Goal: Task Accomplishment & Management: Complete application form

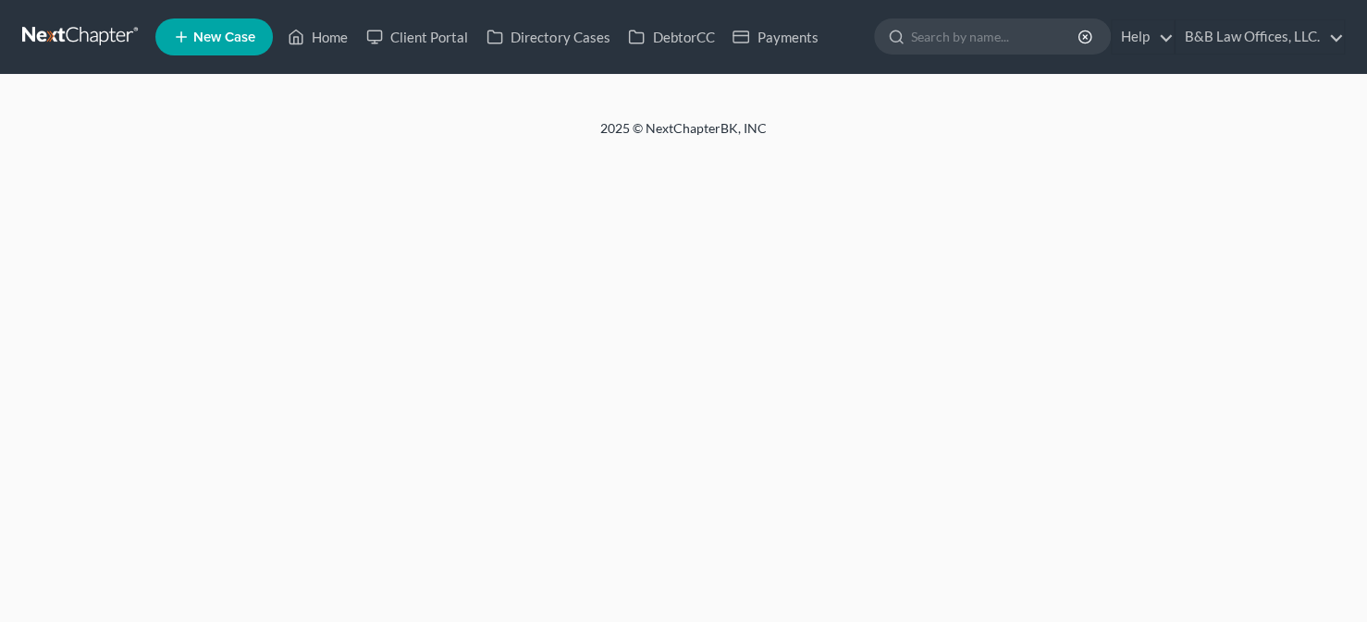
select select "13"
select select "2"
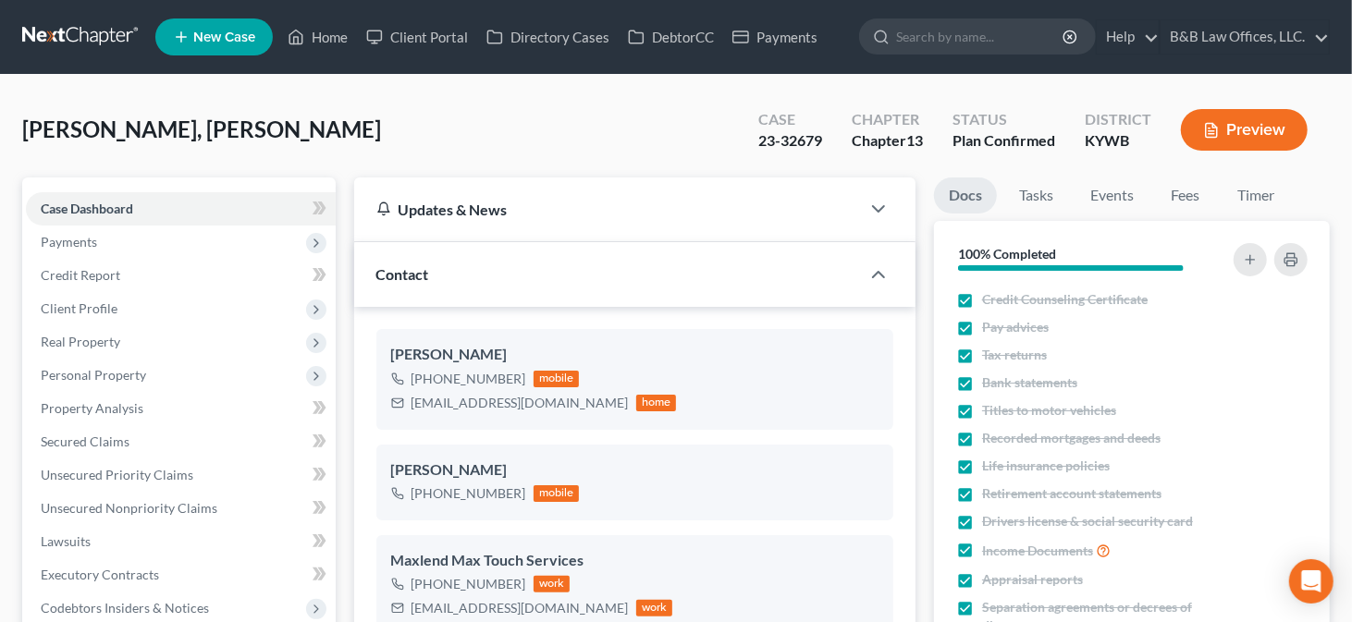
scroll to position [13809, 0]
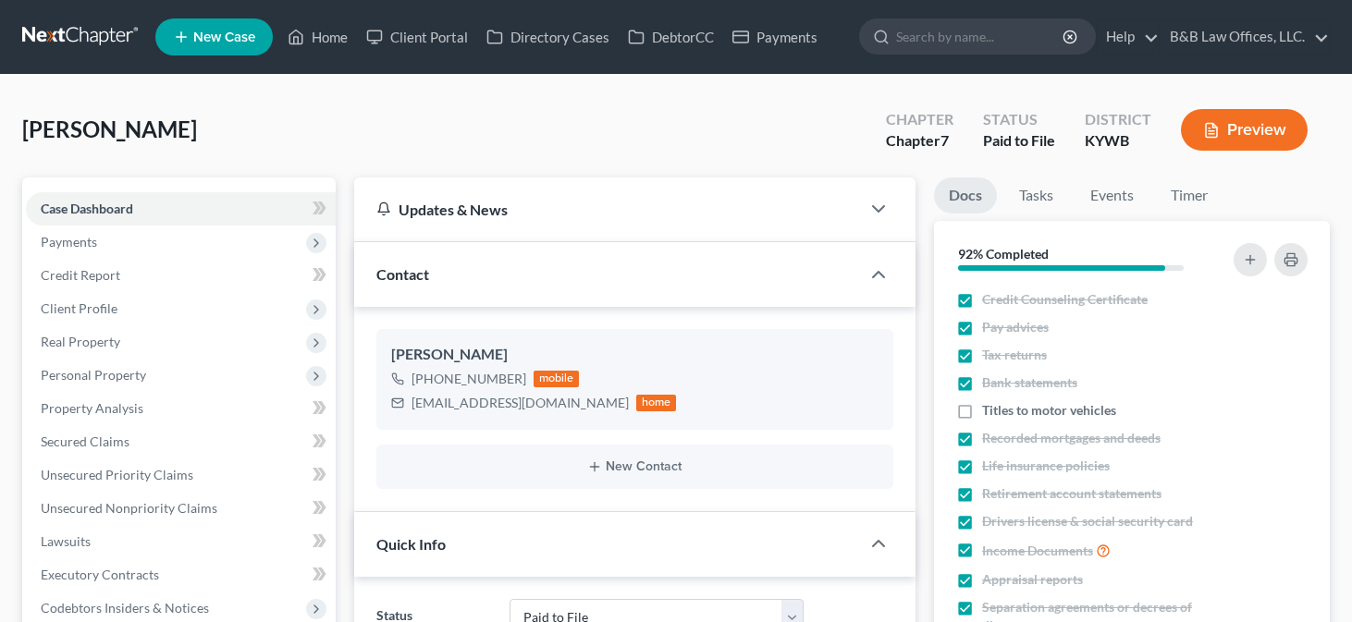
select select "12"
select select "1"
select select "0"
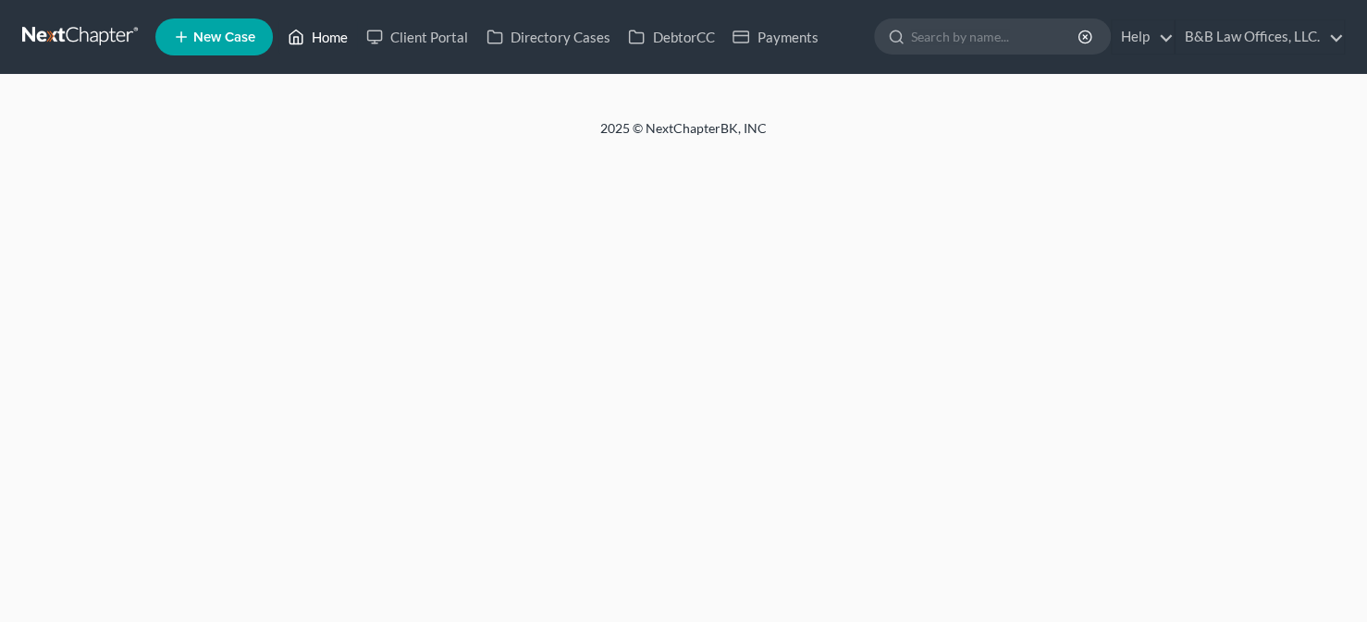
select select "2"
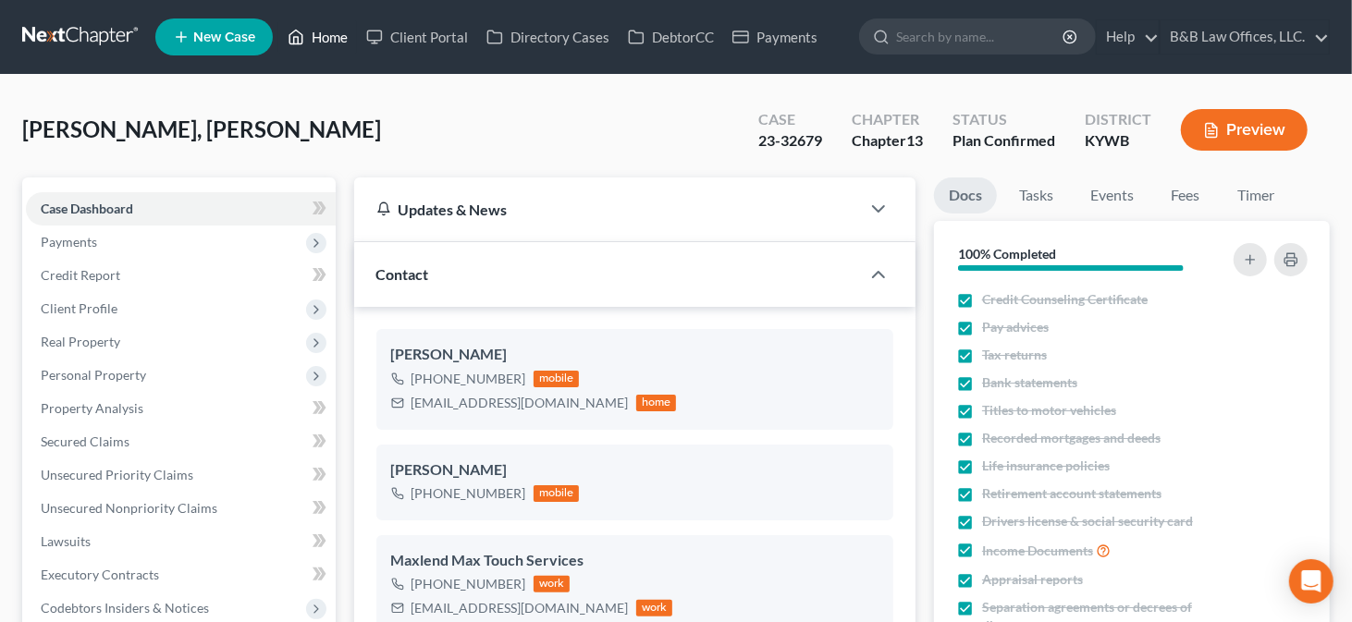
scroll to position [13809, 0]
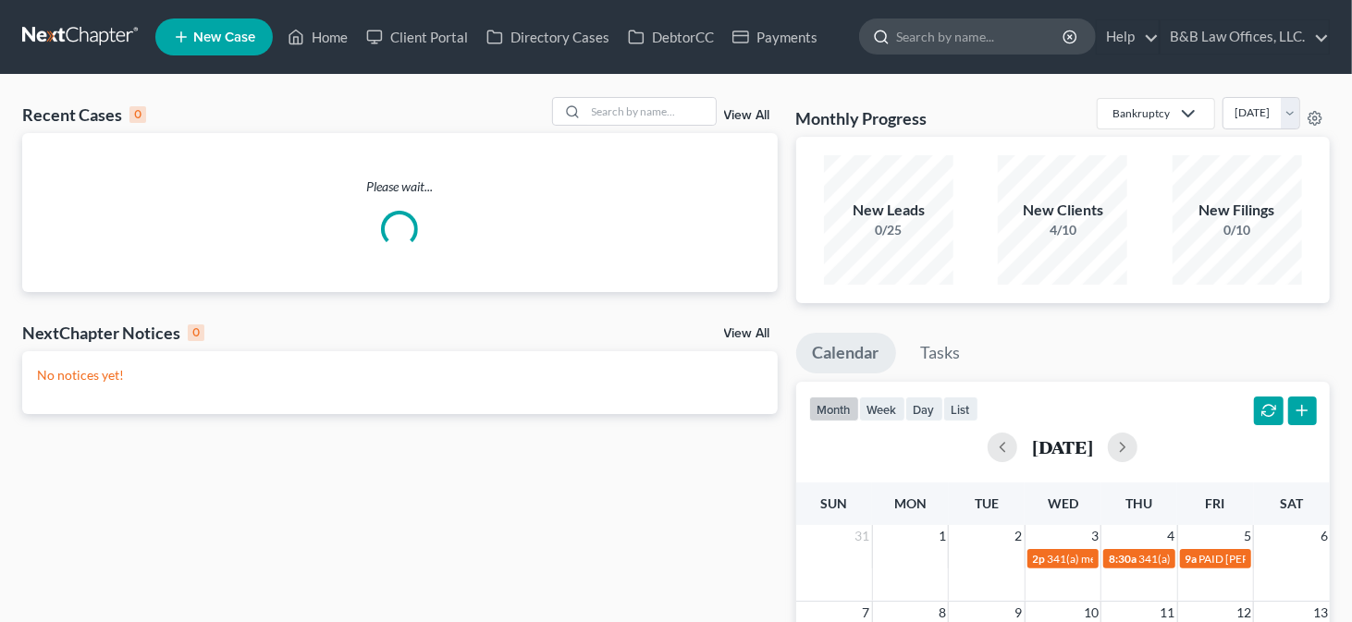
click at [937, 35] on input "search" at bounding box center [980, 36] width 169 height 34
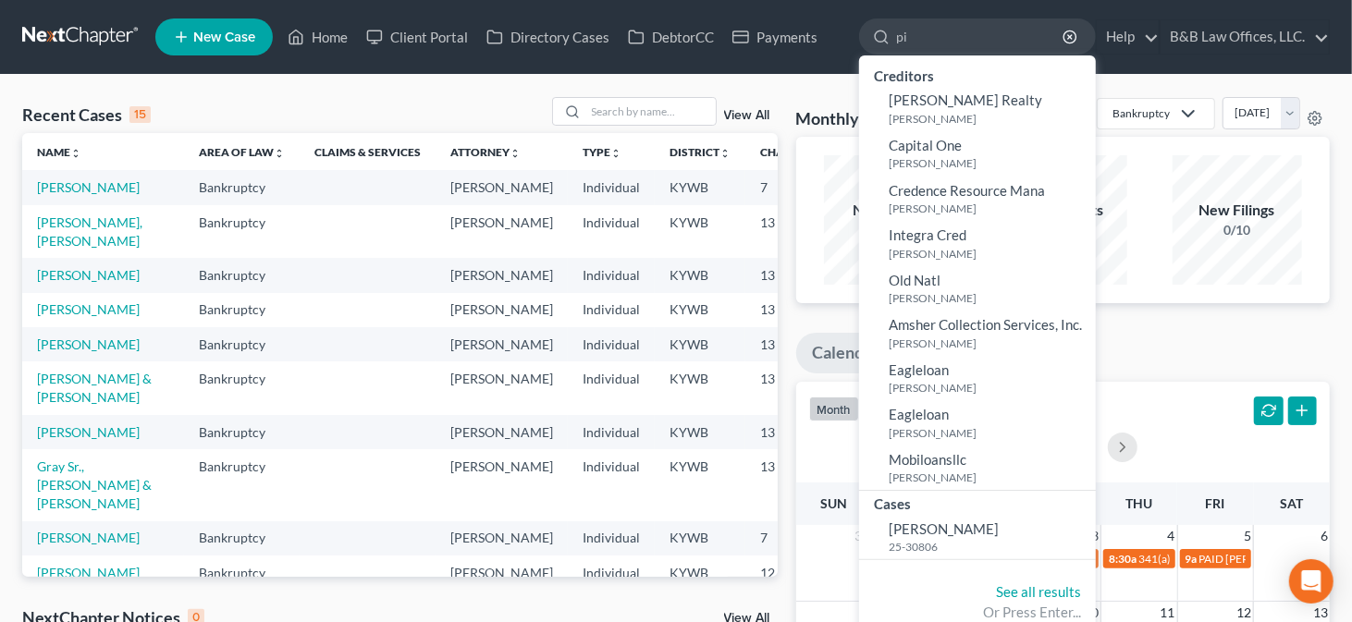
type input "p"
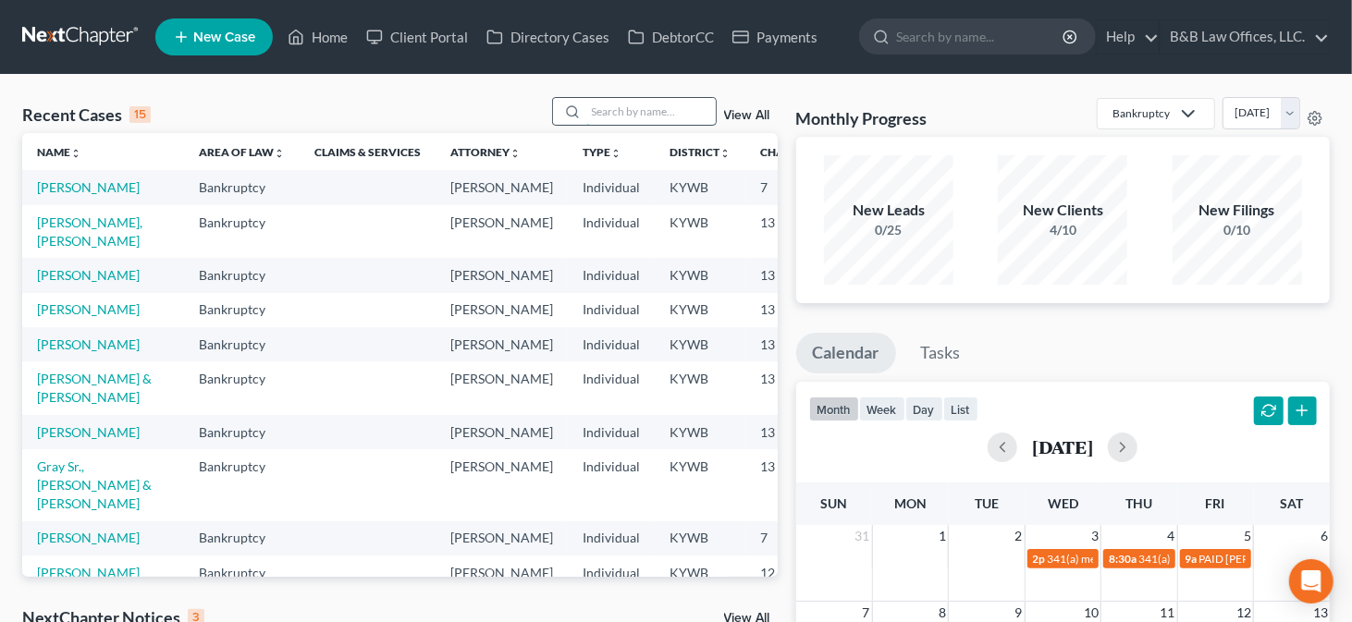
click at [654, 113] on input "search" at bounding box center [650, 111] width 129 height 27
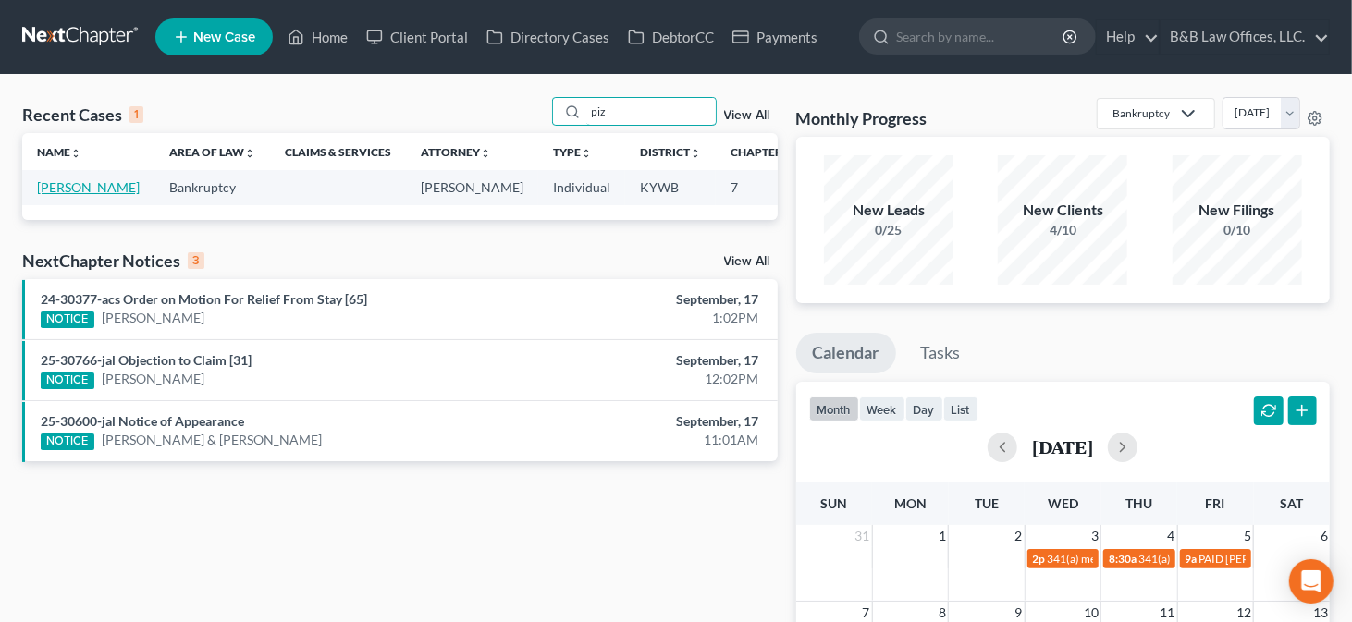
type input "piz"
click at [44, 187] on link "Pizarro, James" at bounding box center [88, 187] width 103 height 16
select select "2"
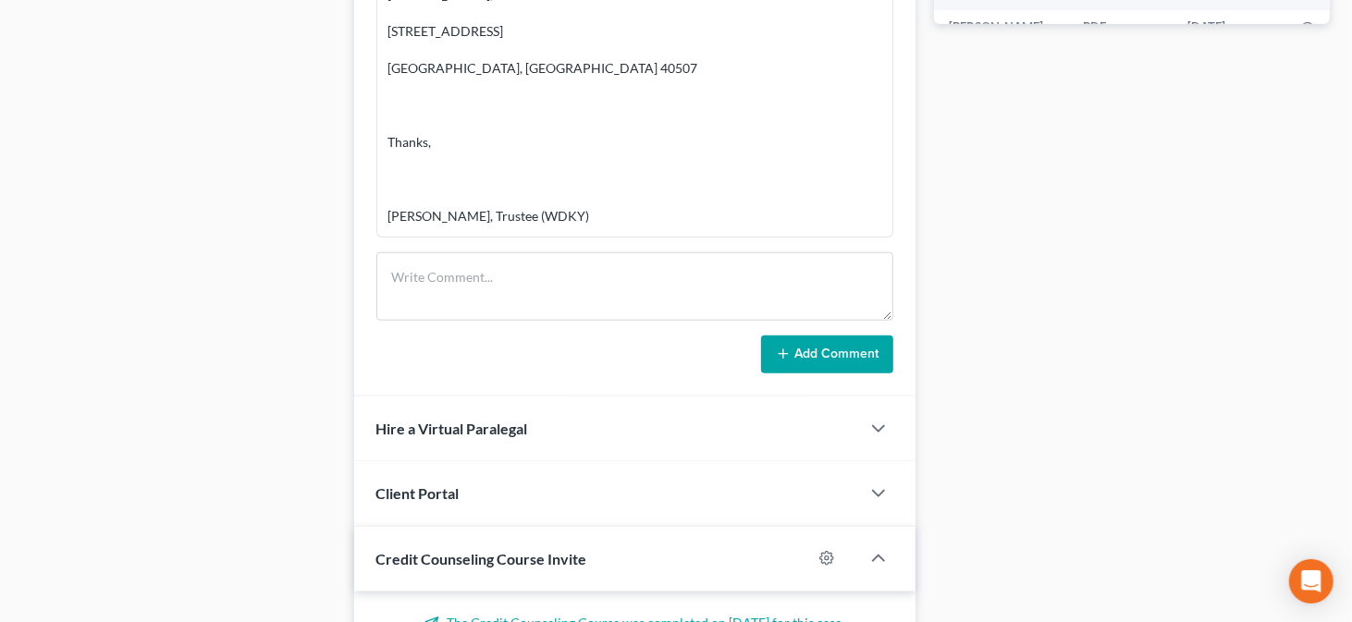
scroll to position [1202, 0]
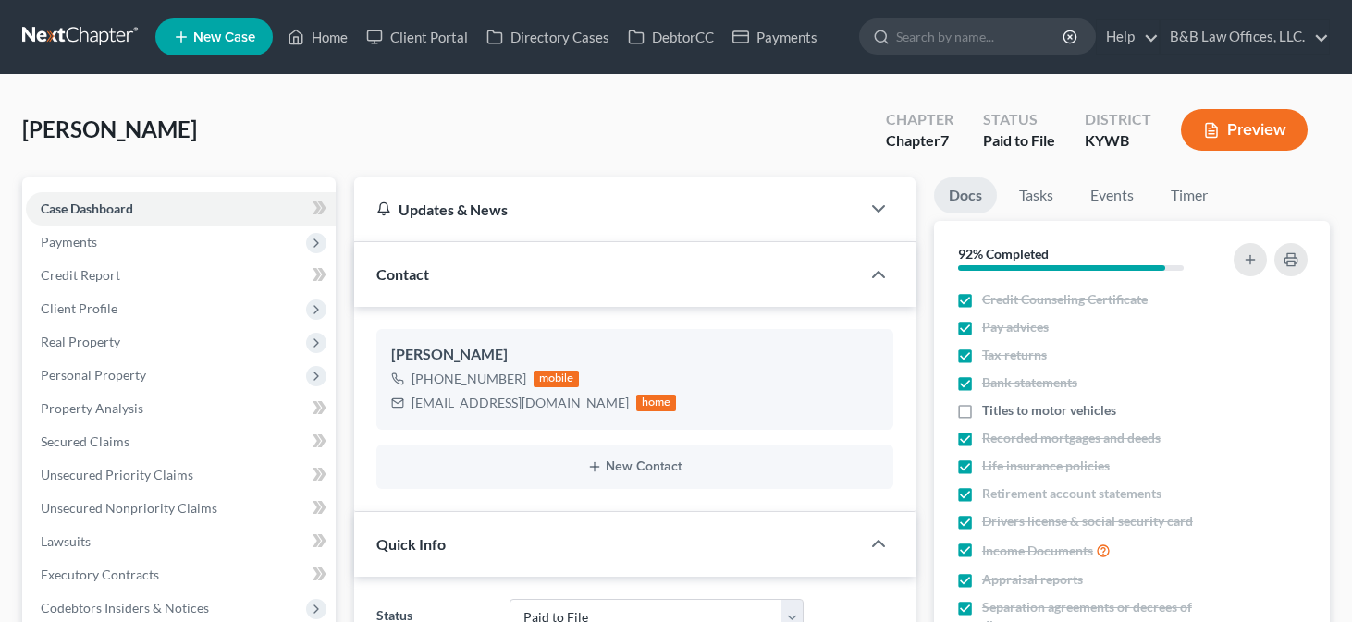
select select "12"
select select "1"
select select "0"
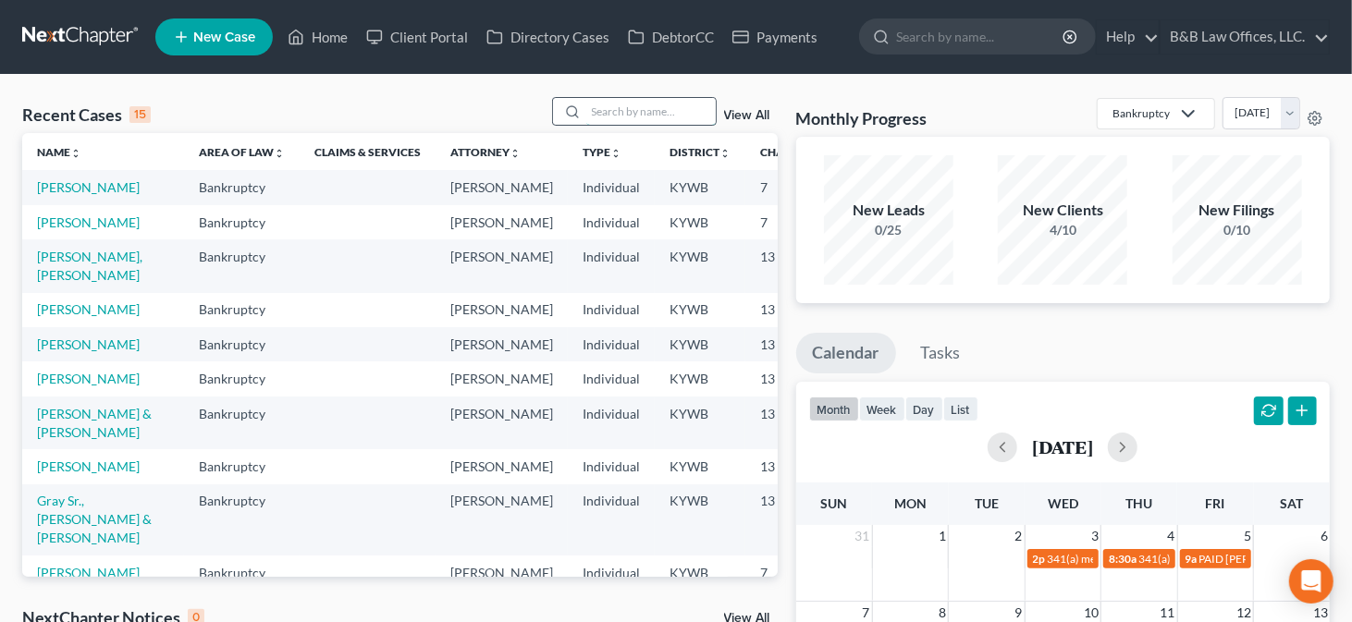
click at [619, 103] on input "search" at bounding box center [650, 111] width 129 height 27
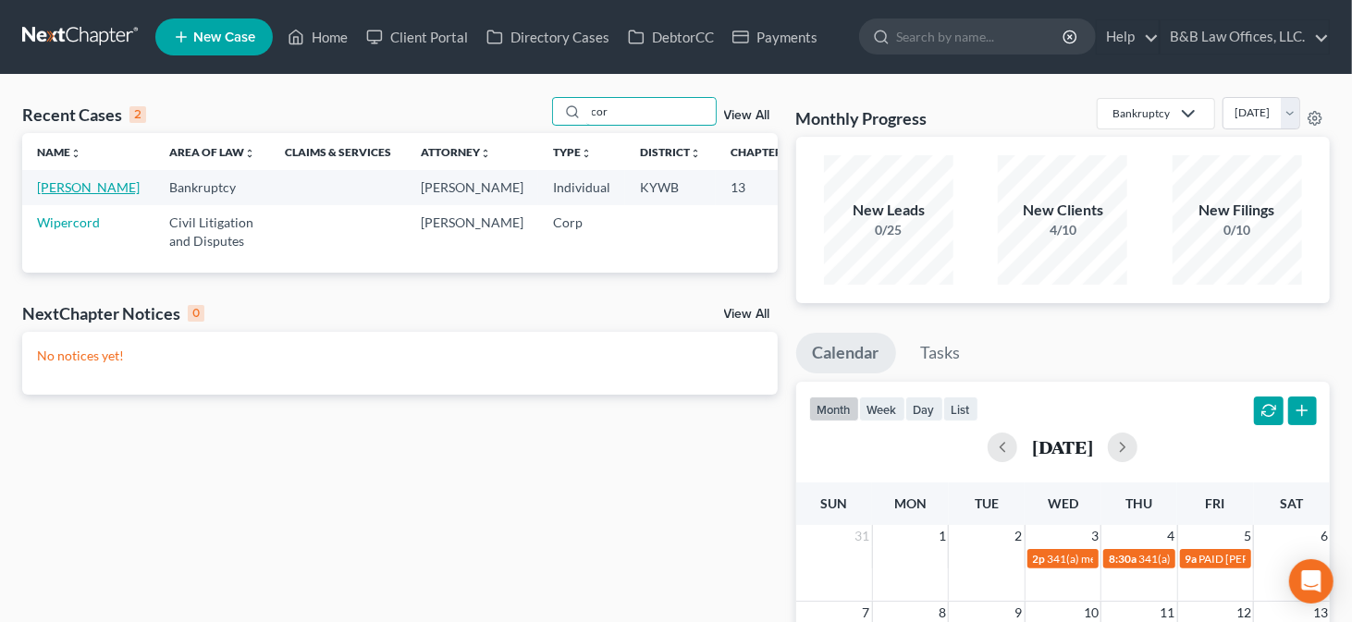
type input "cor"
click at [50, 195] on link "King, Cortez" at bounding box center [88, 187] width 103 height 16
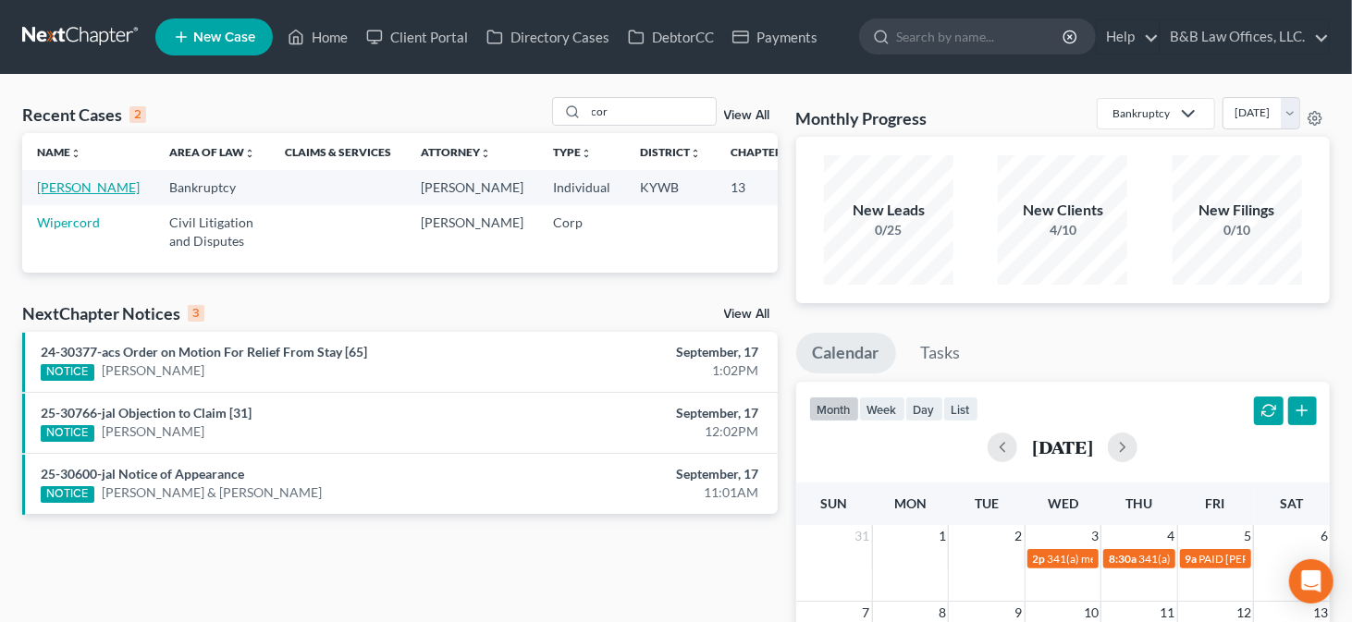
select select "2"
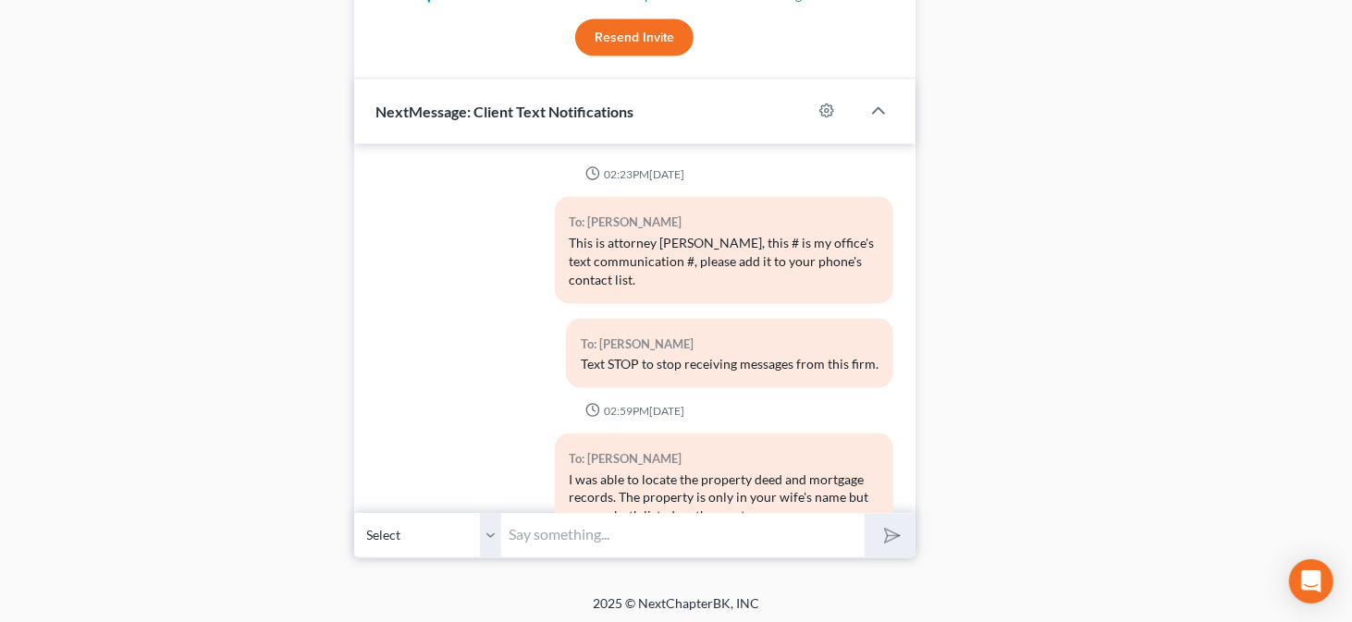
scroll to position [6848, 0]
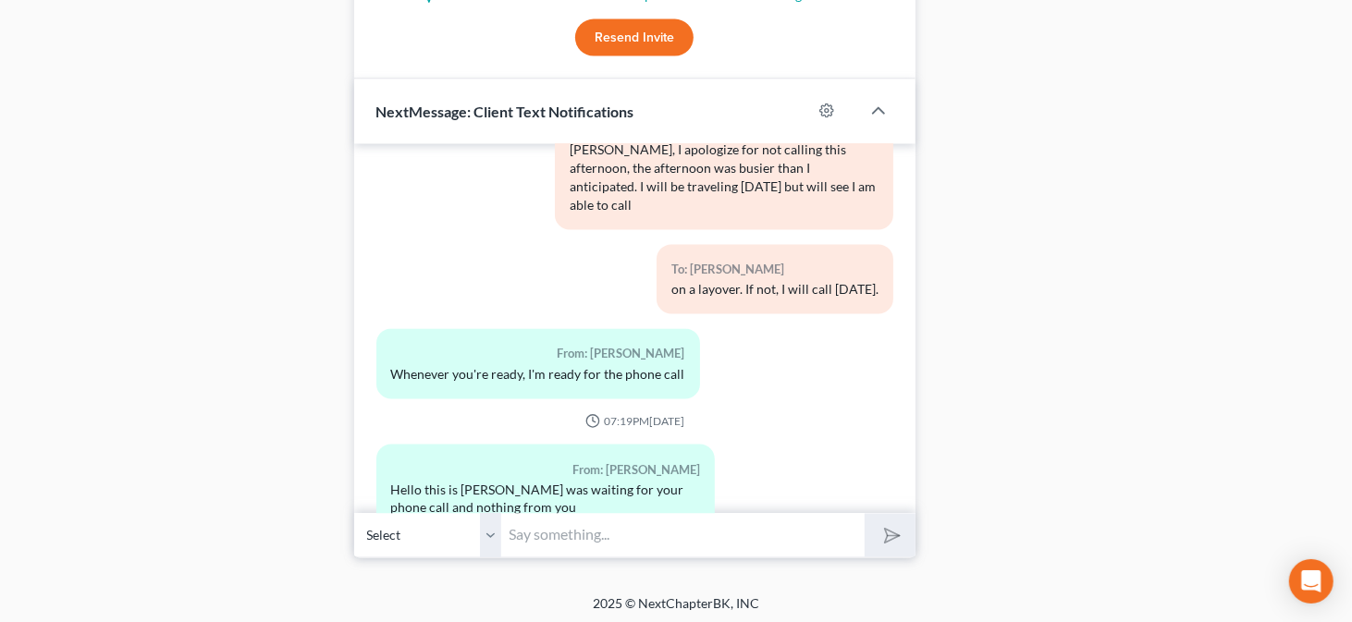
click at [601, 529] on input "text" at bounding box center [683, 535] width 362 height 45
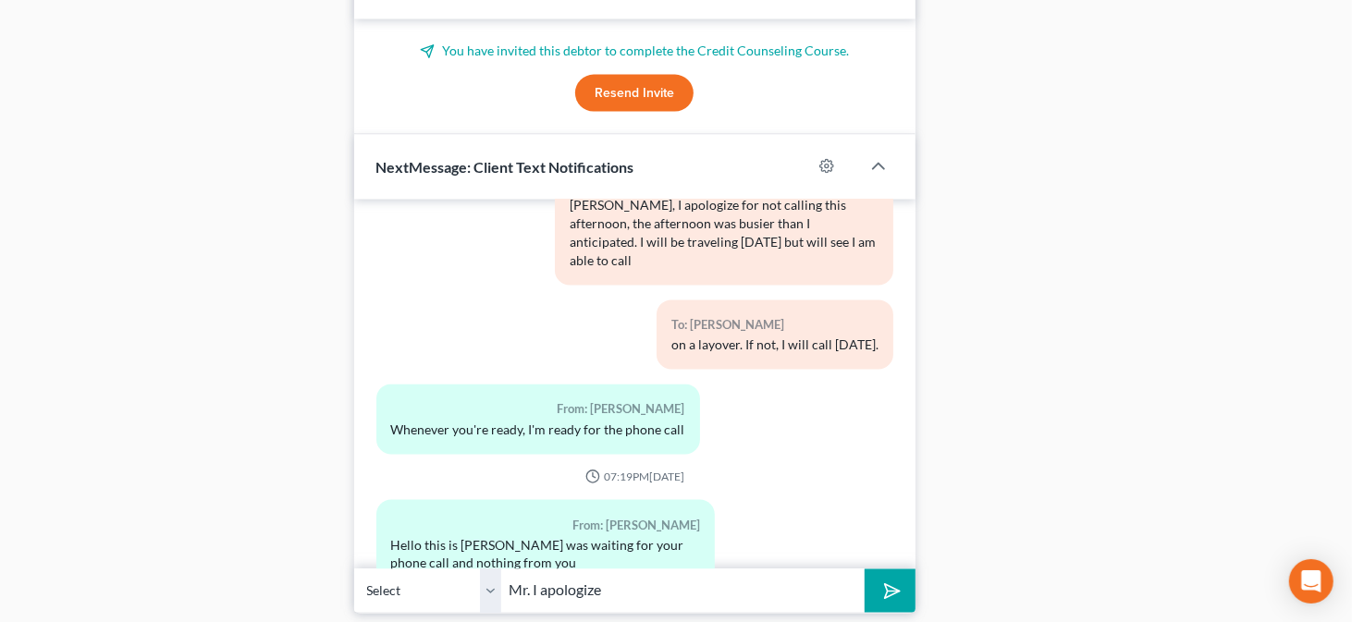
scroll to position [1695, 0]
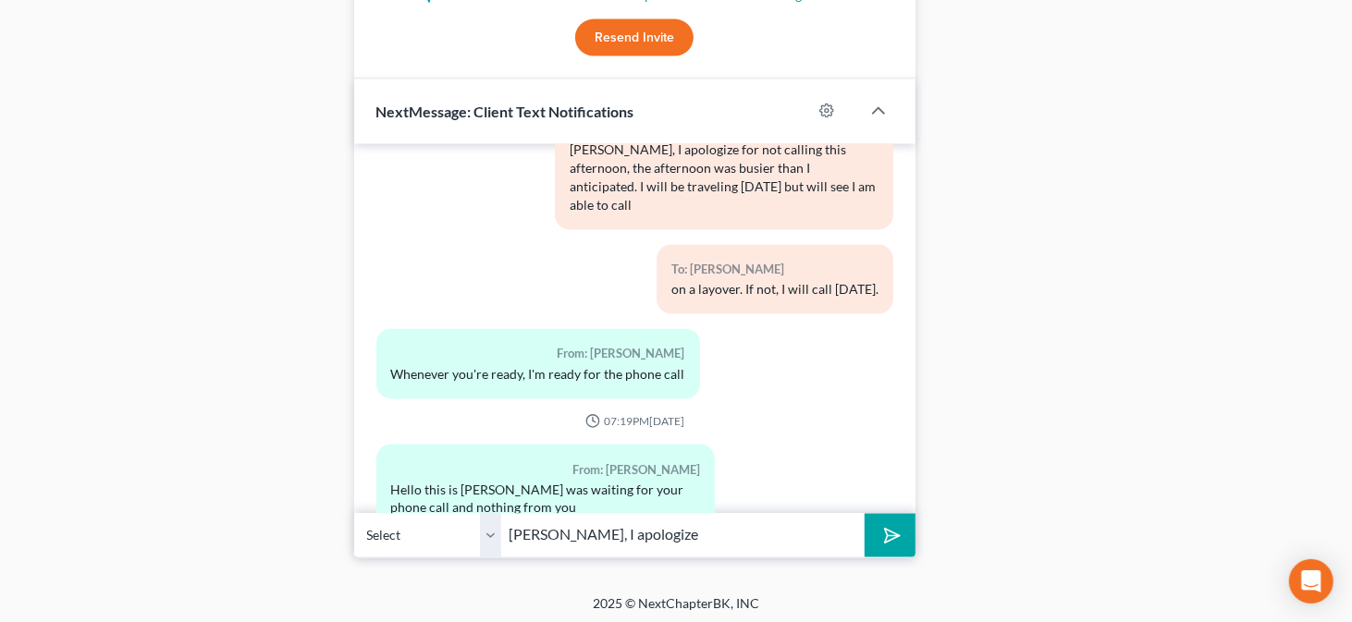
click at [667, 537] on input "Mr. Cortez, I apologize" at bounding box center [683, 535] width 362 height 45
type input "Mr. Cortez, I apologize, I am out of state and was planning on working from my …"
click at [864, 514] on button "submit" at bounding box center [889, 535] width 51 height 43
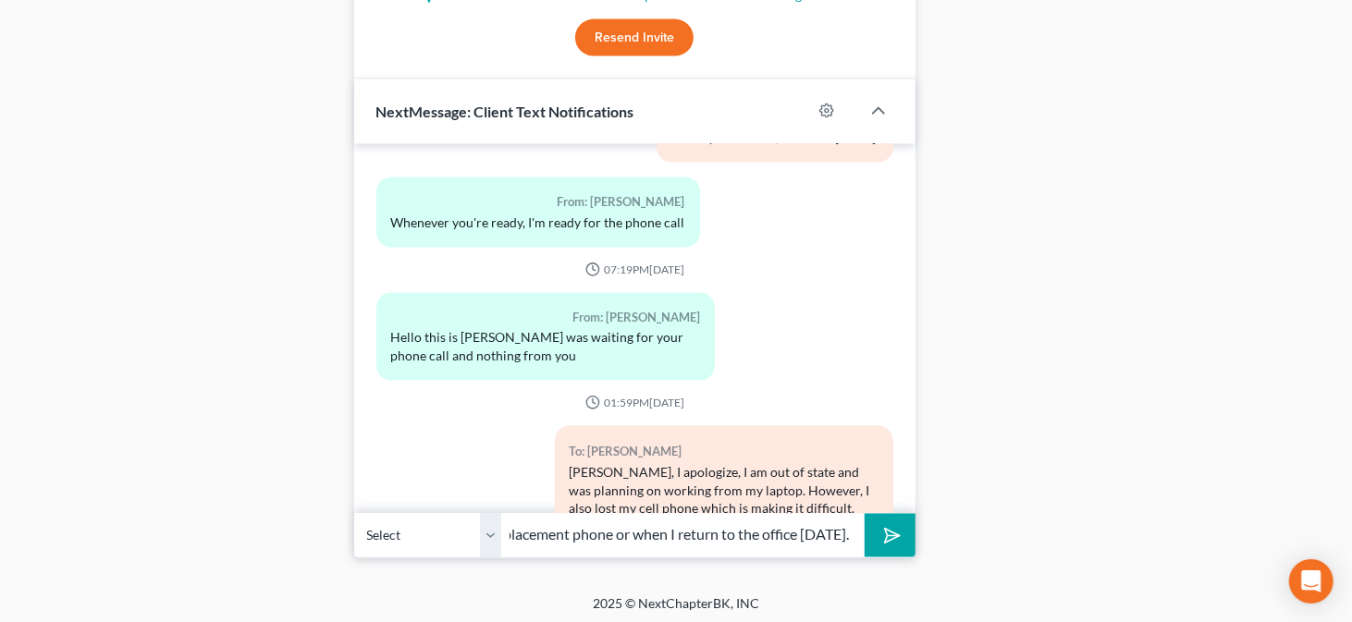
scroll to position [0, 491]
type input "I am working on getting a replacement phone. I will call when I have a replacem…"
click at [864, 514] on button "submit" at bounding box center [889, 535] width 51 height 43
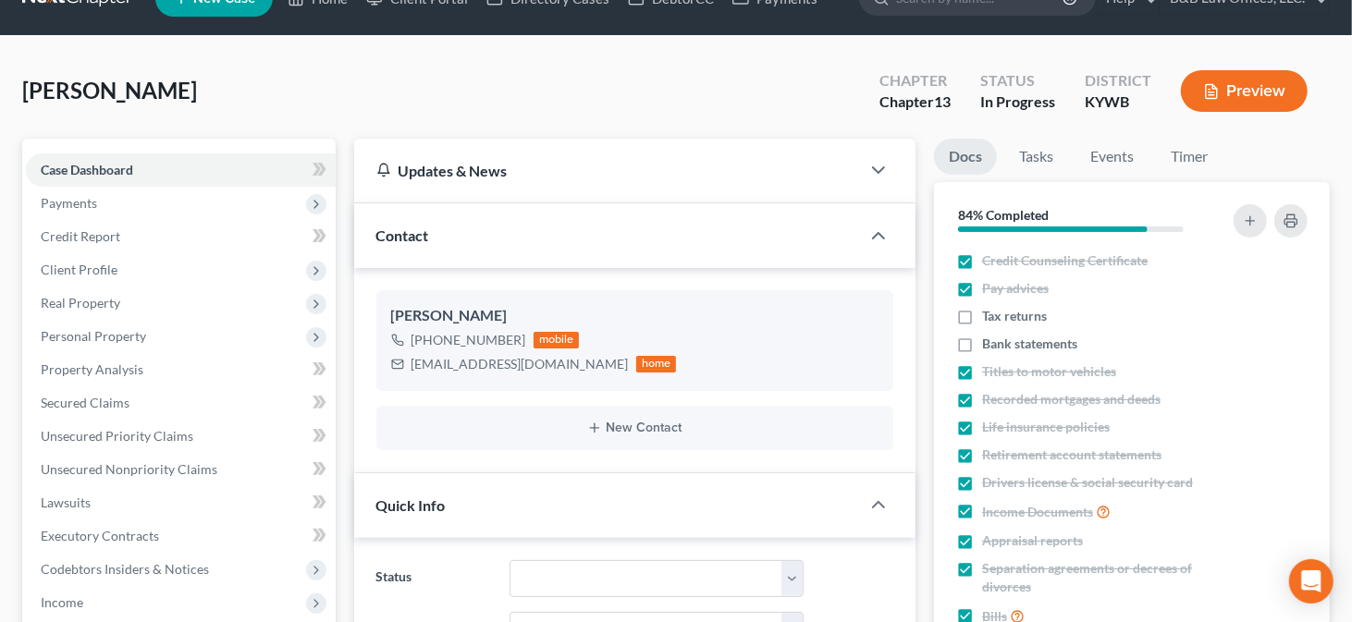
scroll to position [0, 0]
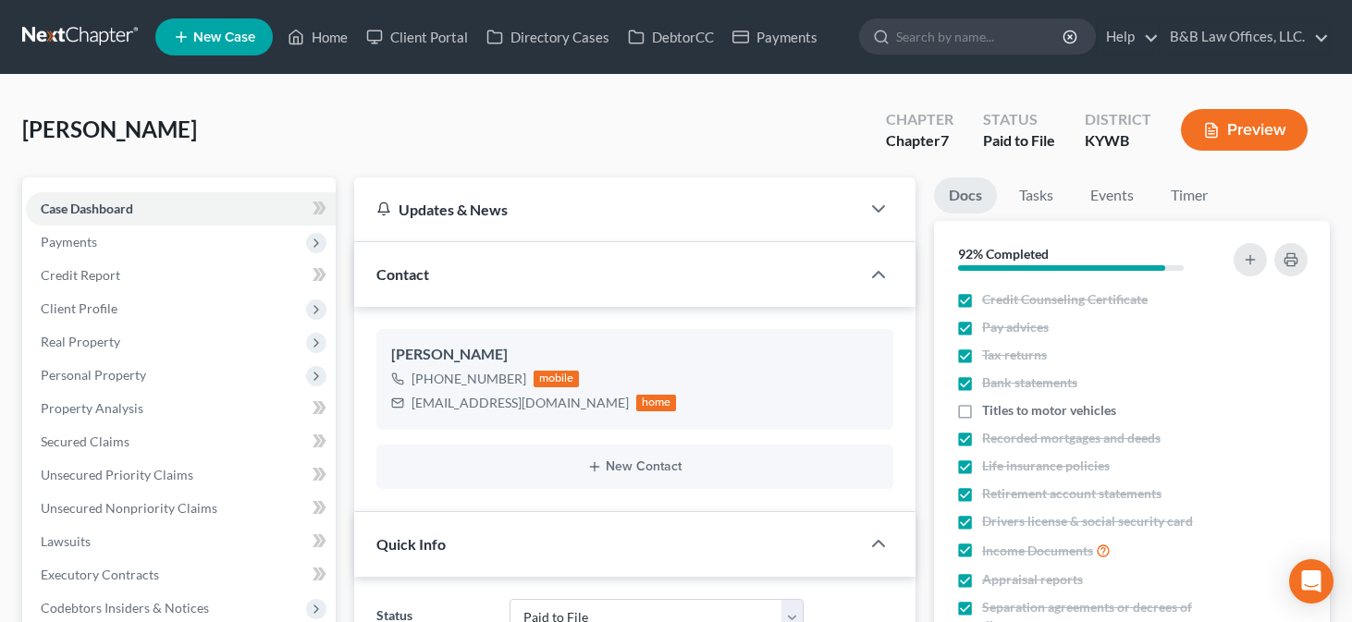
select select "12"
select select "1"
select select "0"
click at [1040, 197] on link "Tasks" at bounding box center [1036, 196] width 64 height 36
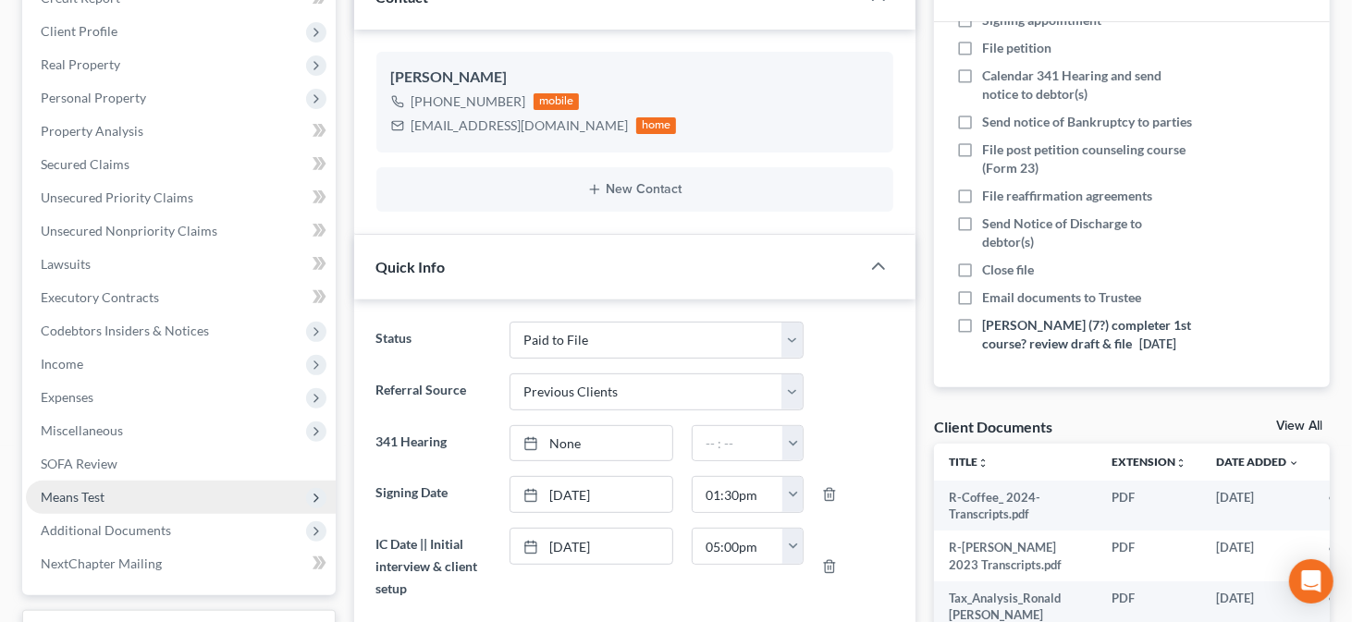
scroll to position [370, 0]
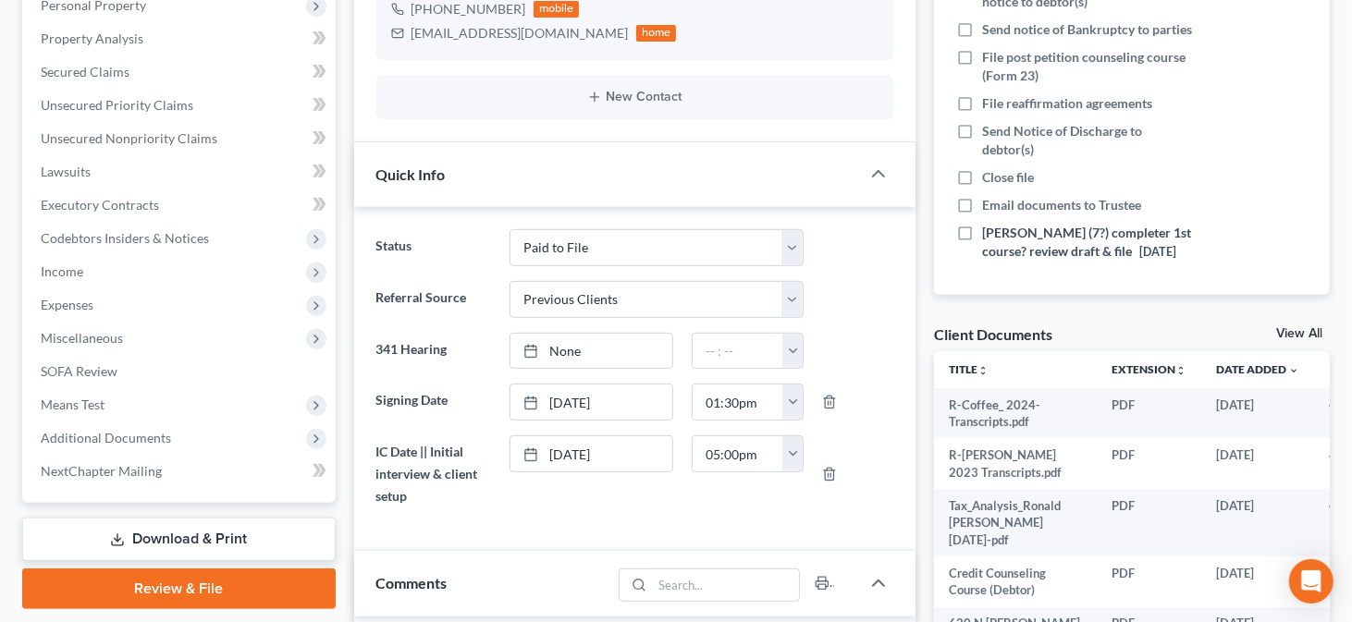
click at [1294, 329] on link "View All" at bounding box center [1299, 333] width 46 height 13
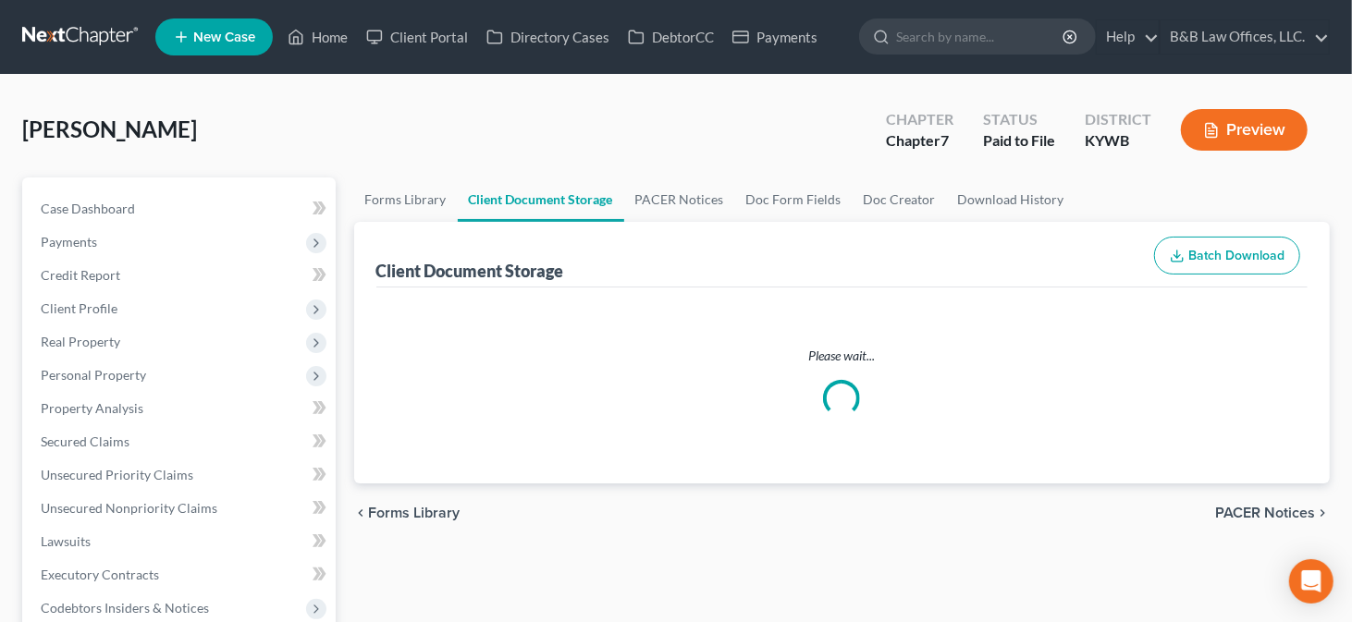
select select "7"
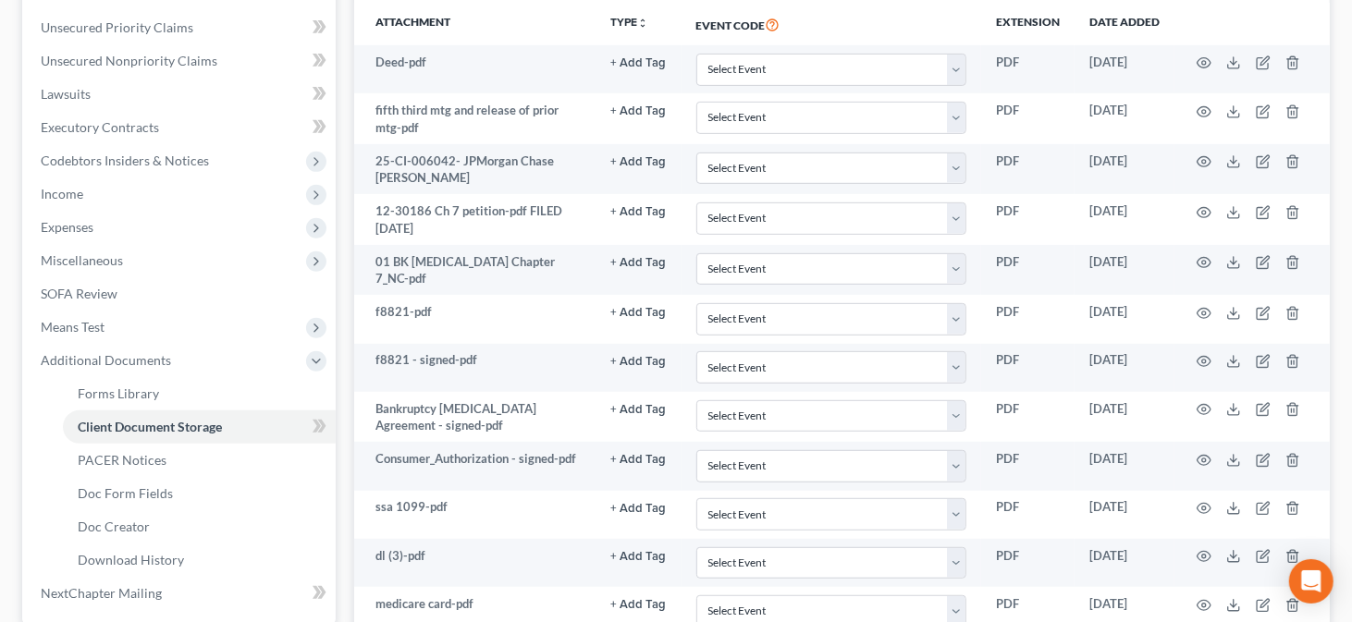
scroll to position [720, 0]
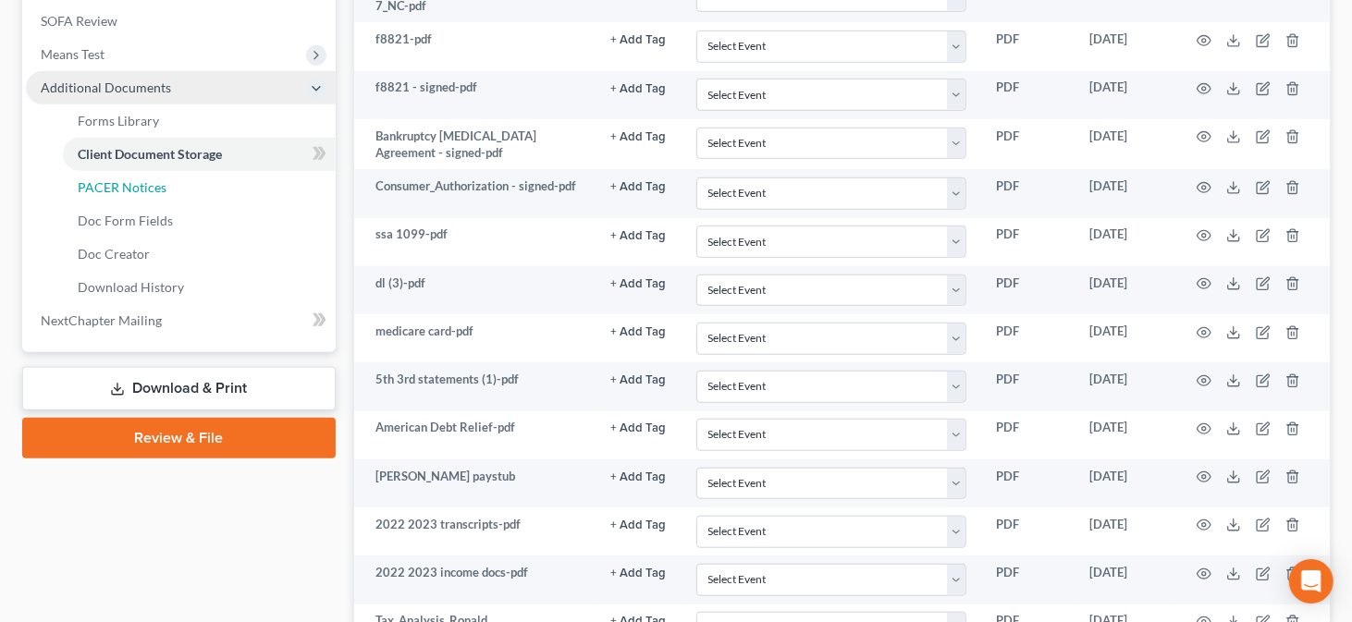
click at [175, 181] on link "PACER Notices" at bounding box center [199, 187] width 273 height 33
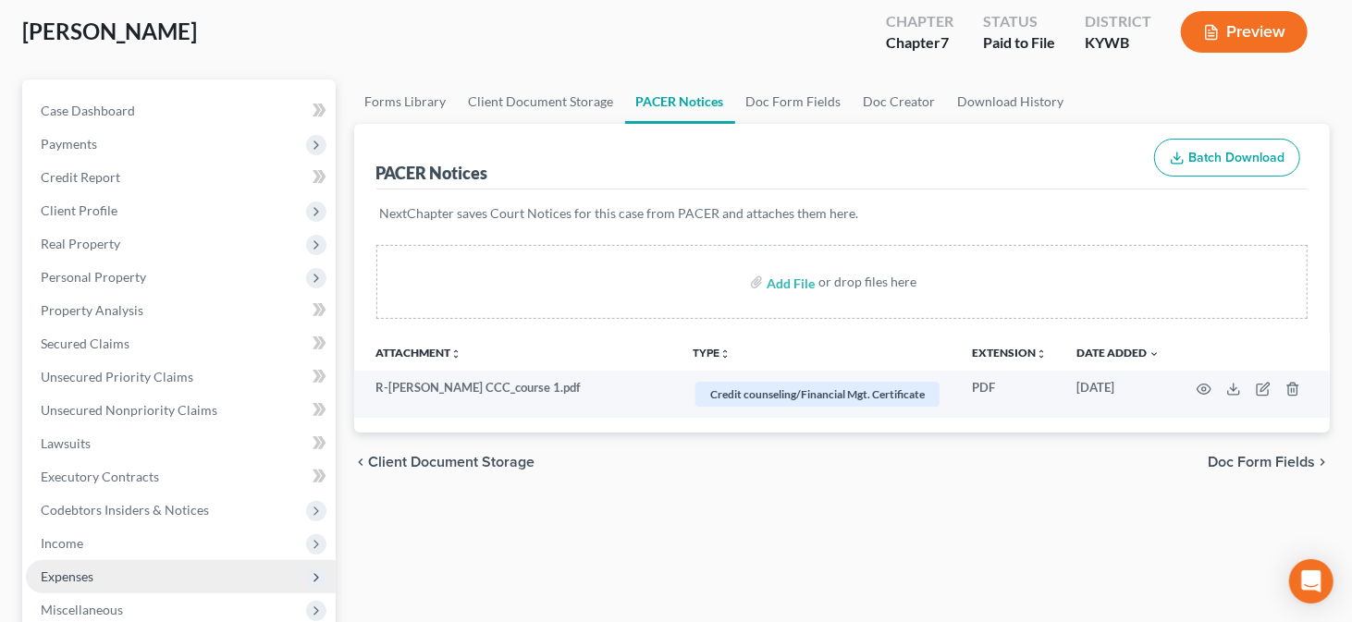
scroll to position [92, 0]
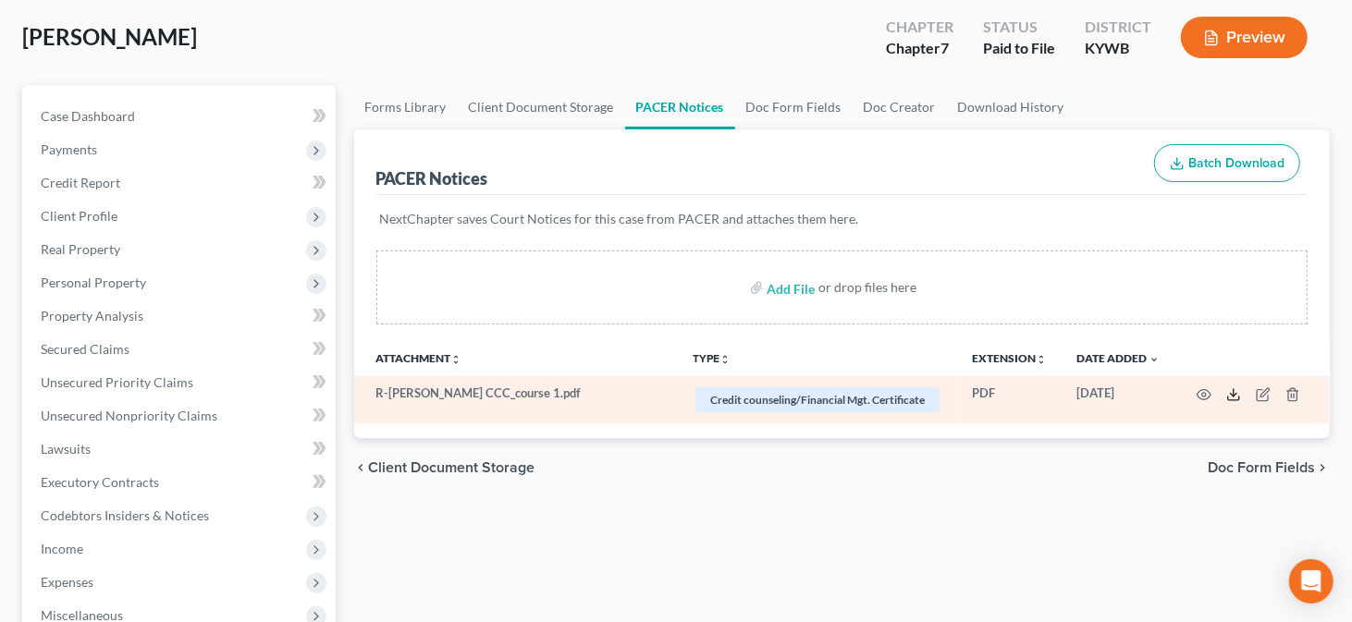
click at [1229, 393] on icon at bounding box center [1233, 394] width 15 height 15
click at [1203, 393] on circle "button" at bounding box center [1204, 395] width 4 height 4
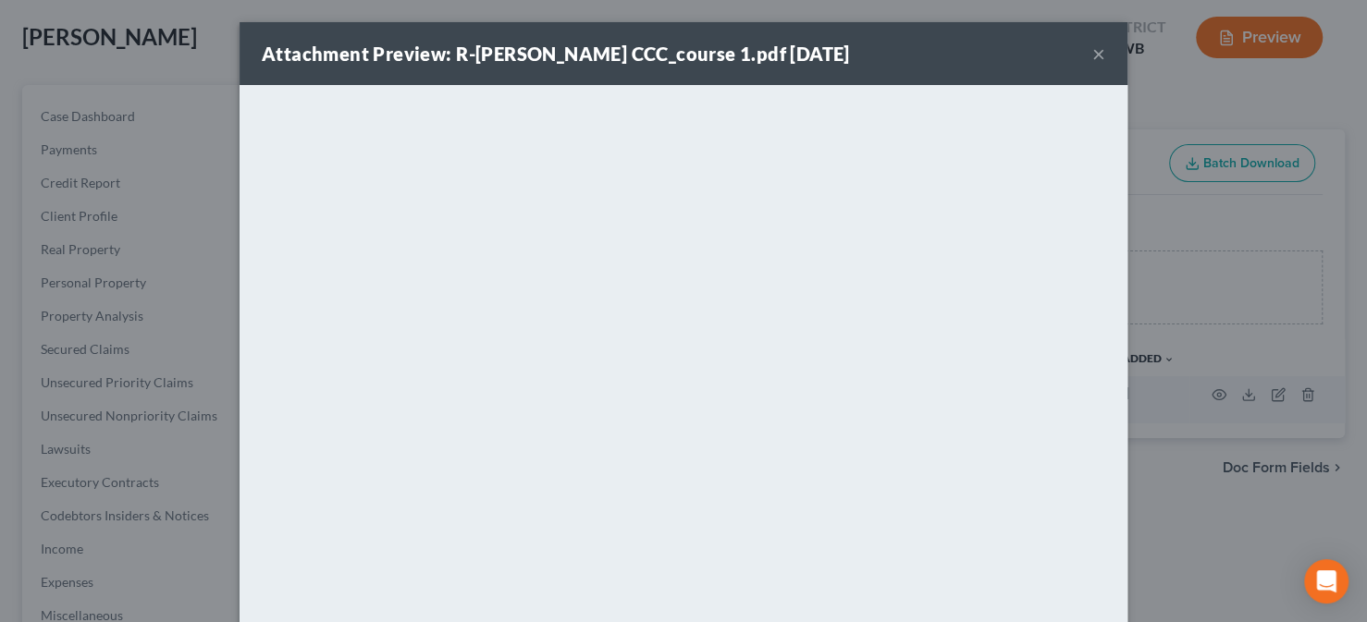
click at [1096, 55] on button "×" at bounding box center [1098, 54] width 13 height 22
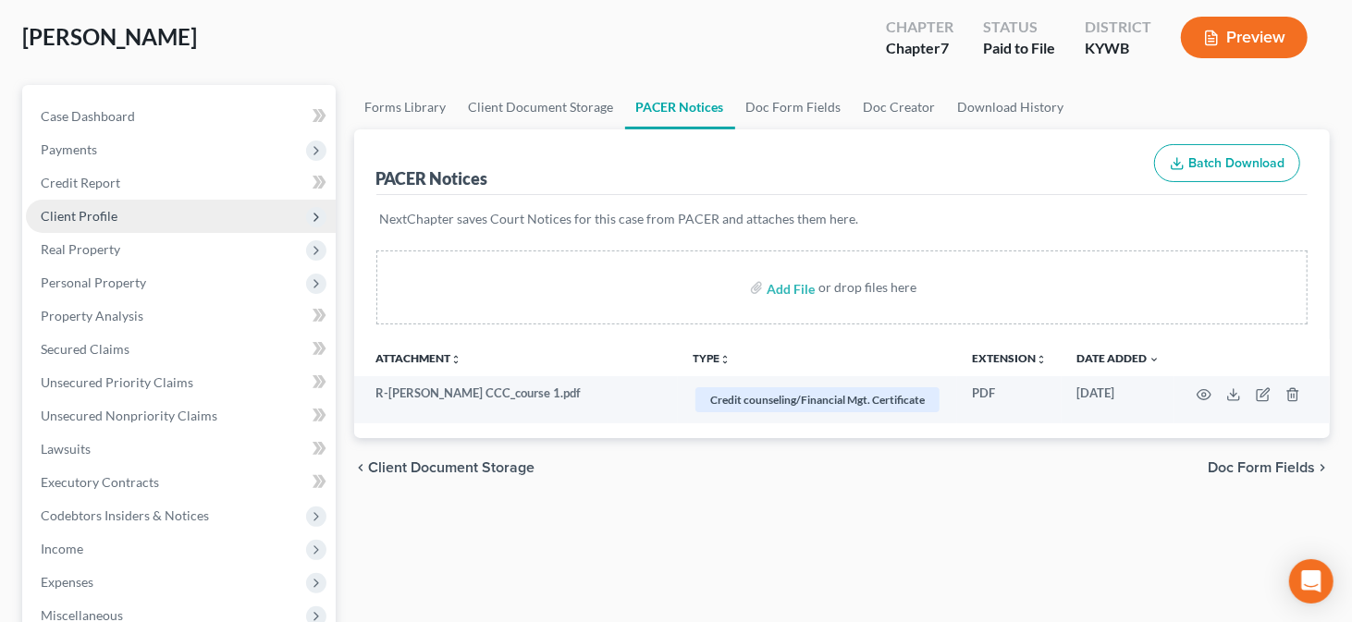
click at [114, 209] on span "Client Profile" at bounding box center [79, 216] width 77 height 16
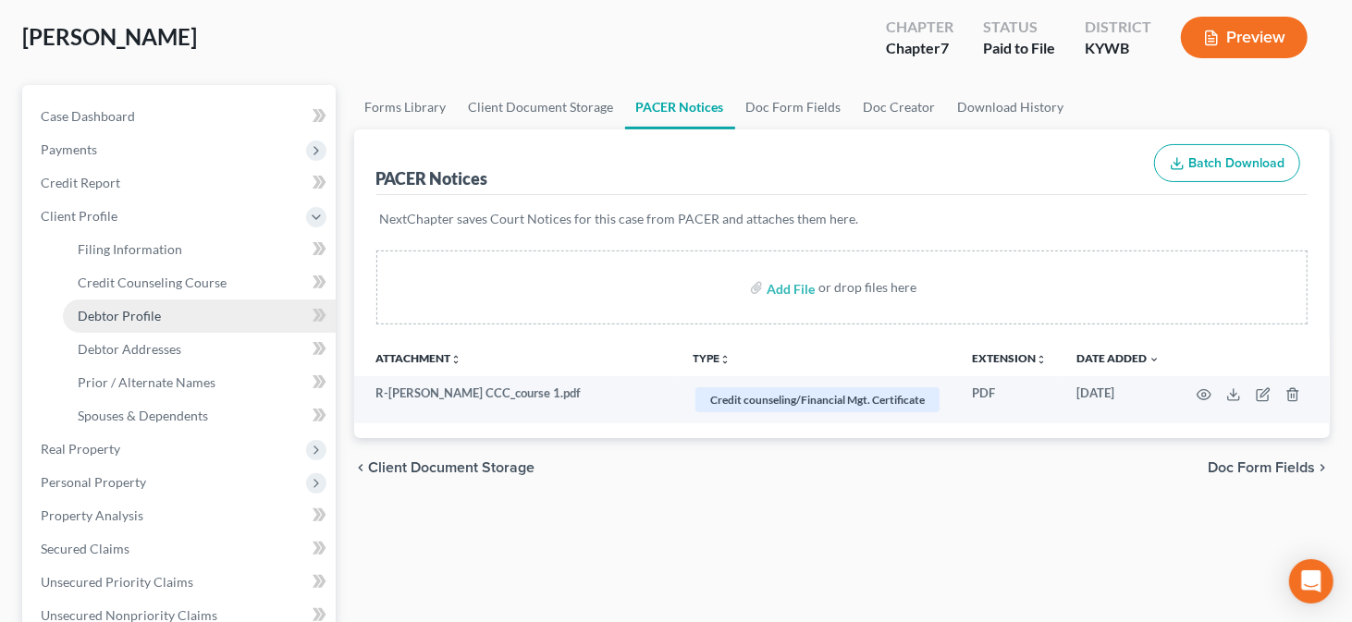
click at [160, 306] on link "Debtor Profile" at bounding box center [199, 316] width 273 height 33
select select "1"
select select "0"
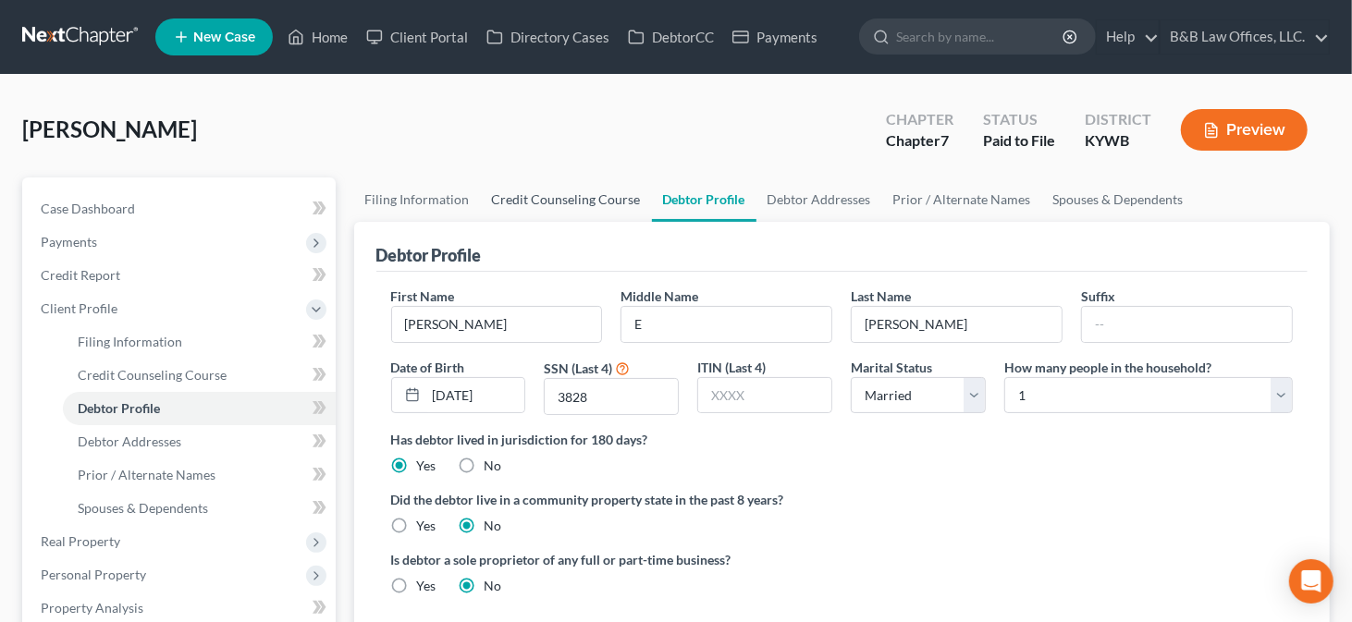
click at [609, 191] on link "Credit Counseling Course" at bounding box center [566, 200] width 171 height 44
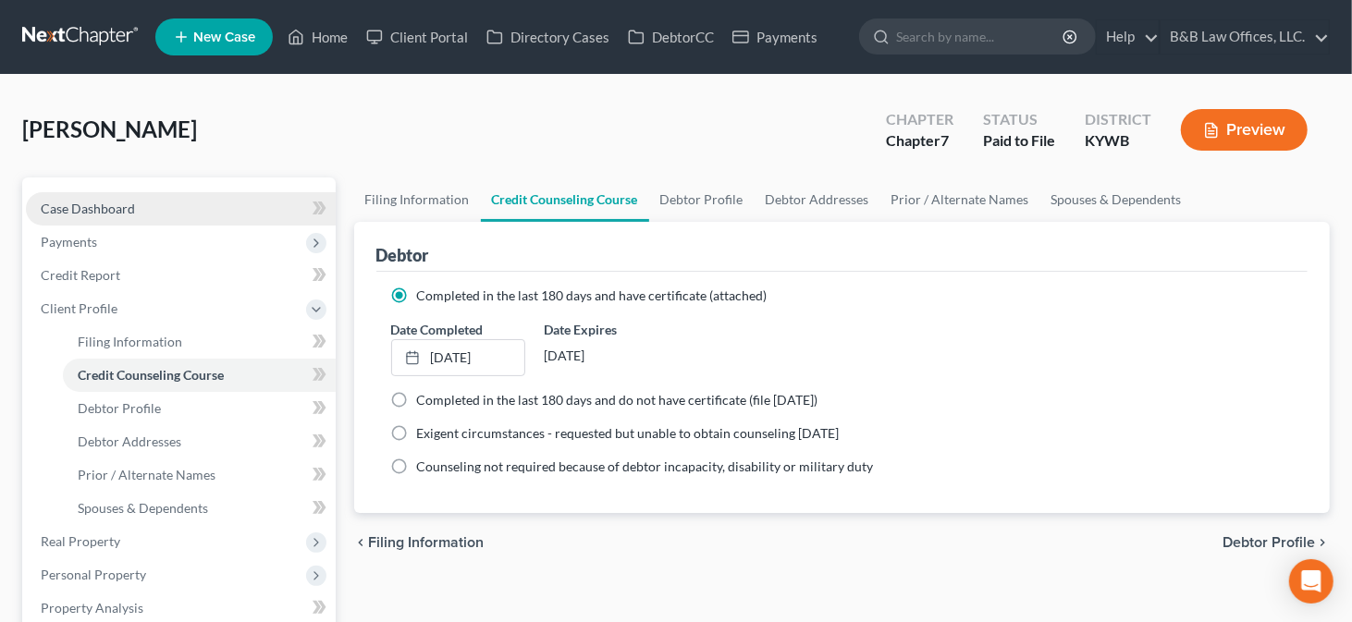
click at [78, 202] on span "Case Dashboard" at bounding box center [88, 209] width 94 height 16
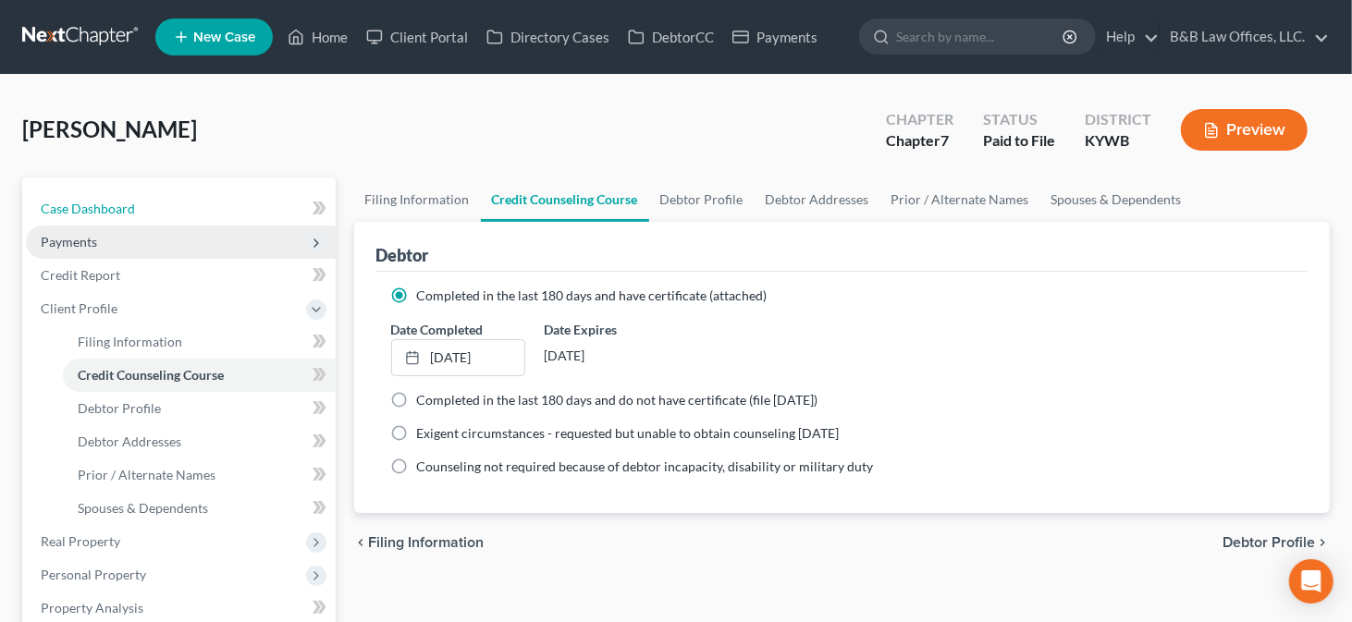
select select "1"
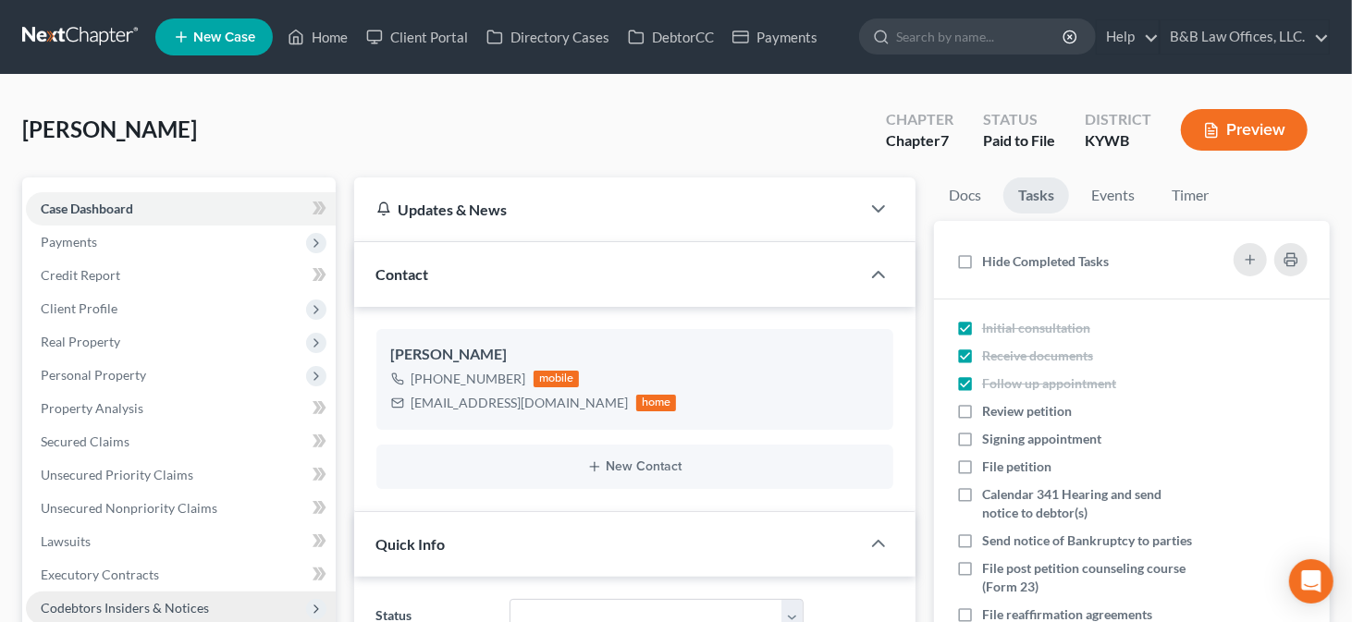
scroll to position [277, 0]
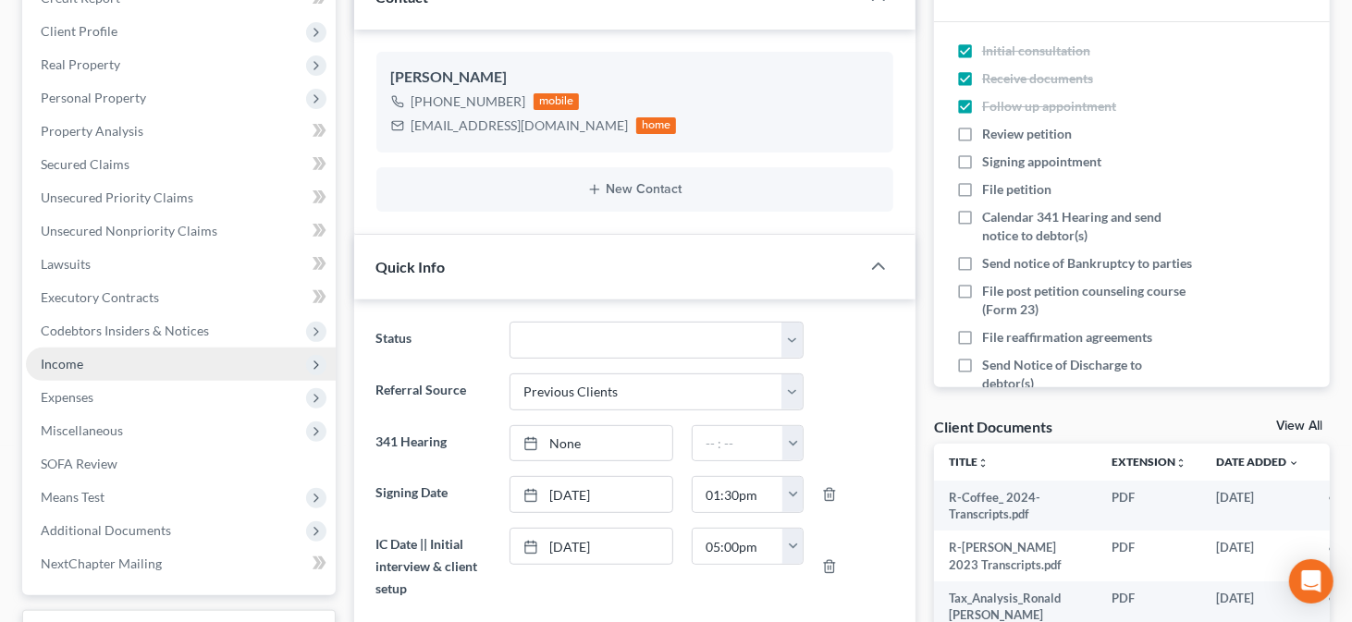
click at [92, 362] on span "Income" at bounding box center [181, 364] width 310 height 33
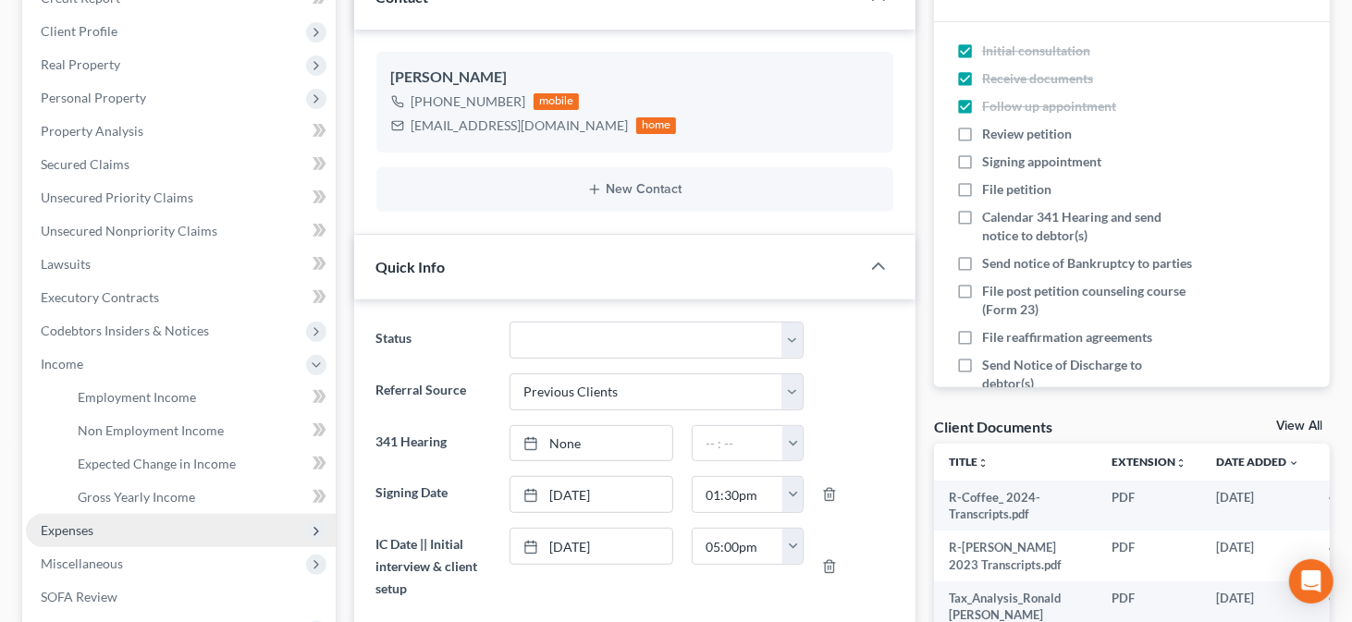
scroll to position [1554, 0]
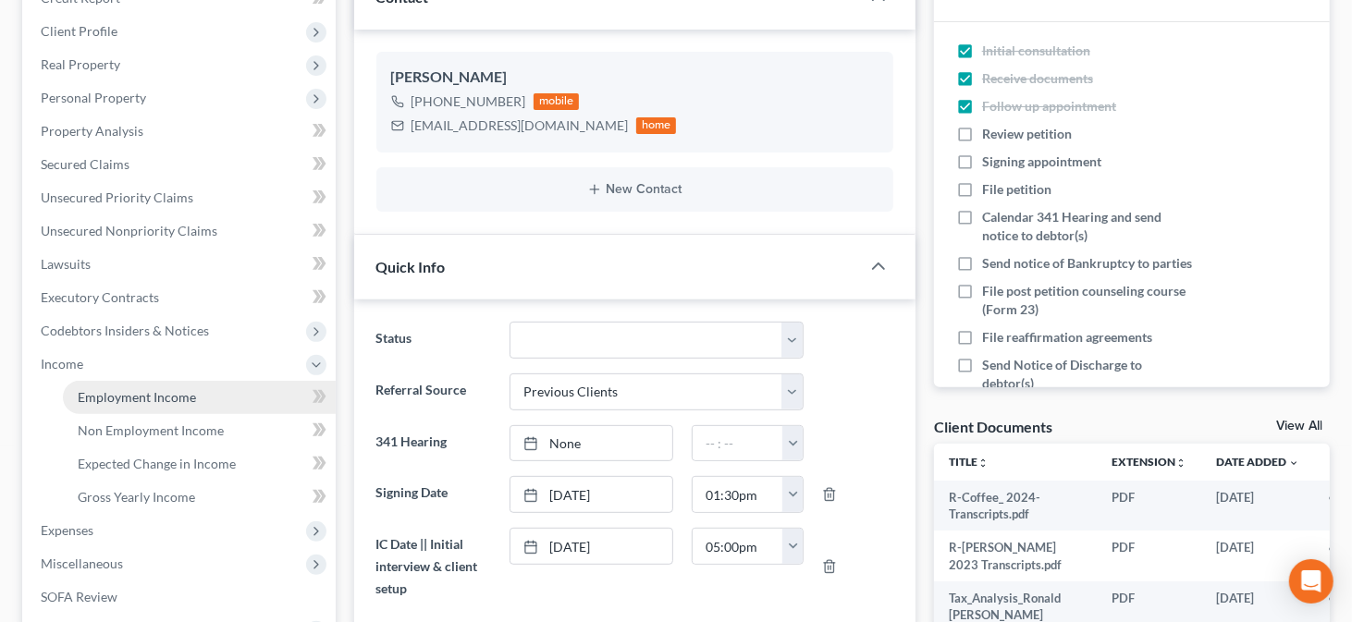
drag, startPoint x: 124, startPoint y: 399, endPoint x: 246, endPoint y: 401, distance: 122.1
click at [126, 399] on span "Employment Income" at bounding box center [137, 397] width 118 height 16
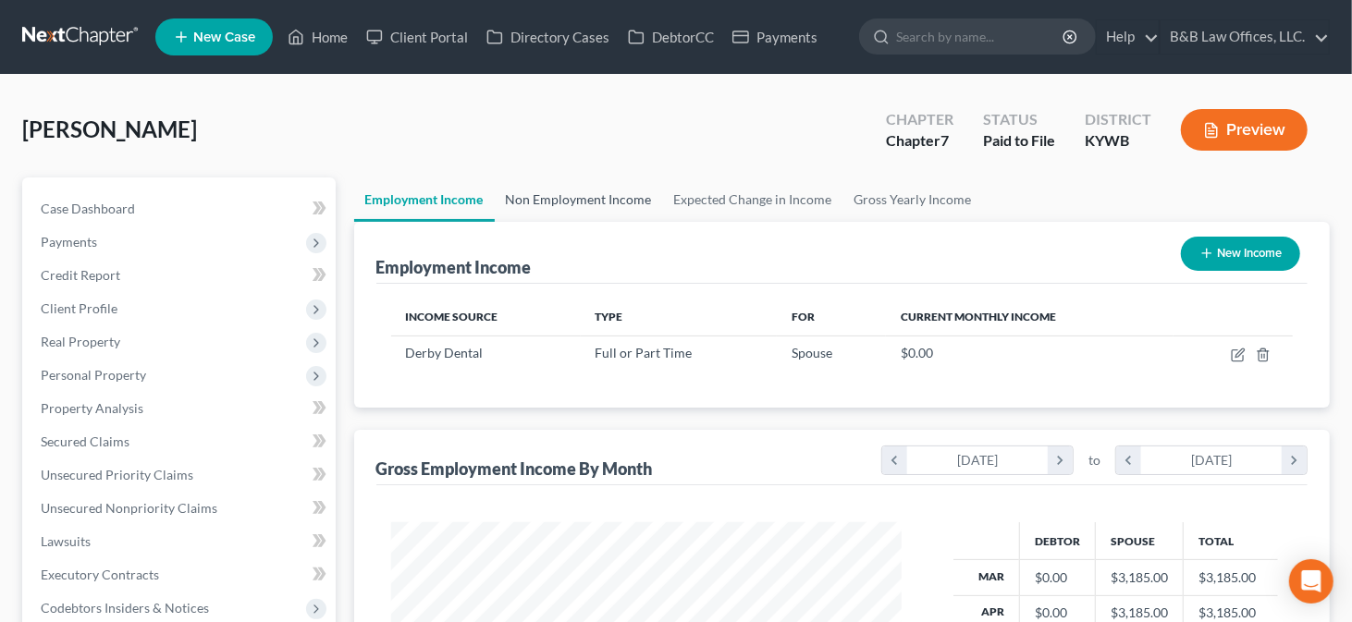
click at [586, 205] on link "Non Employment Income" at bounding box center [579, 200] width 168 height 44
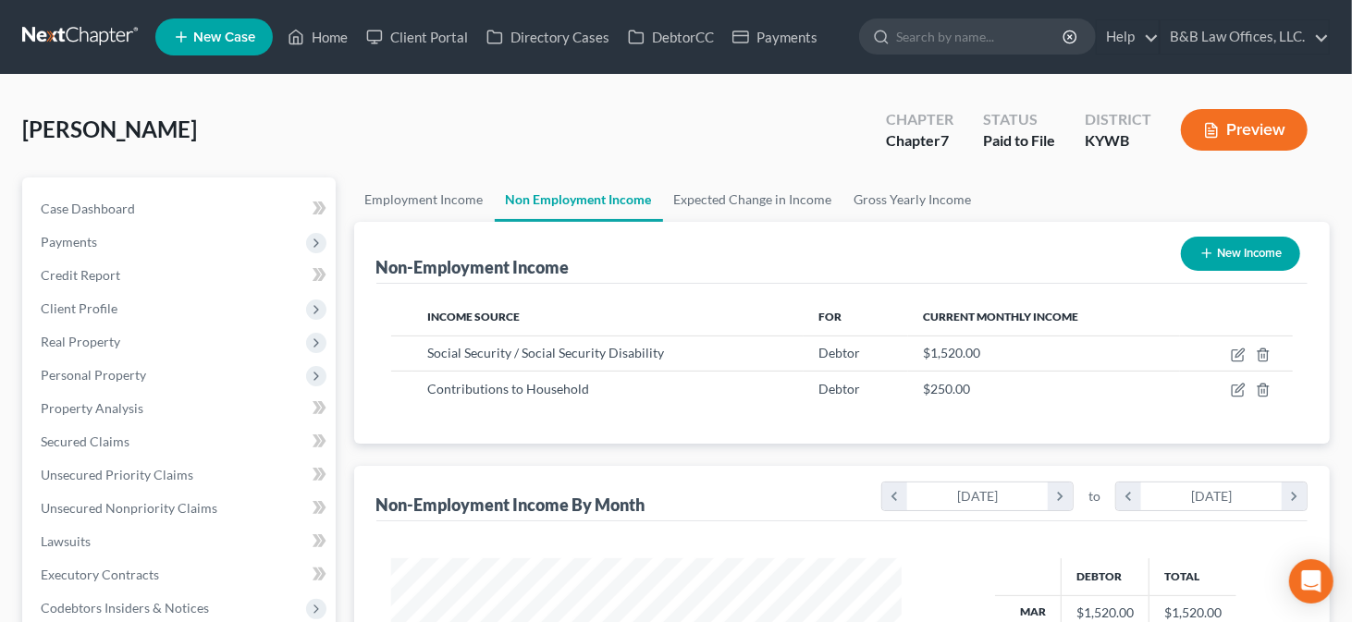
scroll to position [329, 548]
click at [410, 196] on link "Employment Income" at bounding box center [424, 200] width 141 height 44
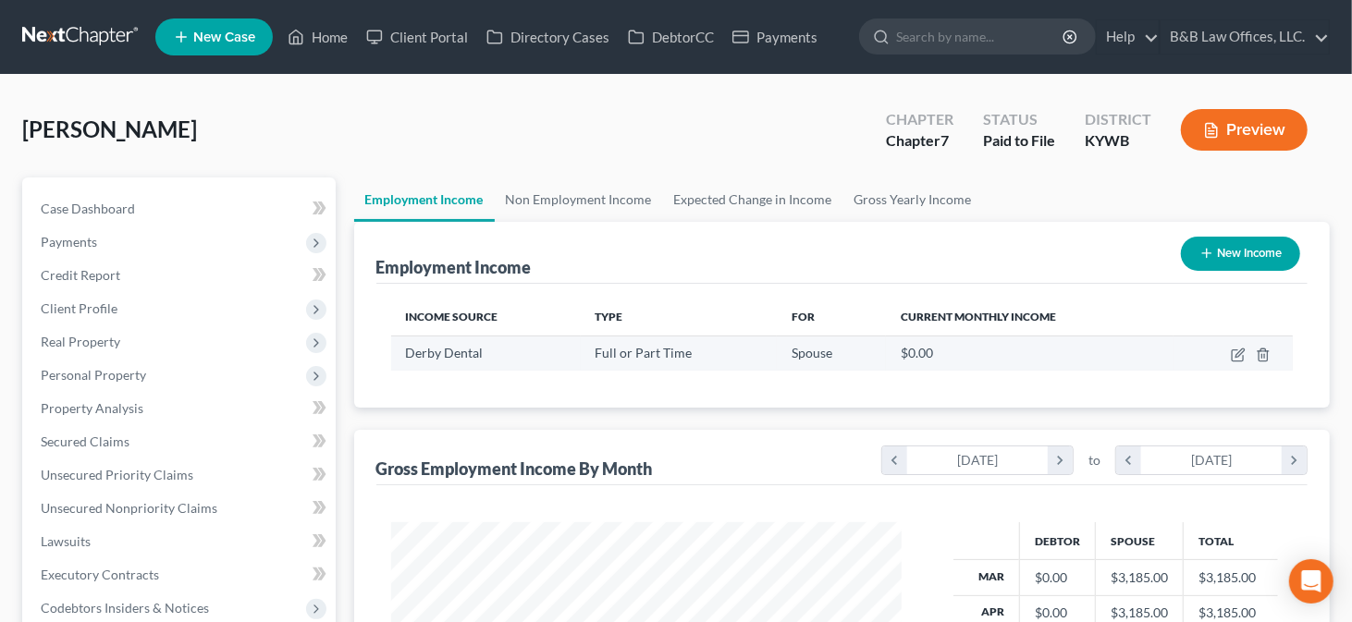
scroll to position [329, 548]
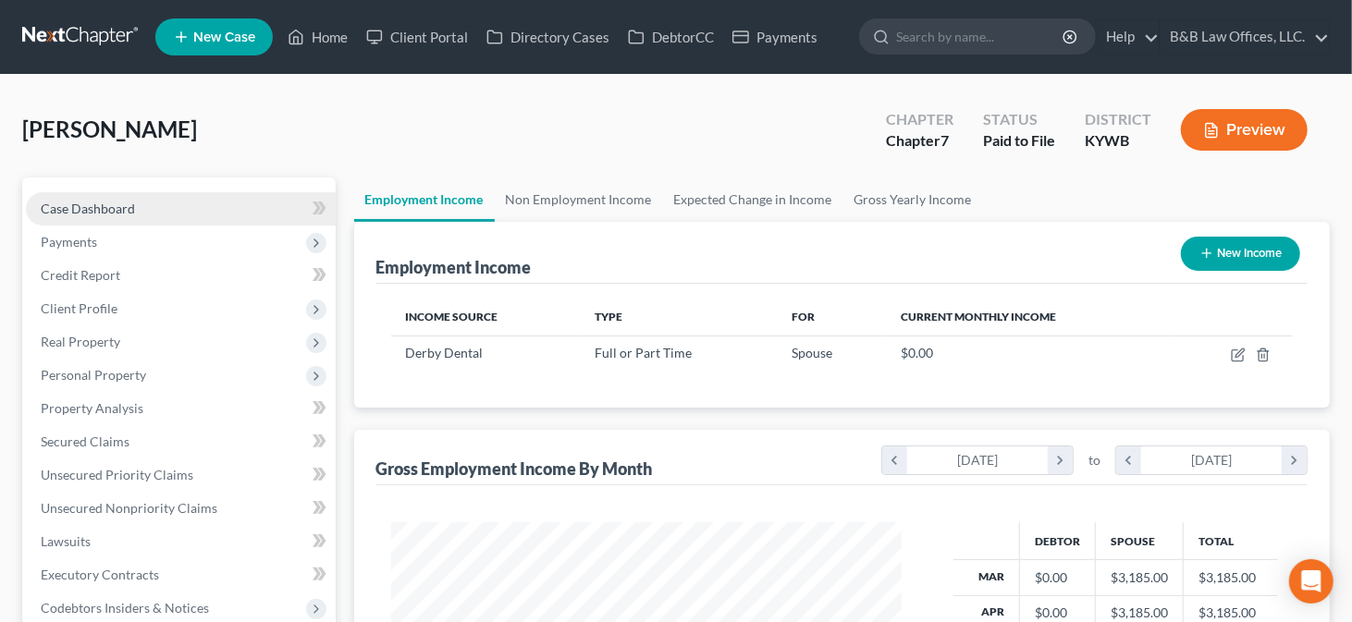
click at [79, 205] on span "Case Dashboard" at bounding box center [88, 209] width 94 height 16
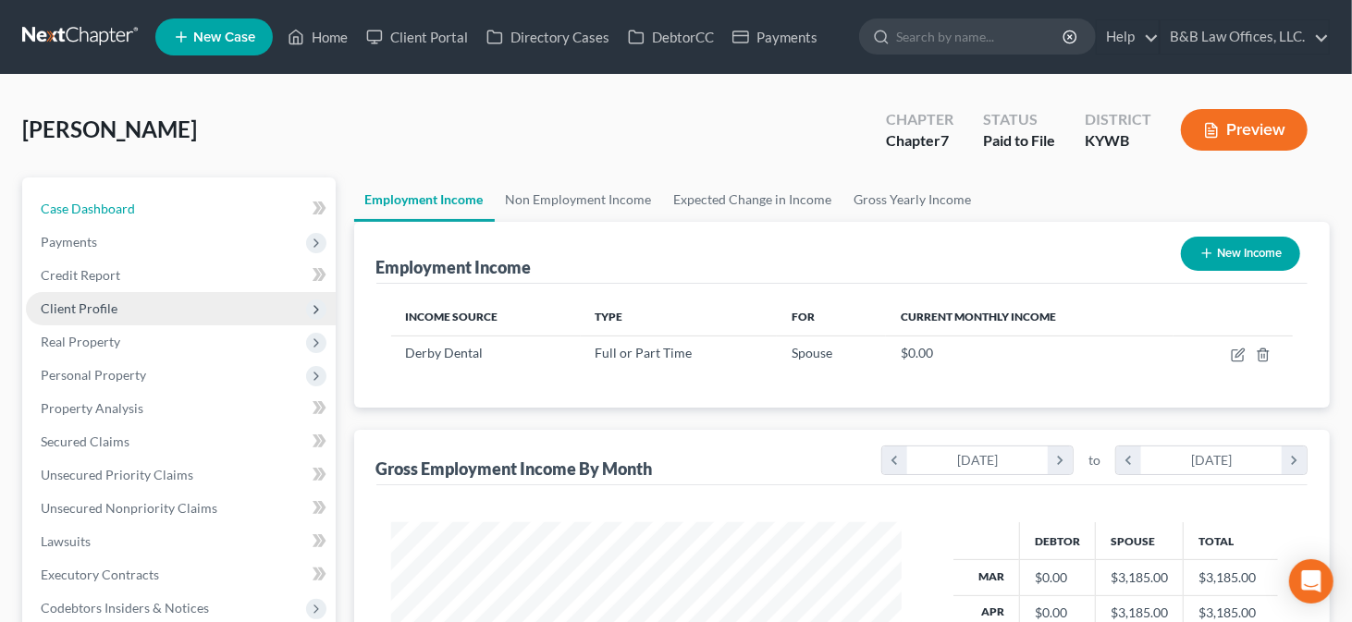
select select "1"
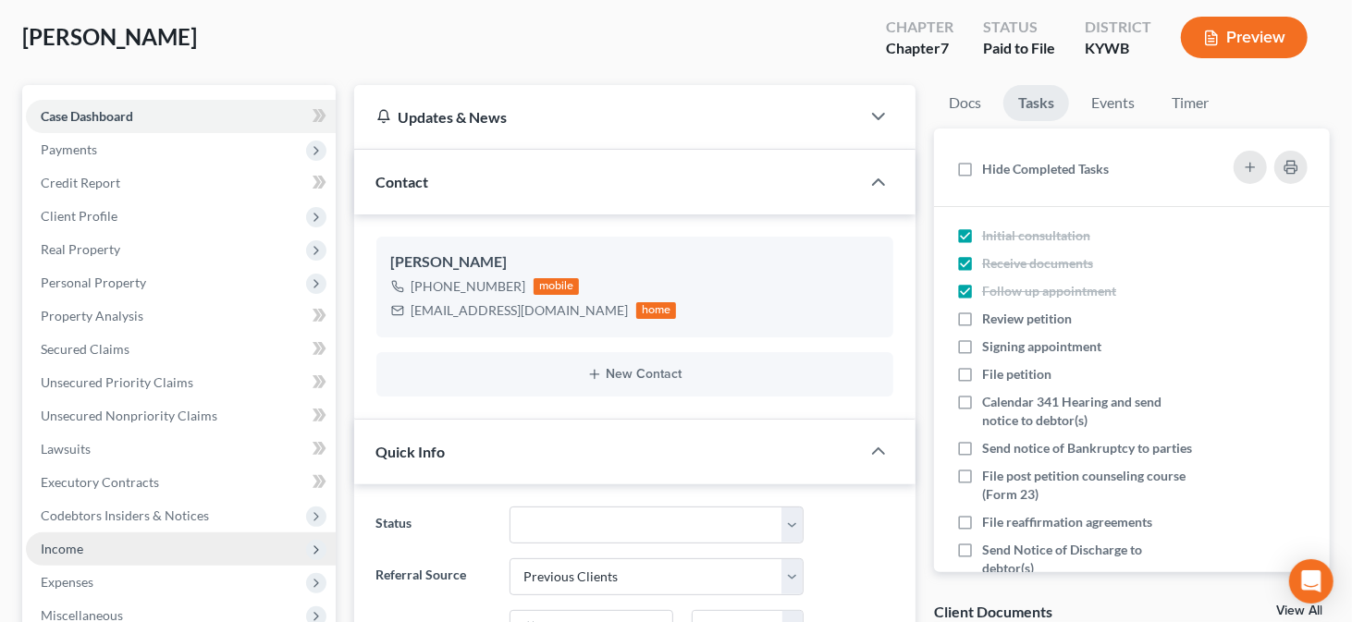
scroll to position [567, 0]
click at [92, 543] on span "Income" at bounding box center [181, 549] width 310 height 33
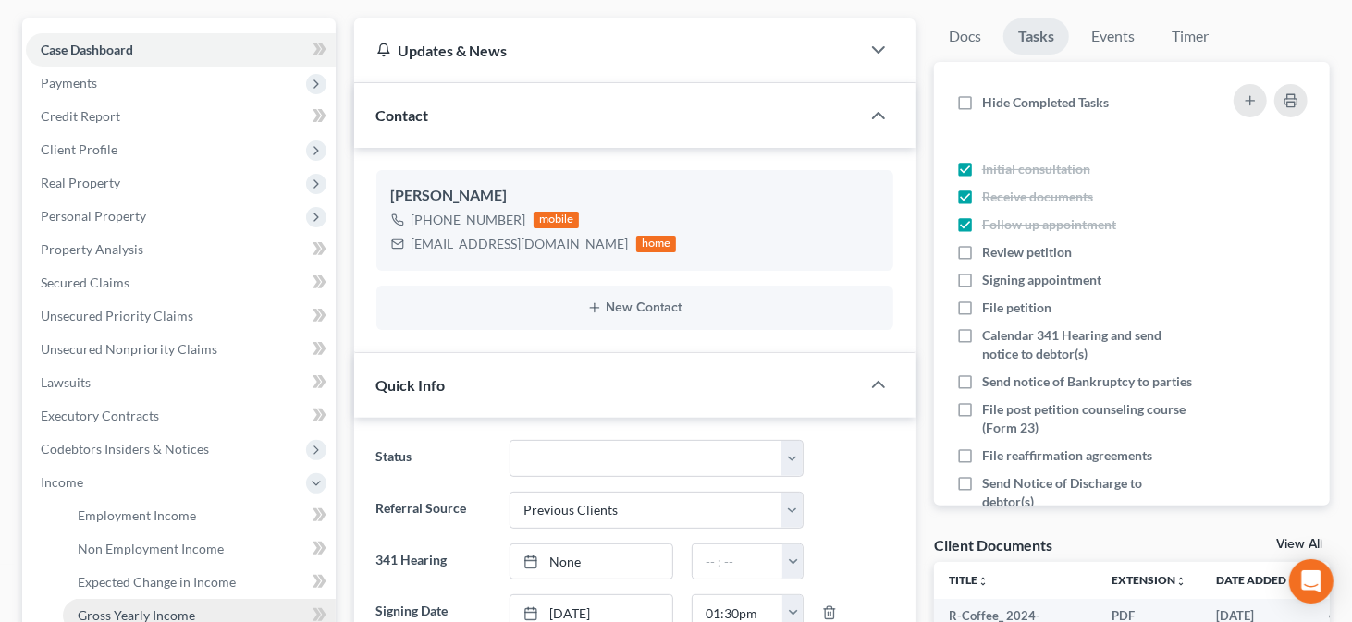
scroll to position [277, 0]
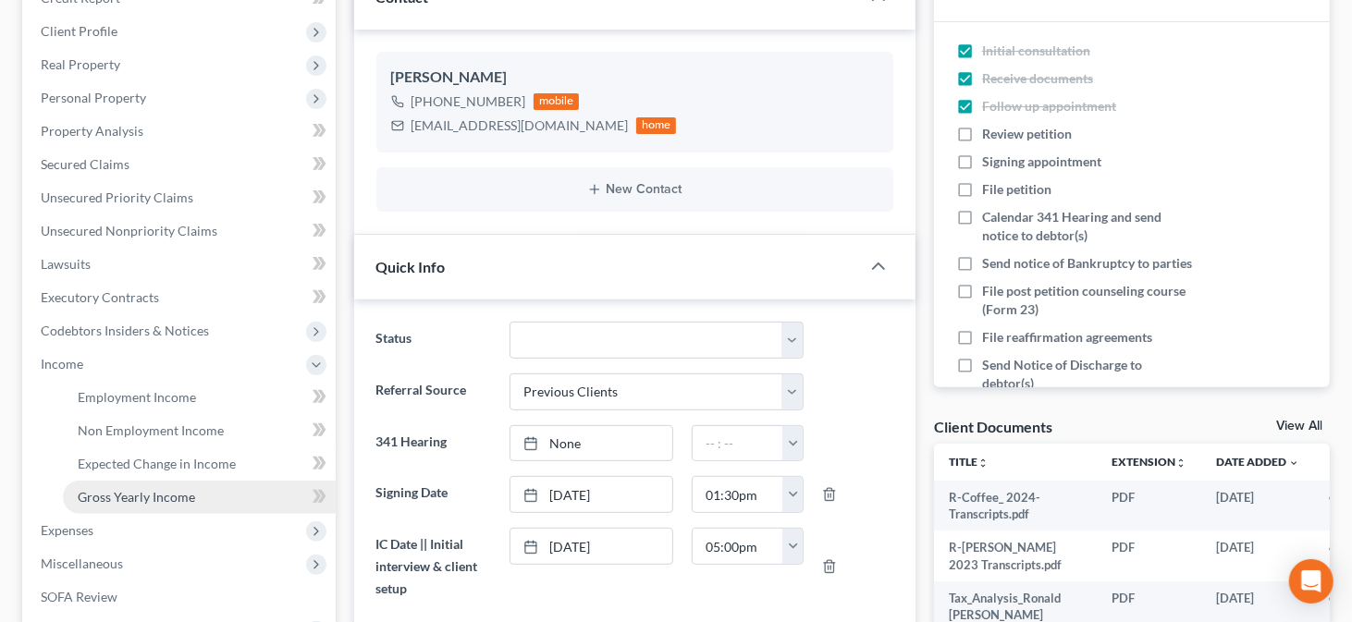
click at [158, 502] on span "Gross Yearly Income" at bounding box center [136, 497] width 117 height 16
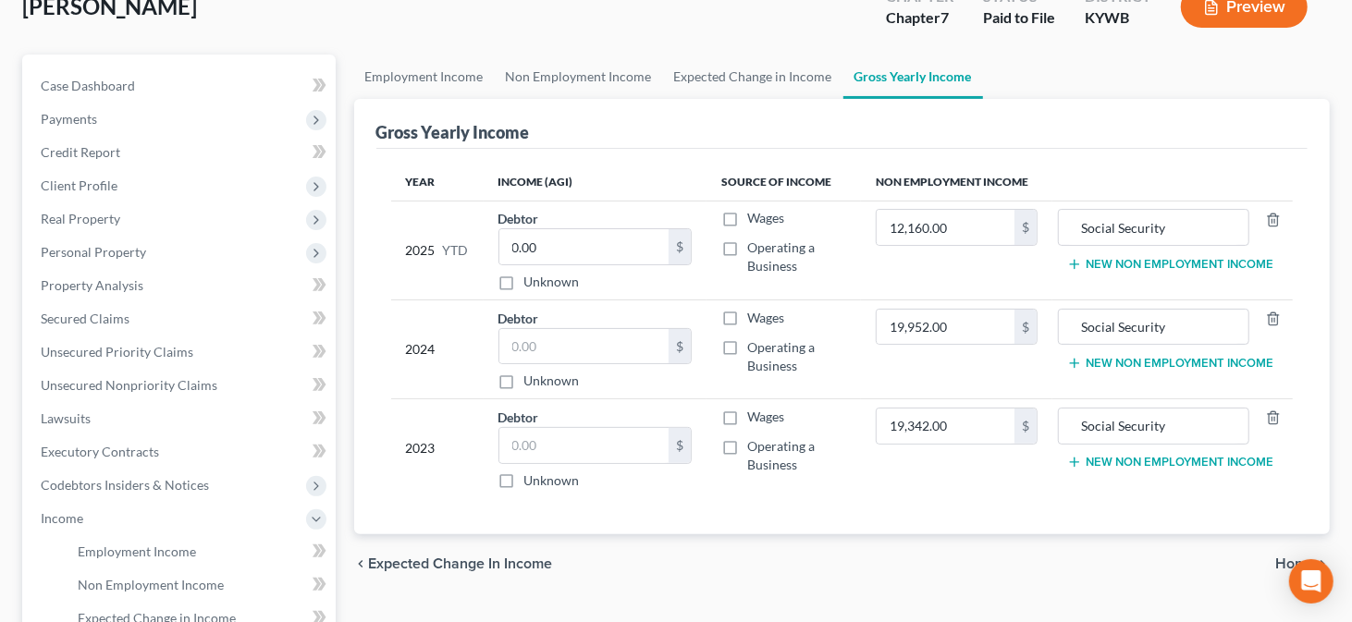
scroll to position [92, 0]
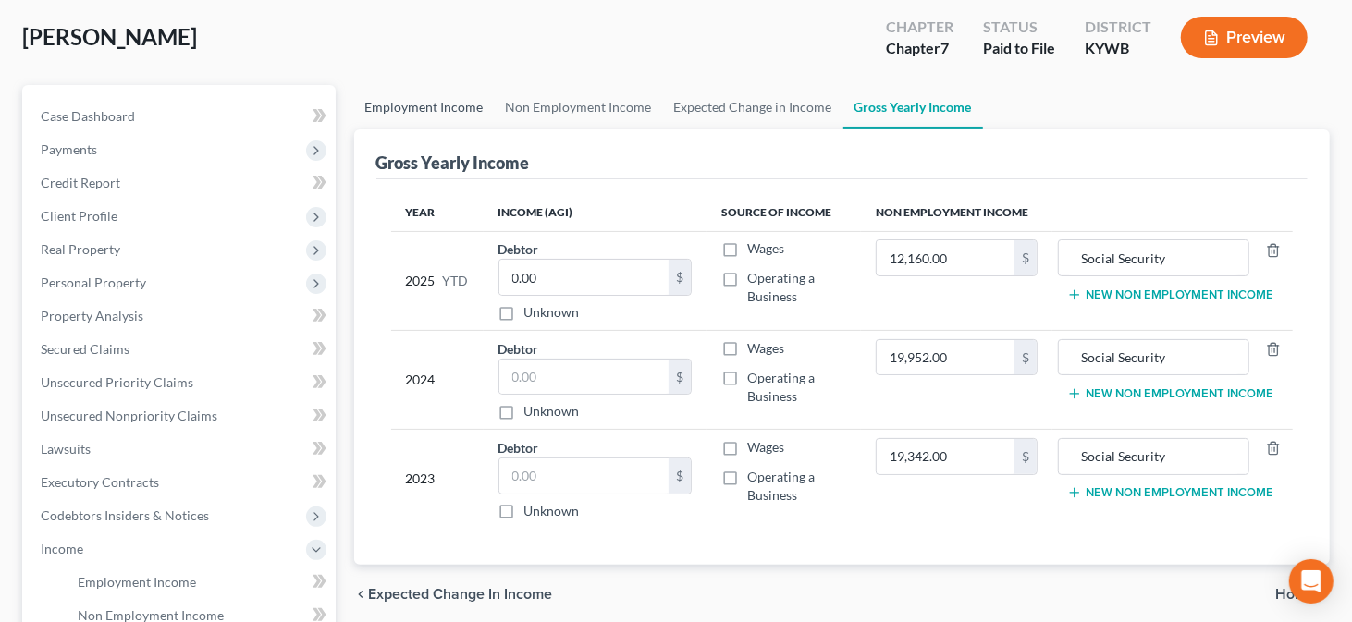
click at [428, 99] on link "Employment Income" at bounding box center [424, 107] width 141 height 44
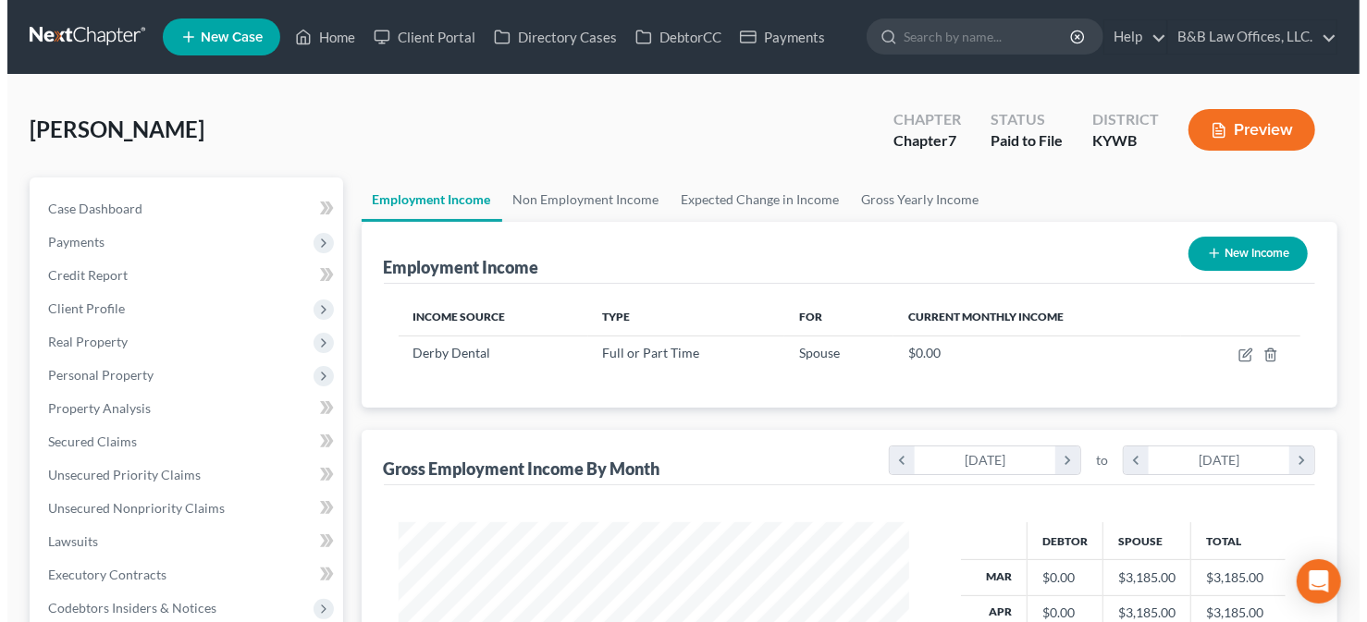
scroll to position [329, 548]
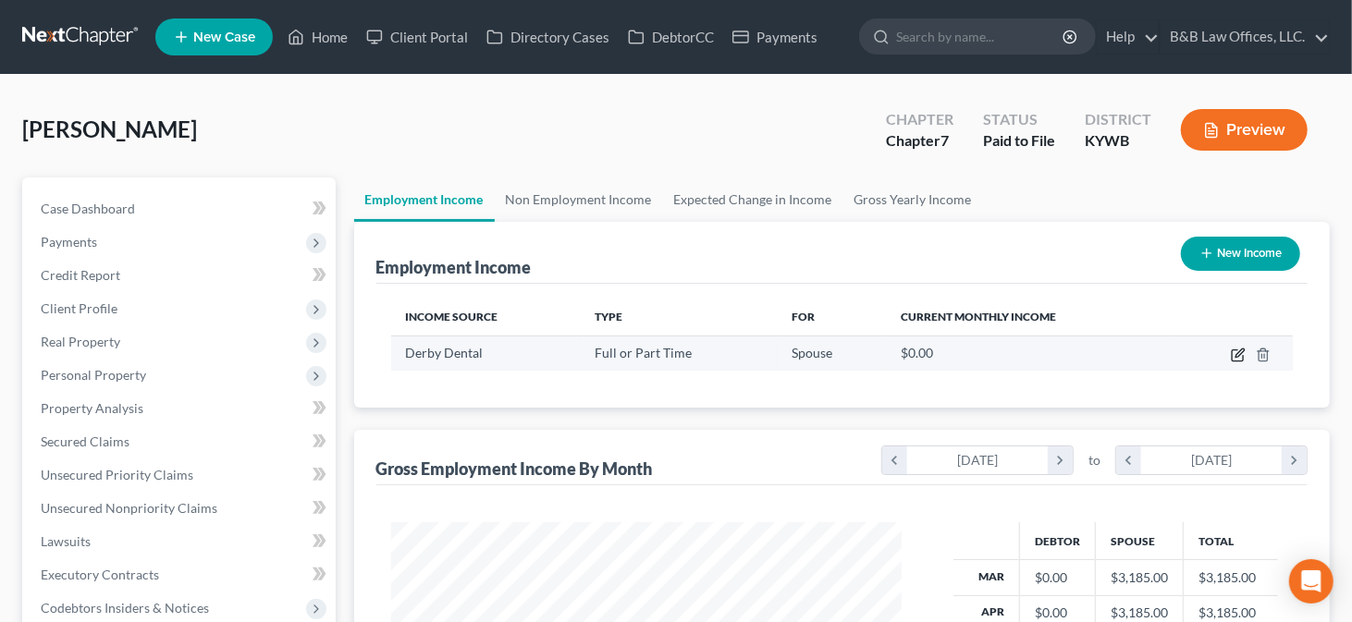
click at [1236, 349] on icon "button" at bounding box center [1238, 355] width 15 height 15
select select "0"
select select "18"
select select "2"
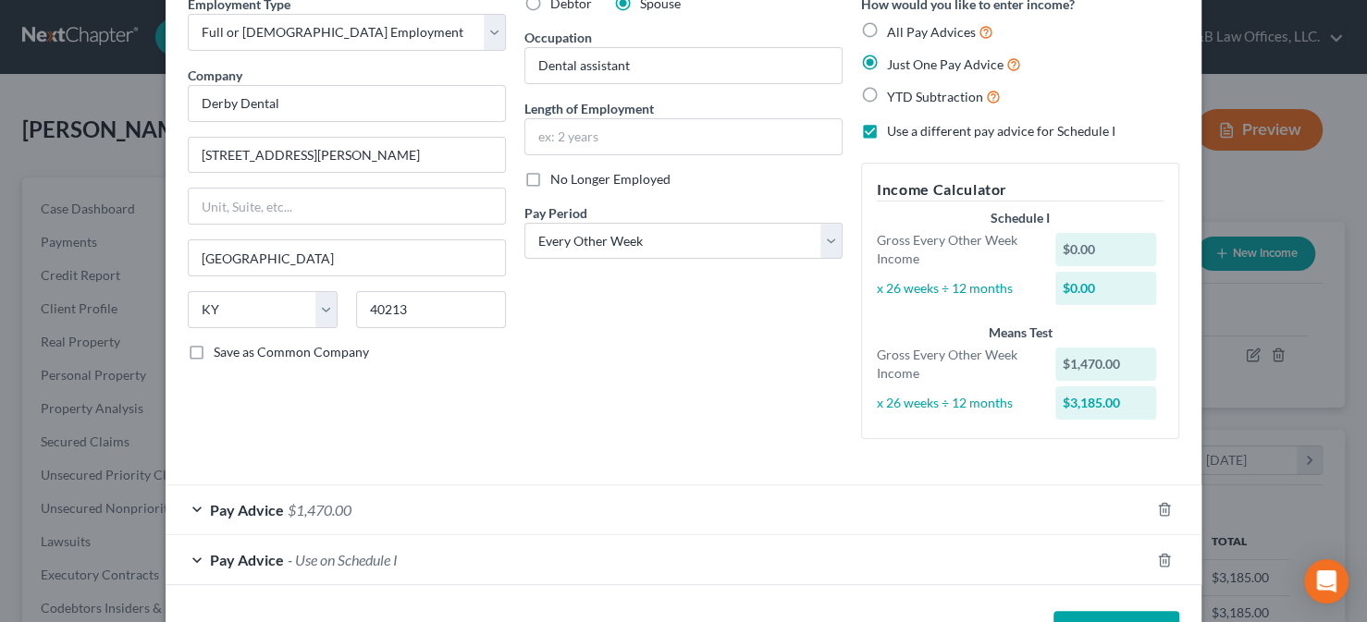
scroll to position [0, 0]
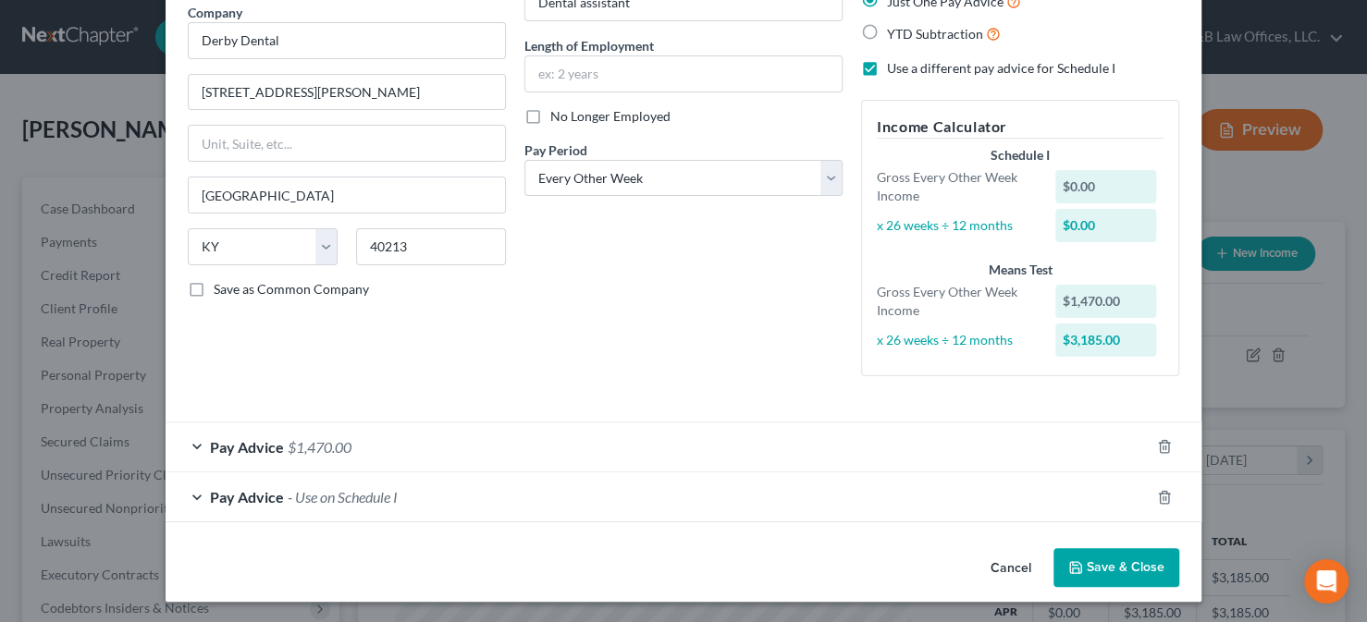
click at [313, 492] on span "- Use on Schedule I" at bounding box center [343, 497] width 110 height 18
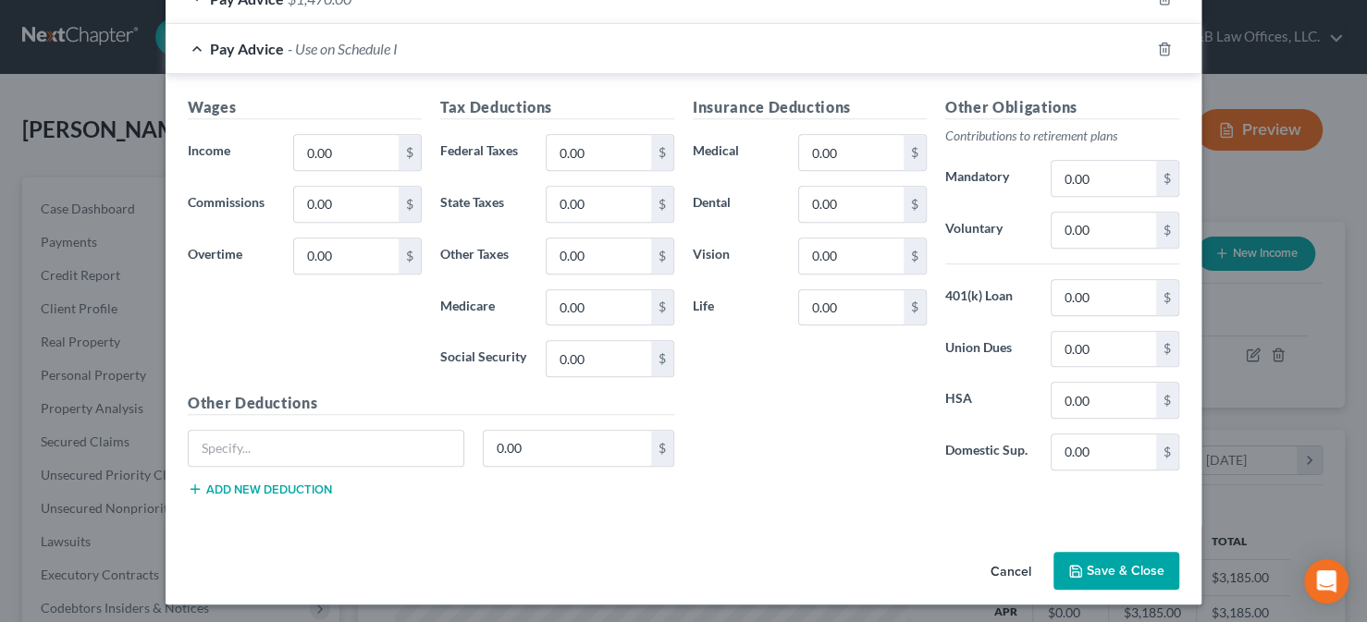
click at [996, 566] on button "Cancel" at bounding box center [1010, 572] width 70 height 37
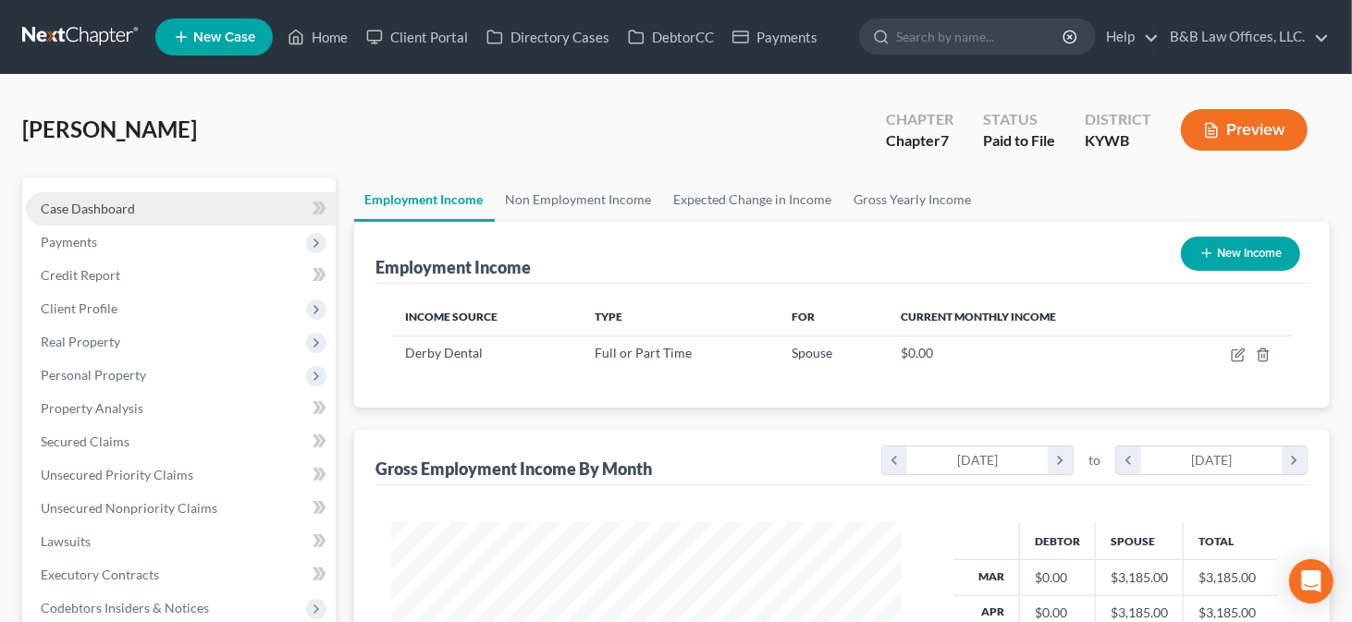
click at [127, 201] on span "Case Dashboard" at bounding box center [88, 209] width 94 height 16
select select "1"
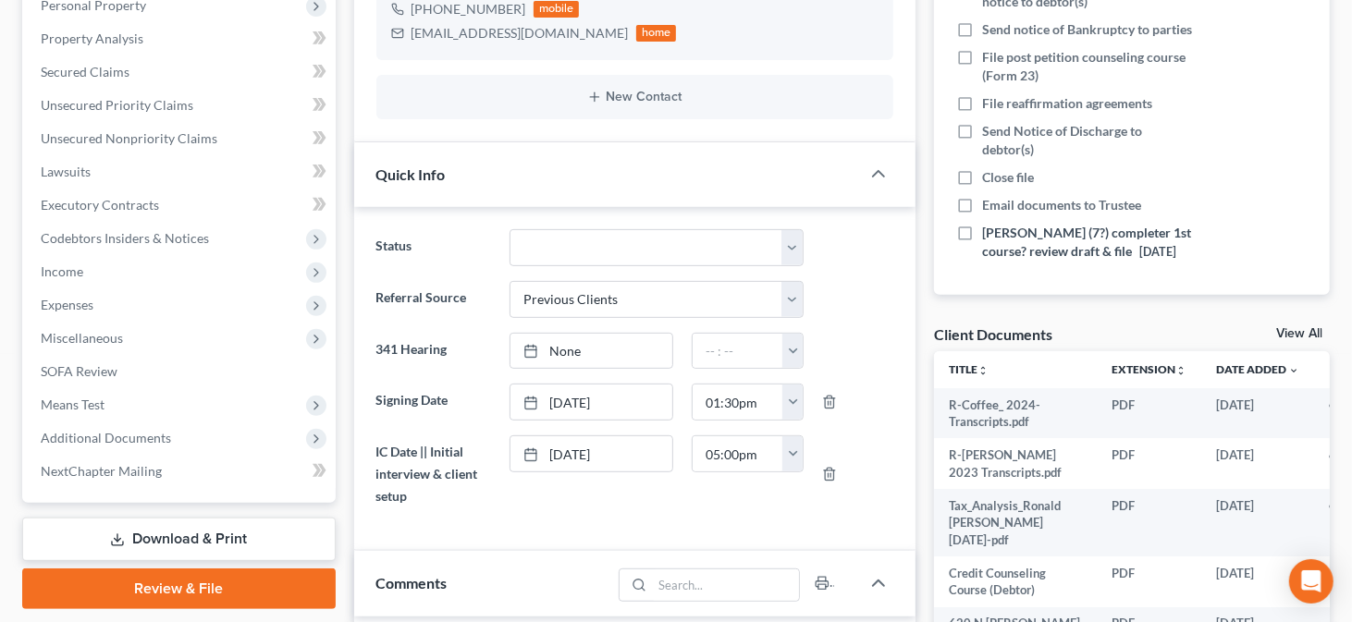
click at [1291, 330] on link "View All" at bounding box center [1299, 333] width 46 height 13
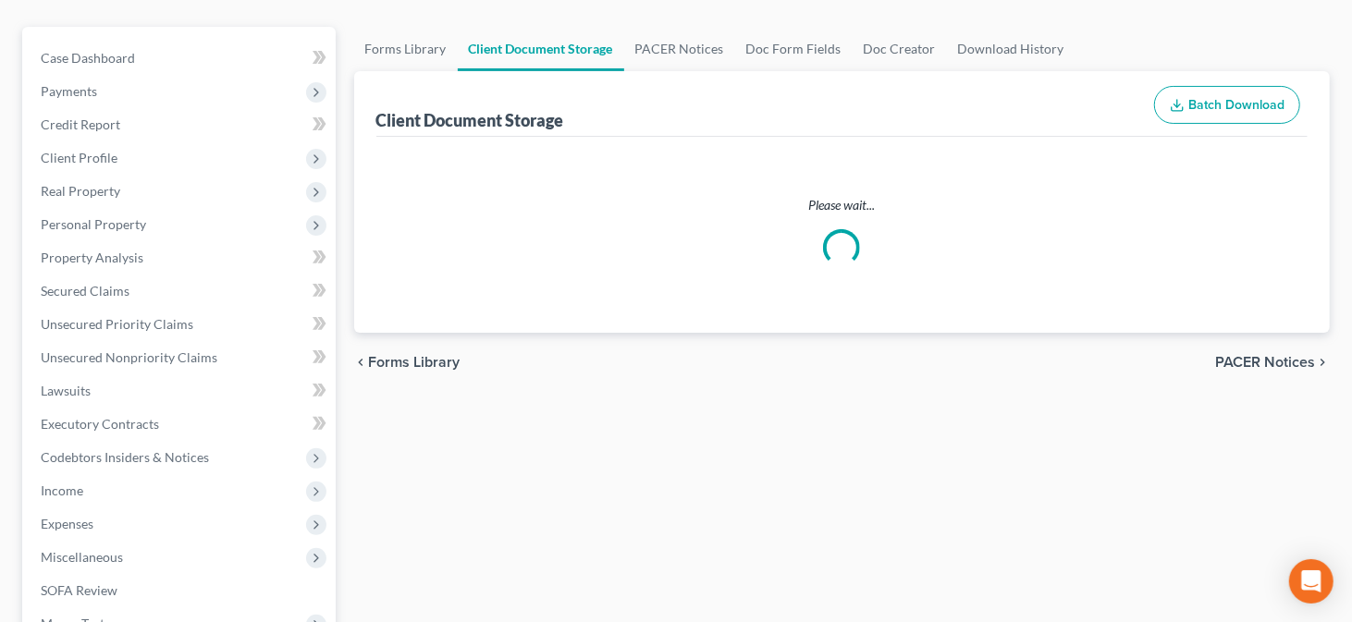
select select "7"
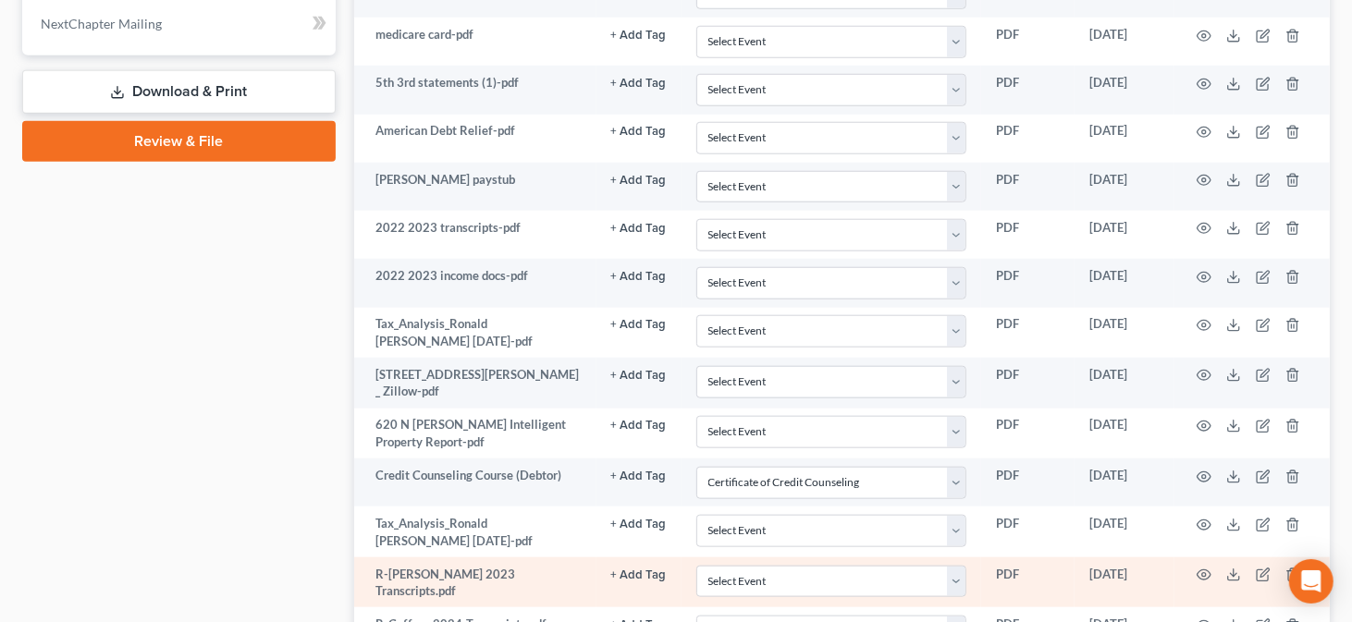
scroll to position [1183, 0]
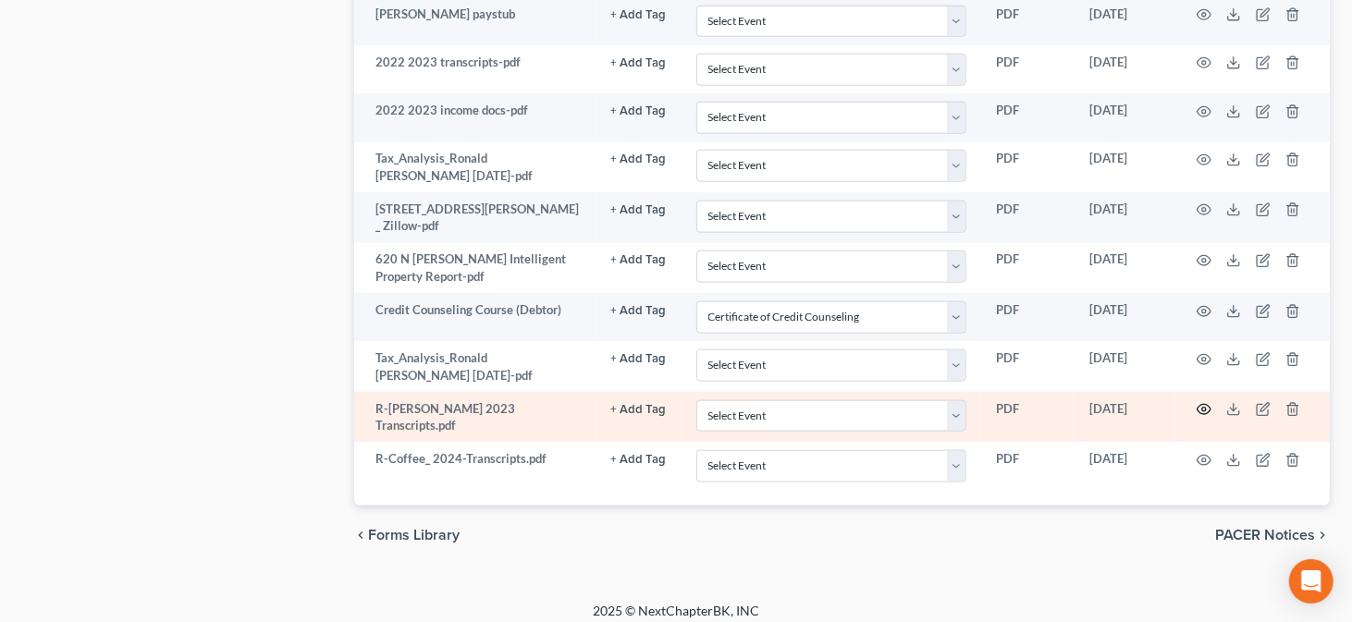
click at [1202, 408] on circle "button" at bounding box center [1204, 410] width 4 height 4
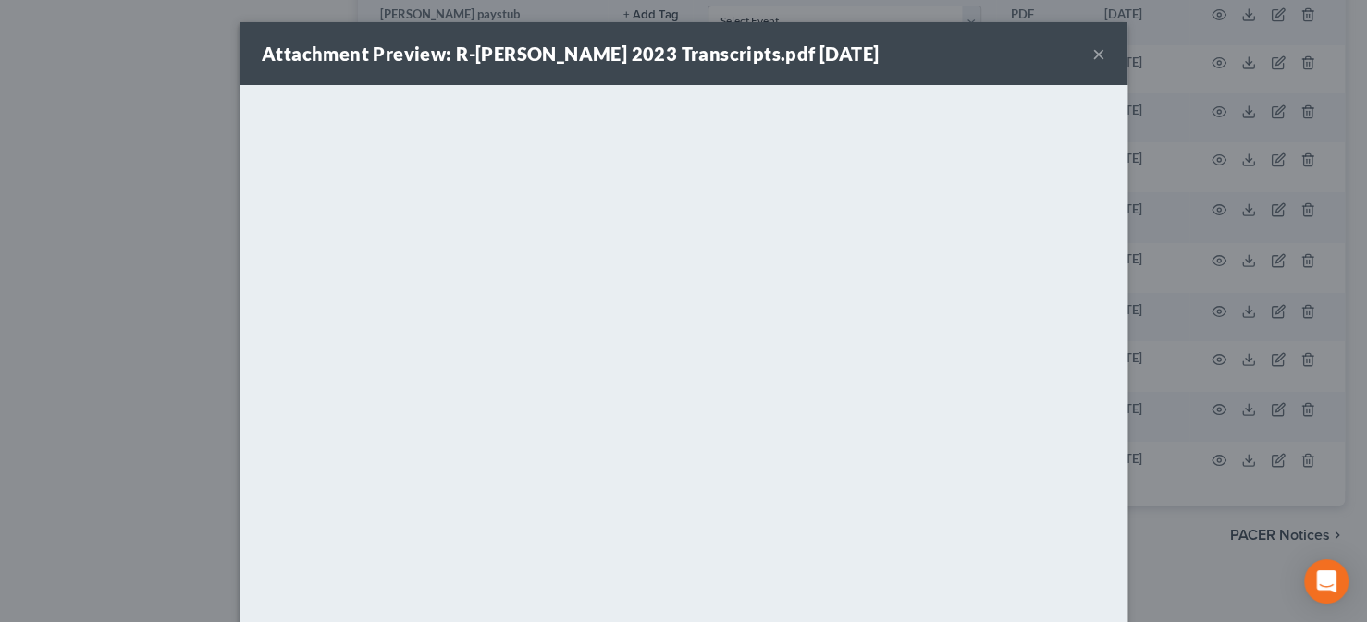
drag, startPoint x: 1085, startPoint y: 55, endPoint x: 981, endPoint y: 88, distance: 108.5
click at [1092, 55] on button "×" at bounding box center [1098, 54] width 13 height 22
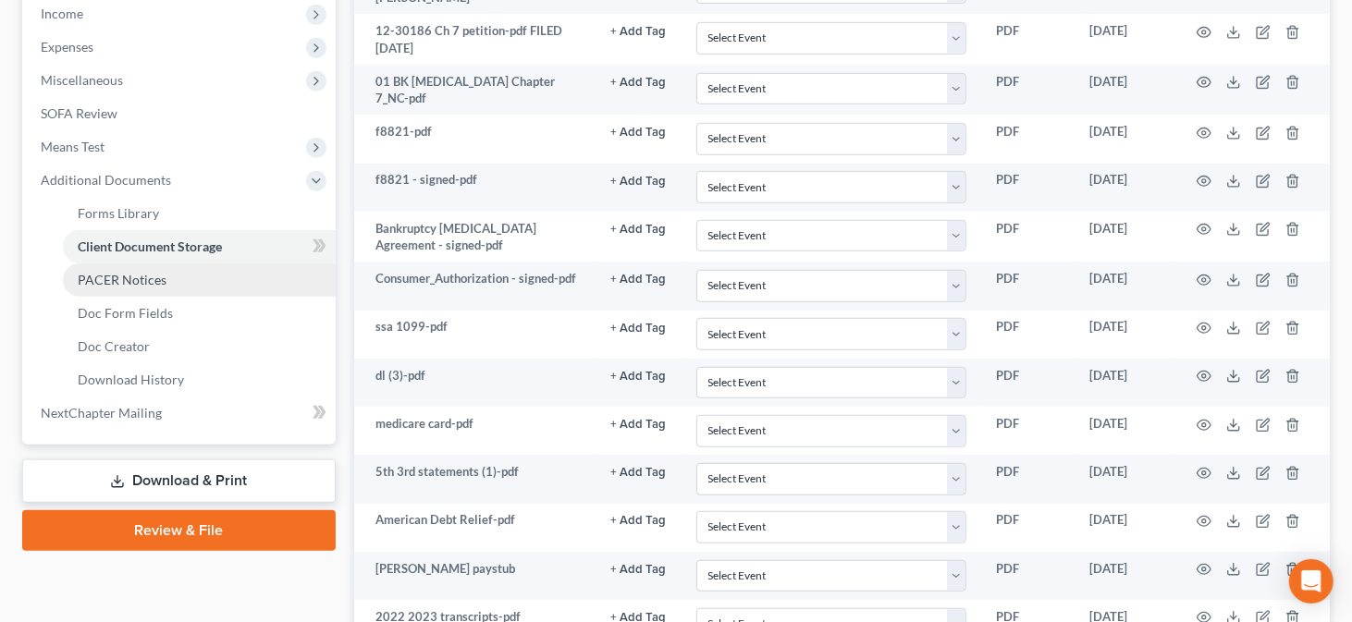
scroll to position [443, 0]
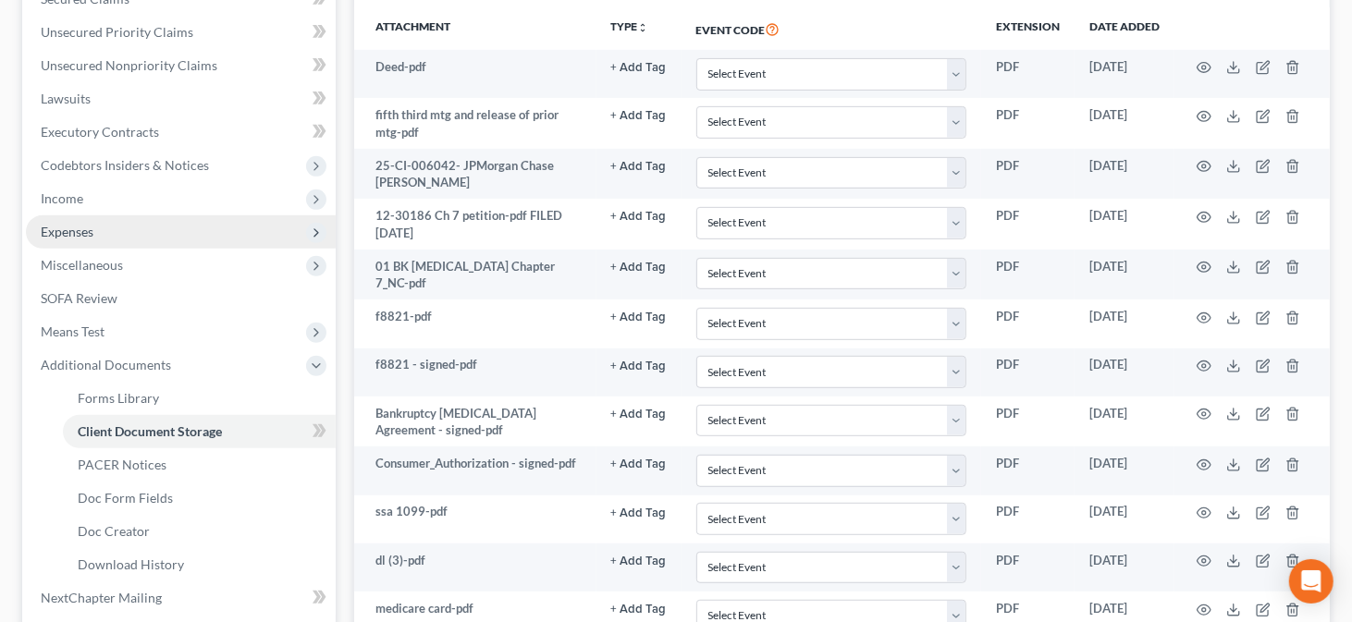
click at [125, 227] on span "Expenses" at bounding box center [181, 231] width 310 height 33
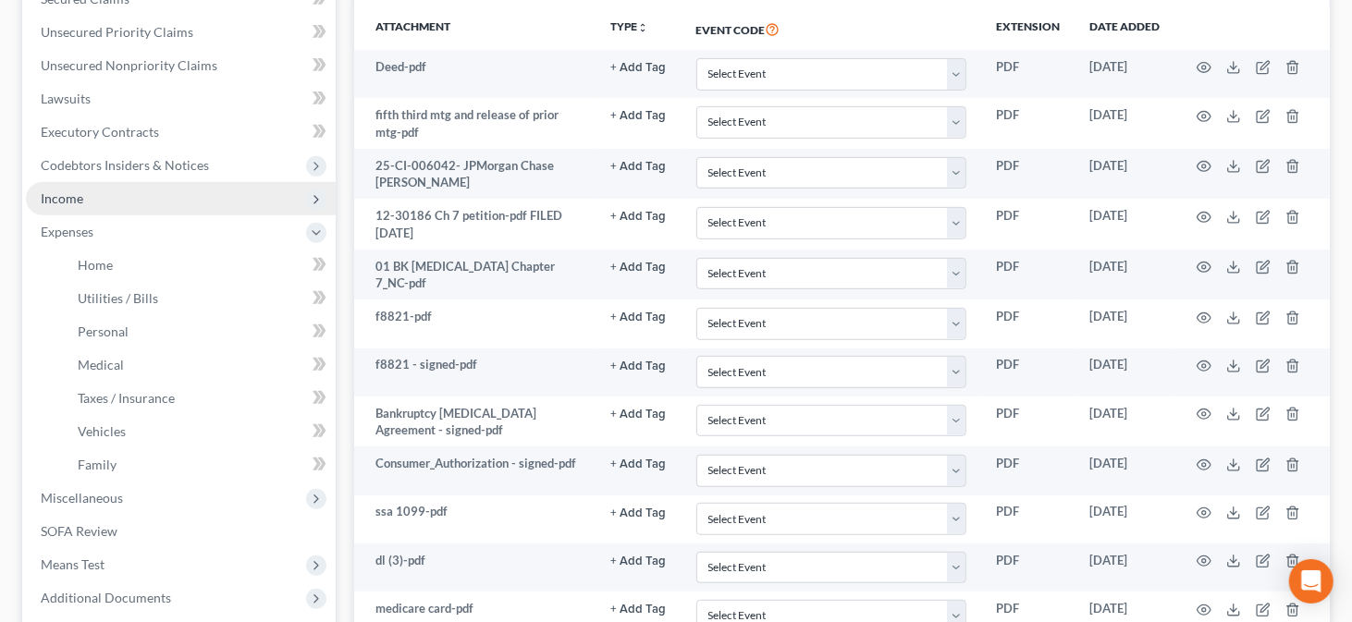
click at [106, 203] on span "Income" at bounding box center [181, 198] width 310 height 33
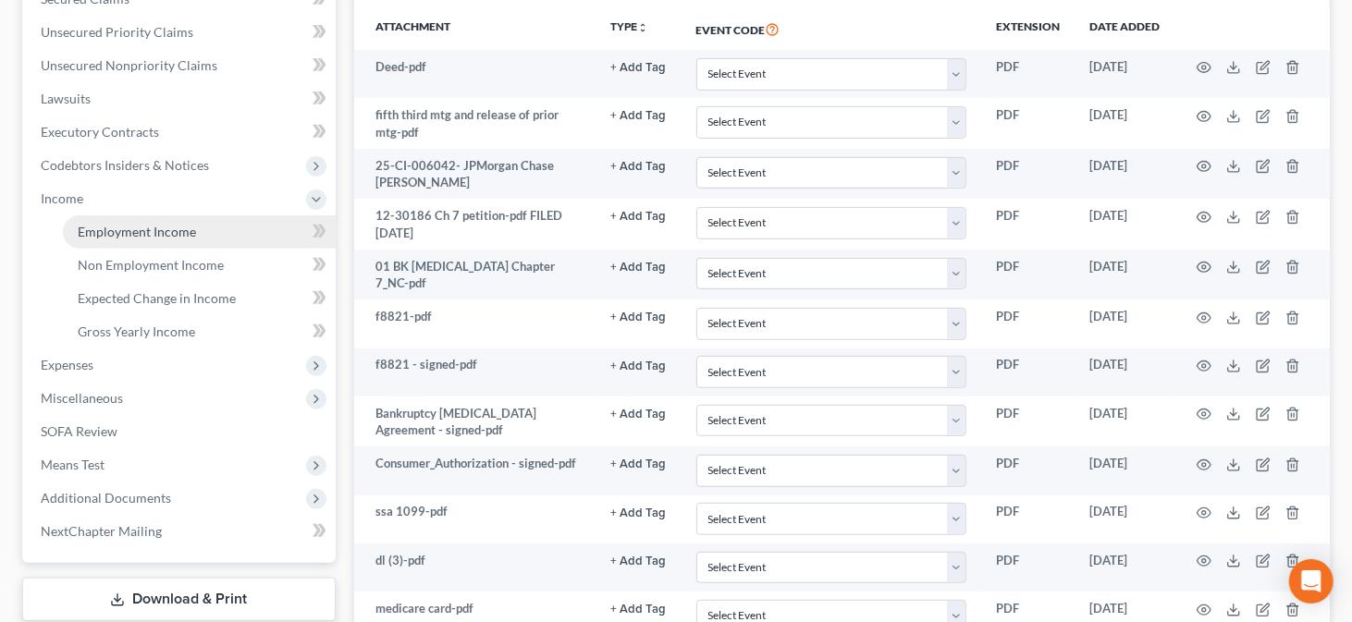
click at [127, 225] on span "Employment Income" at bounding box center [137, 232] width 118 height 16
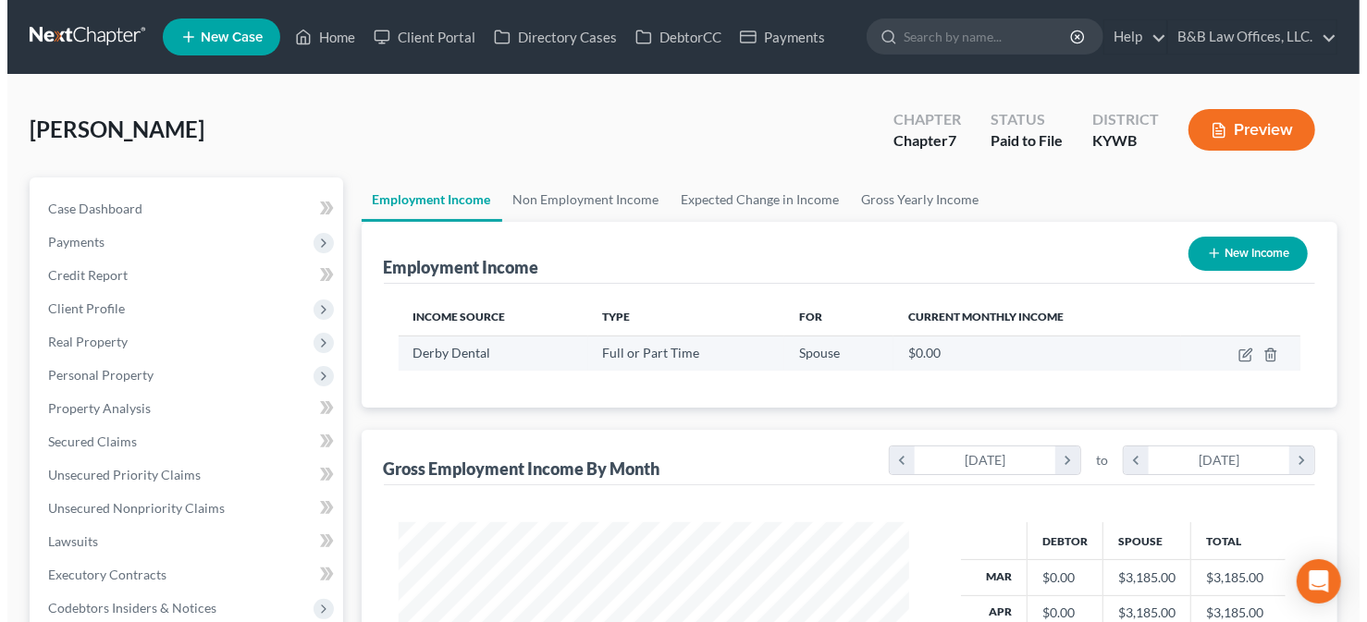
scroll to position [329, 548]
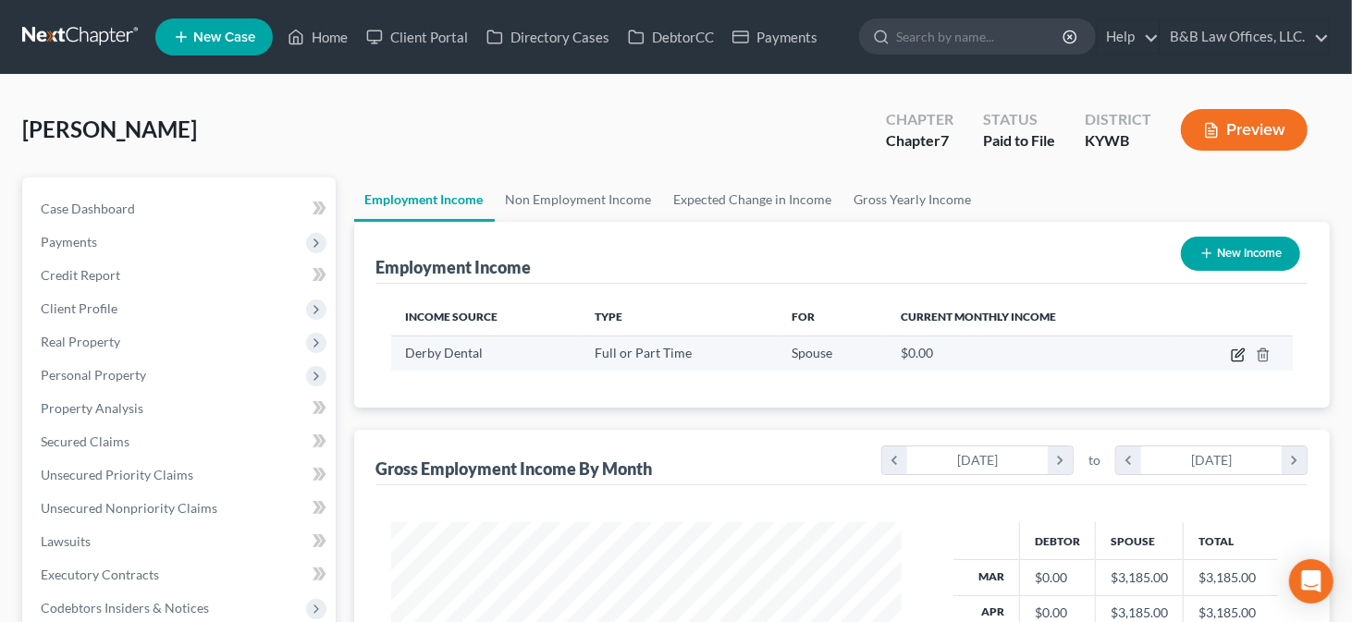
click at [1235, 357] on icon "button" at bounding box center [1238, 355] width 15 height 15
select select "0"
select select "18"
select select "2"
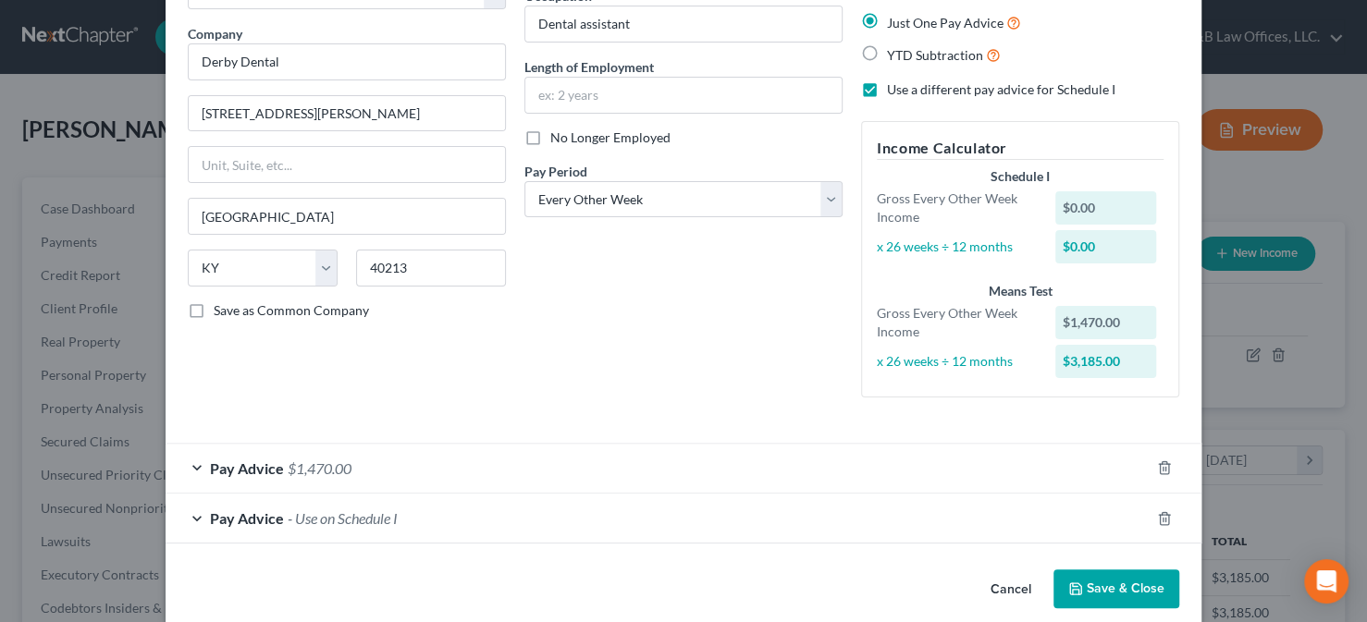
scroll to position [153, 0]
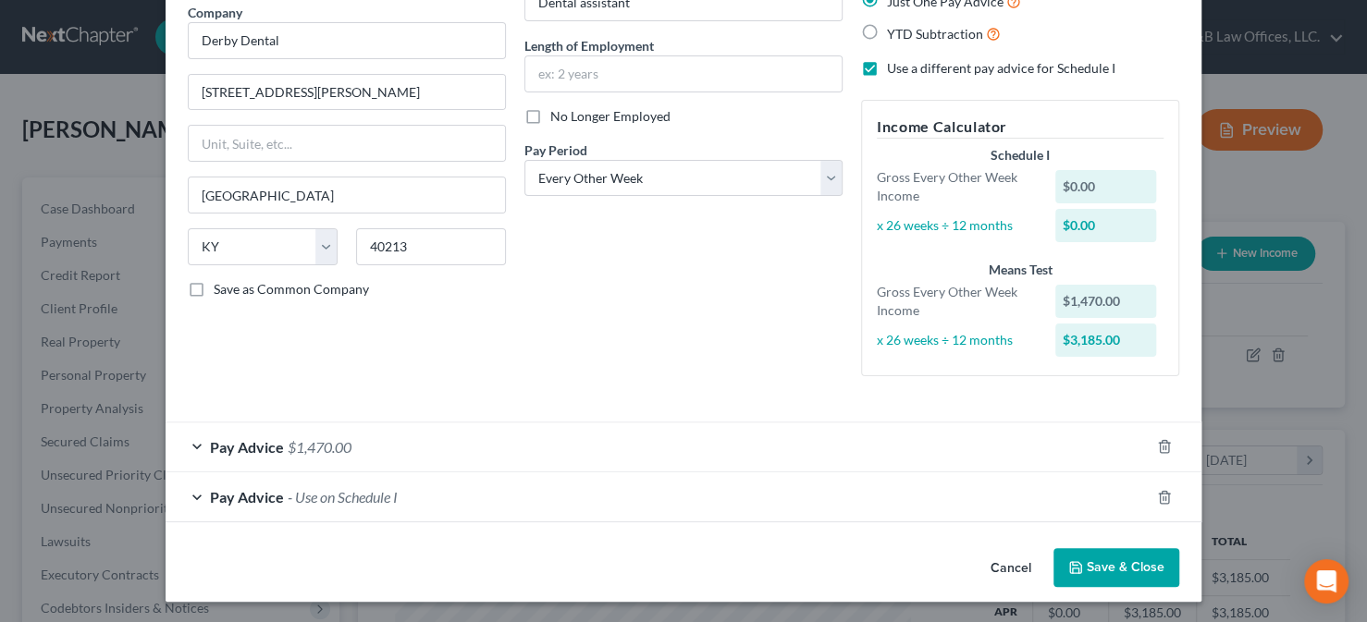
click at [222, 443] on span "Pay Advice" at bounding box center [247, 447] width 74 height 18
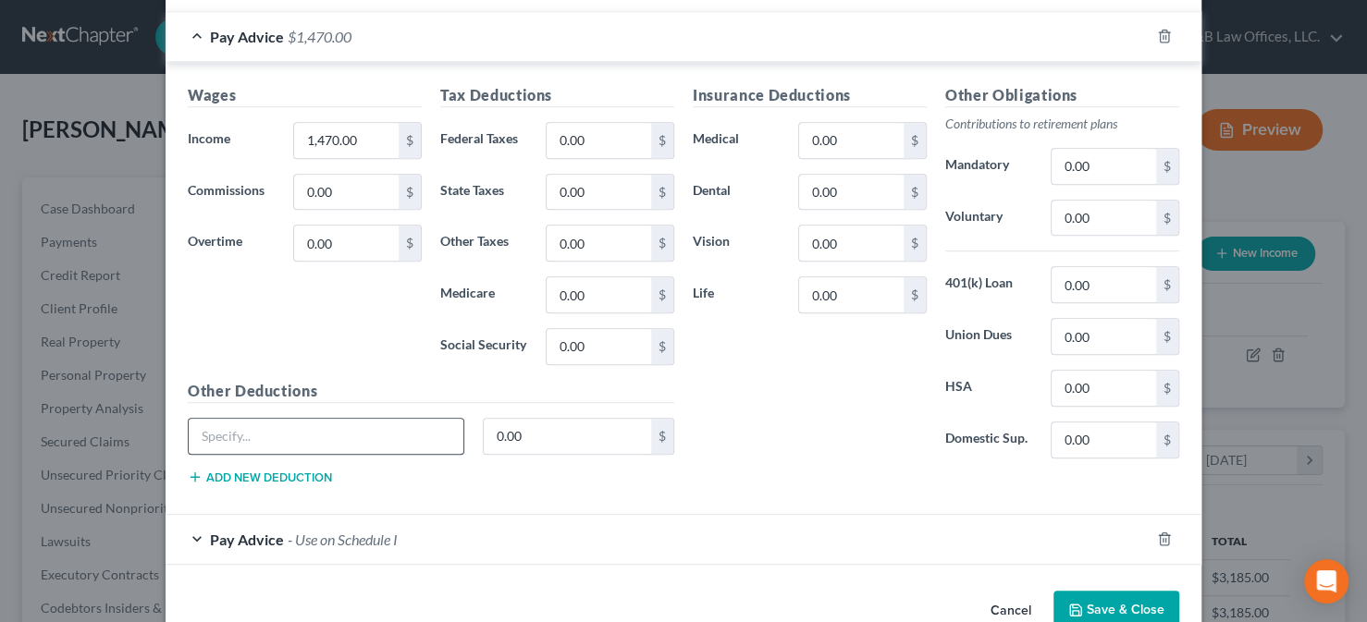
scroll to position [603, 0]
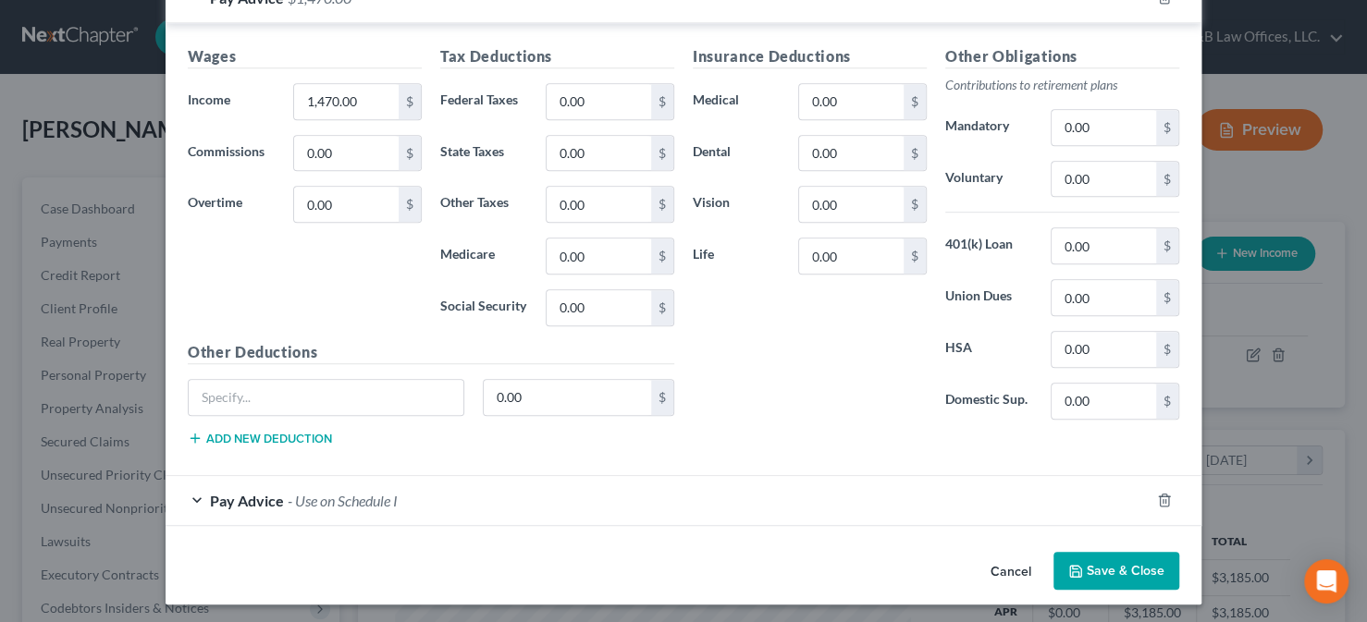
click at [239, 497] on span "Pay Advice" at bounding box center [247, 501] width 74 height 18
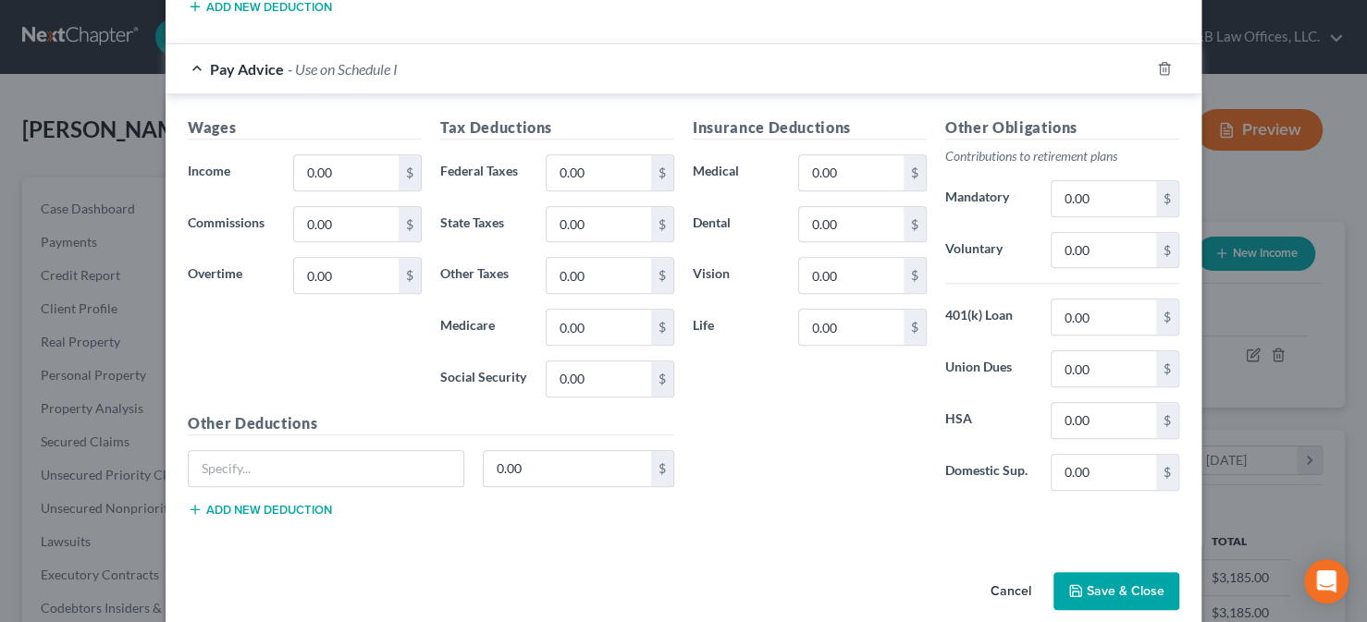
scroll to position [1051, 0]
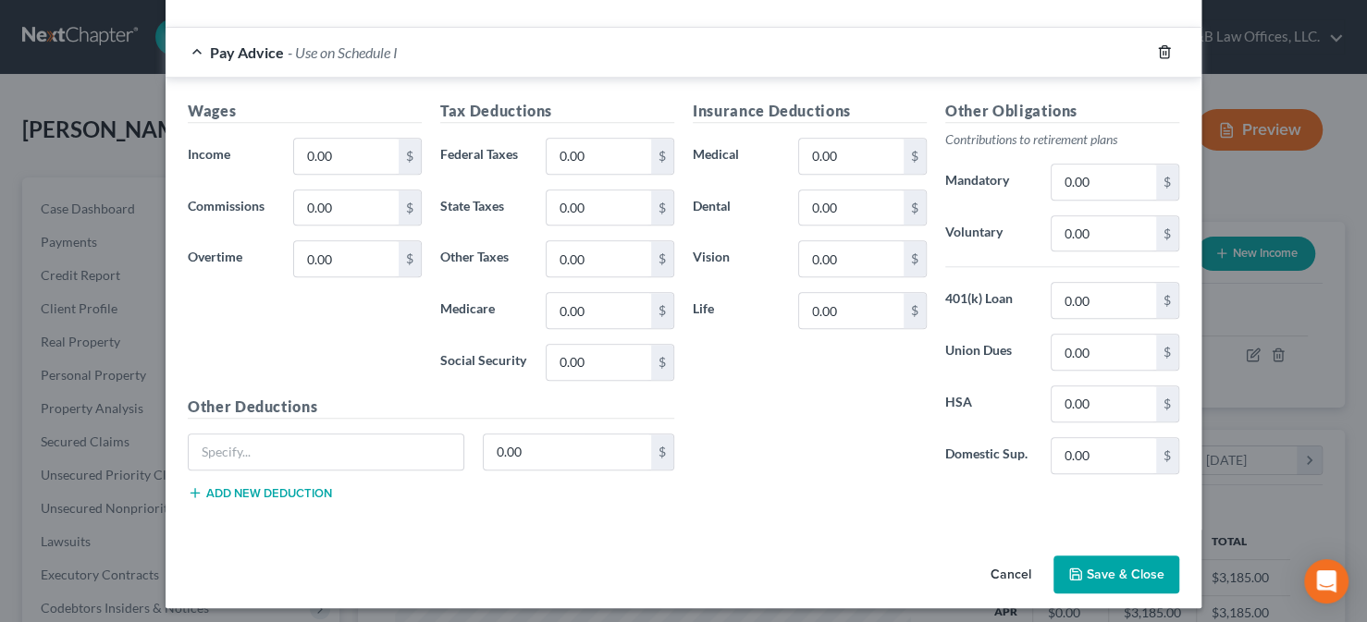
click at [1159, 44] on icon "button" at bounding box center [1164, 51] width 15 height 15
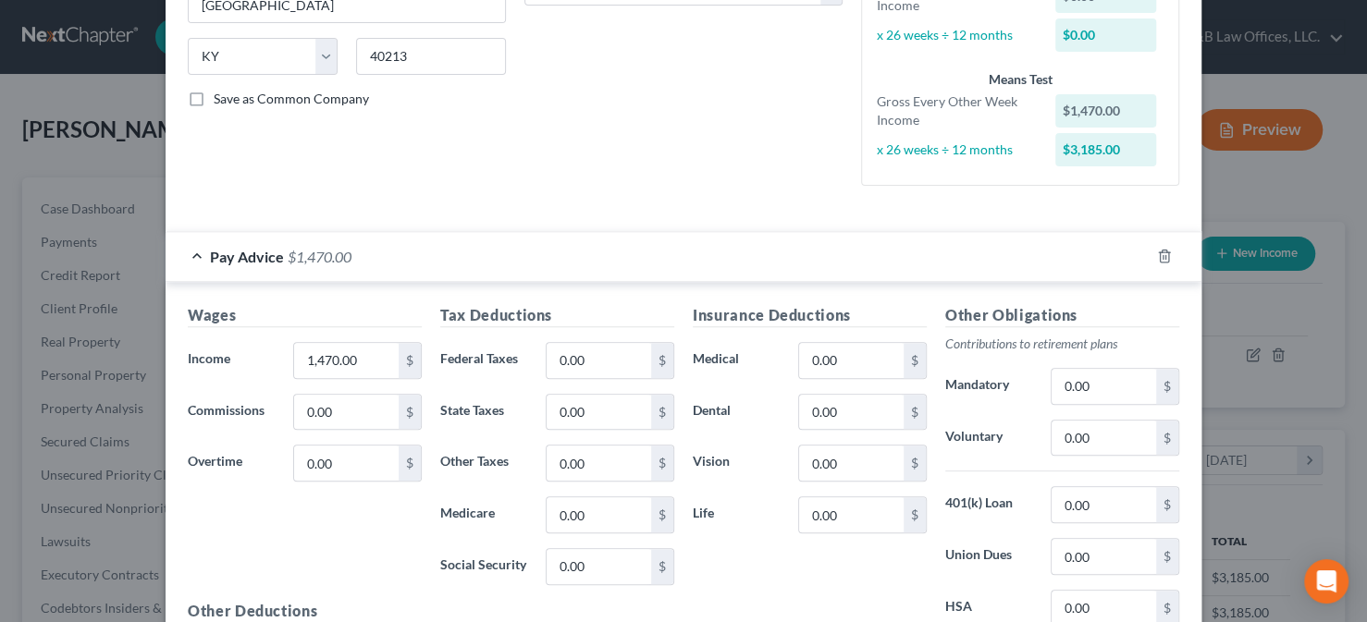
scroll to position [460, 0]
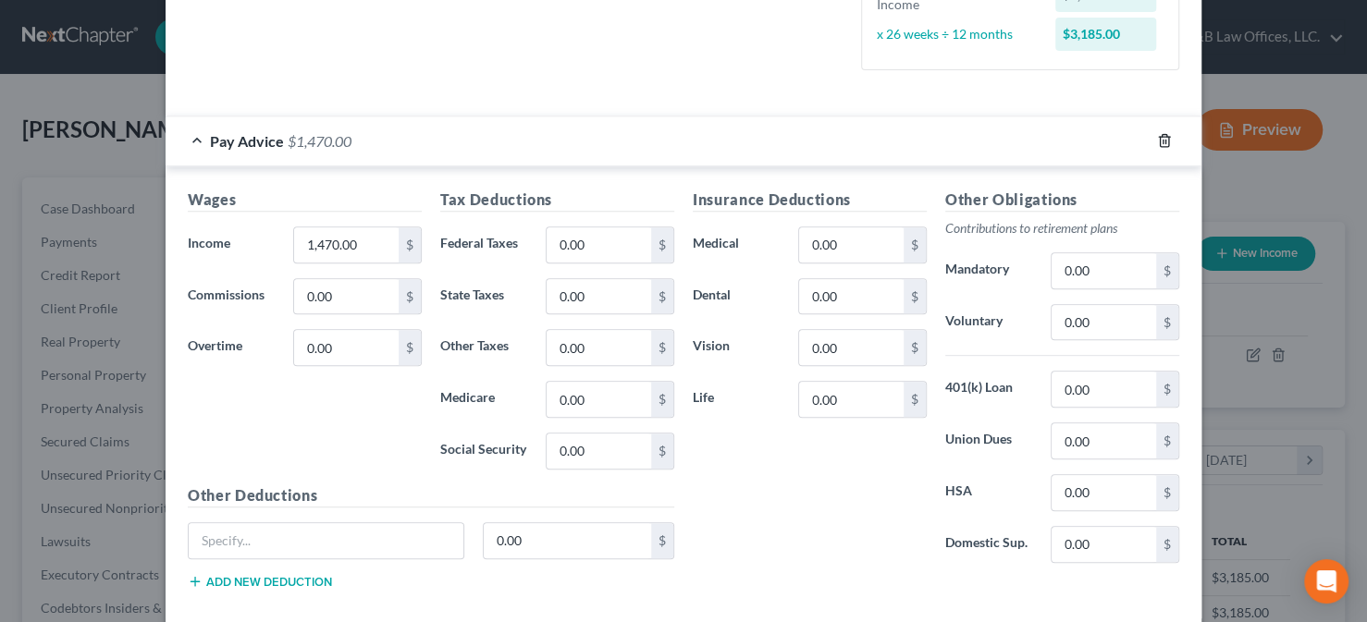
click at [1159, 137] on polyline "button" at bounding box center [1164, 137] width 11 height 0
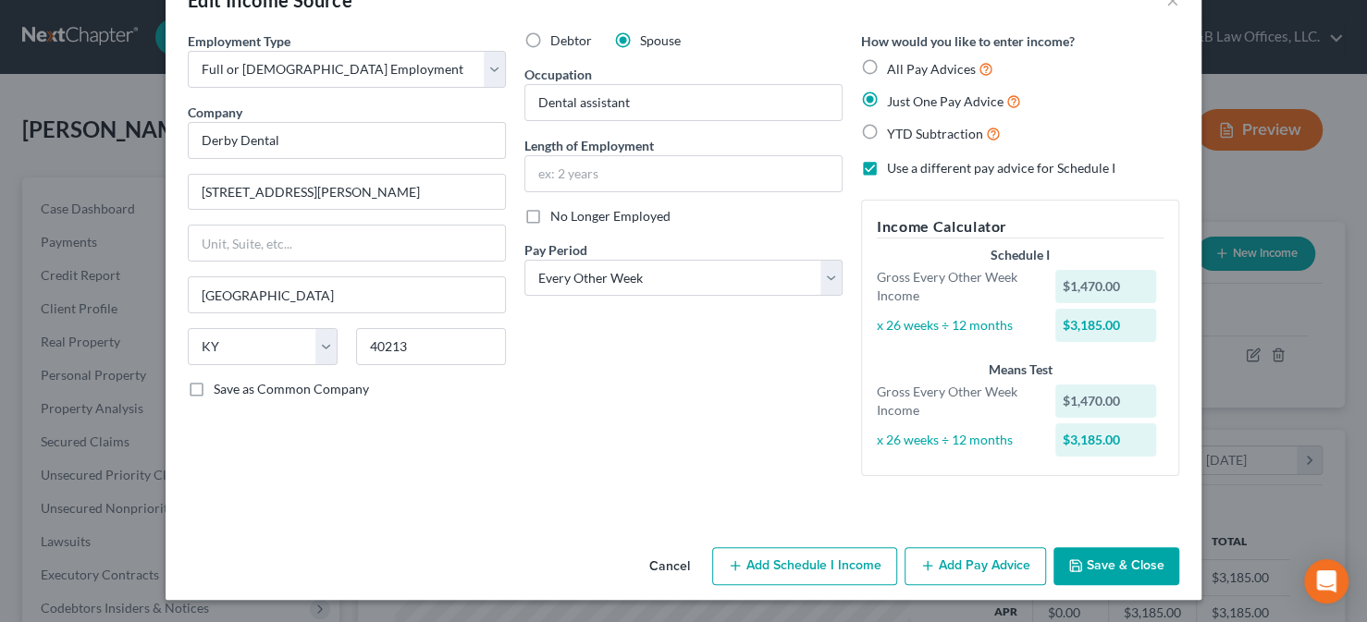
scroll to position [52, 0]
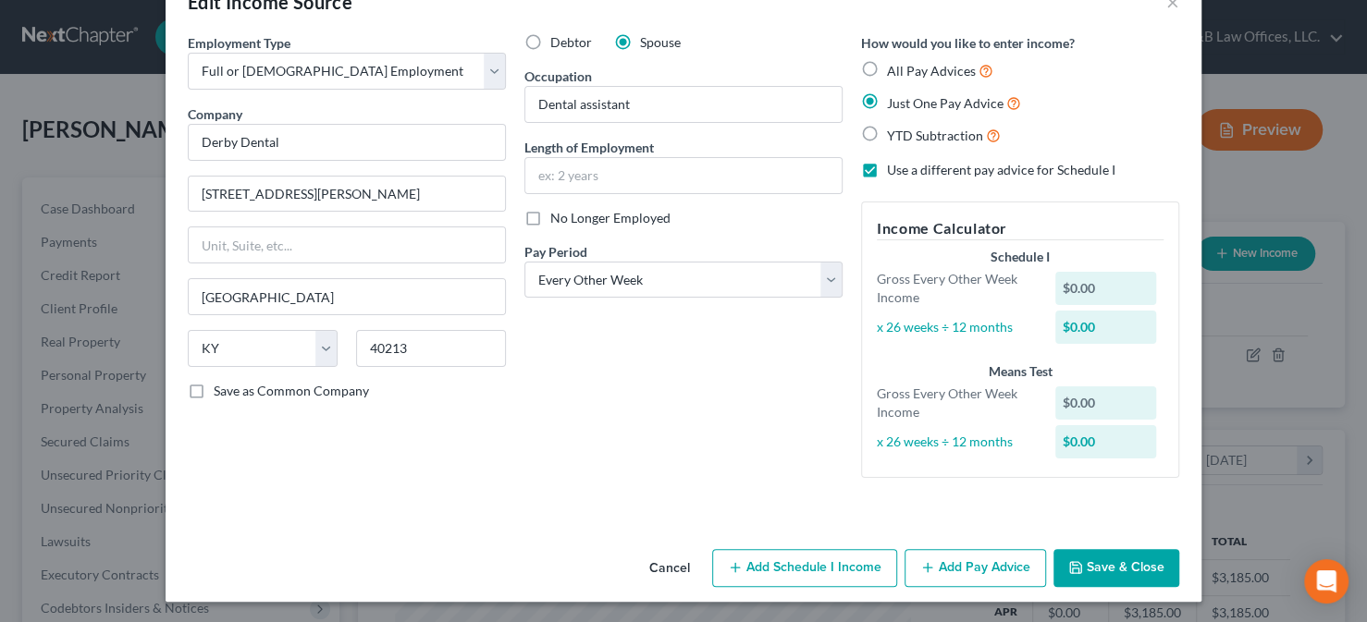
click at [887, 169] on label "Use a different pay advice for Schedule I" at bounding box center [1001, 170] width 228 height 18
click at [894, 169] on input "Use a different pay advice for Schedule I" at bounding box center [900, 167] width 12 height 12
checkbox input "false"
click at [980, 566] on button "Add Pay Advice" at bounding box center [974, 568] width 141 height 39
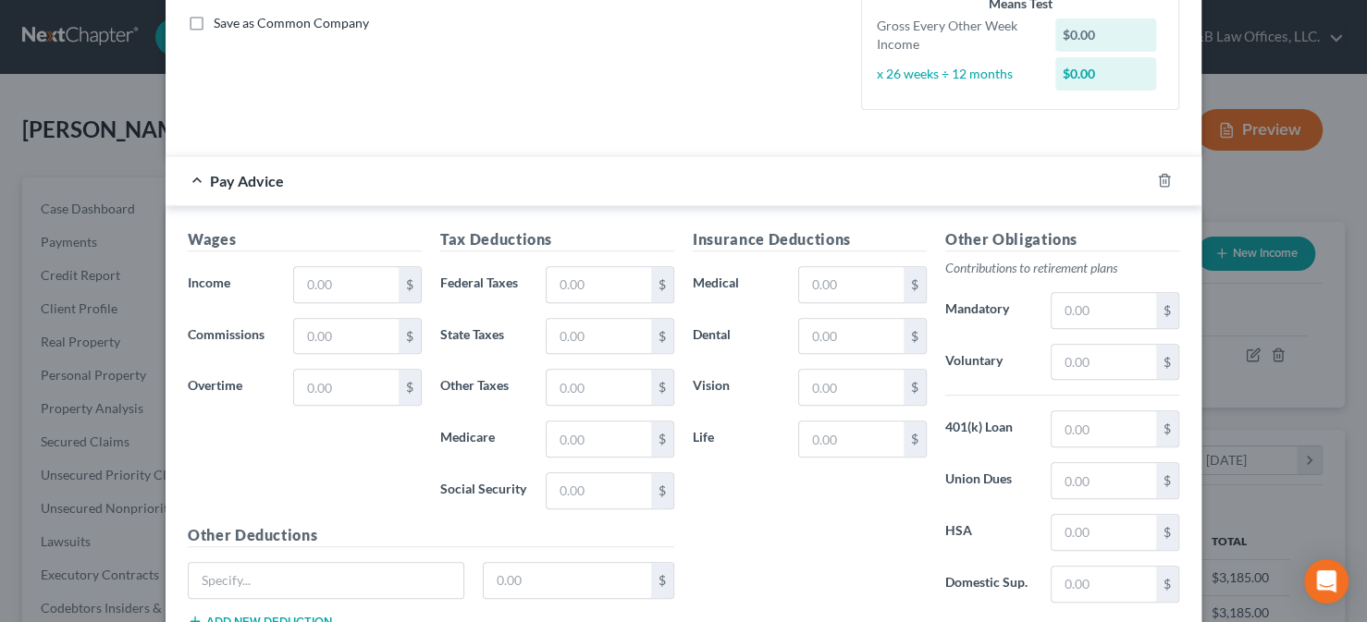
scroll to position [422, 0]
click at [313, 280] on input "text" at bounding box center [346, 282] width 104 height 35
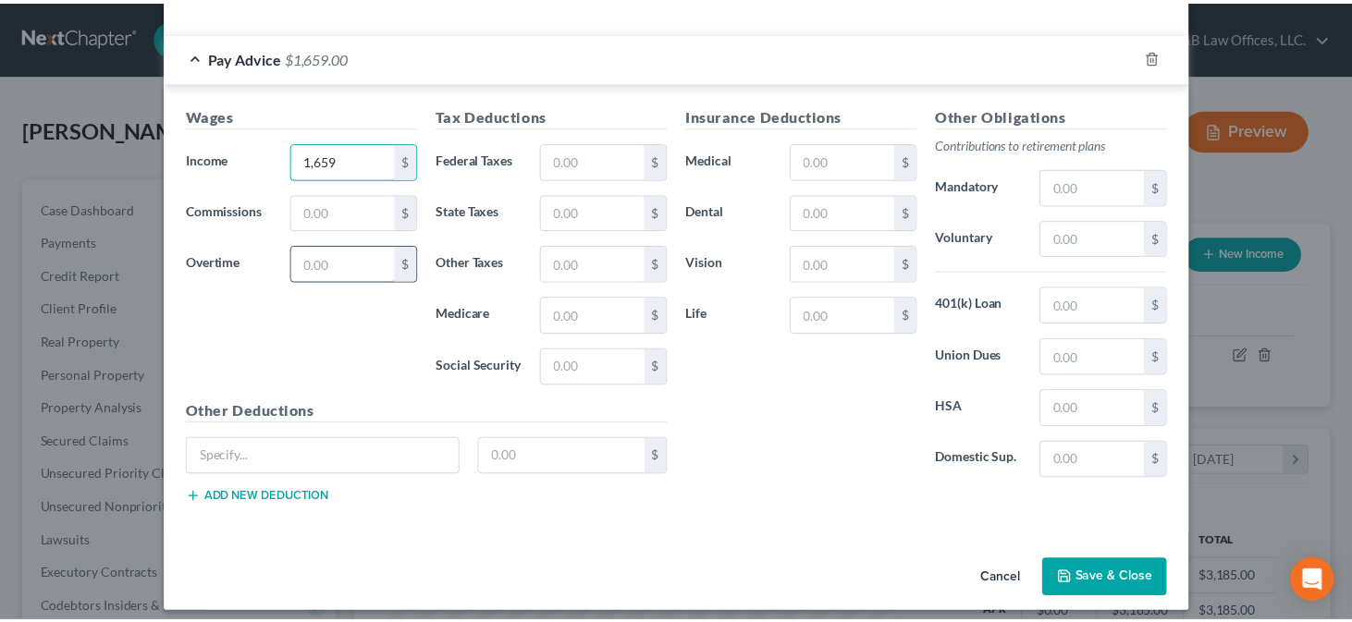
scroll to position [552, 0]
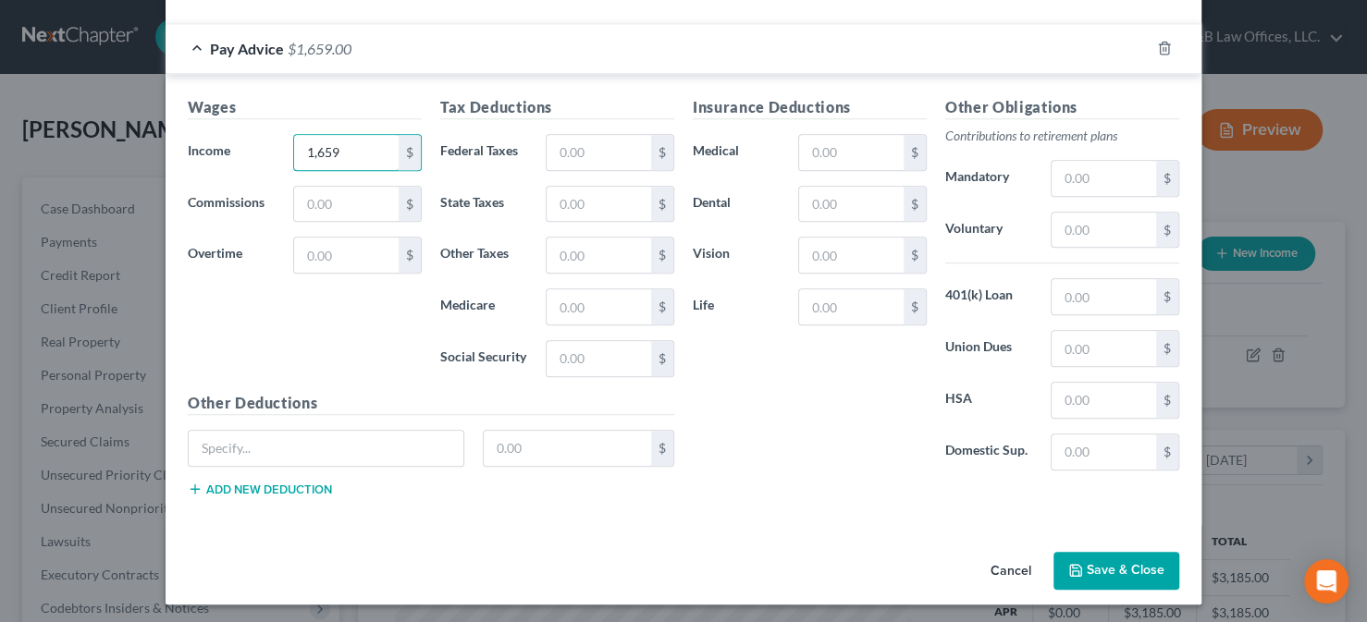
type input "1,659"
click at [1097, 569] on button "Save & Close" at bounding box center [1116, 571] width 126 height 39
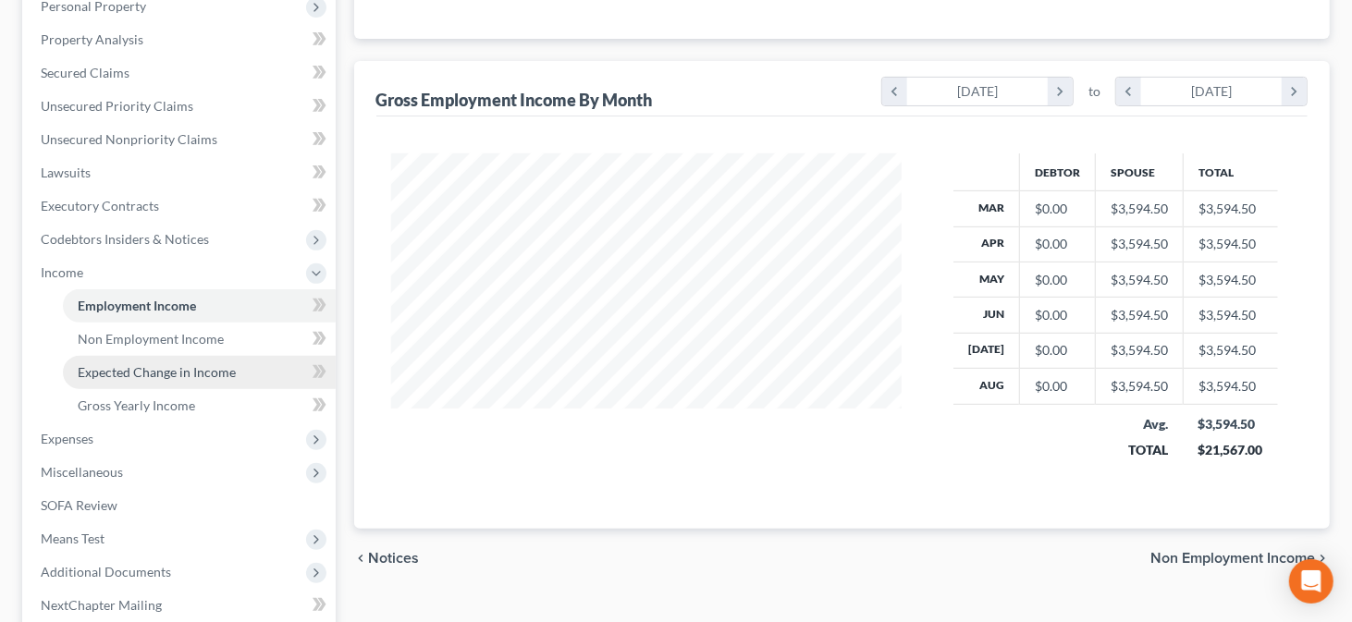
scroll to position [370, 0]
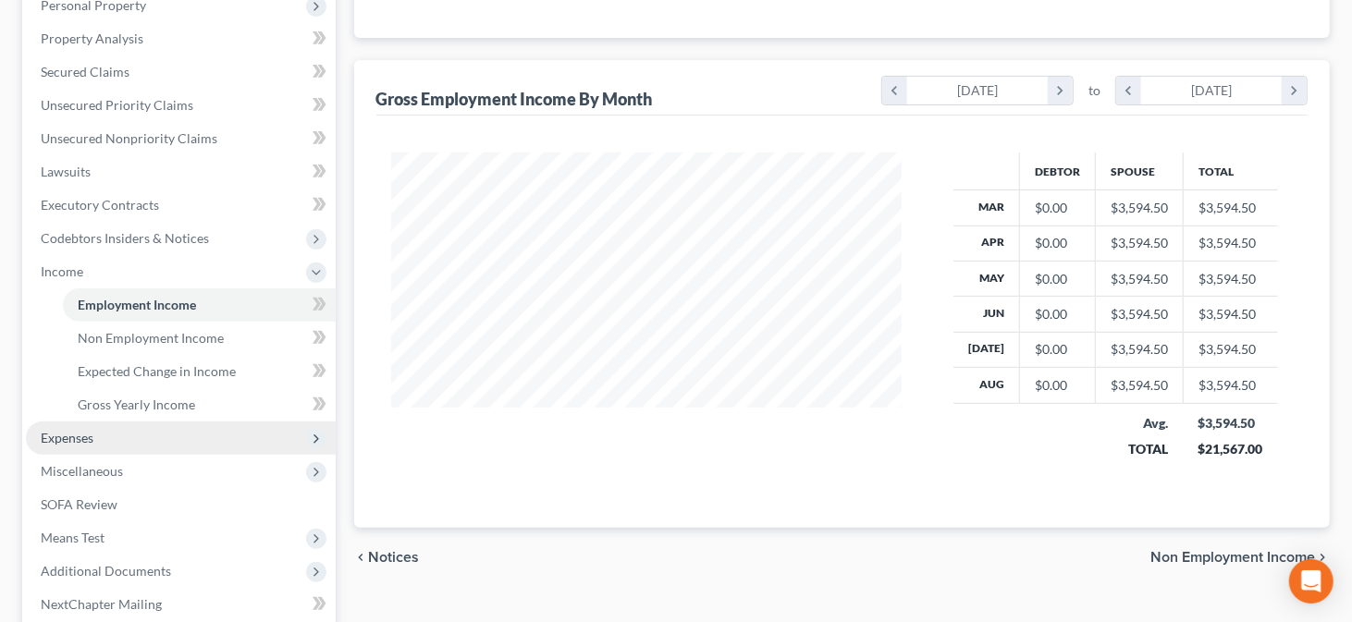
click at [80, 439] on span "Expenses" at bounding box center [67, 438] width 53 height 16
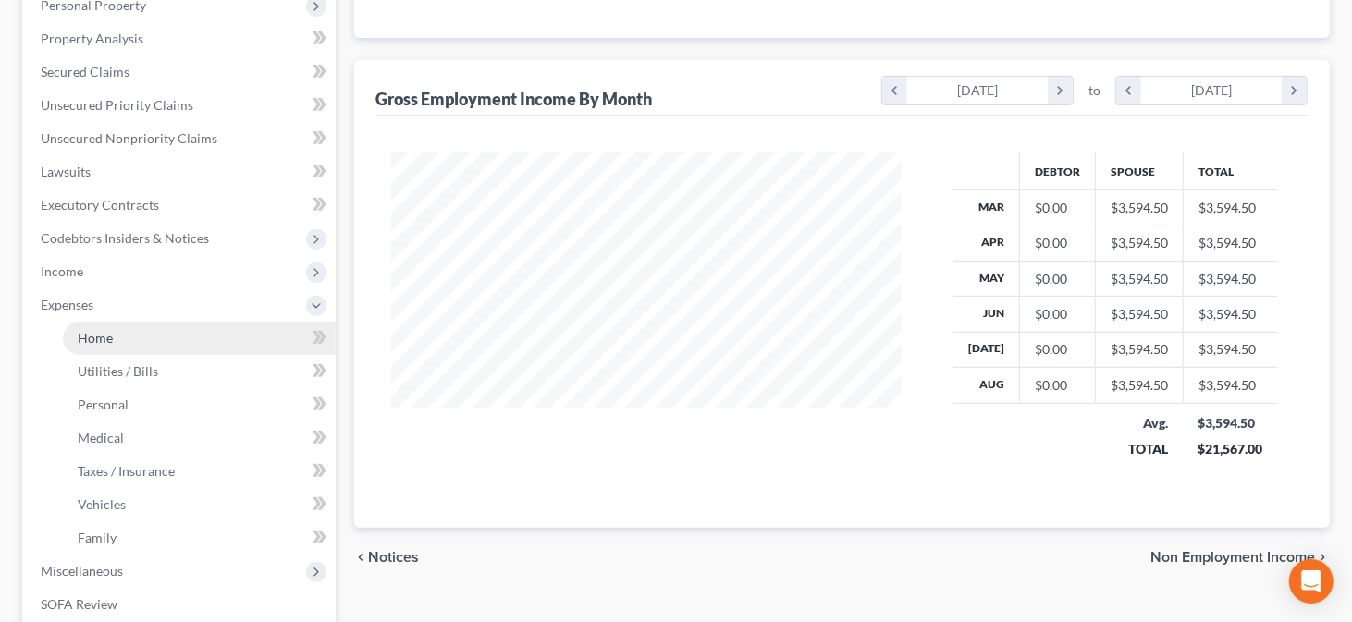
click at [127, 341] on link "Home" at bounding box center [199, 338] width 273 height 33
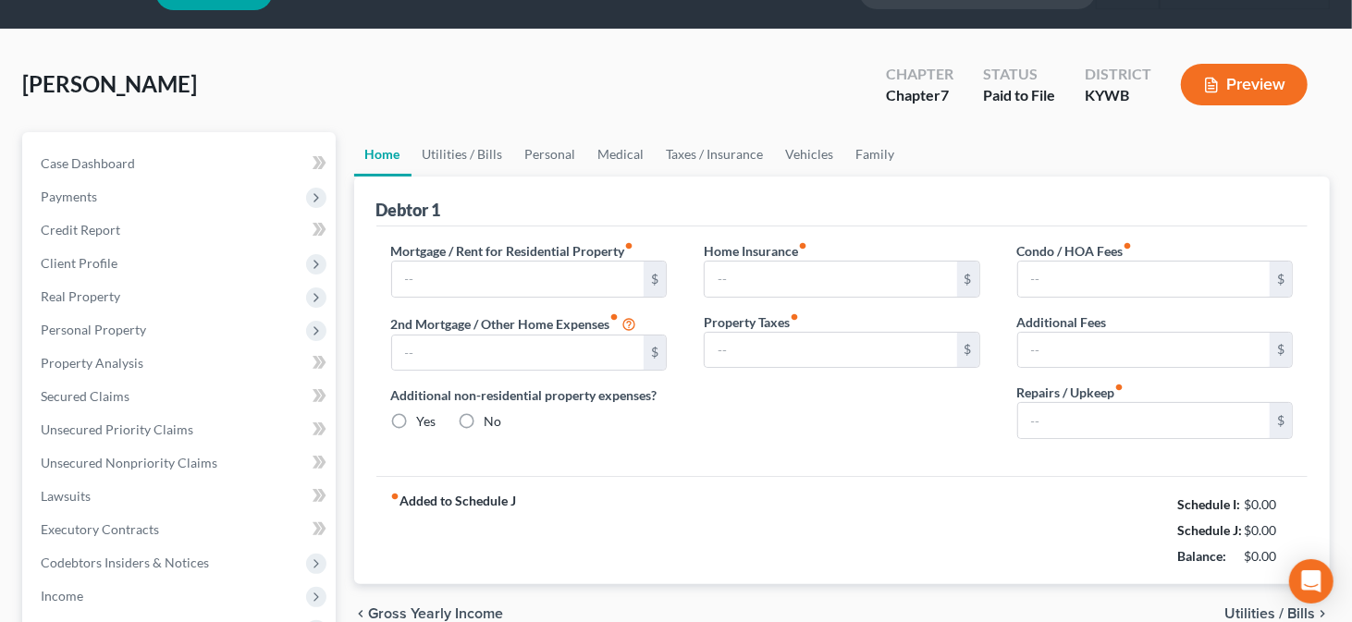
type input "500.00"
type input "0.00"
radio input "true"
type input "0.00"
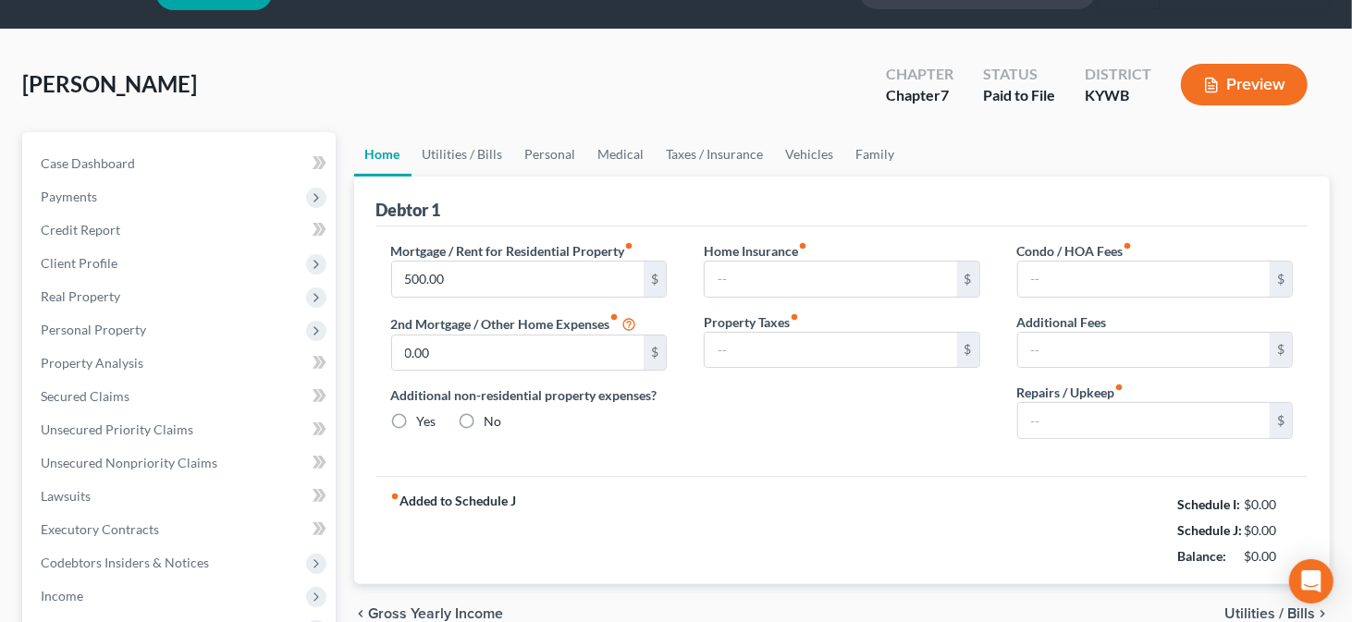
type input "0.00"
type input "10.00"
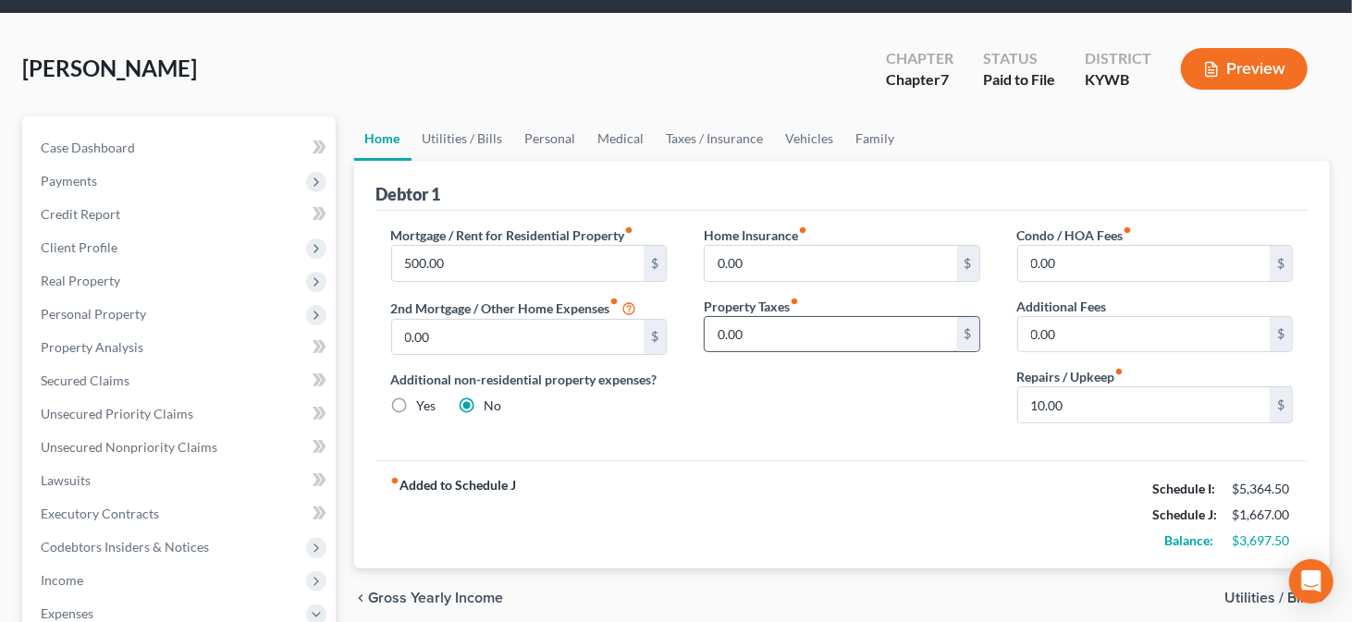
scroll to position [92, 0]
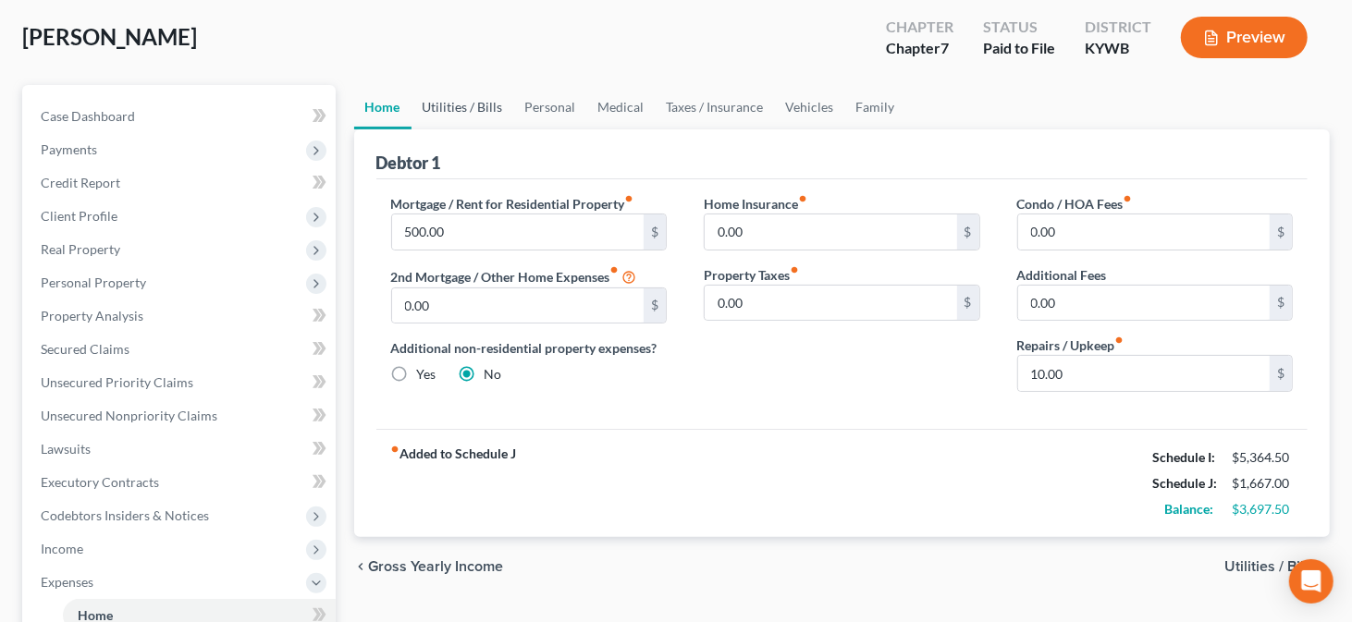
click at [463, 110] on link "Utilities / Bills" at bounding box center [462, 107] width 103 height 44
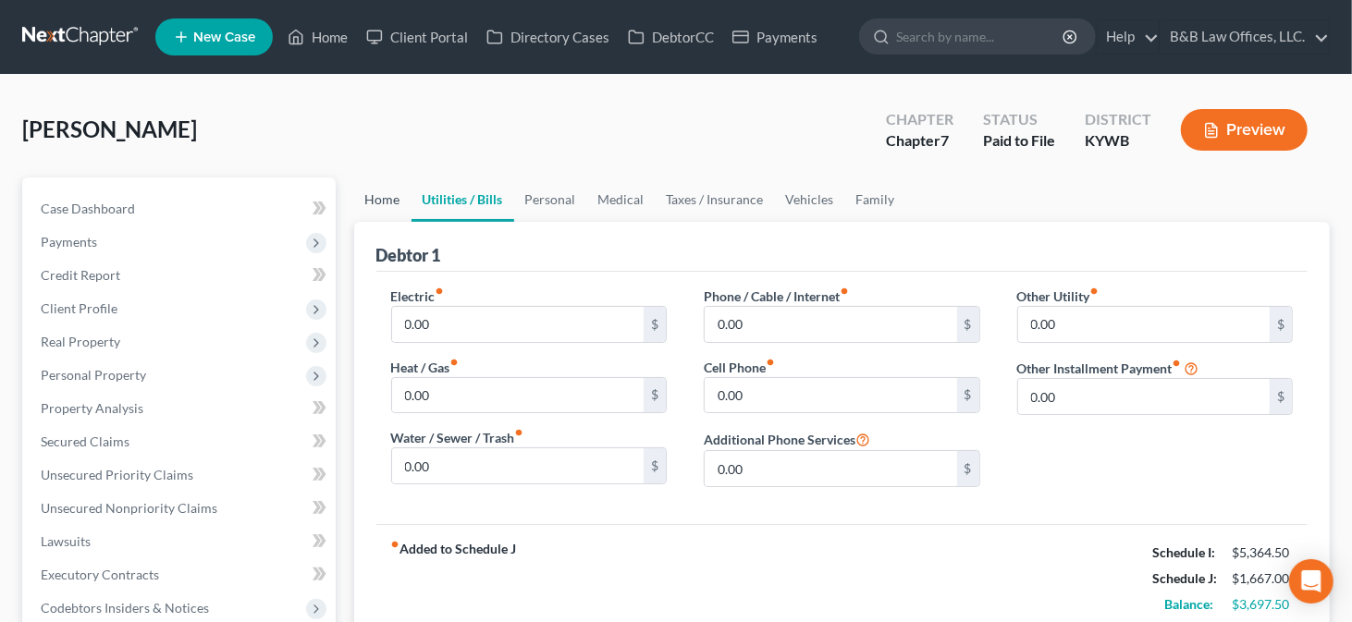
click at [380, 201] on link "Home" at bounding box center [382, 200] width 57 height 44
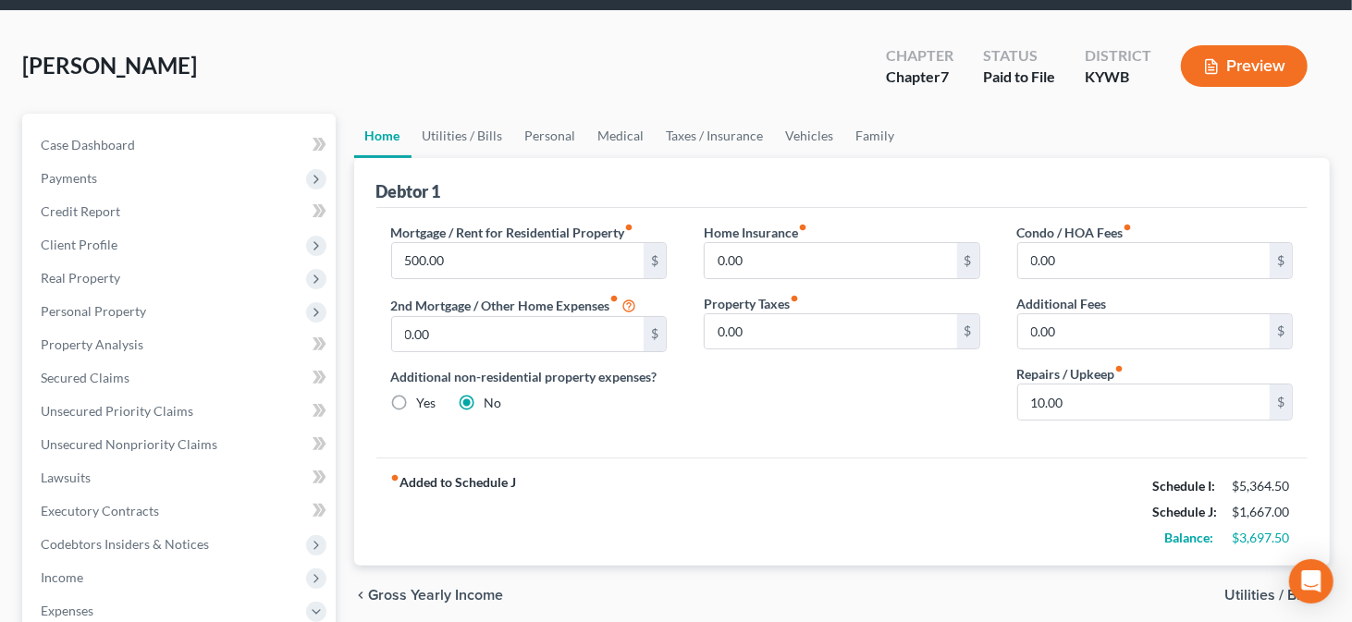
scroll to position [92, 0]
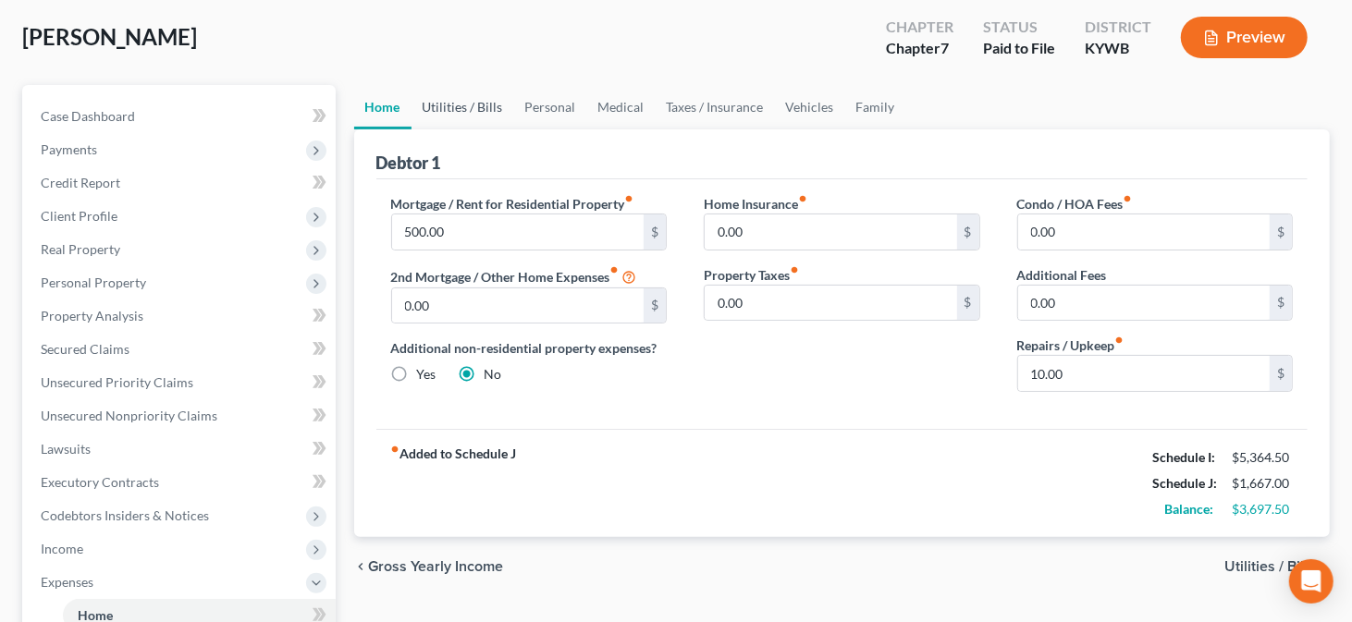
click at [446, 107] on link "Utilities / Bills" at bounding box center [462, 107] width 103 height 44
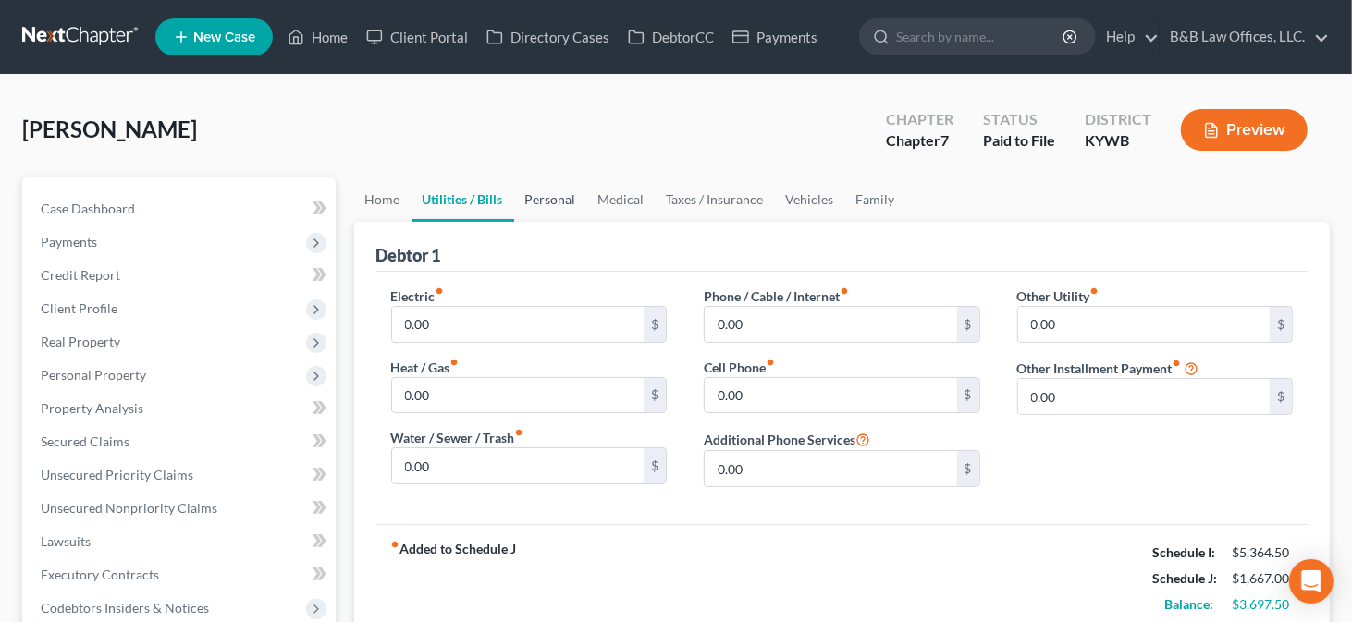
click at [548, 199] on link "Personal" at bounding box center [550, 200] width 73 height 44
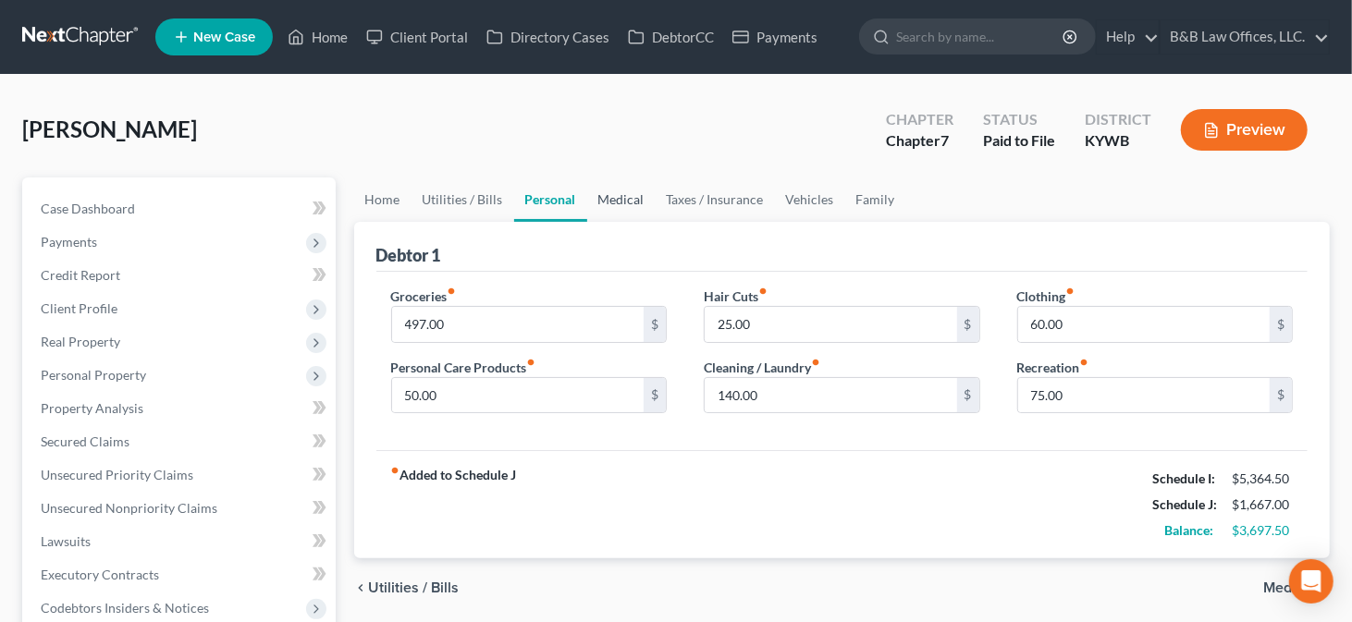
click at [612, 201] on link "Medical" at bounding box center [621, 200] width 68 height 44
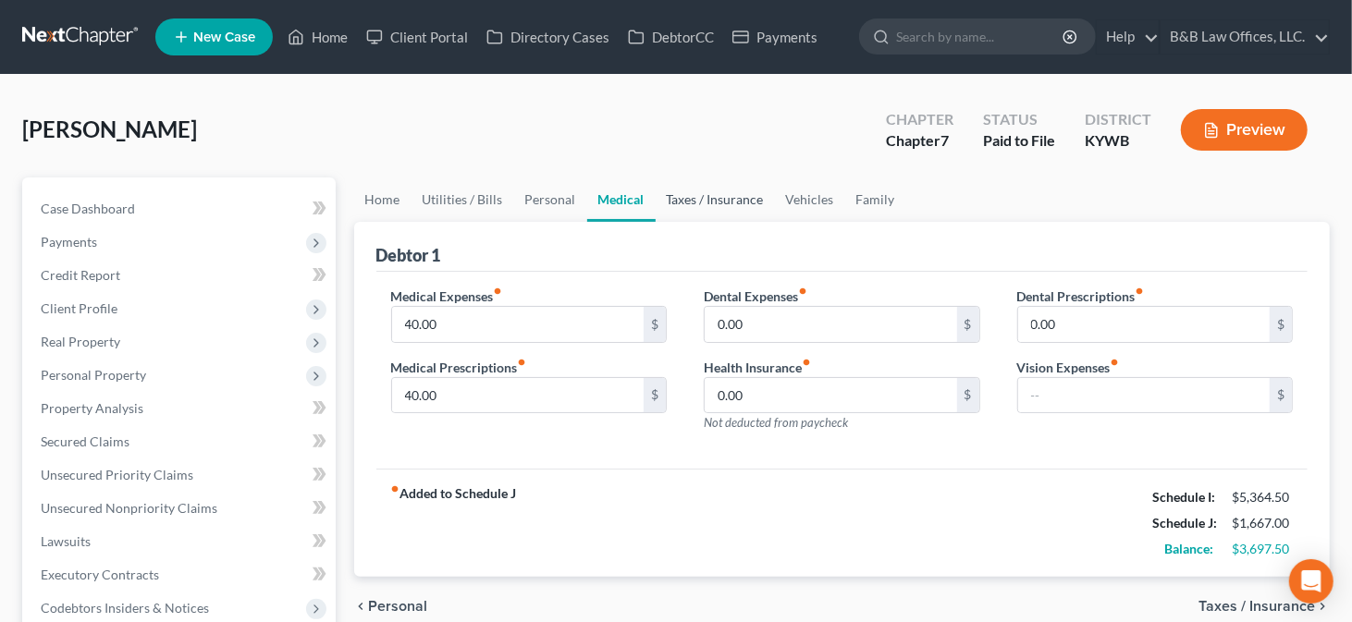
click at [717, 199] on link "Taxes / Insurance" at bounding box center [715, 200] width 119 height 44
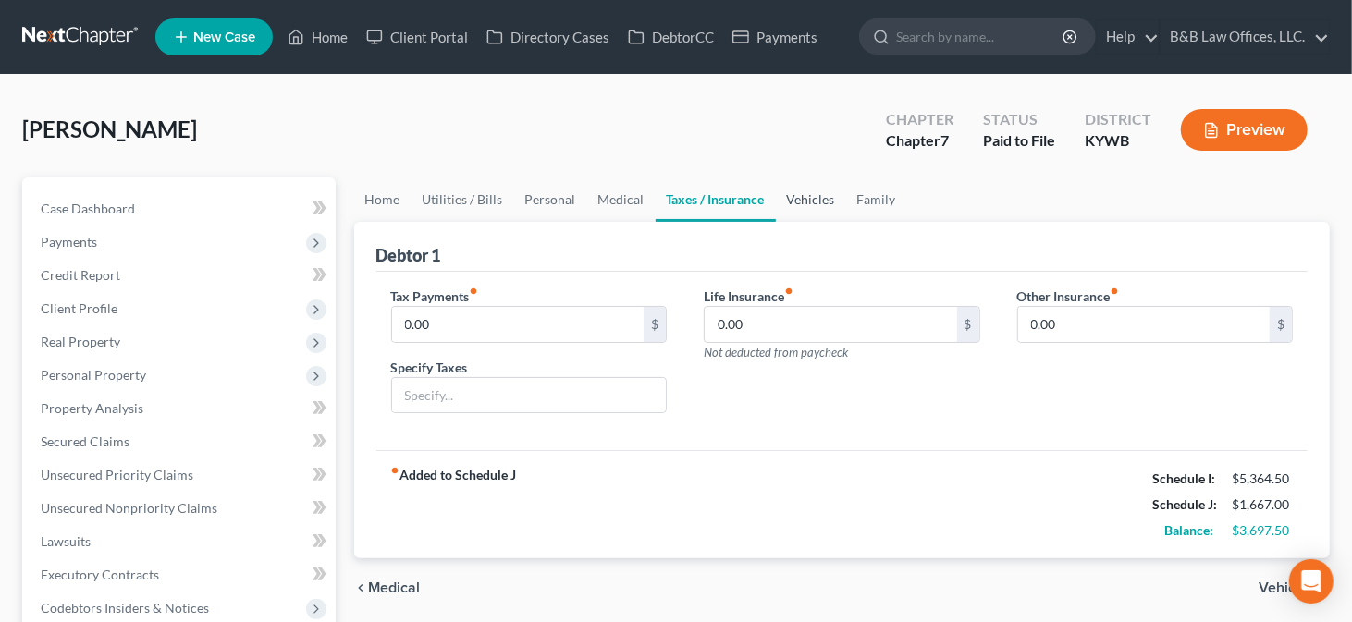
click at [804, 202] on link "Vehicles" at bounding box center [811, 200] width 70 height 44
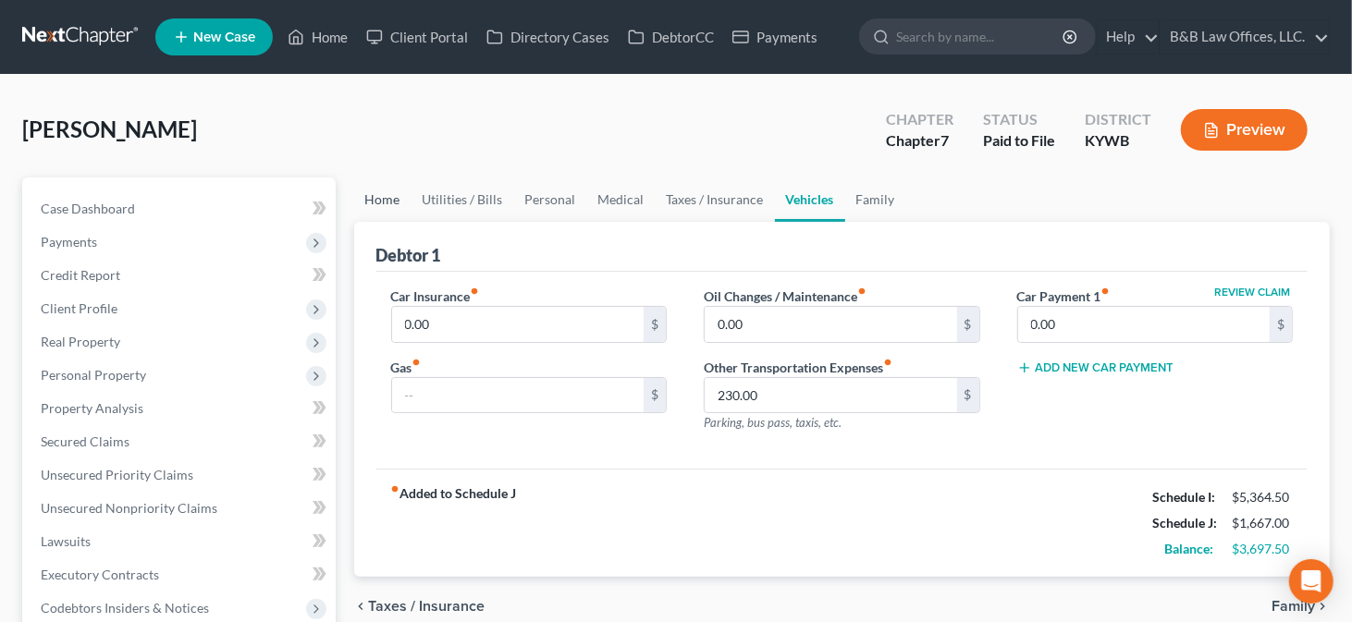
click at [375, 210] on link "Home" at bounding box center [382, 200] width 57 height 44
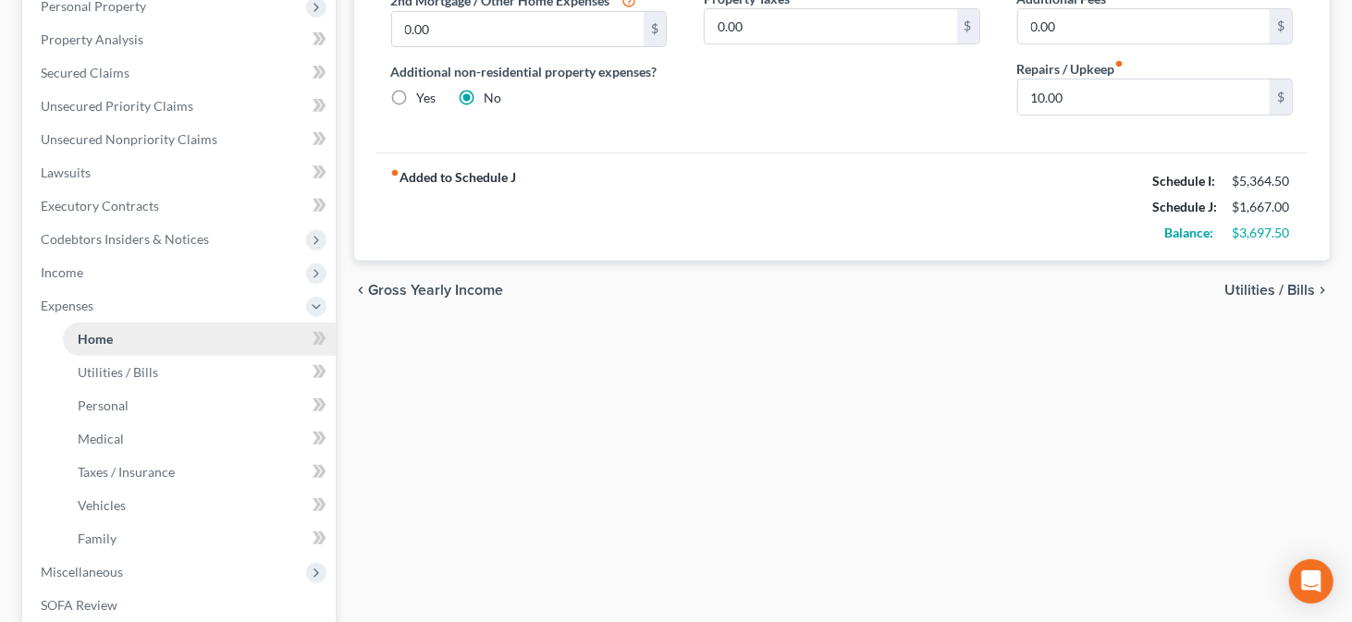
scroll to position [370, 0]
click at [129, 272] on span "Income" at bounding box center [181, 271] width 310 height 33
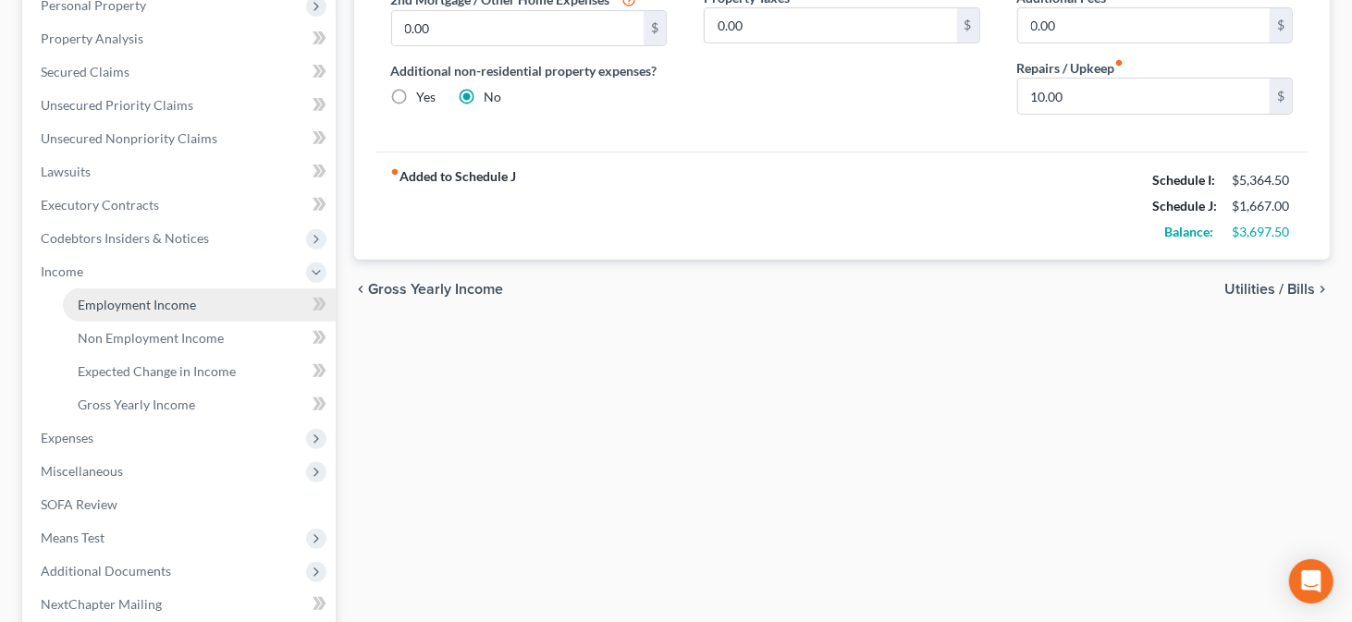
click at [144, 307] on span "Employment Income" at bounding box center [137, 305] width 118 height 16
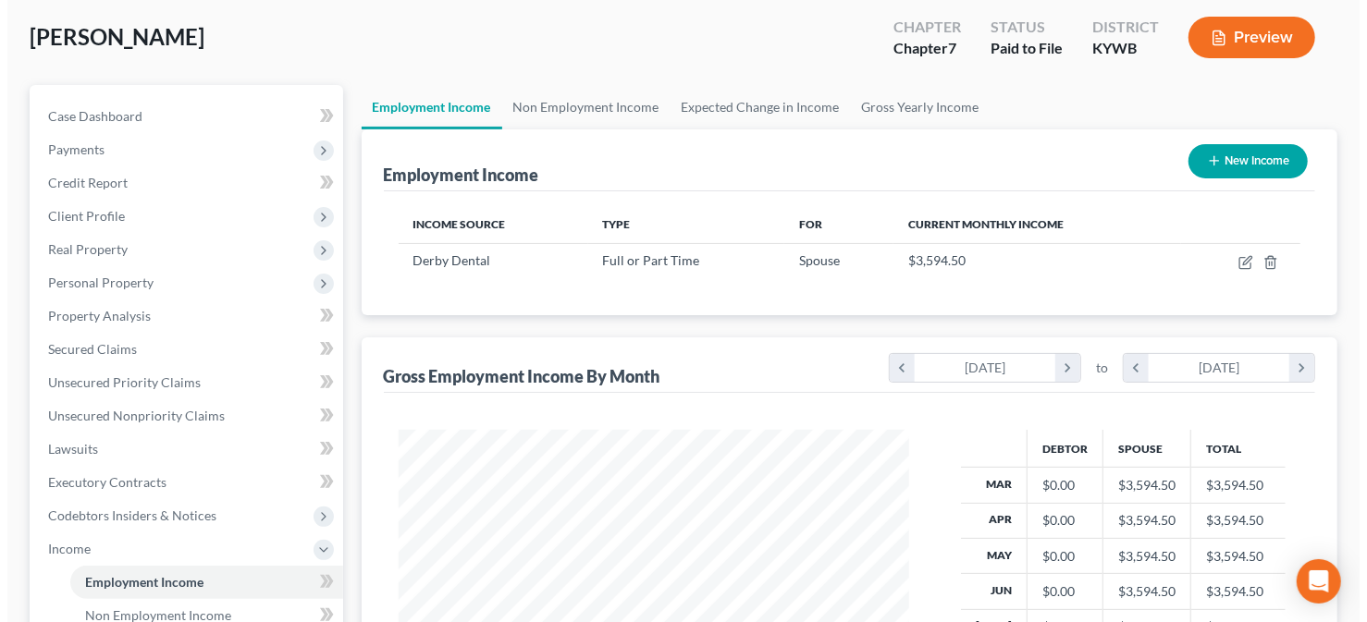
scroll to position [185, 0]
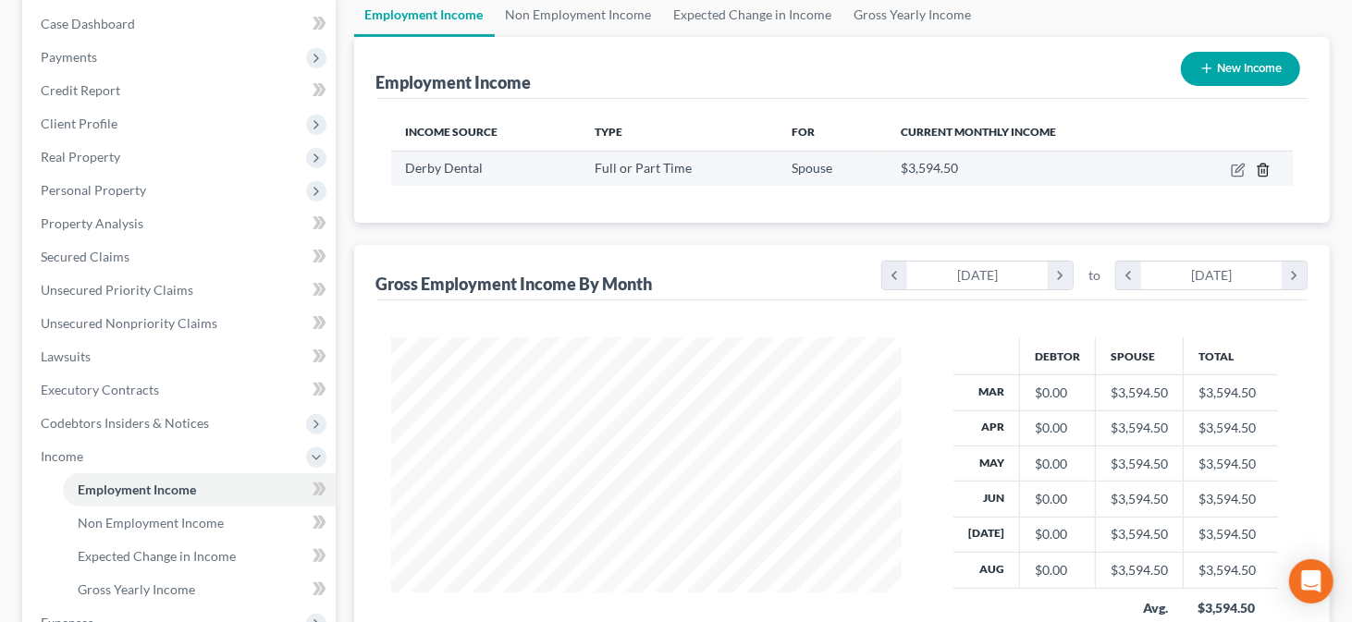
click at [1264, 166] on polyline "button" at bounding box center [1262, 166] width 11 height 0
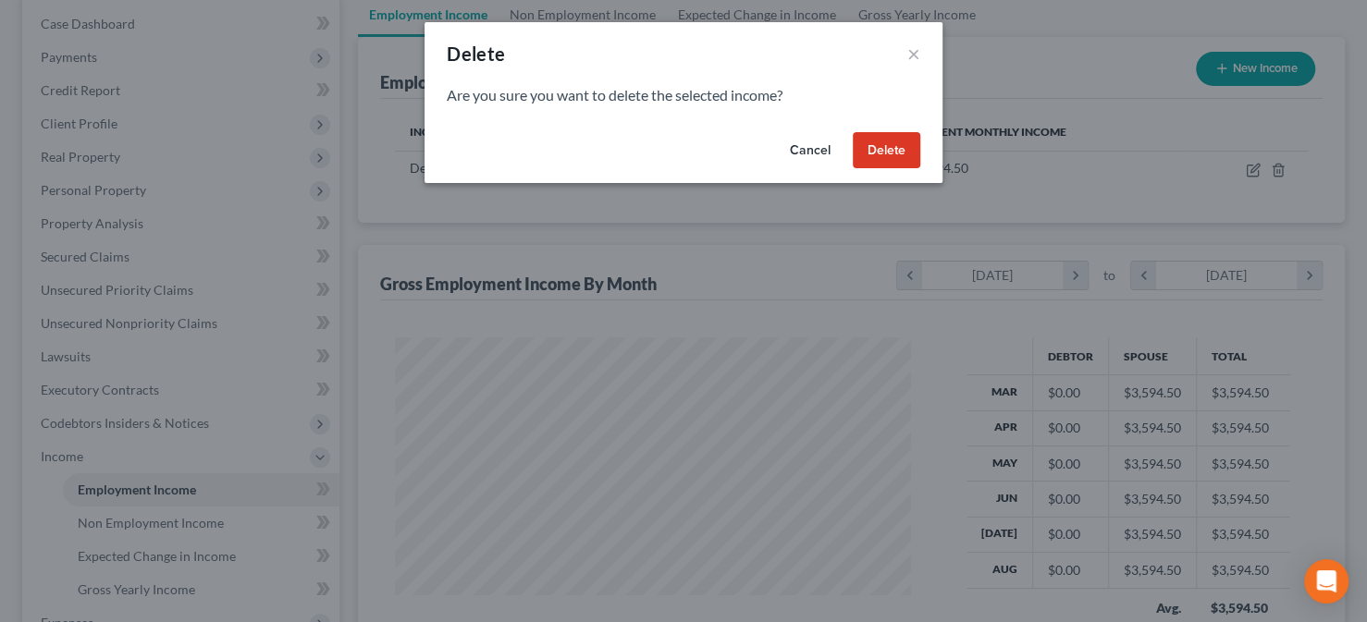
click at [876, 150] on button "Delete" at bounding box center [885, 150] width 67 height 37
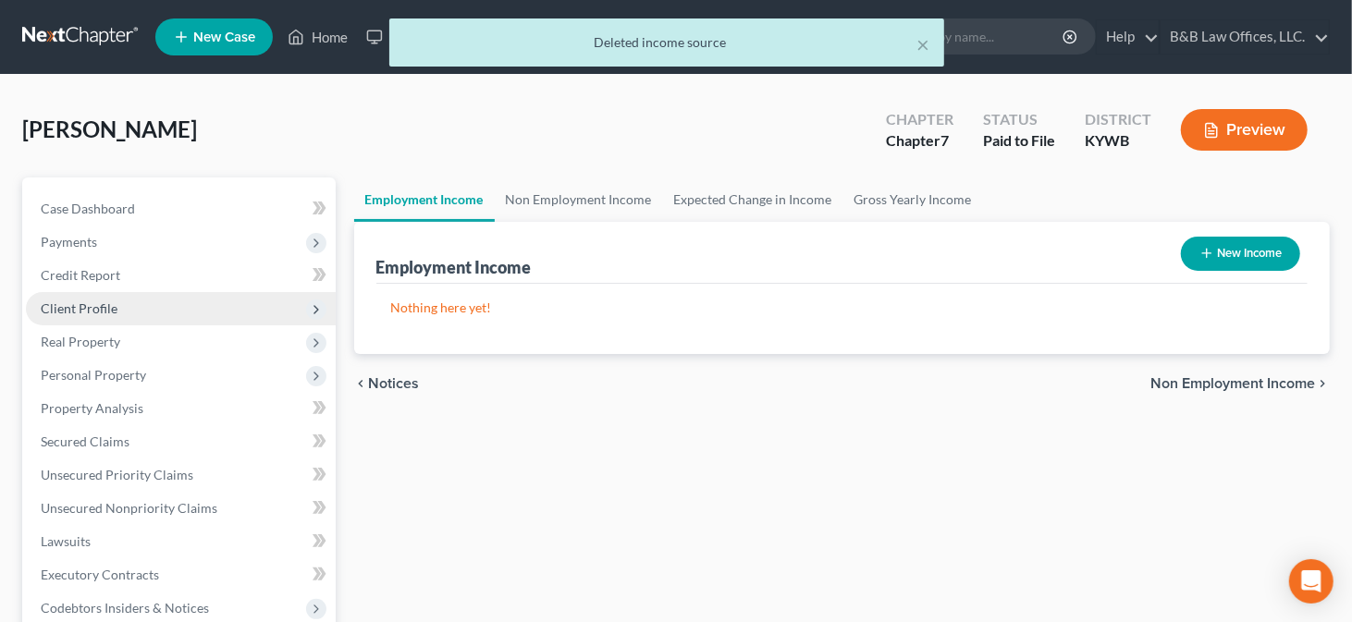
scroll to position [277, 0]
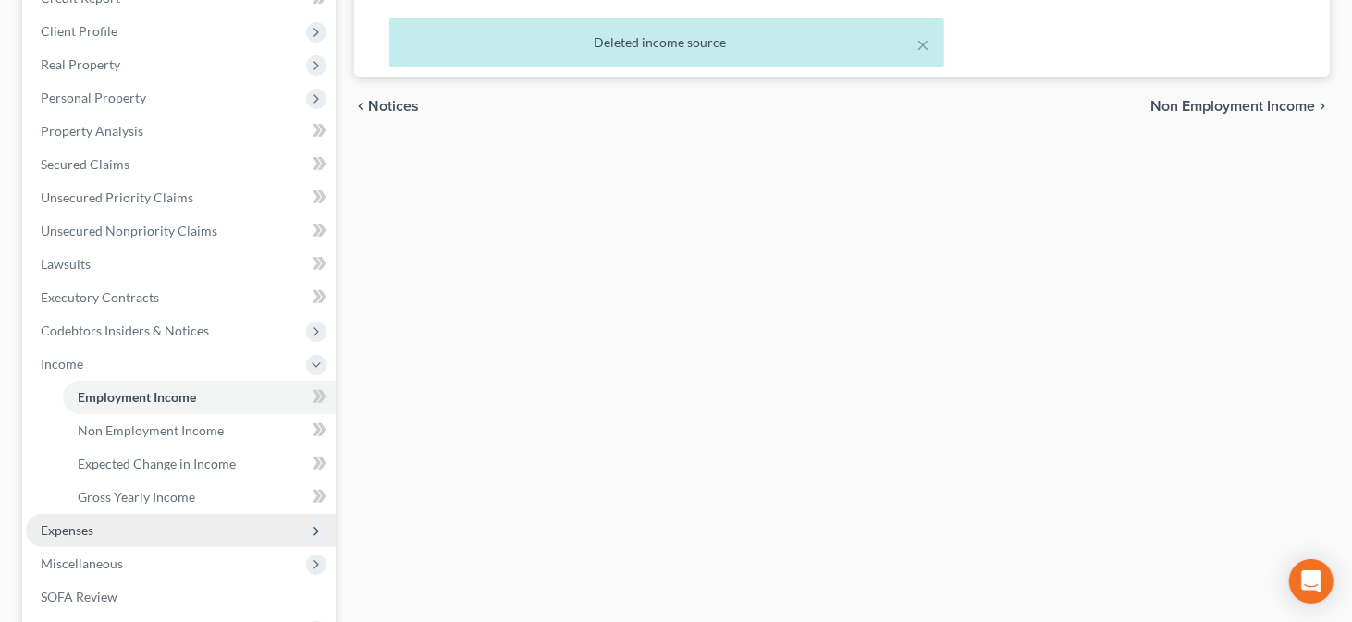
click at [90, 526] on span "Expenses" at bounding box center [67, 530] width 53 height 16
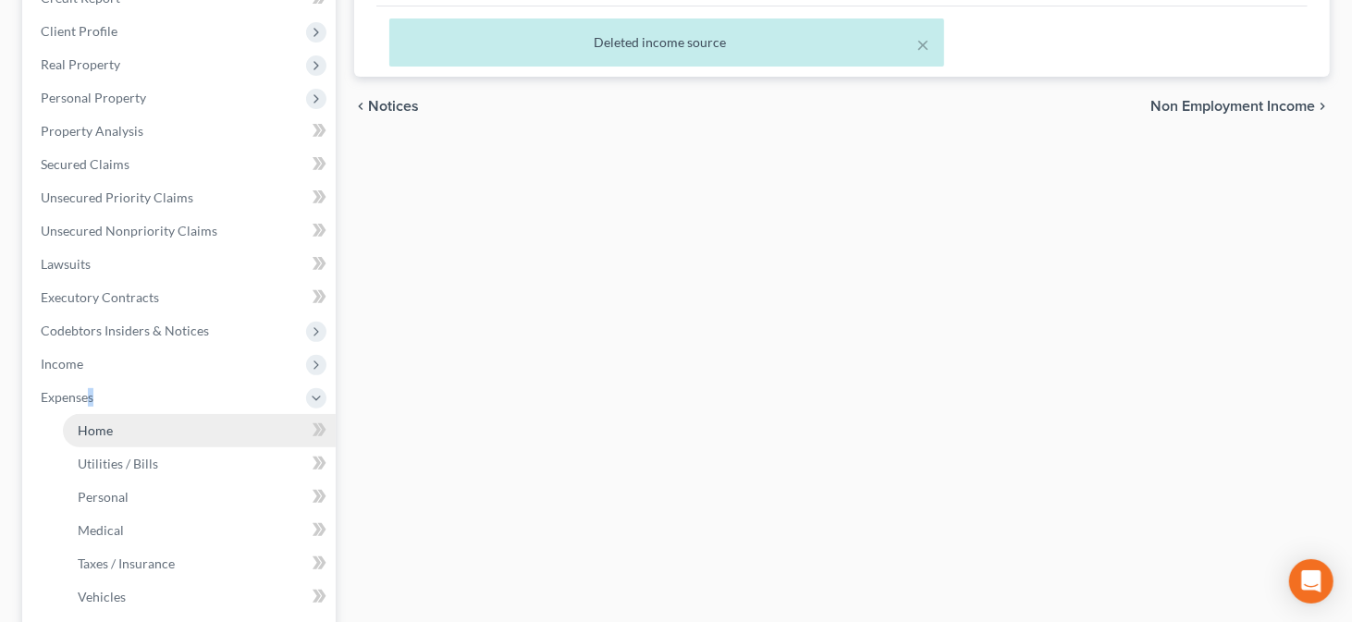
click at [105, 423] on span "Home" at bounding box center [95, 431] width 35 height 16
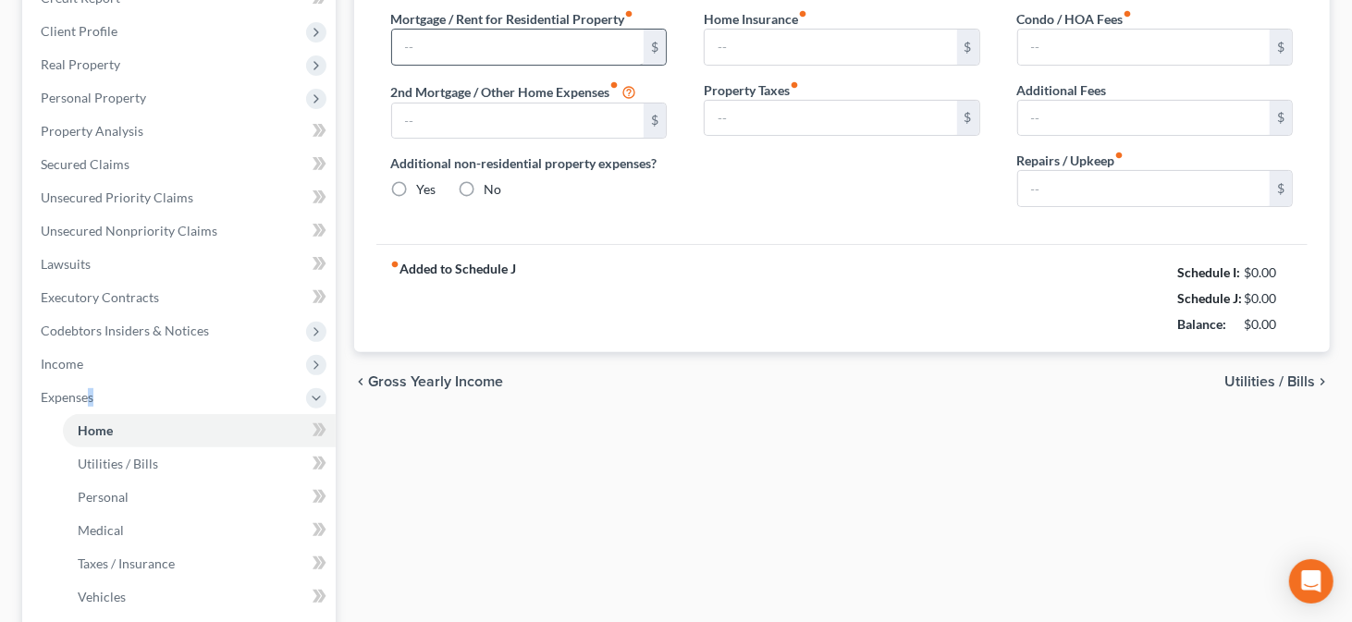
type input "500.00"
type input "0.00"
radio input "true"
type input "0.00"
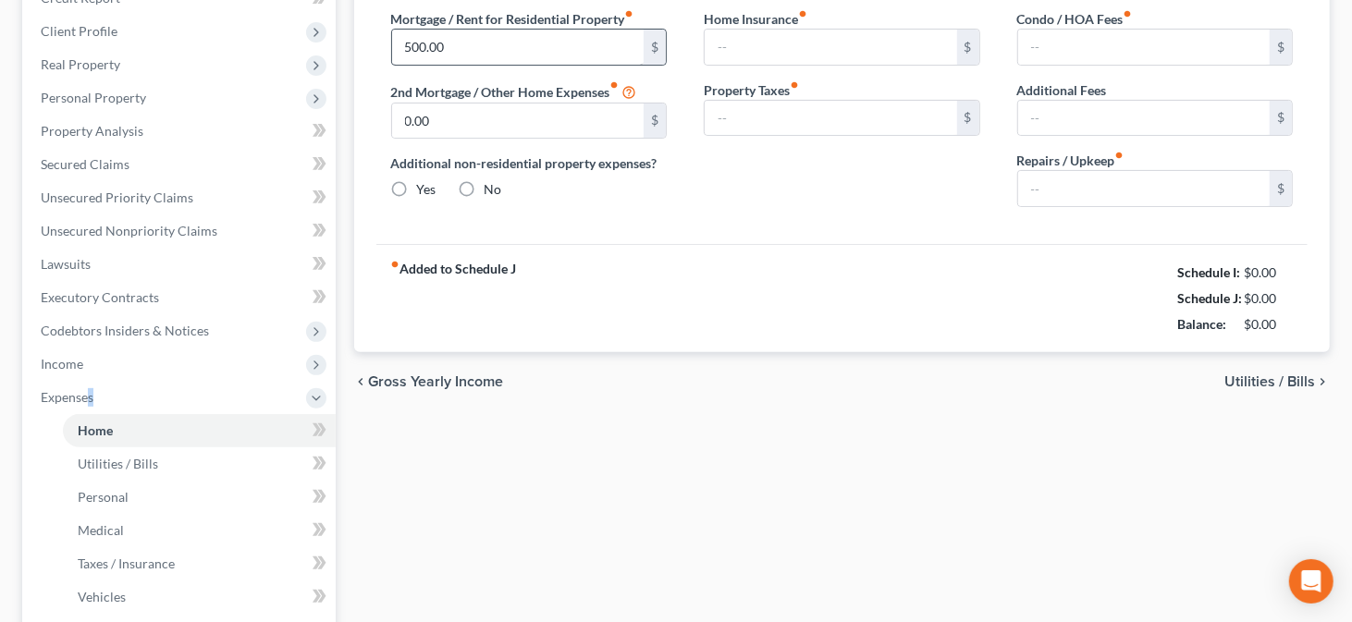
type input "0.00"
type input "10.00"
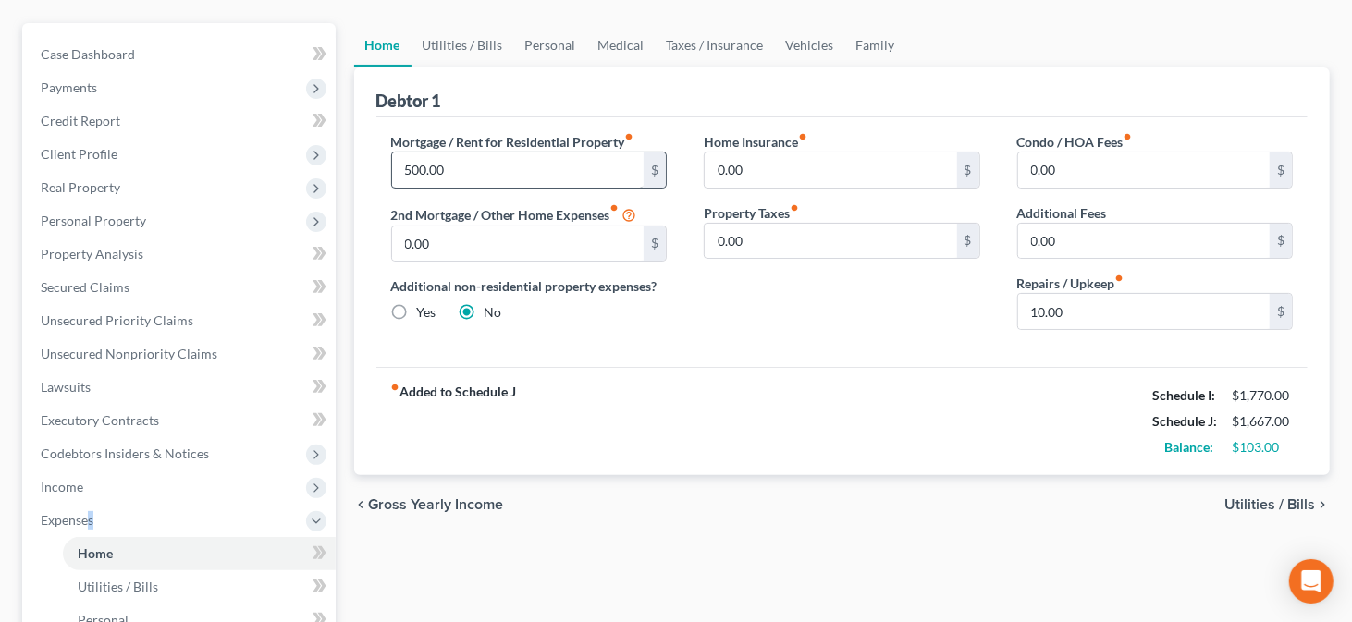
scroll to position [185, 0]
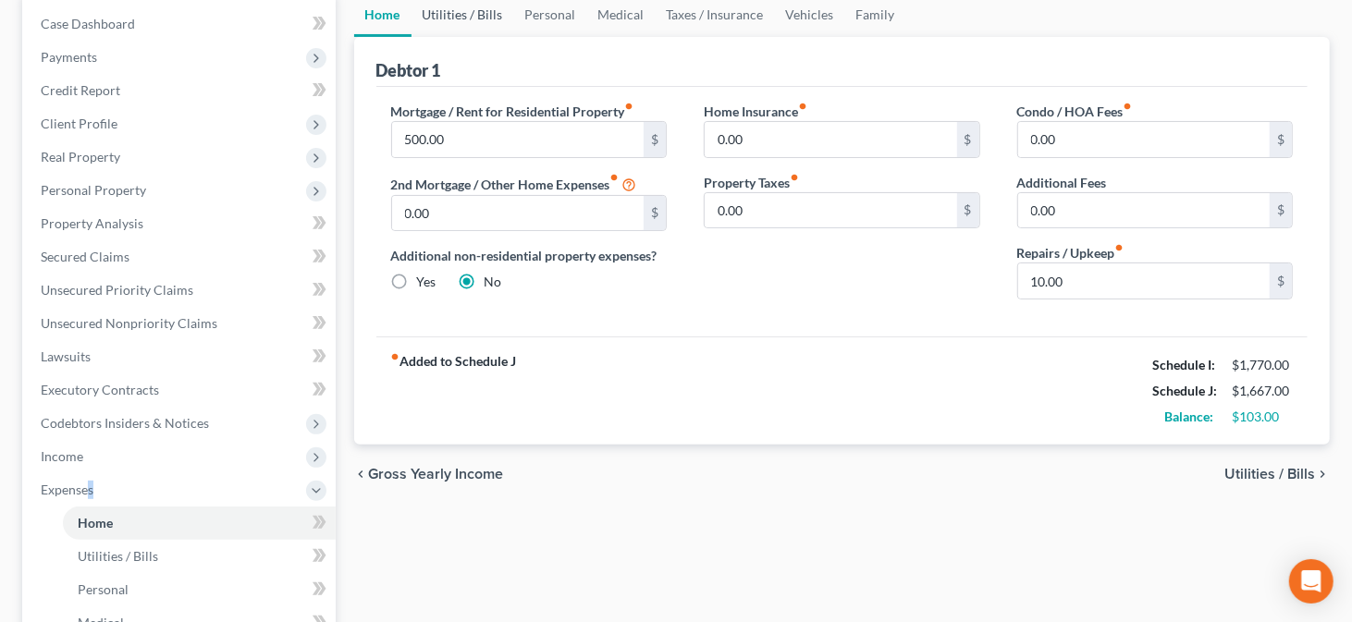
click at [459, 15] on link "Utilities / Bills" at bounding box center [462, 15] width 103 height 44
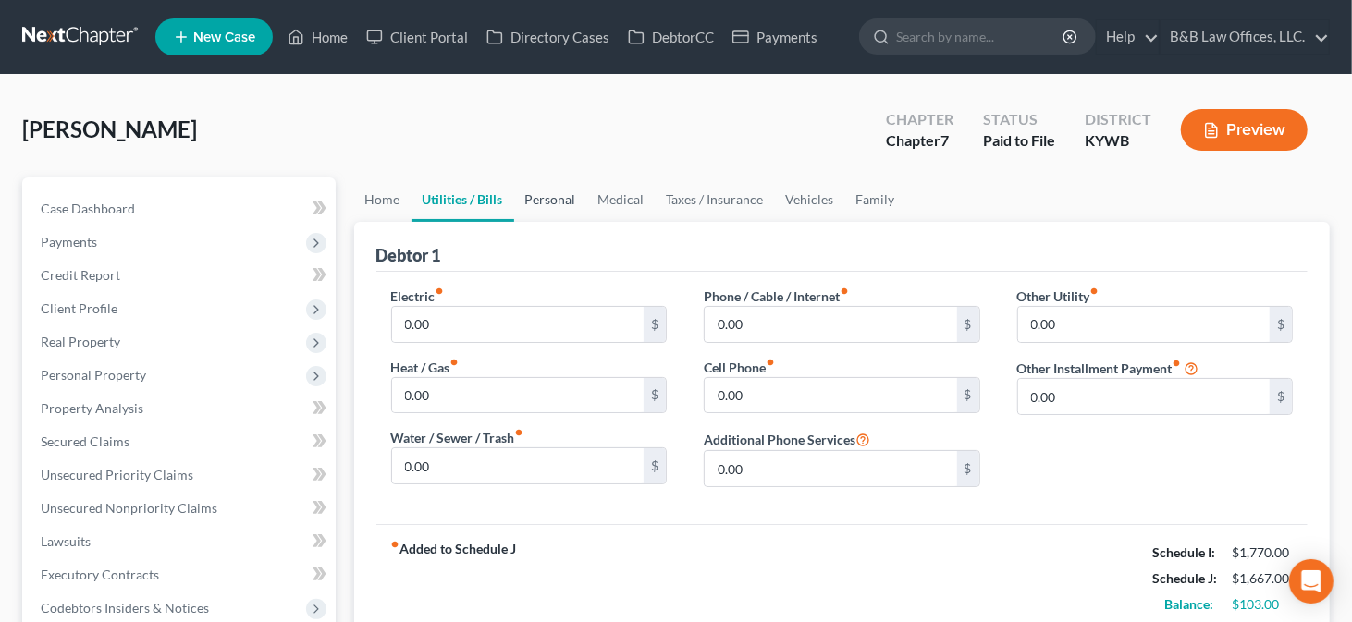
click at [558, 200] on link "Personal" at bounding box center [550, 200] width 73 height 44
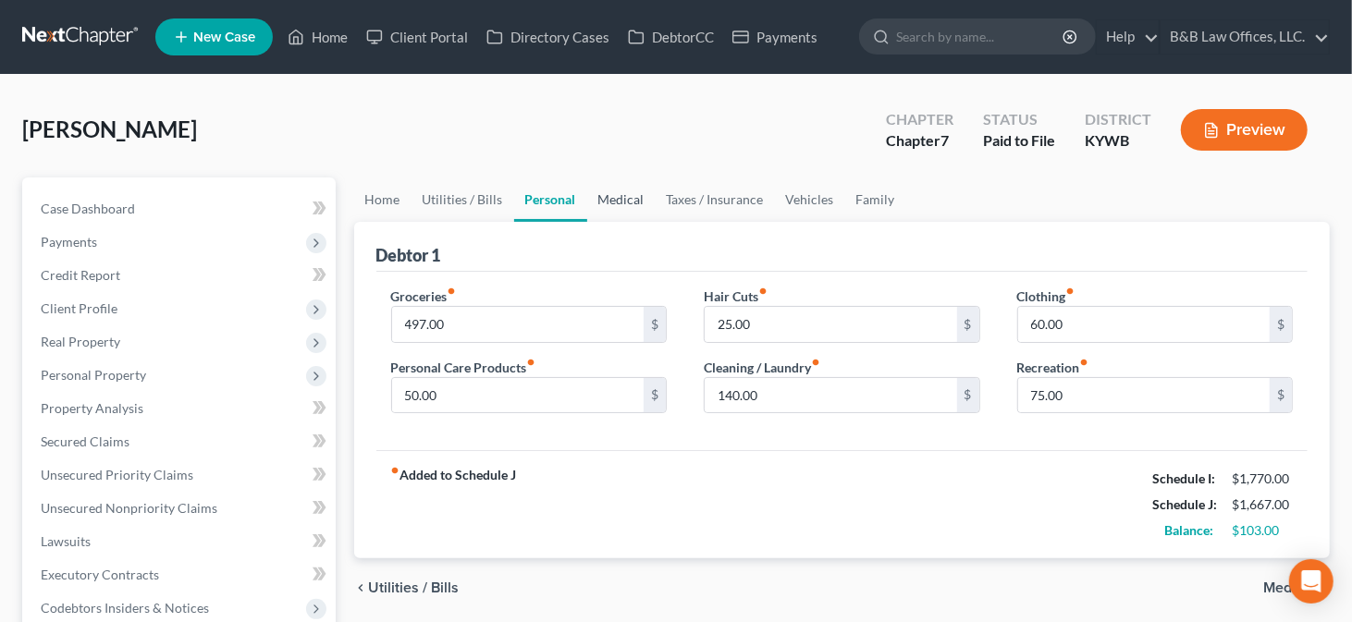
click at [623, 199] on link "Medical" at bounding box center [621, 200] width 68 height 44
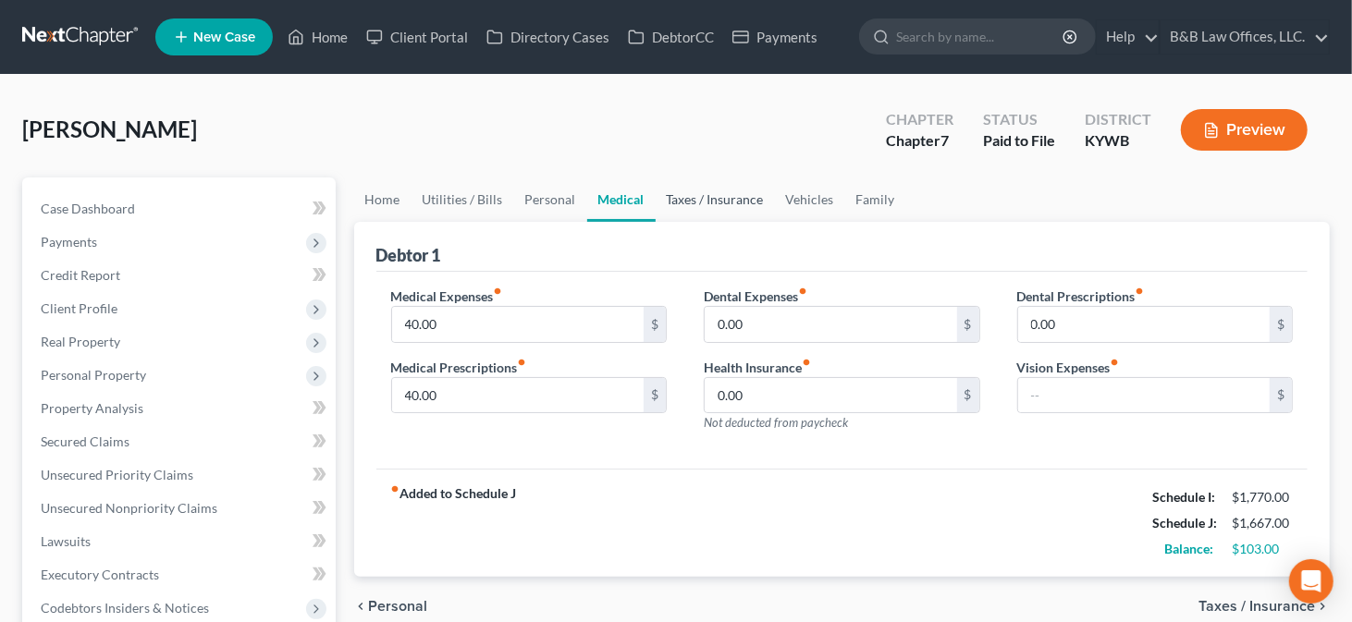
click at [705, 202] on link "Taxes / Insurance" at bounding box center [715, 200] width 119 height 44
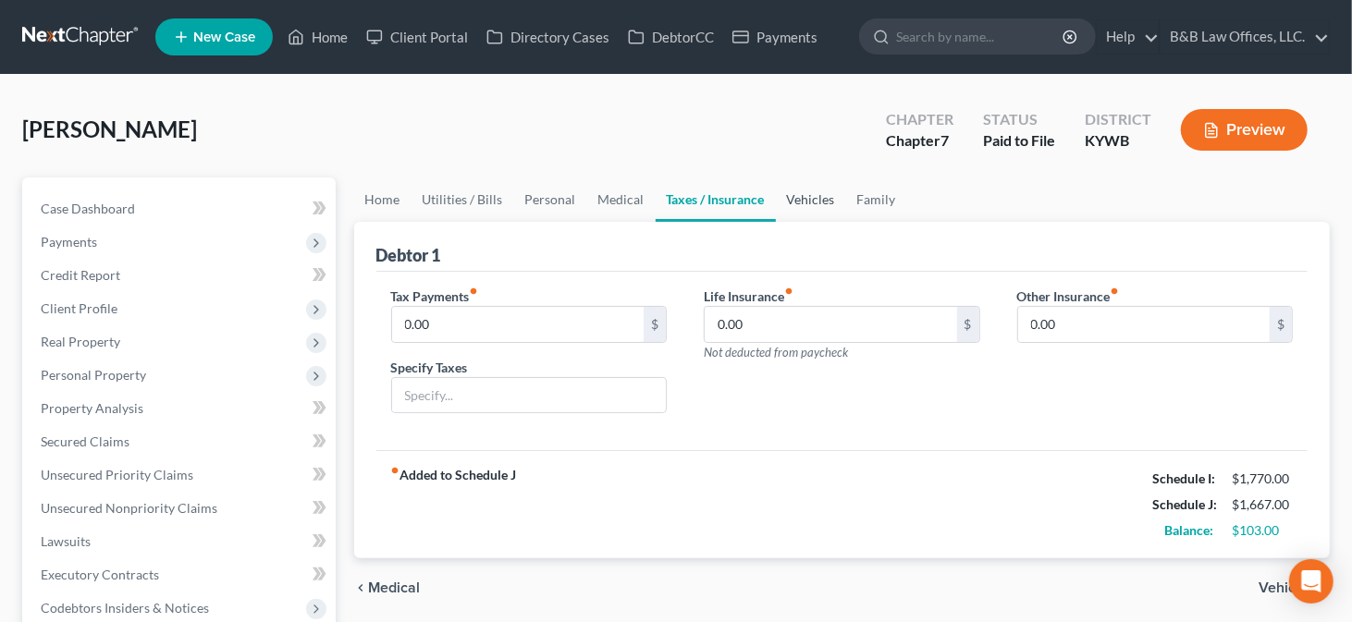
click at [810, 202] on link "Vehicles" at bounding box center [811, 200] width 70 height 44
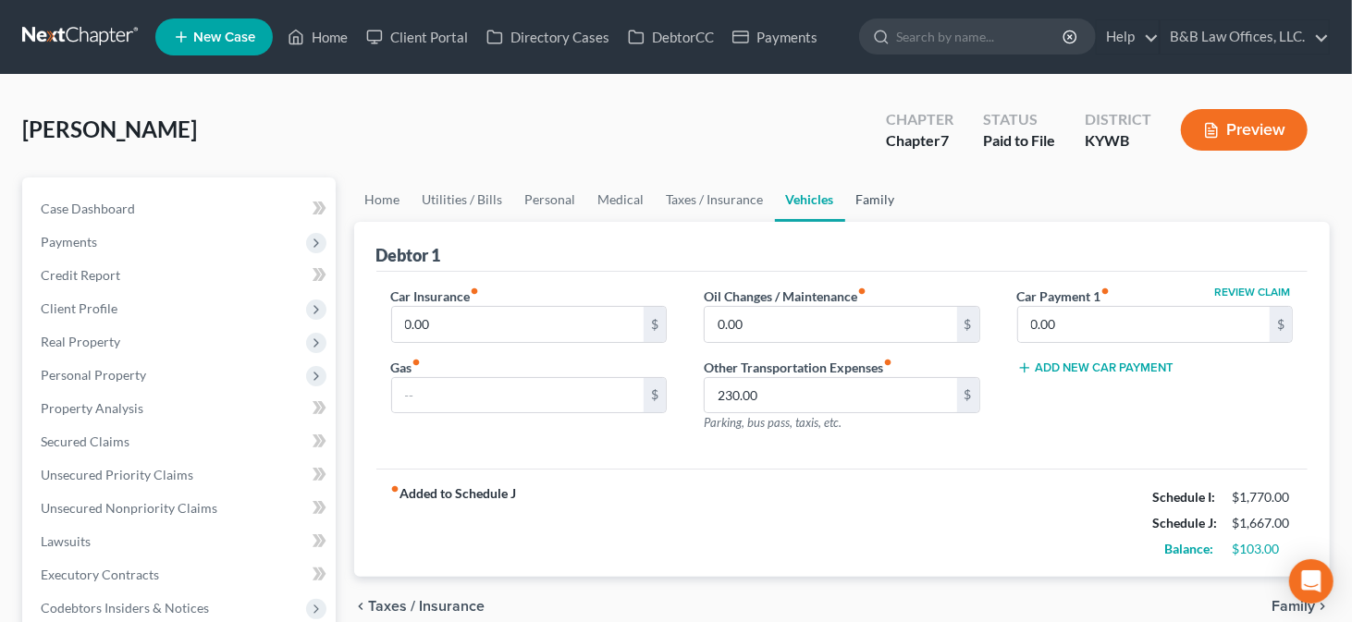
click at [875, 204] on link "Family" at bounding box center [875, 200] width 61 height 44
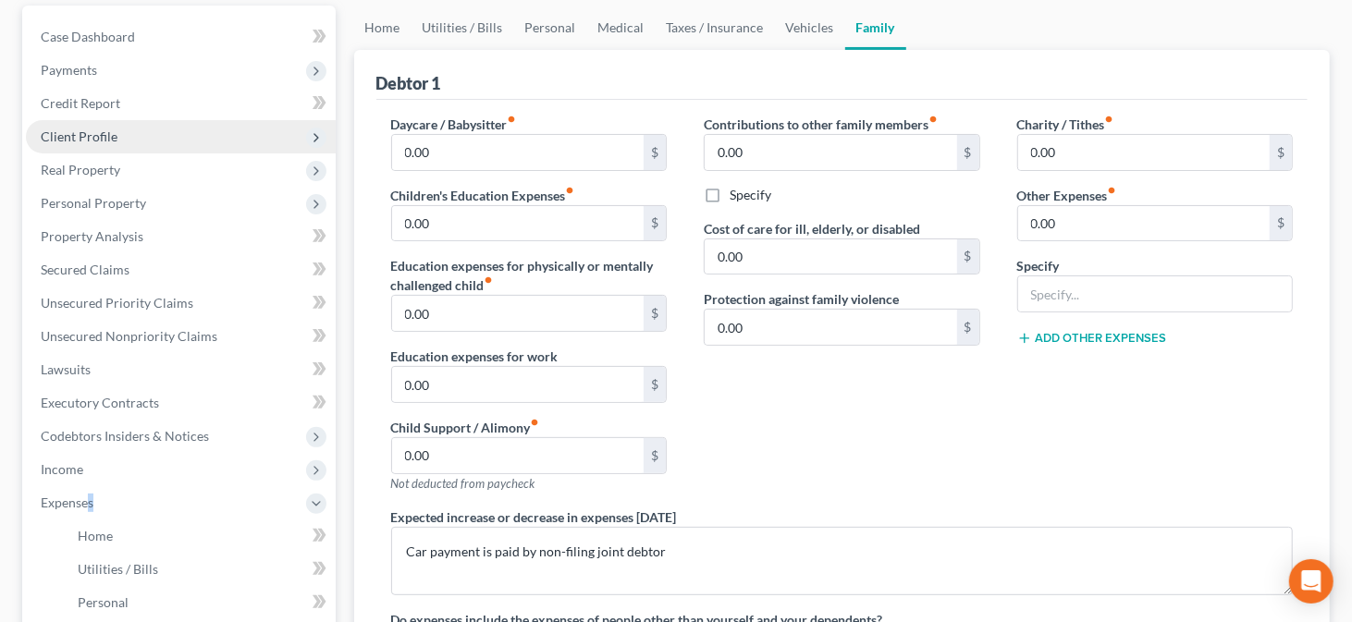
scroll to position [92, 0]
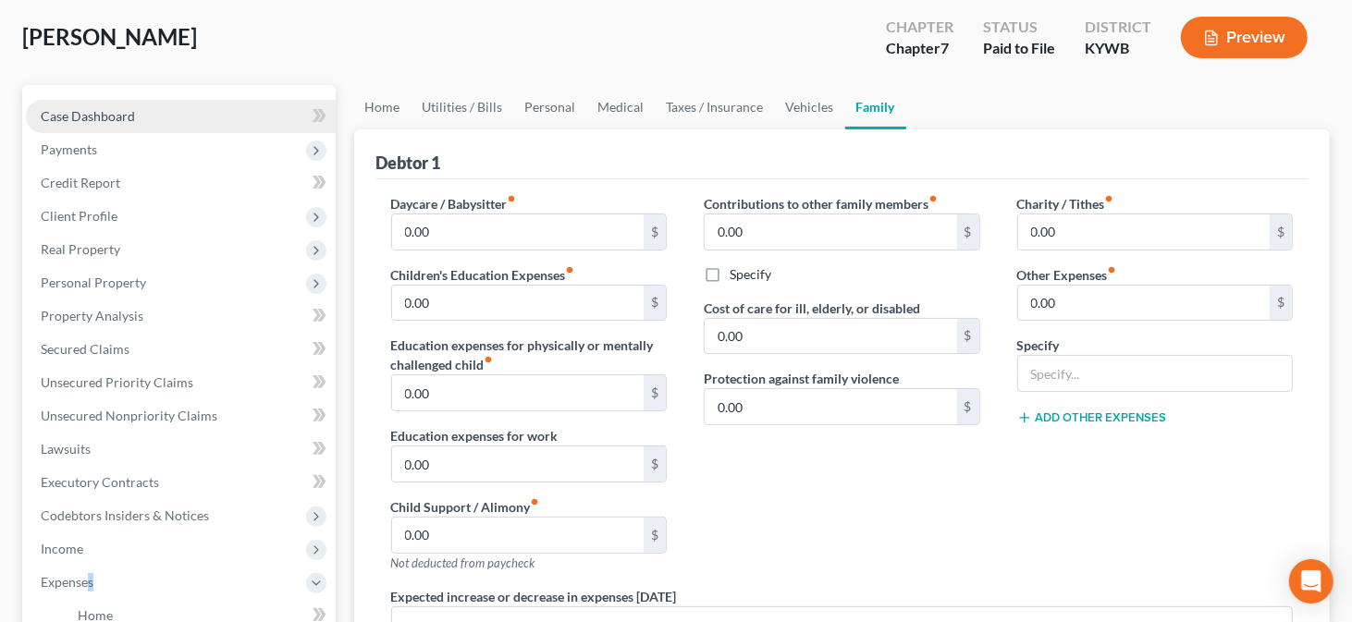
click at [98, 122] on span "Case Dashboard" at bounding box center [88, 116] width 94 height 16
select select "1"
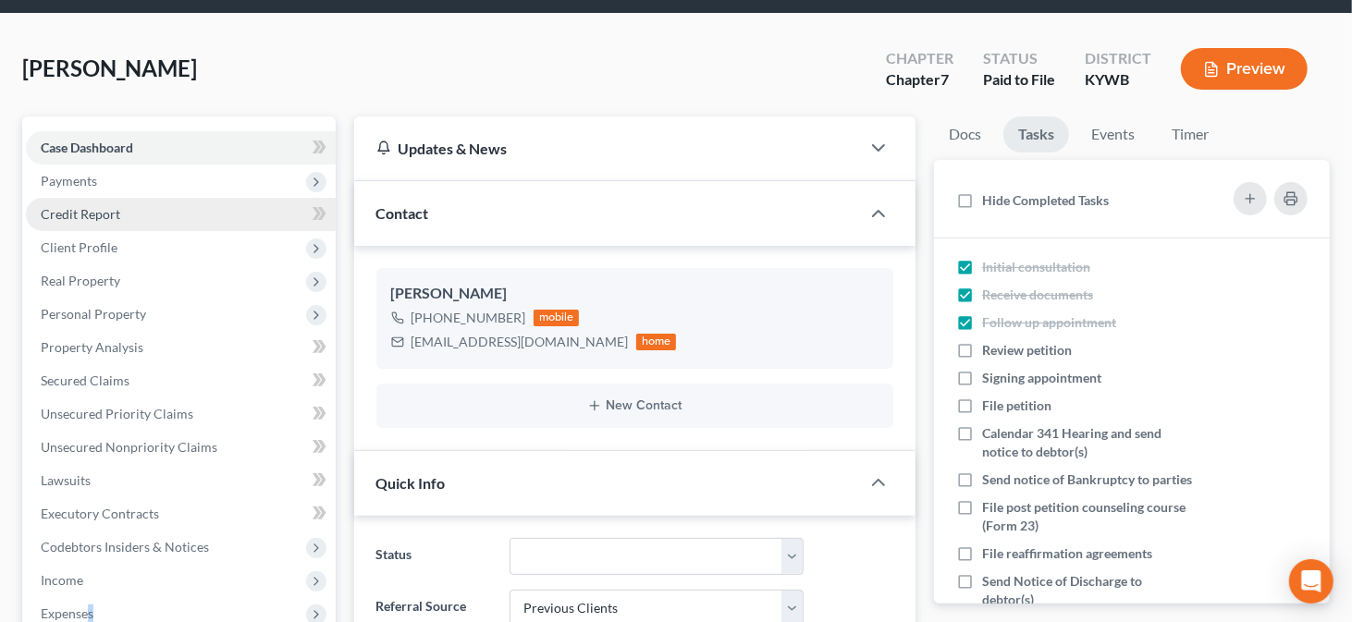
scroll to position [92, 0]
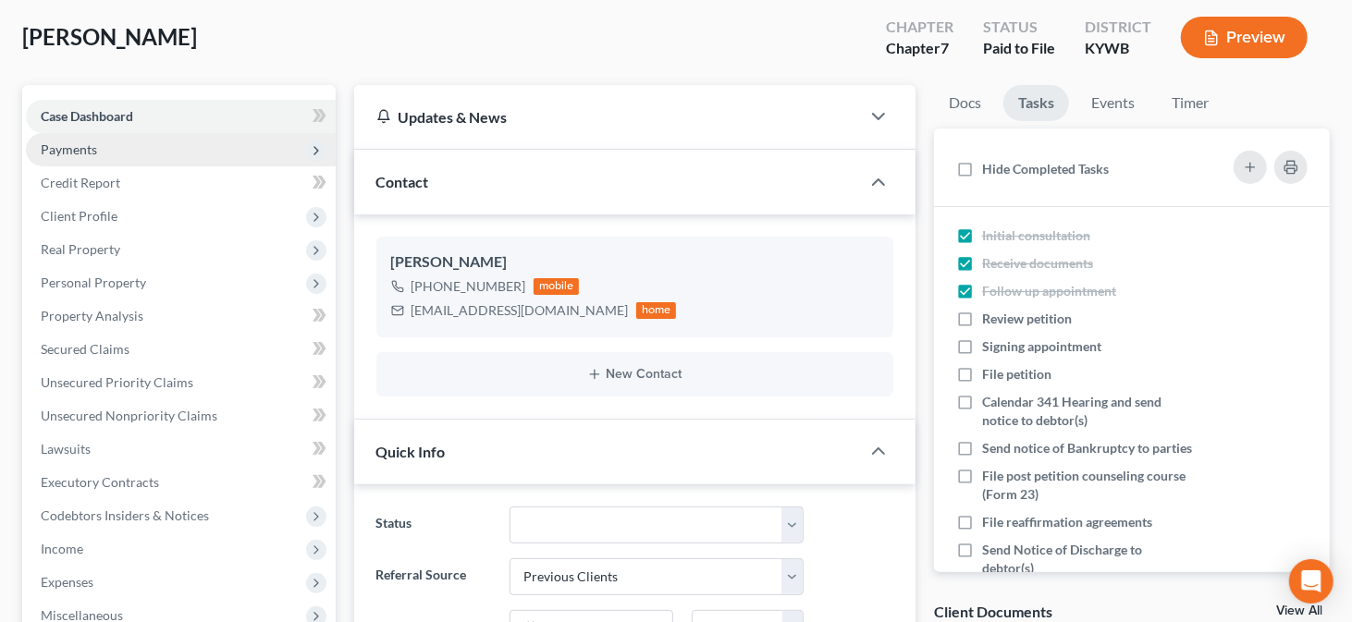
click at [72, 155] on span "Payments" at bounding box center [69, 149] width 56 height 16
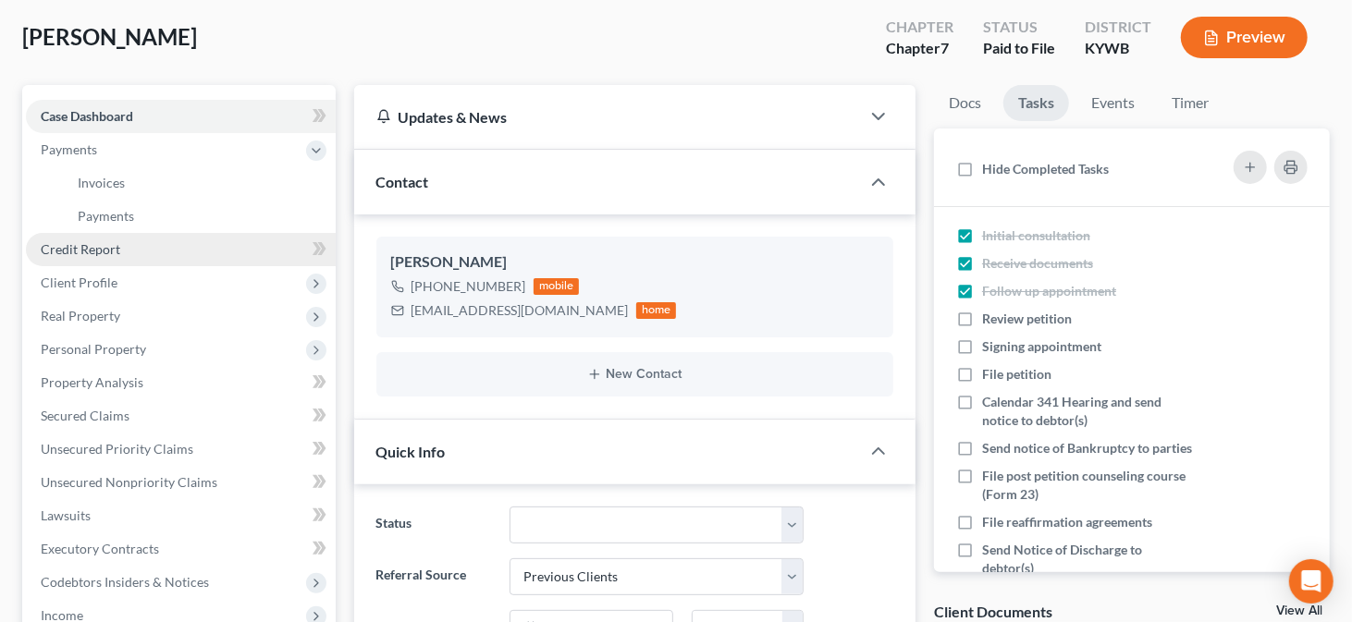
click at [98, 249] on span "Credit Report" at bounding box center [81, 249] width 80 height 16
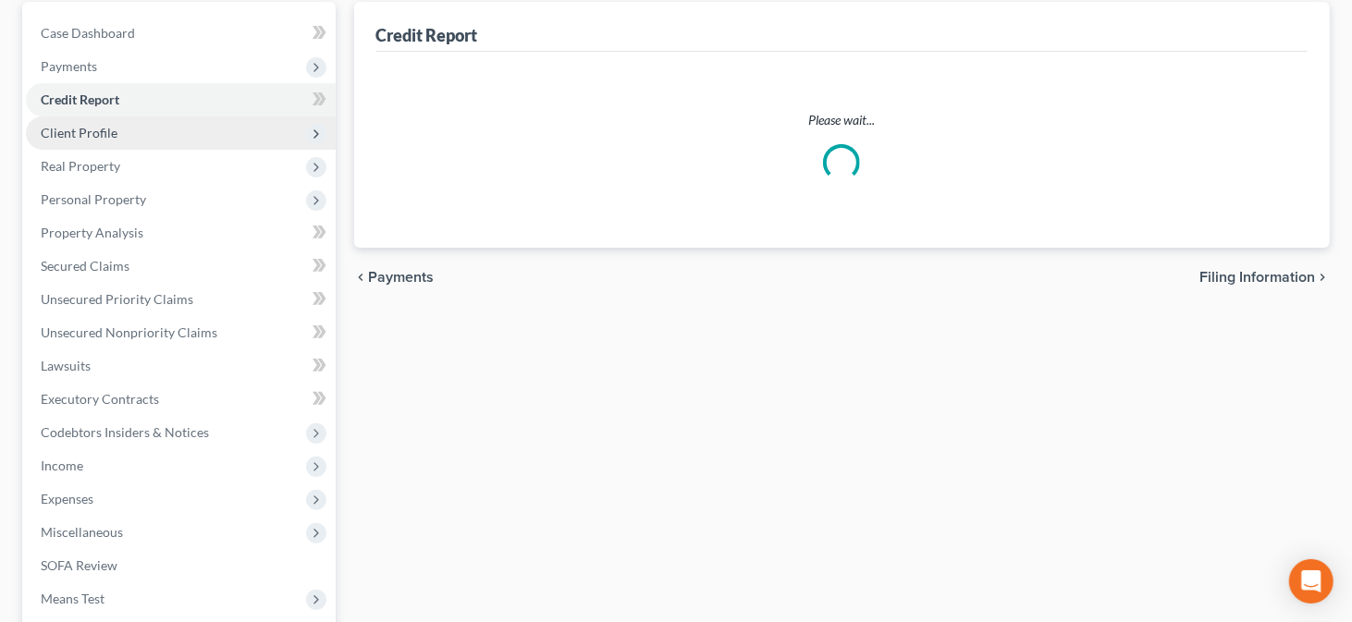
scroll to position [185, 0]
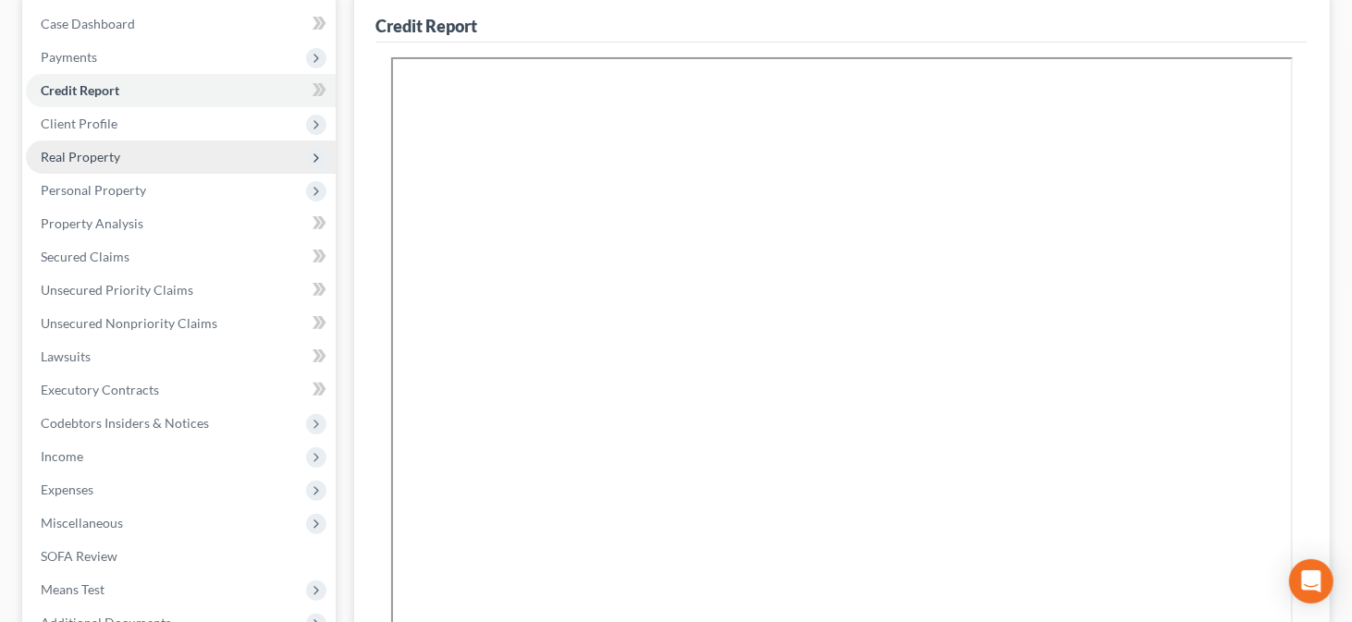
click at [101, 118] on span "Client Profile" at bounding box center [79, 124] width 77 height 16
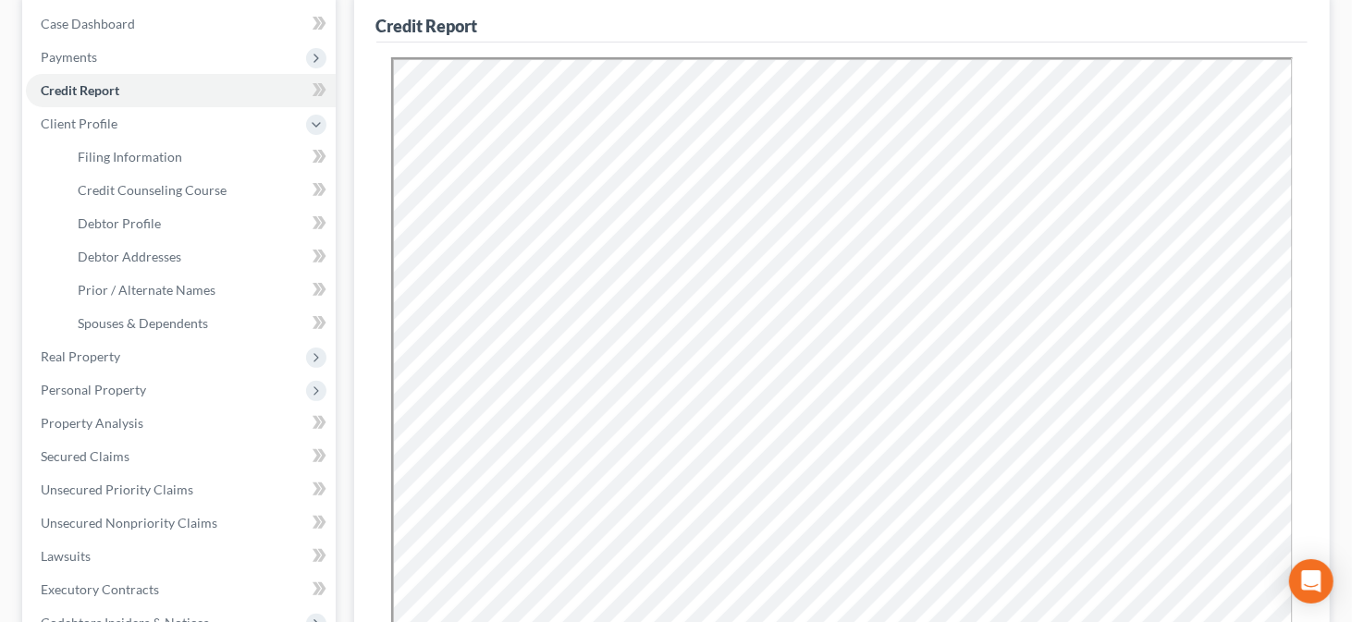
scroll to position [0, 0]
click at [188, 153] on link "Filing Information" at bounding box center [199, 157] width 273 height 33
select select "1"
select select "0"
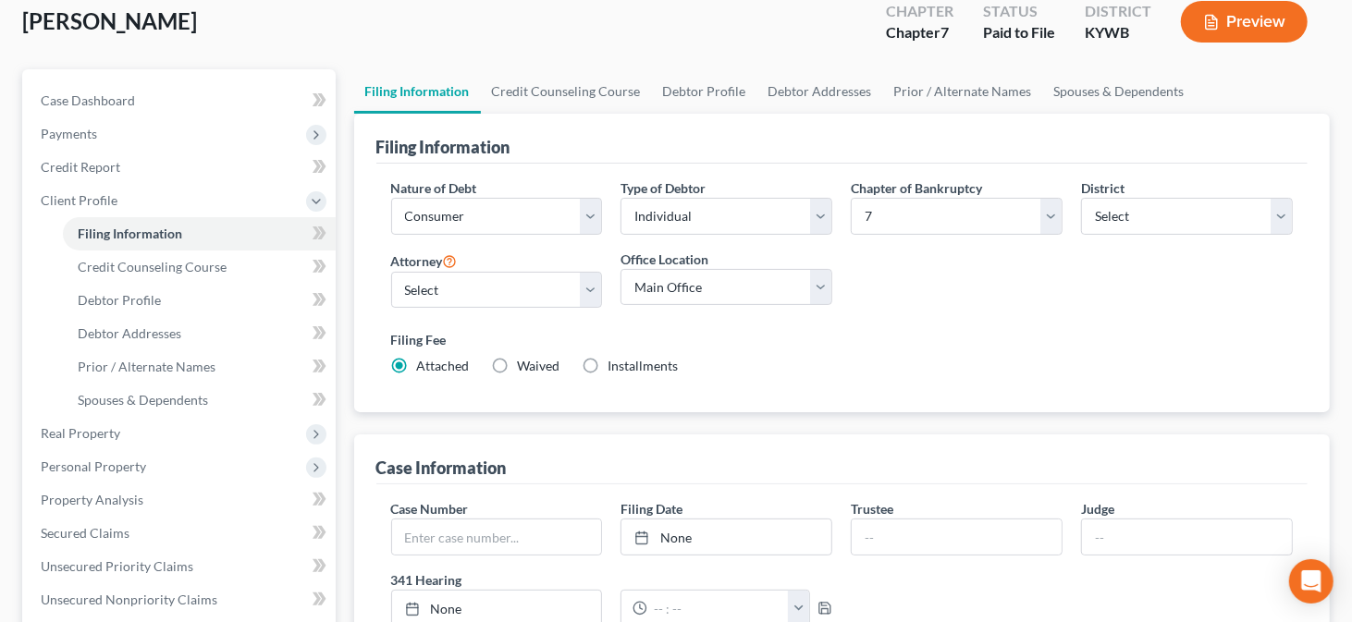
scroll to position [92, 0]
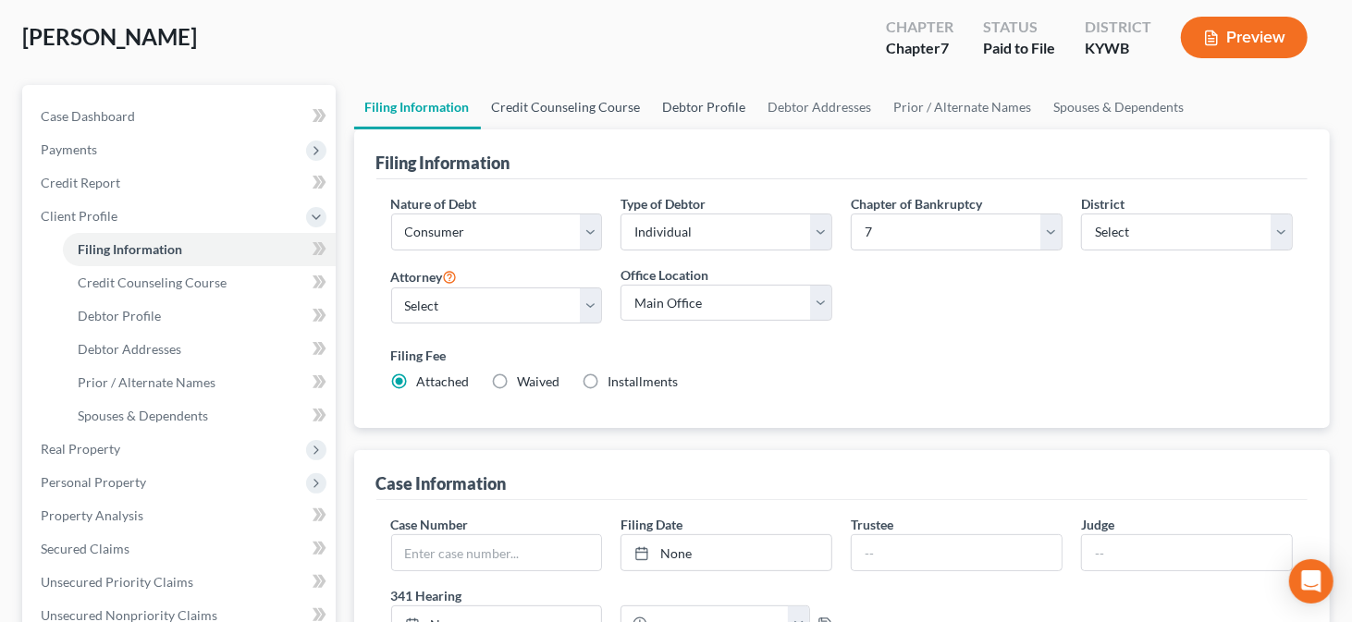
drag, startPoint x: 585, startPoint y: 104, endPoint x: 702, endPoint y: 106, distance: 116.5
click at [585, 104] on link "Credit Counseling Course" at bounding box center [566, 107] width 171 height 44
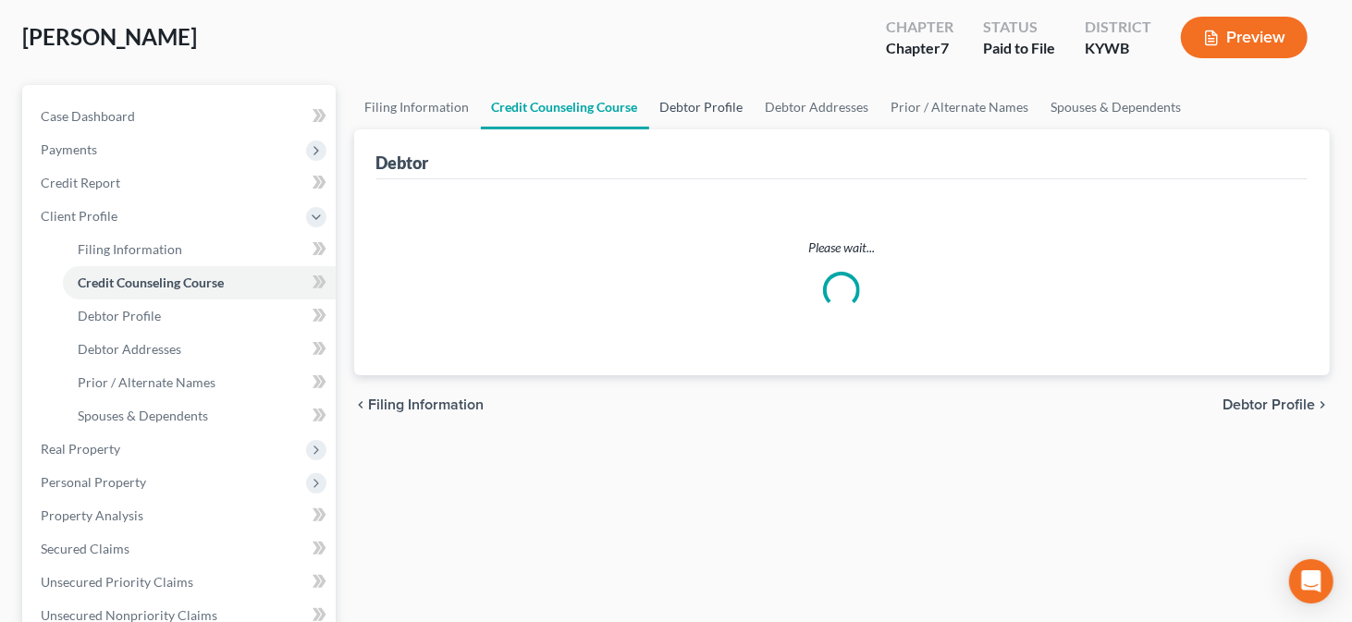
scroll to position [18, 0]
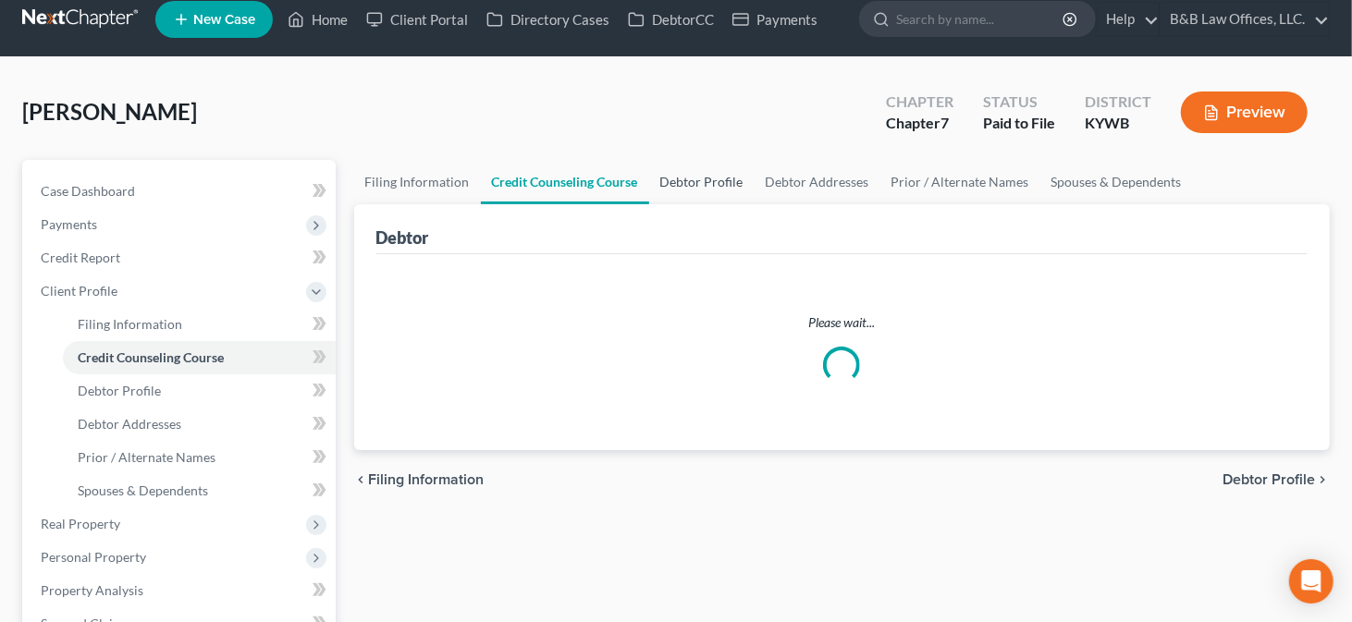
click at [702, 106] on div "Caffee, Ronald Upgraded Chapter Chapter 7 Status Paid to File District KYWB Pre…" at bounding box center [675, 120] width 1307 height 80
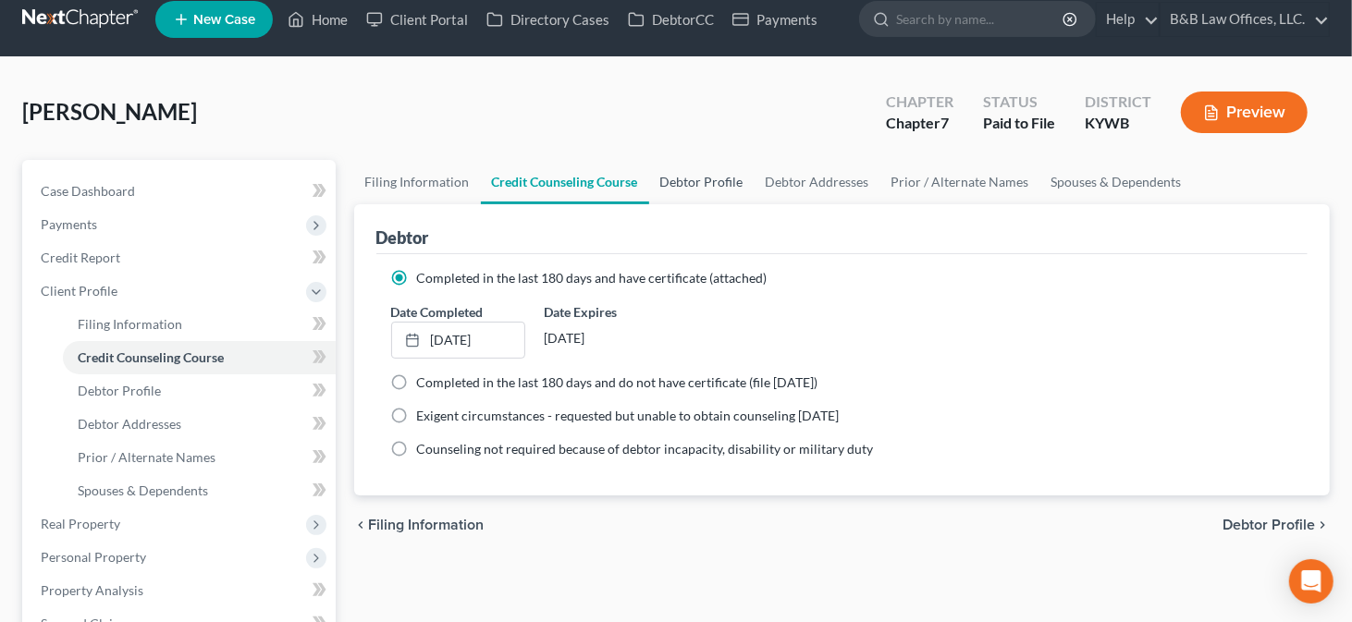
scroll to position [0, 0]
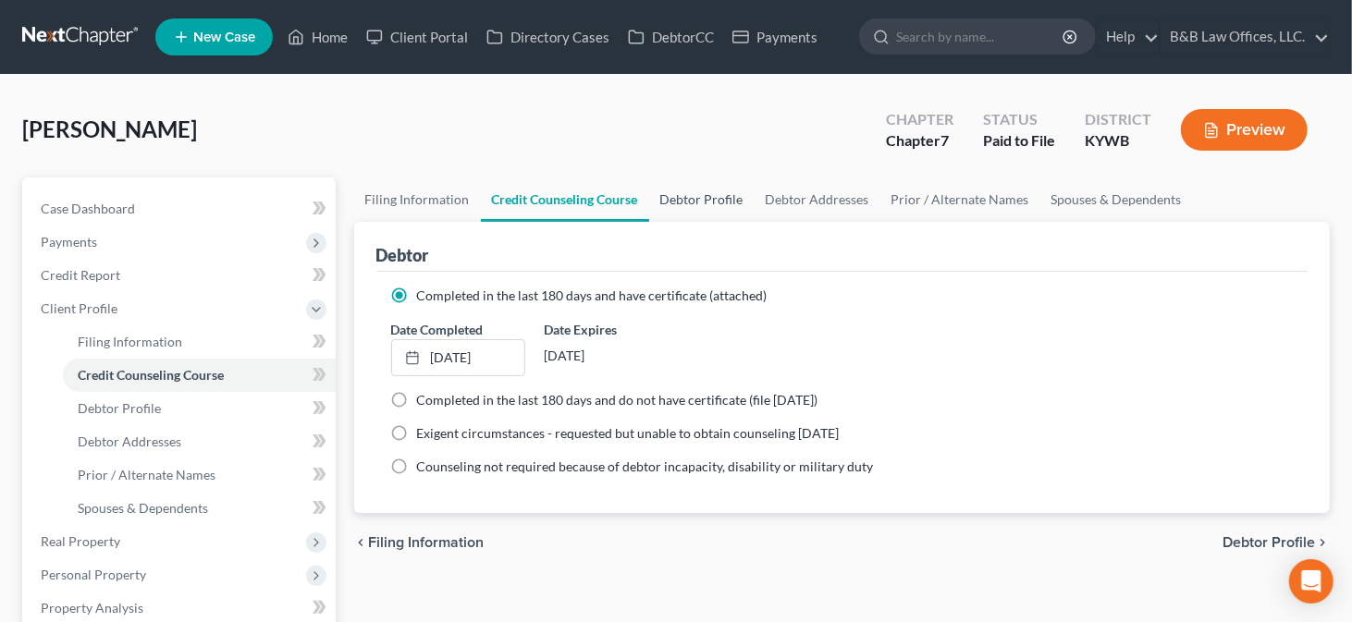
click at [683, 197] on link "Debtor Profile" at bounding box center [701, 200] width 105 height 44
select select "1"
select select "0"
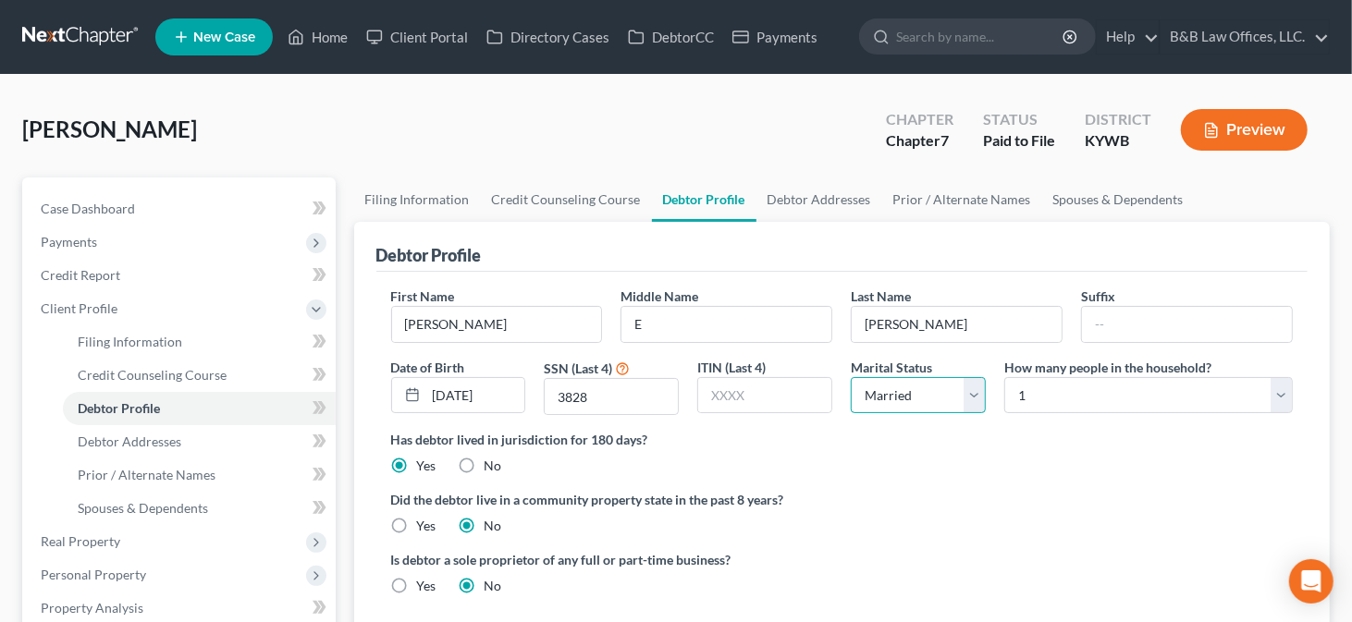
drag, startPoint x: 967, startPoint y: 396, endPoint x: 960, endPoint y: 409, distance: 14.9
click at [967, 396] on select "Select Single Married Separated Divorced Widowed" at bounding box center [918, 395] width 135 height 37
select select "2"
click at [851, 377] on select "Select Single Married Separated Divorced Widowed" at bounding box center [918, 395] width 135 height 37
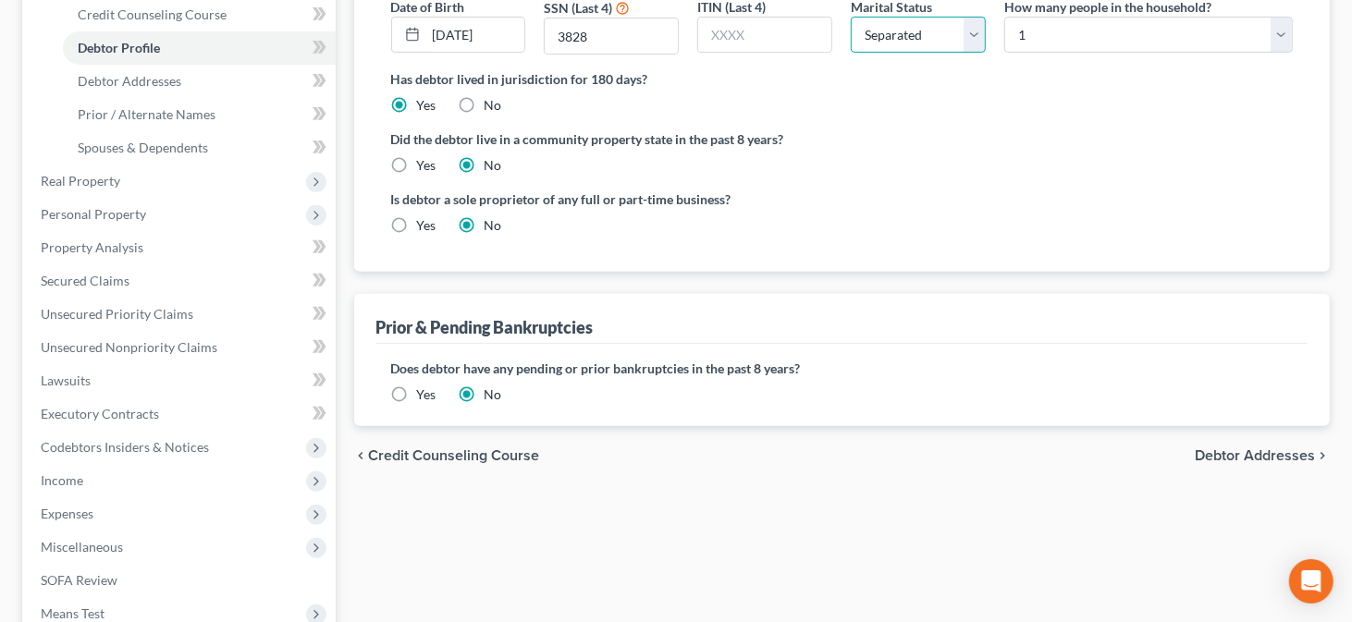
scroll to position [370, 0]
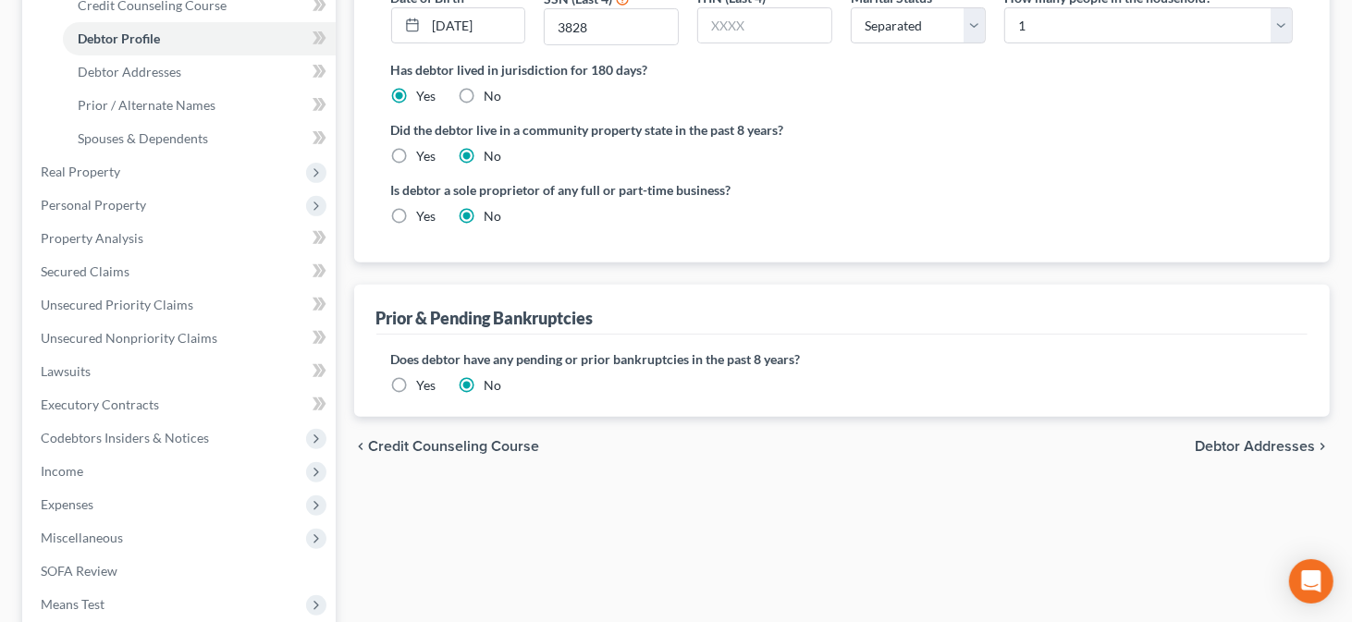
click at [1242, 447] on span "Debtor Addresses" at bounding box center [1255, 446] width 120 height 15
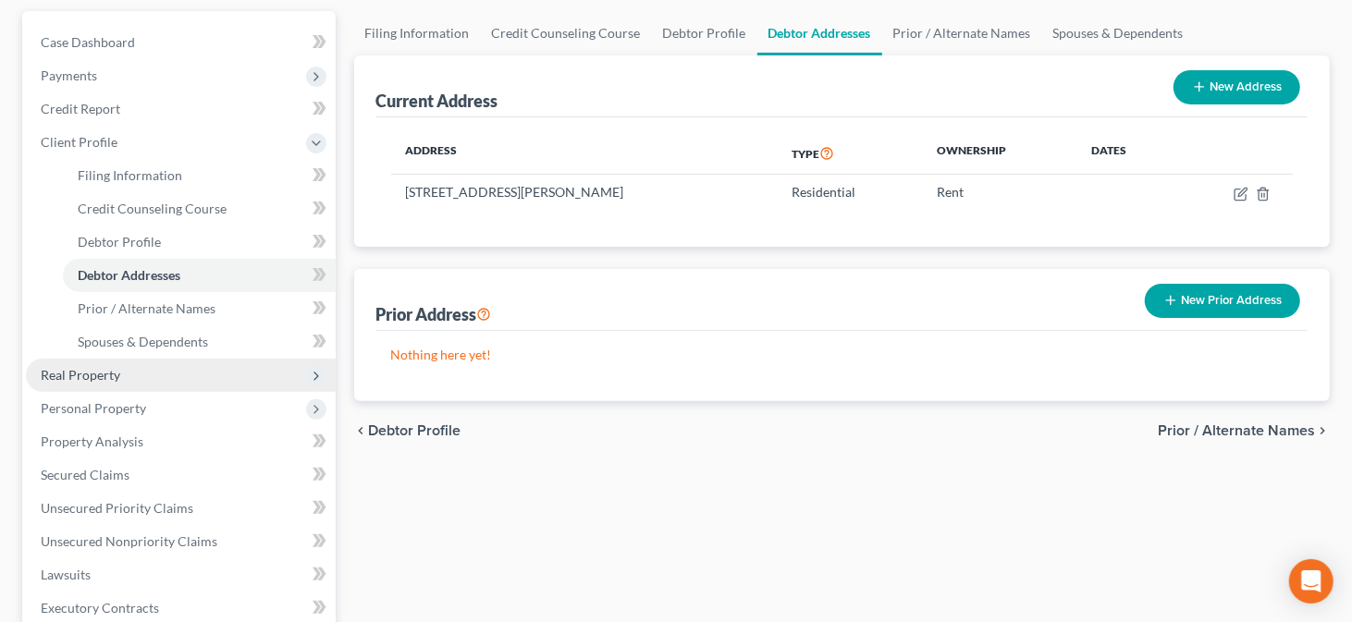
scroll to position [185, 0]
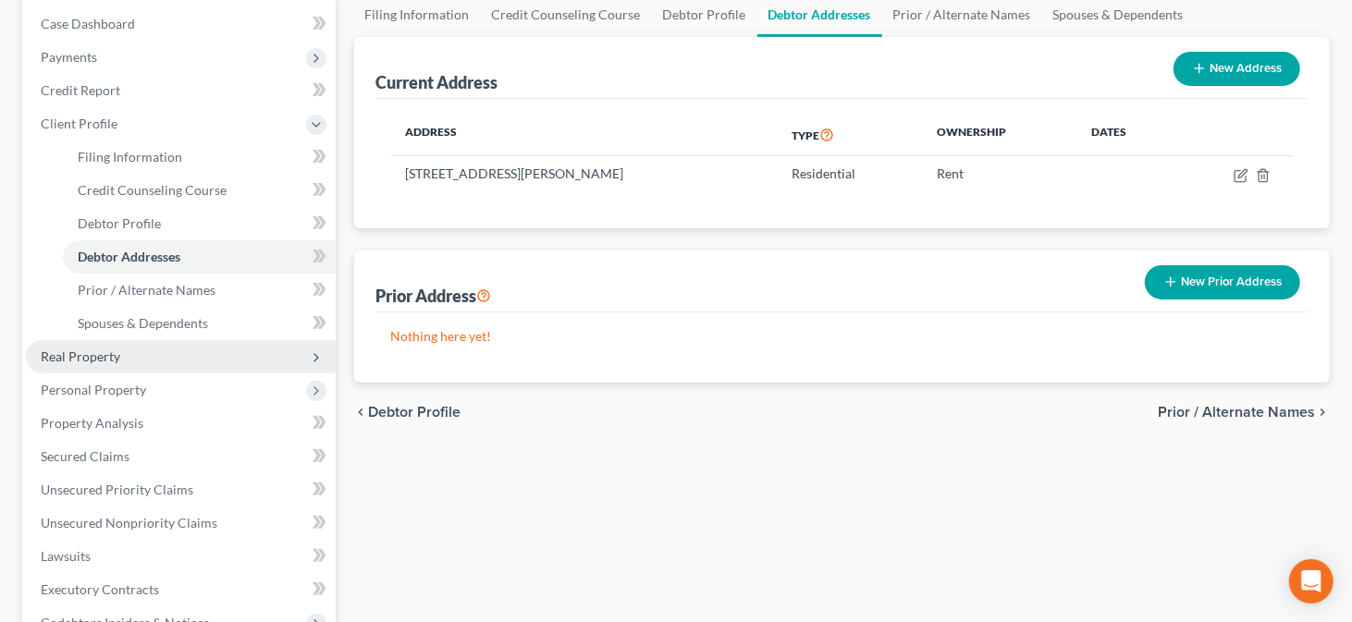
click at [109, 357] on span "Real Property" at bounding box center [81, 357] width 80 height 16
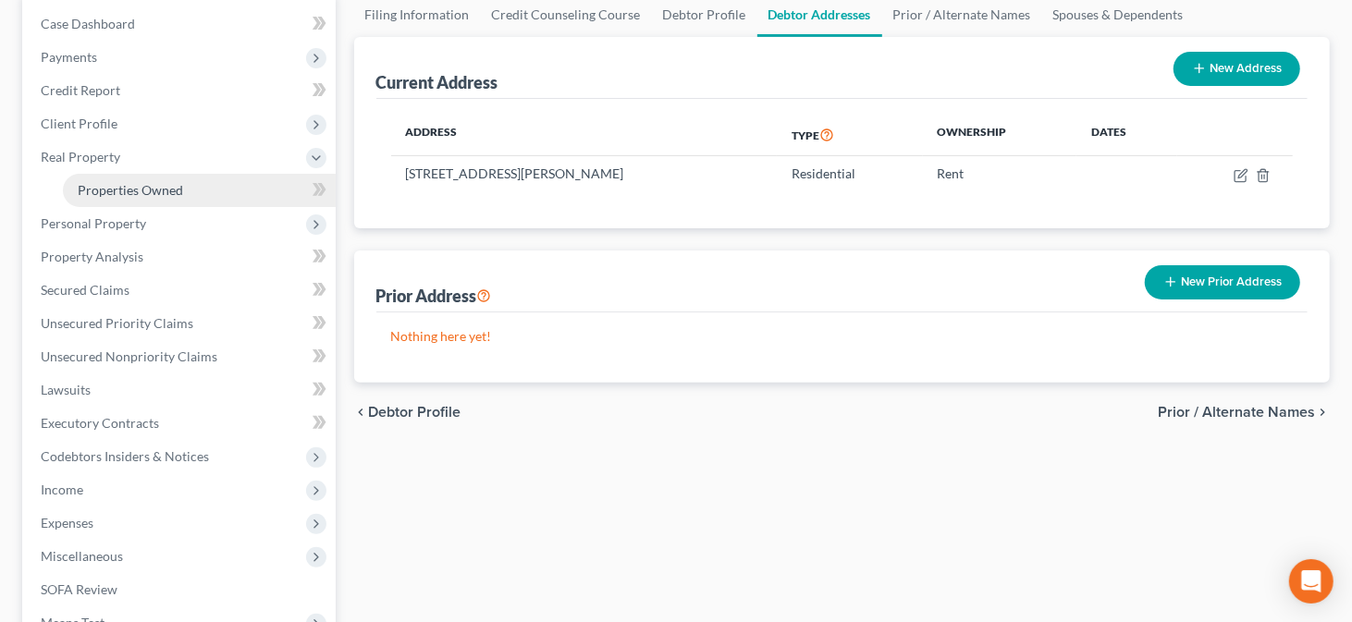
click at [141, 187] on span "Properties Owned" at bounding box center [130, 190] width 105 height 16
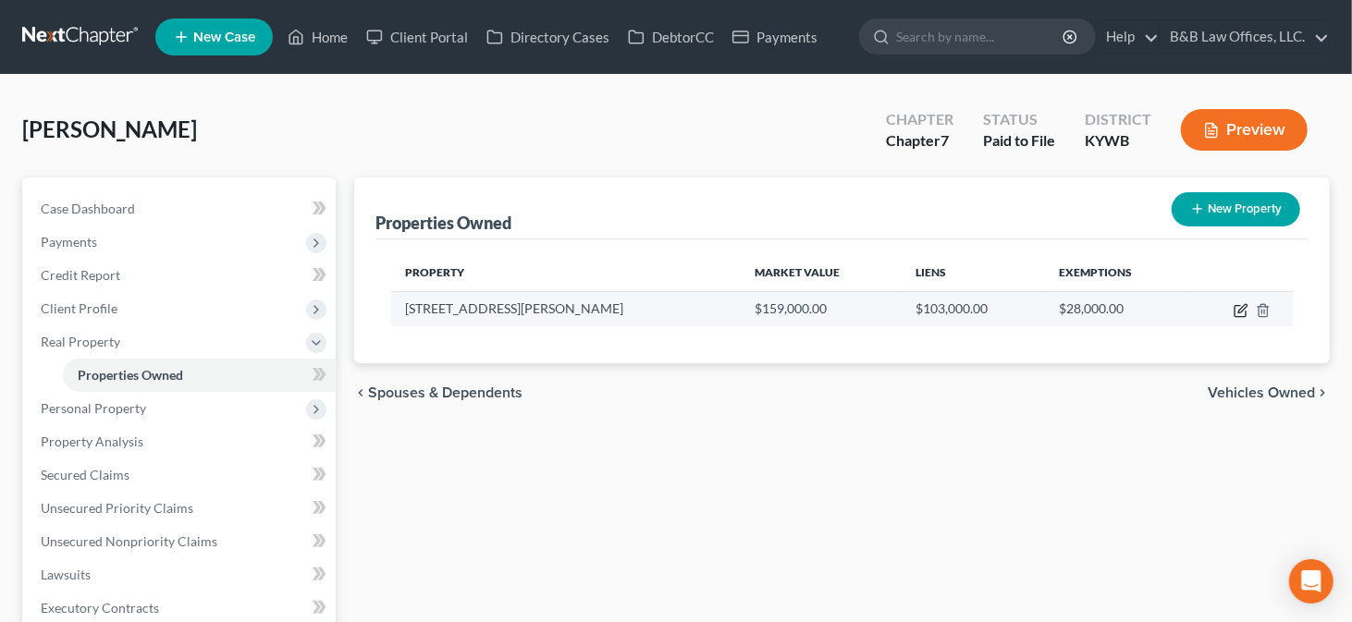
click at [1245, 313] on icon "button" at bounding box center [1240, 310] width 15 height 15
select select "18"
select select "3"
select select "5"
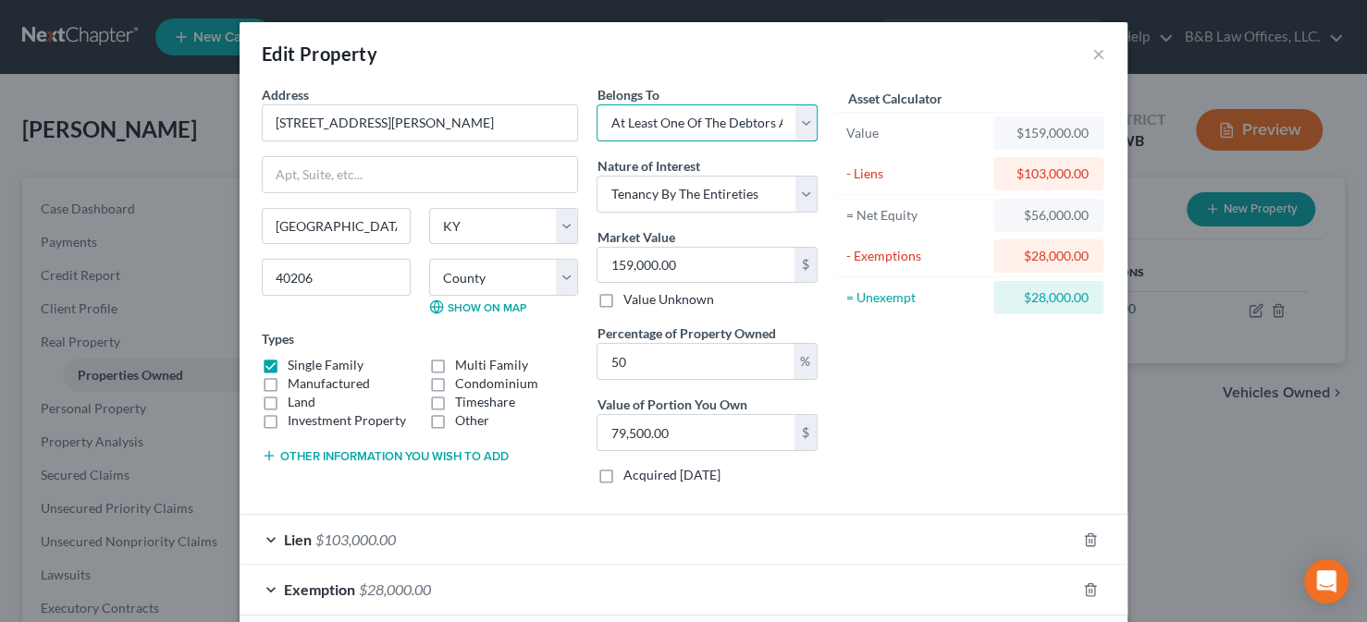
click at [801, 127] on select "Select Debtor 1 Only Debtor 2 Only Debtor 1 And Debtor 2 Only At Least One Of T…" at bounding box center [706, 122] width 221 height 37
click at [902, 421] on div "Asset Calculator Value $159,000.00 - Liens $103,000.00 = Net Equity $56,000.00 …" at bounding box center [971, 292] width 288 height 414
click at [811, 122] on div "Belongs To * Select Debtor 1 Only Debtor 2 Only Debtor 1 And Debtor 2 Only At L…" at bounding box center [706, 292] width 239 height 414
click at [803, 119] on select "Select Debtor 1 Only Debtor 2 Only Debtor 1 And Debtor 2 Only At Least One Of T…" at bounding box center [706, 122] width 221 height 37
select select "2"
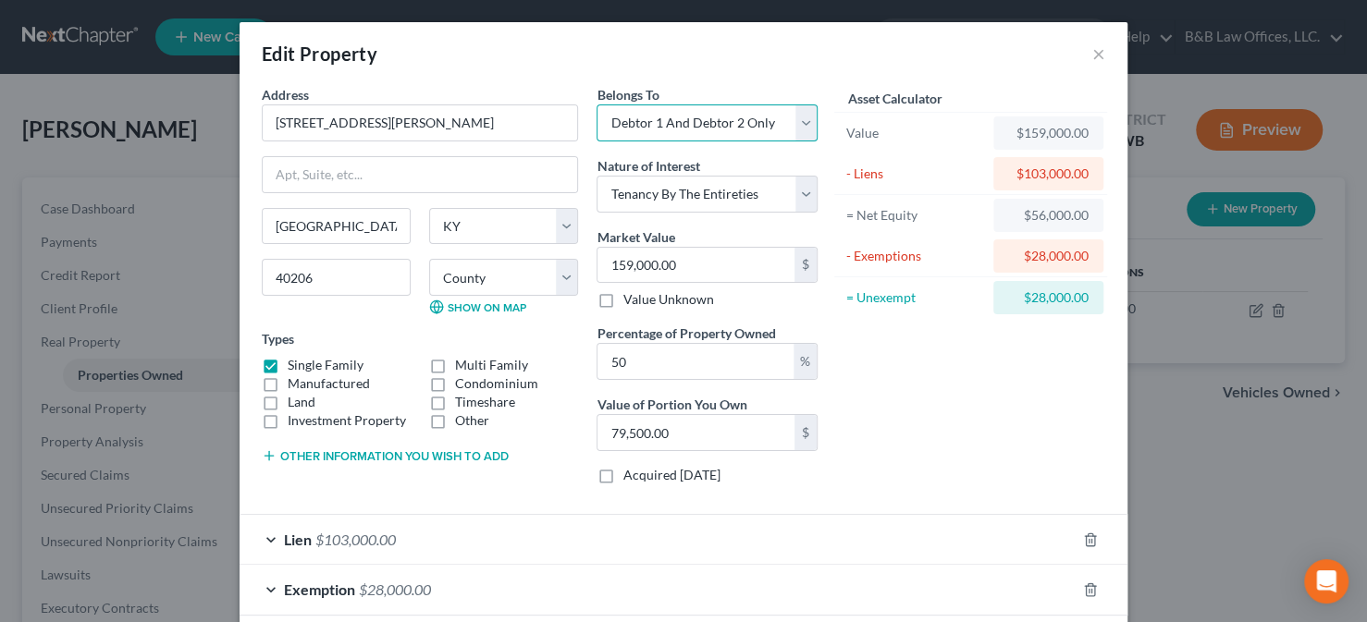
click at [596, 104] on select "Select Debtor 1 Only Debtor 2 Only Debtor 1 And Debtor 2 Only At Least One Of T…" at bounding box center [706, 122] width 221 height 37
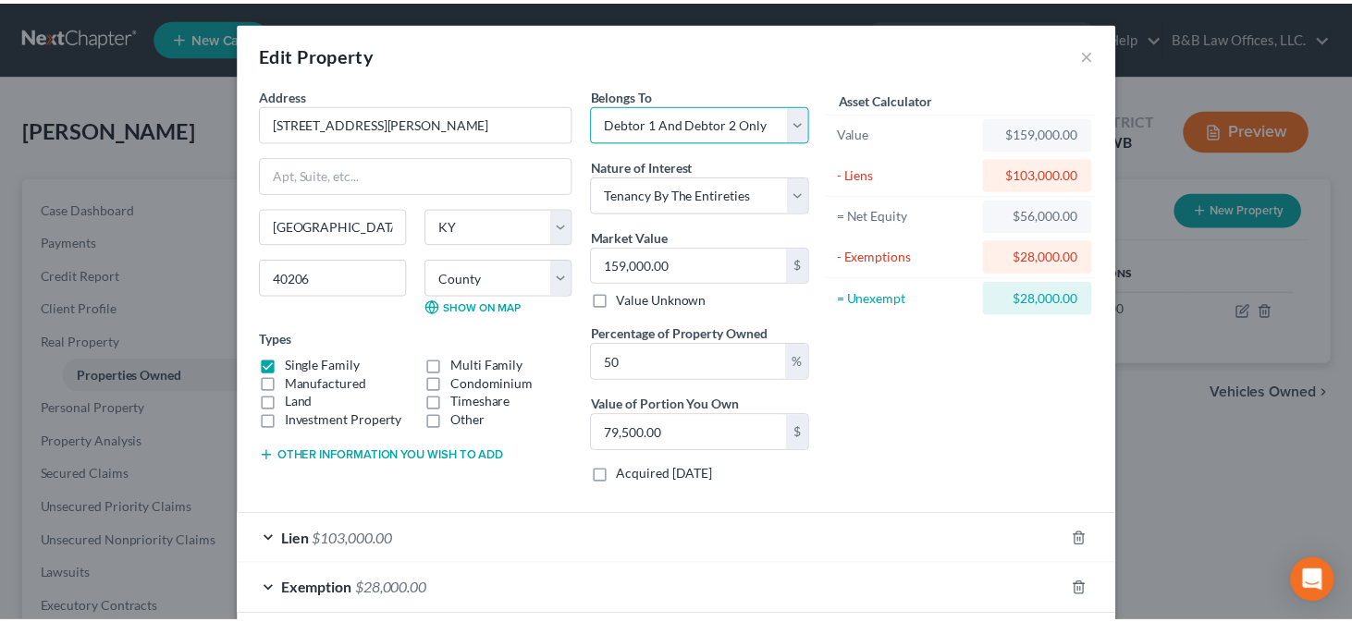
scroll to position [92, 0]
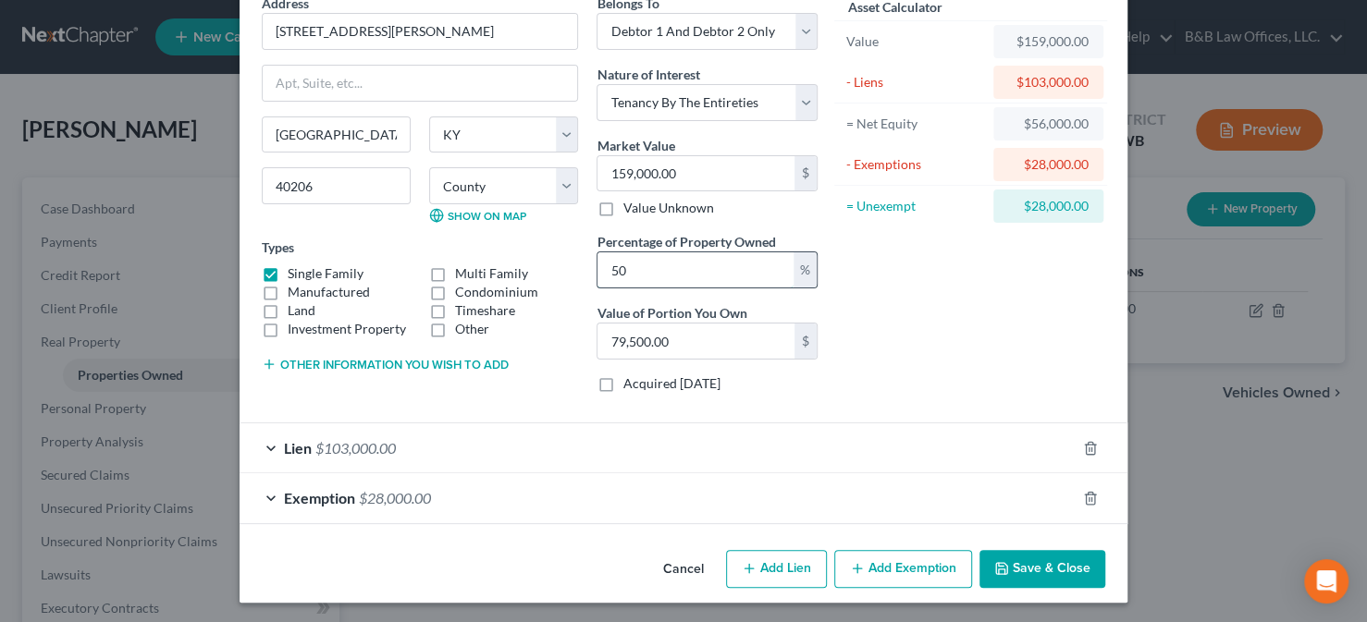
click at [668, 277] on input "50" at bounding box center [695, 269] width 196 height 35
click at [1017, 573] on button "Save & Close" at bounding box center [1042, 569] width 126 height 39
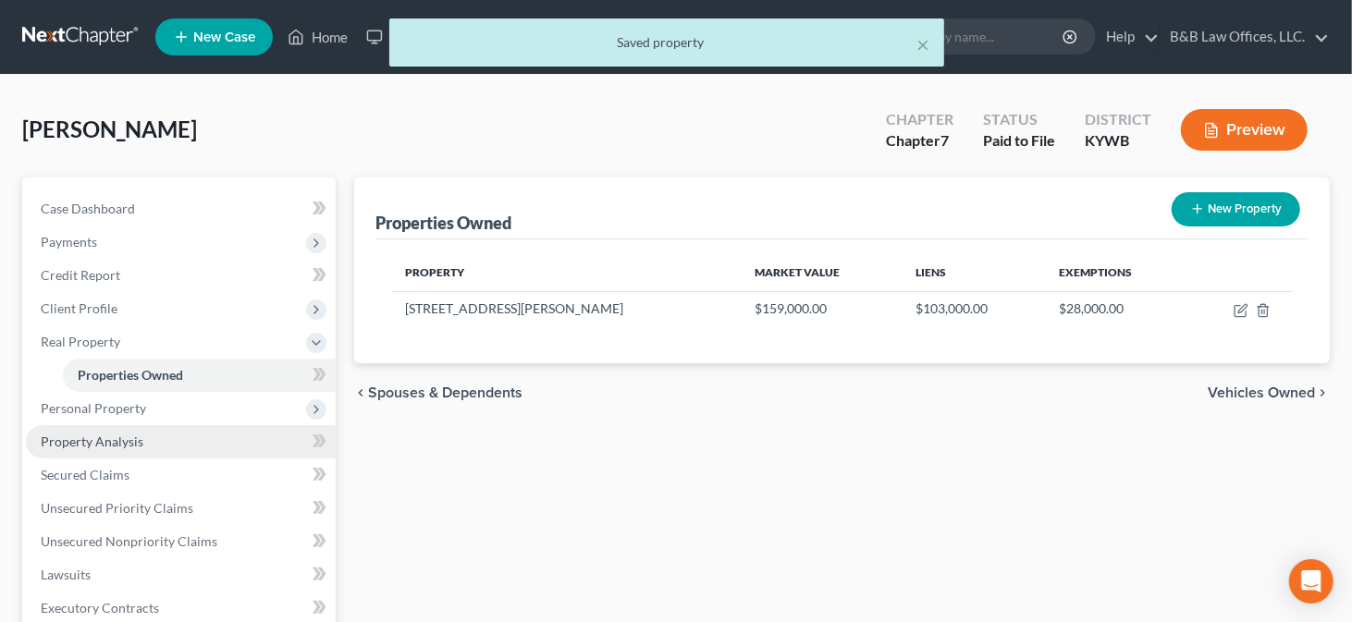
click at [107, 439] on span "Property Analysis" at bounding box center [92, 442] width 103 height 16
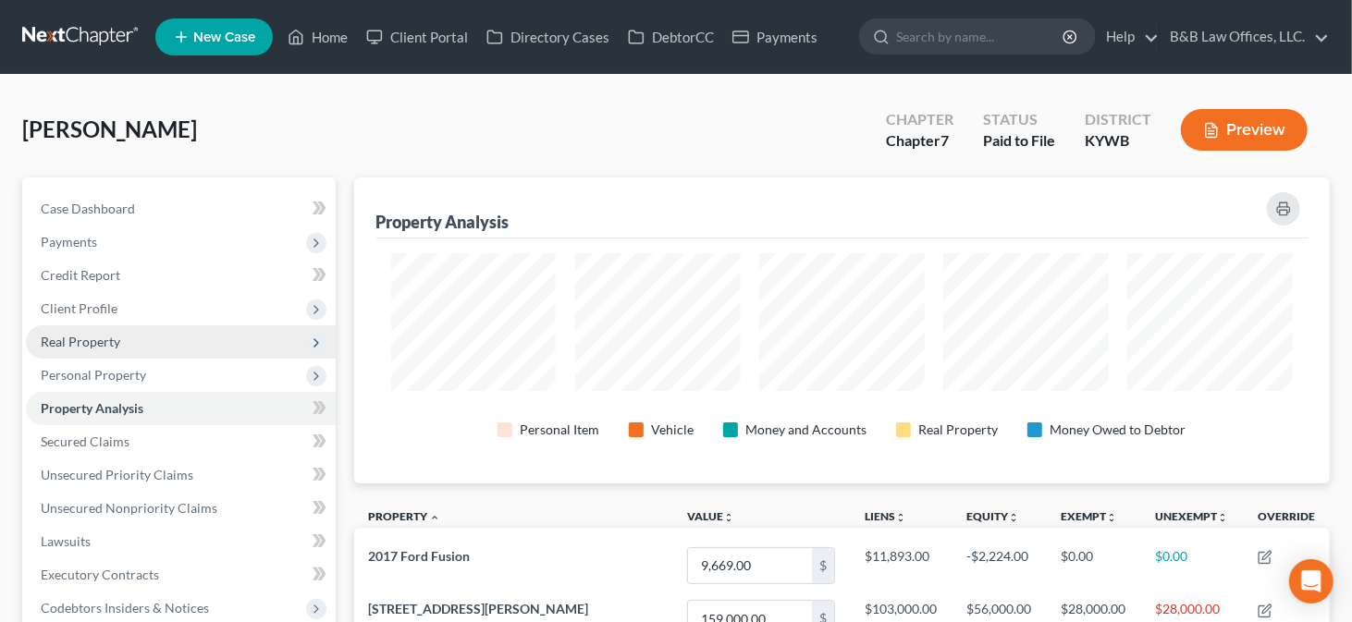
click at [92, 340] on span "Real Property" at bounding box center [81, 342] width 80 height 16
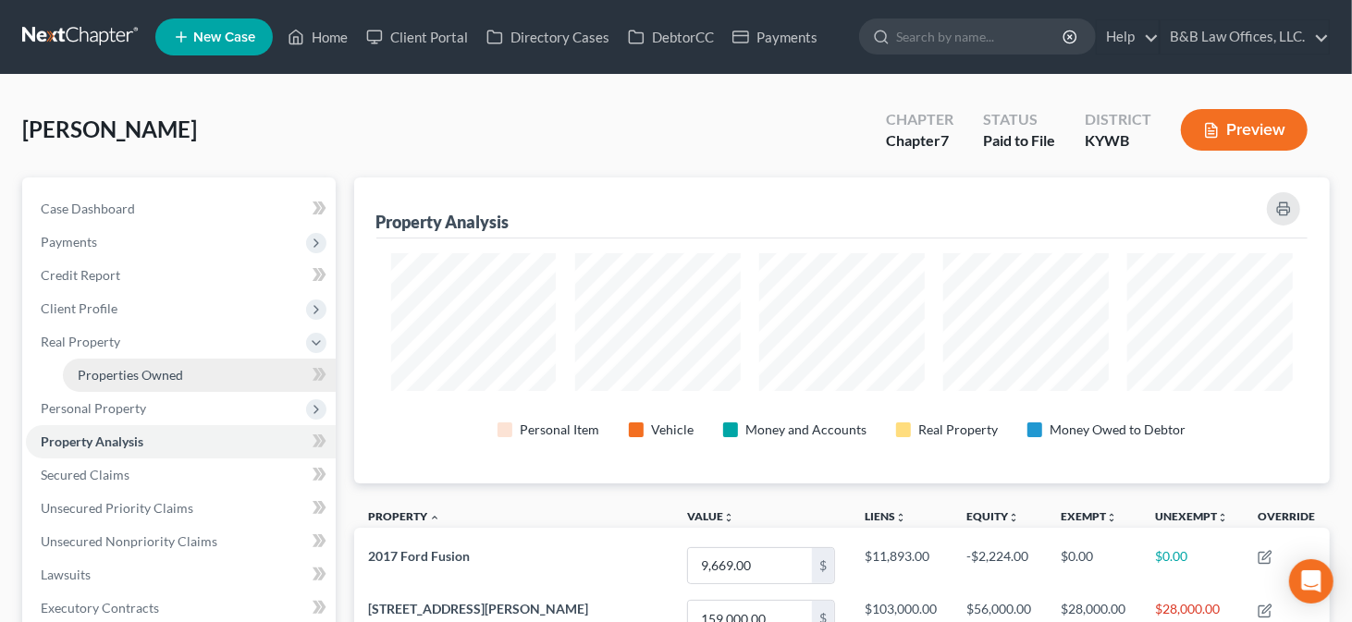
click at [185, 372] on link "Properties Owned" at bounding box center [199, 375] width 273 height 33
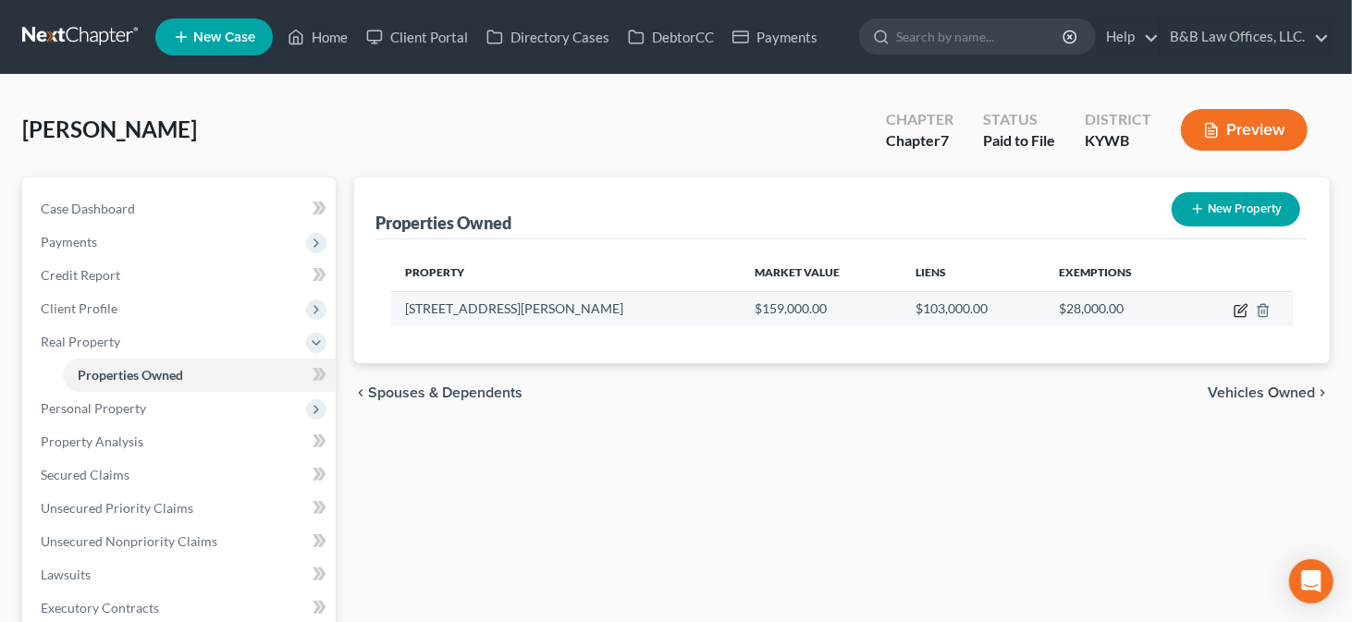
click at [1242, 313] on icon "button" at bounding box center [1240, 310] width 15 height 15
select select "18"
select select "55"
select select "2"
select select "5"
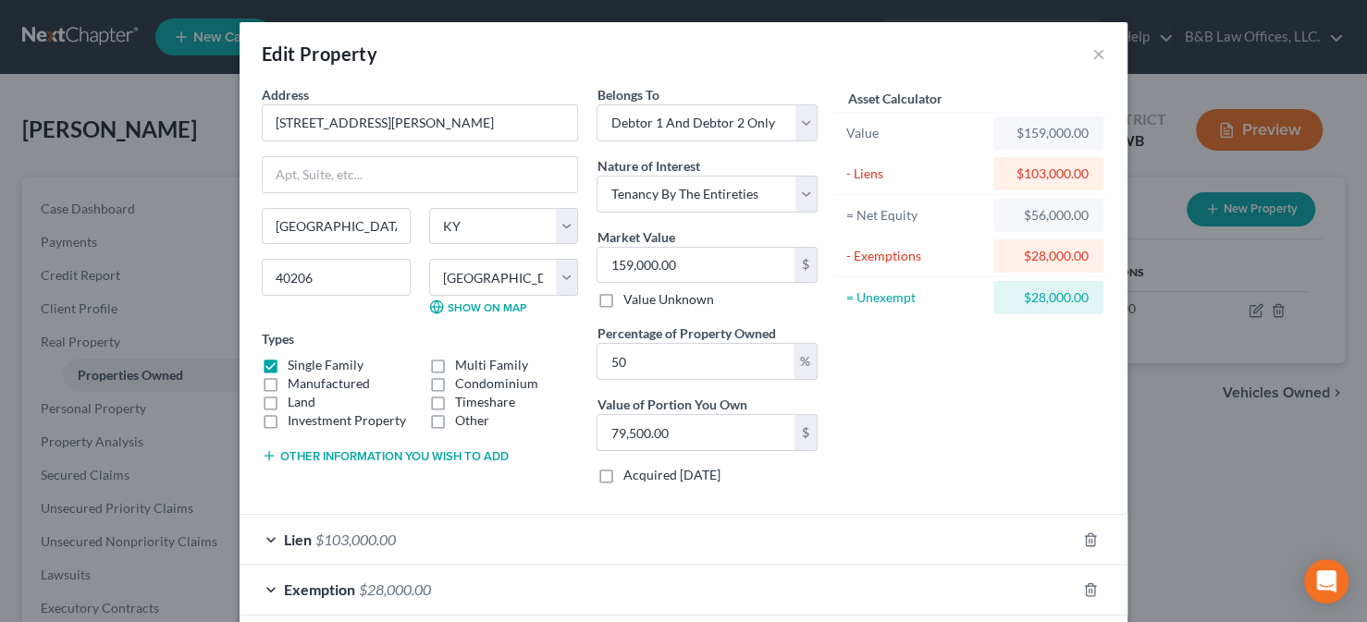
scroll to position [92, 0]
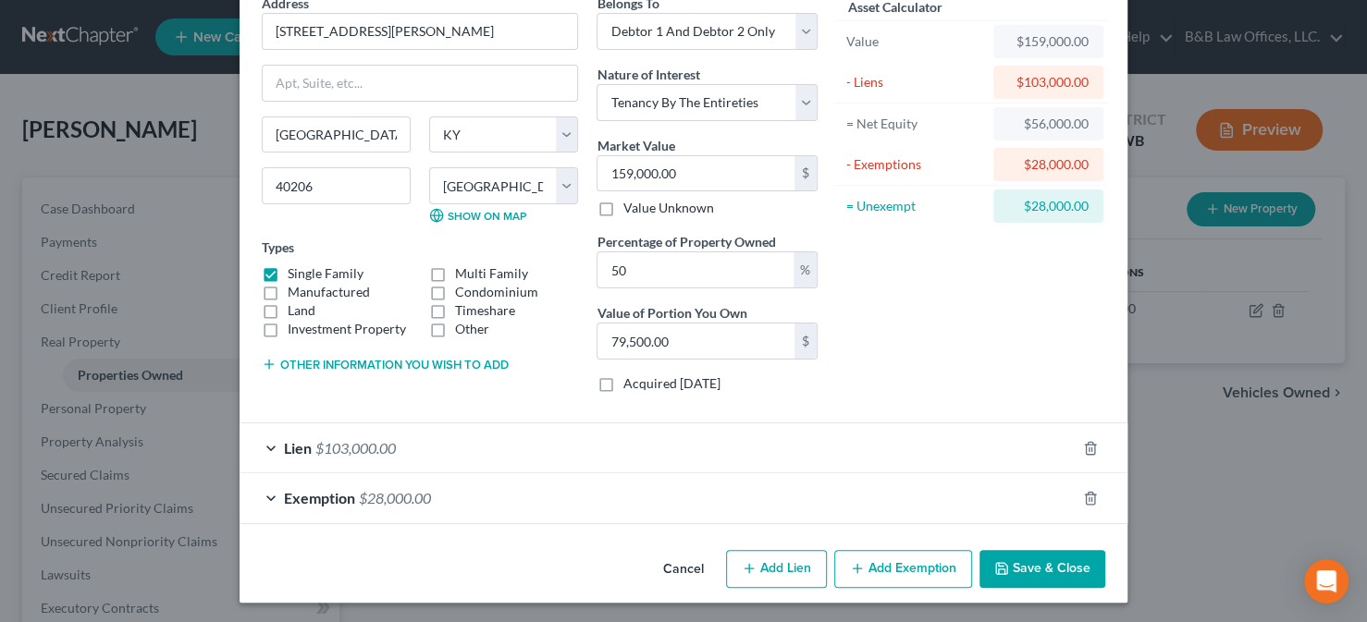
click at [321, 492] on span "Exemption" at bounding box center [319, 498] width 71 height 18
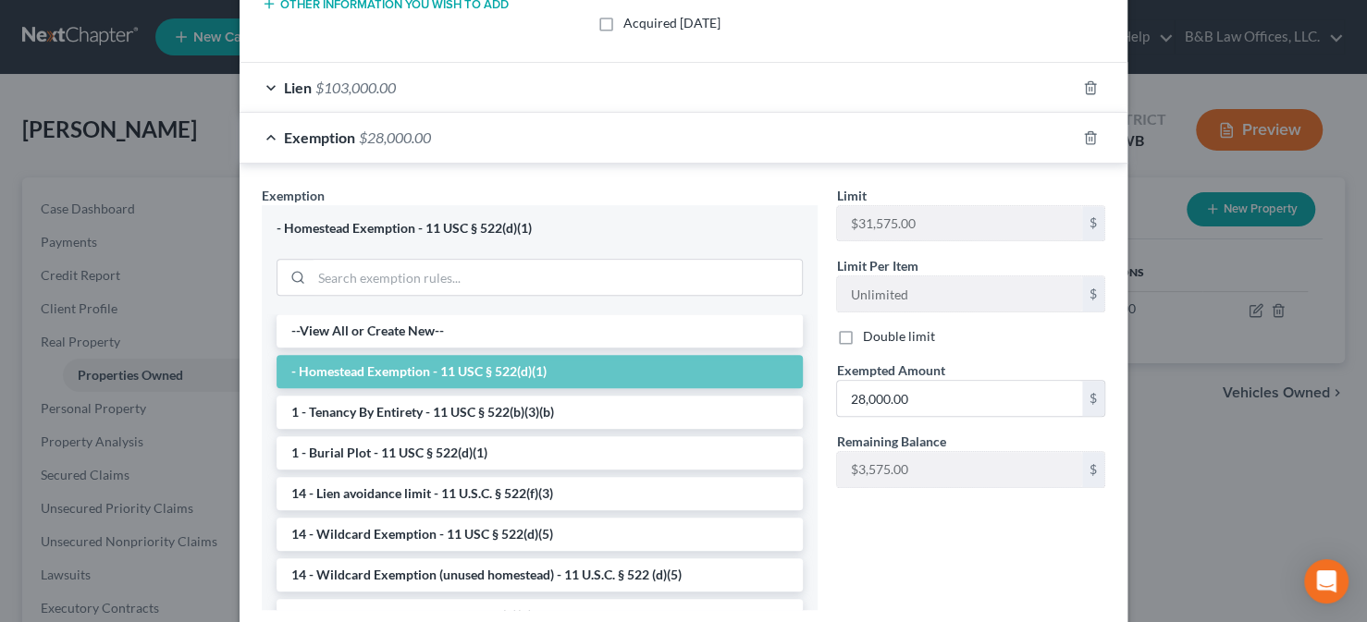
scroll to position [461, 0]
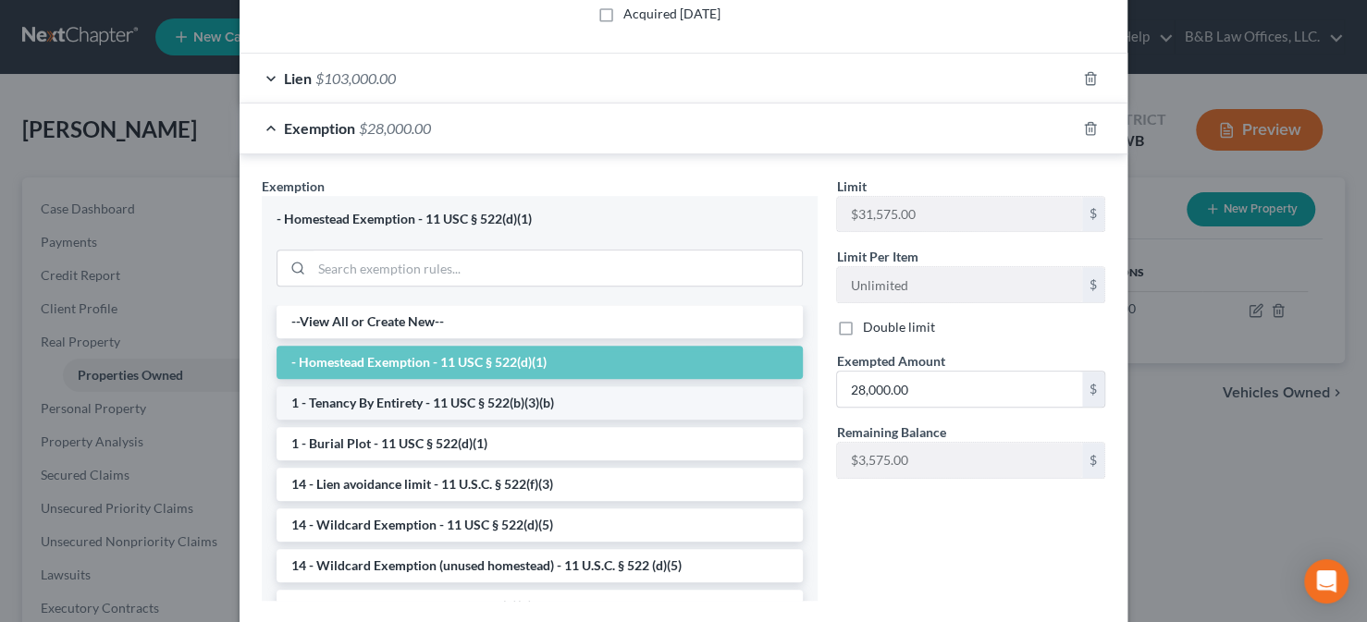
click at [394, 404] on li "1 - Tenancy By Entirety - 11 USC § 522(b)(3)(b)" at bounding box center [539, 402] width 526 height 33
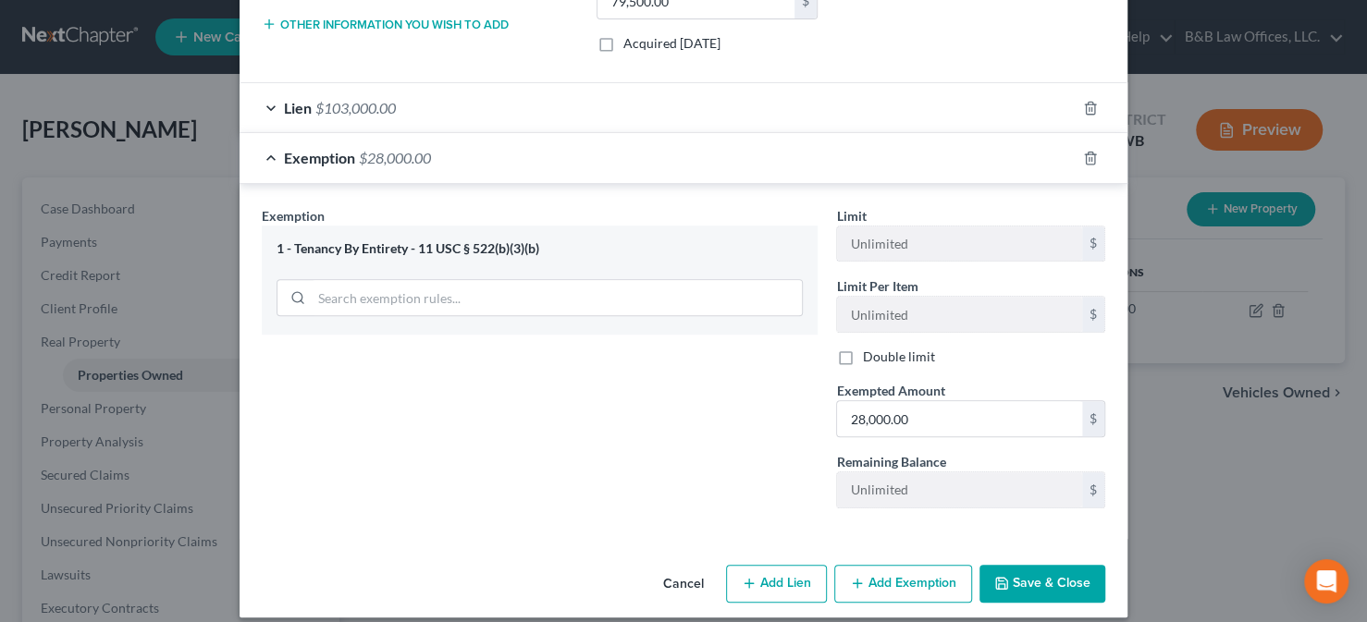
scroll to position [444, 0]
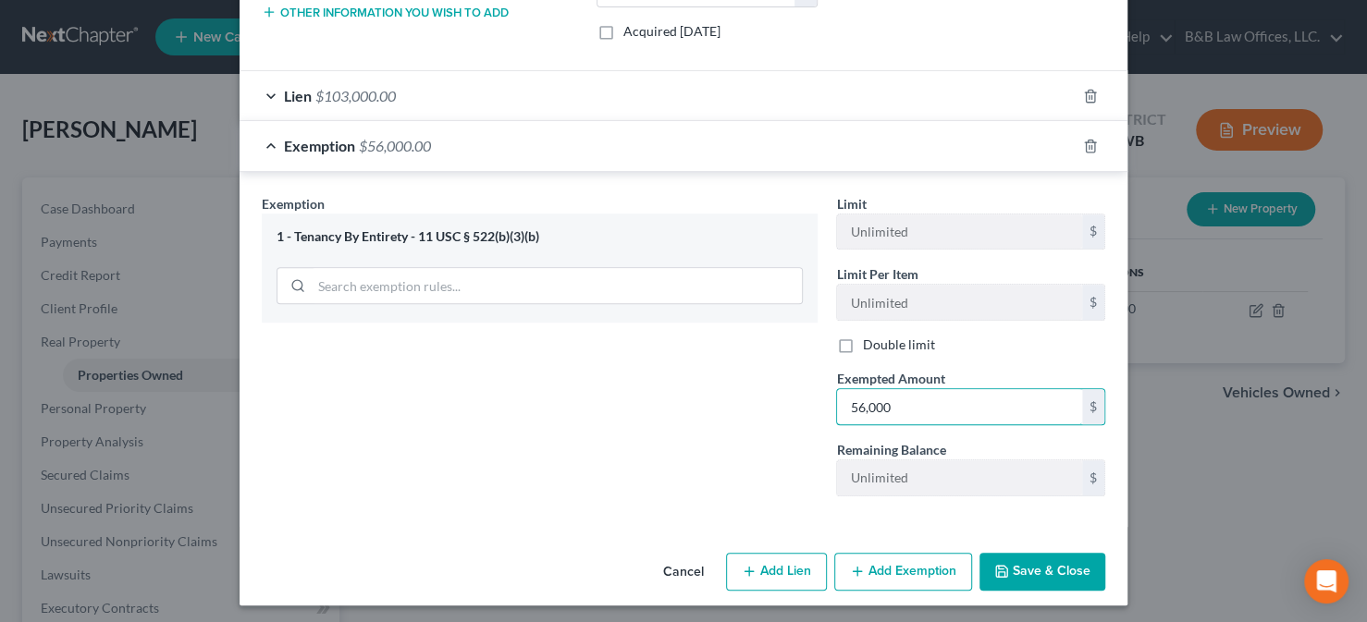
type input "56,000"
click at [1004, 569] on button "Save & Close" at bounding box center [1042, 572] width 126 height 39
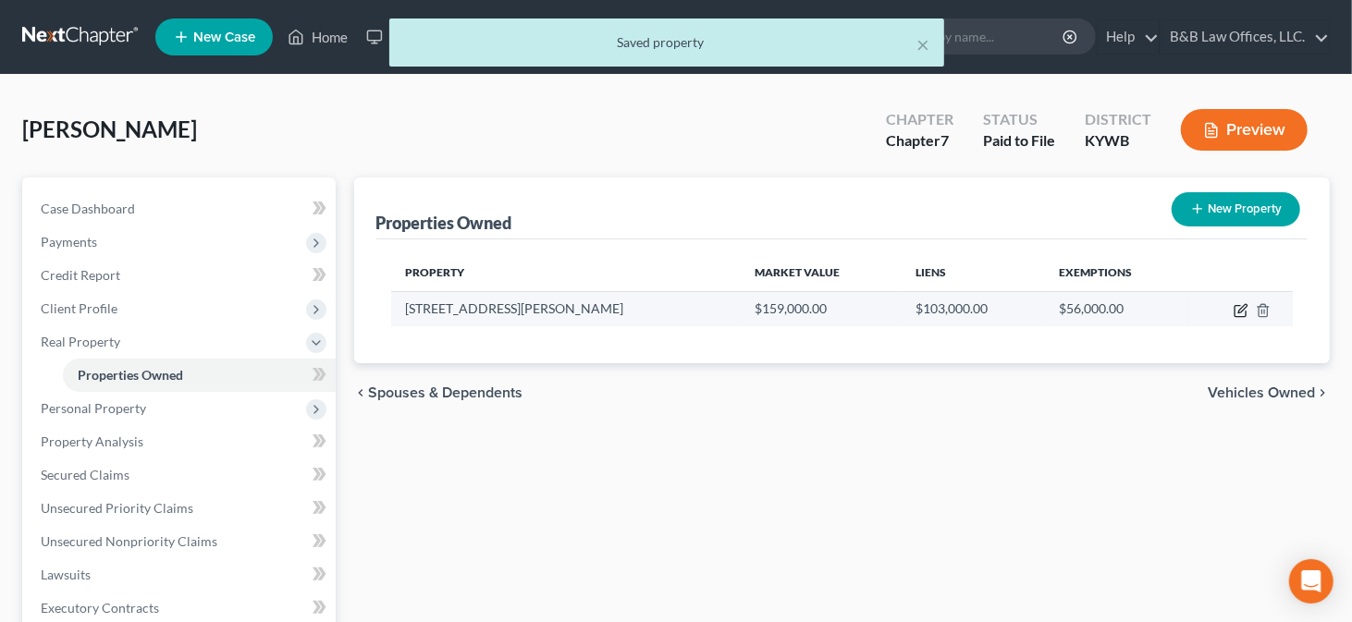
click at [1236, 307] on icon "button" at bounding box center [1240, 310] width 15 height 15
select select "18"
select select "55"
select select "2"
select select "5"
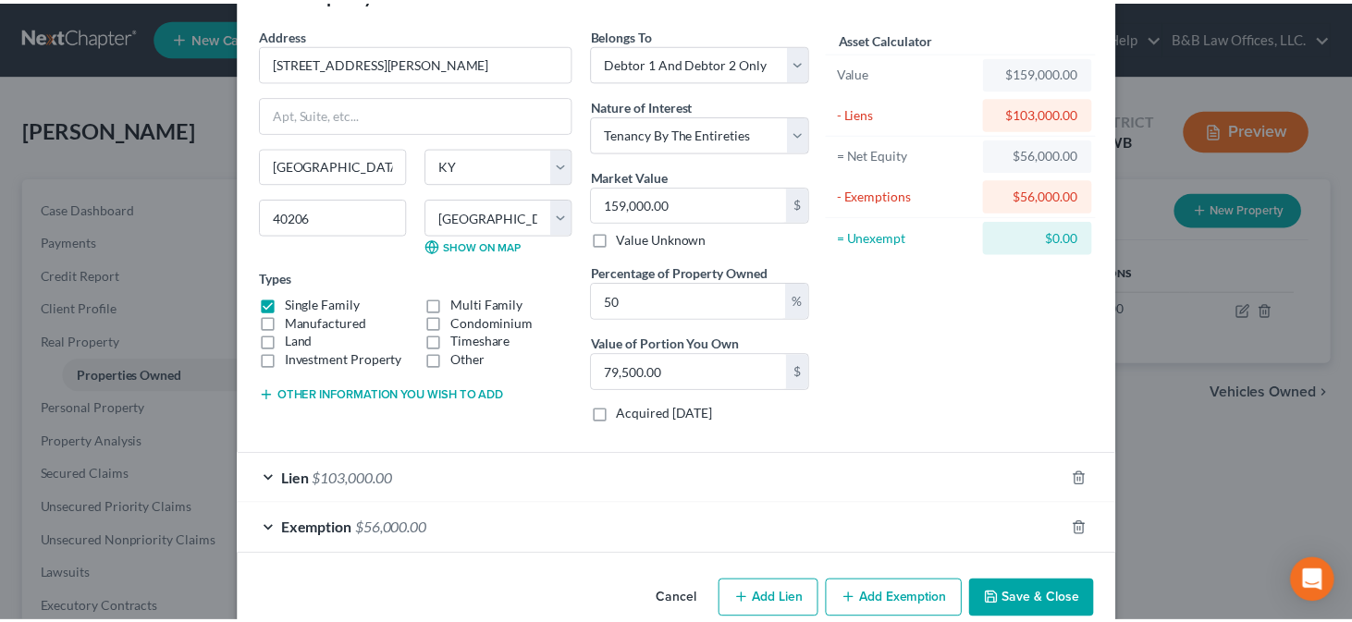
scroll to position [92, 0]
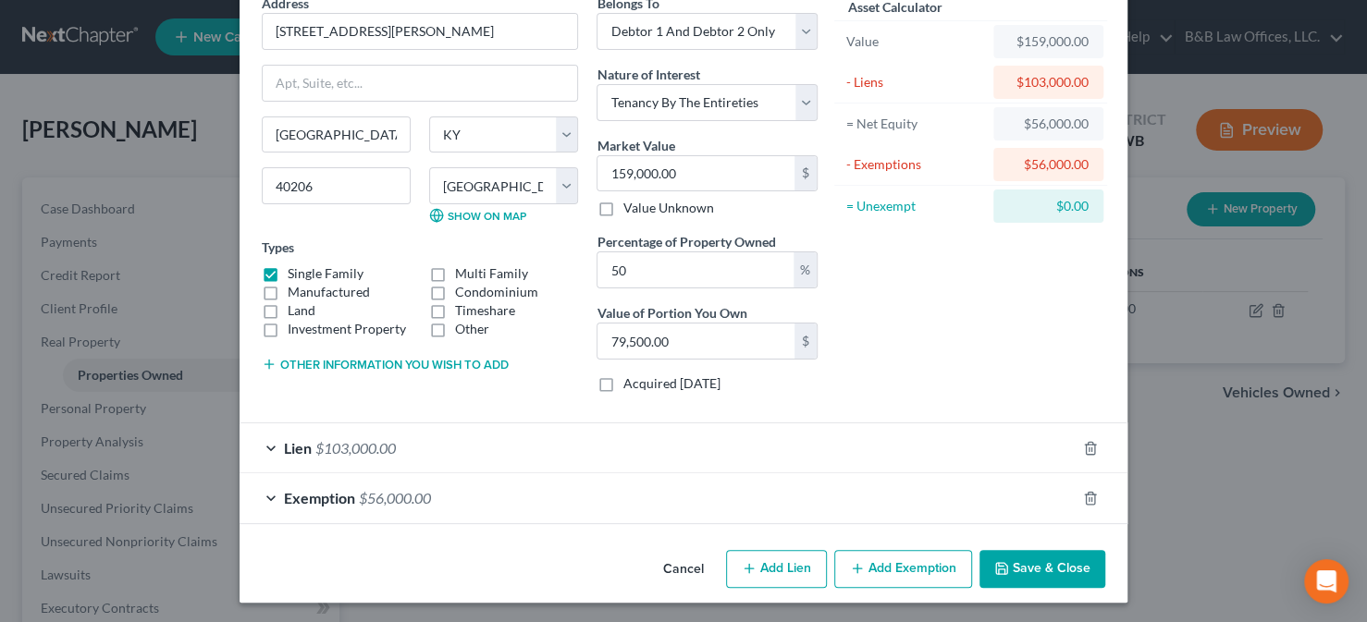
click at [1029, 560] on button "Save & Close" at bounding box center [1042, 569] width 126 height 39
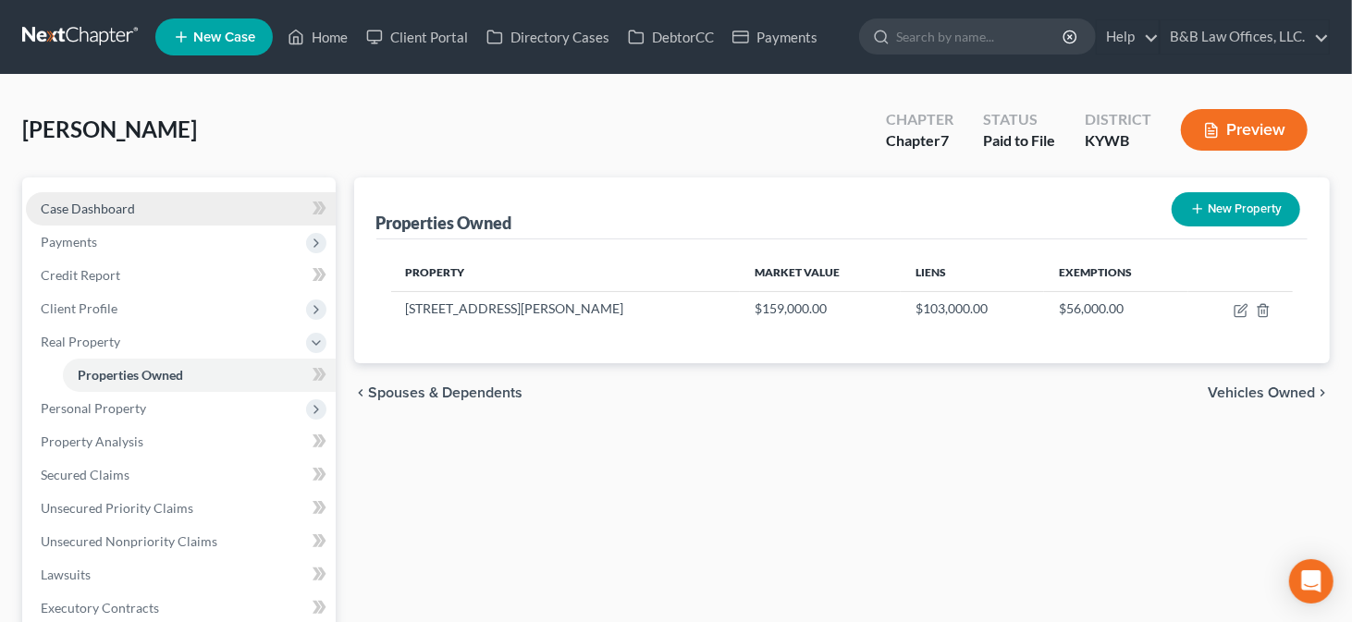
click at [123, 213] on span "Case Dashboard" at bounding box center [88, 209] width 94 height 16
select select "1"
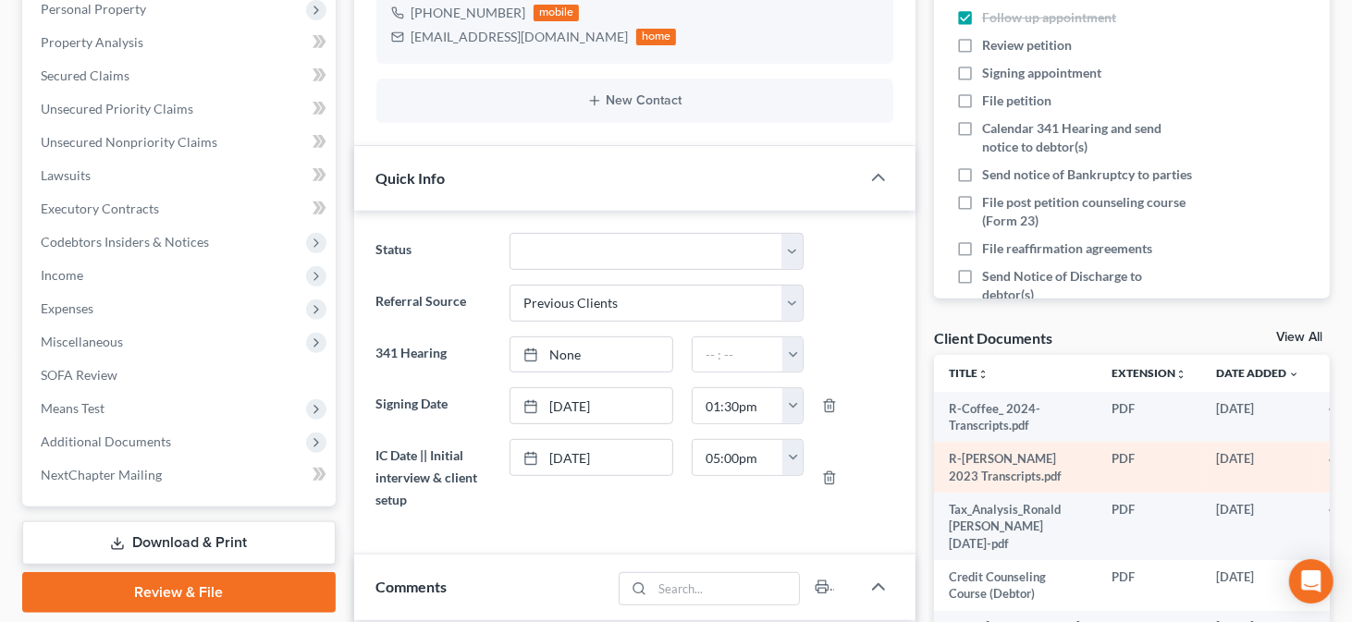
scroll to position [462, 0]
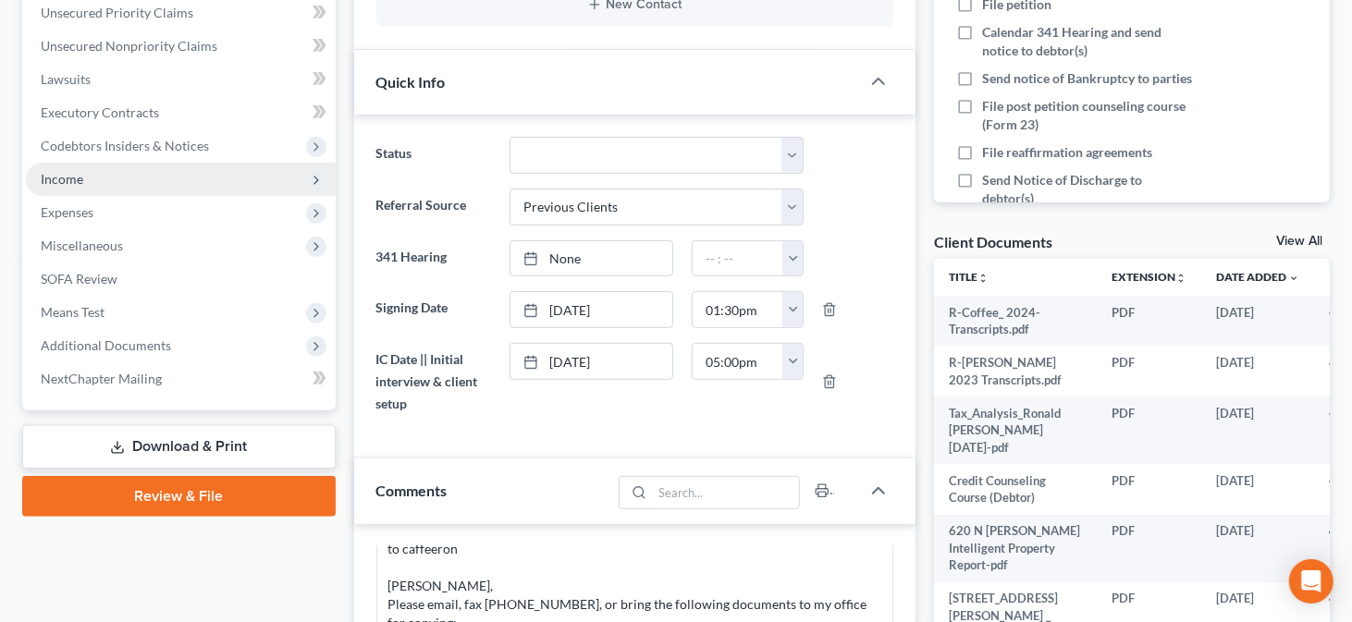
click at [94, 172] on span "Income" at bounding box center [181, 179] width 310 height 33
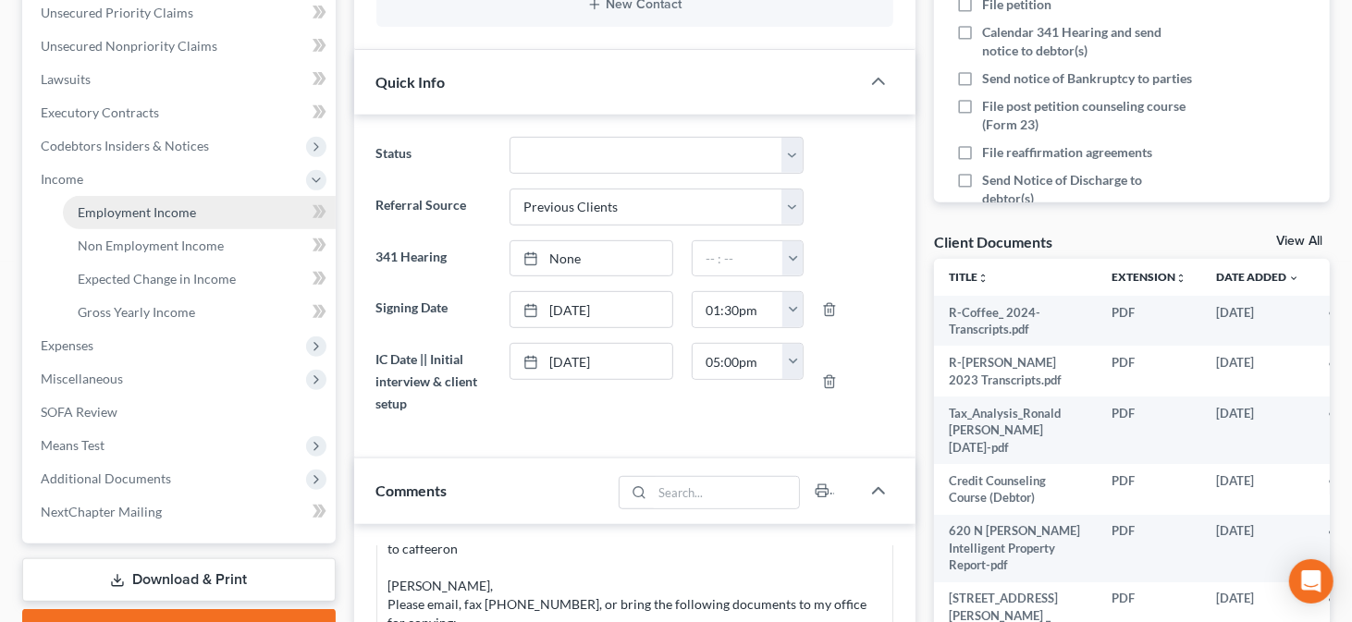
click at [123, 214] on span "Employment Income" at bounding box center [137, 212] width 118 height 16
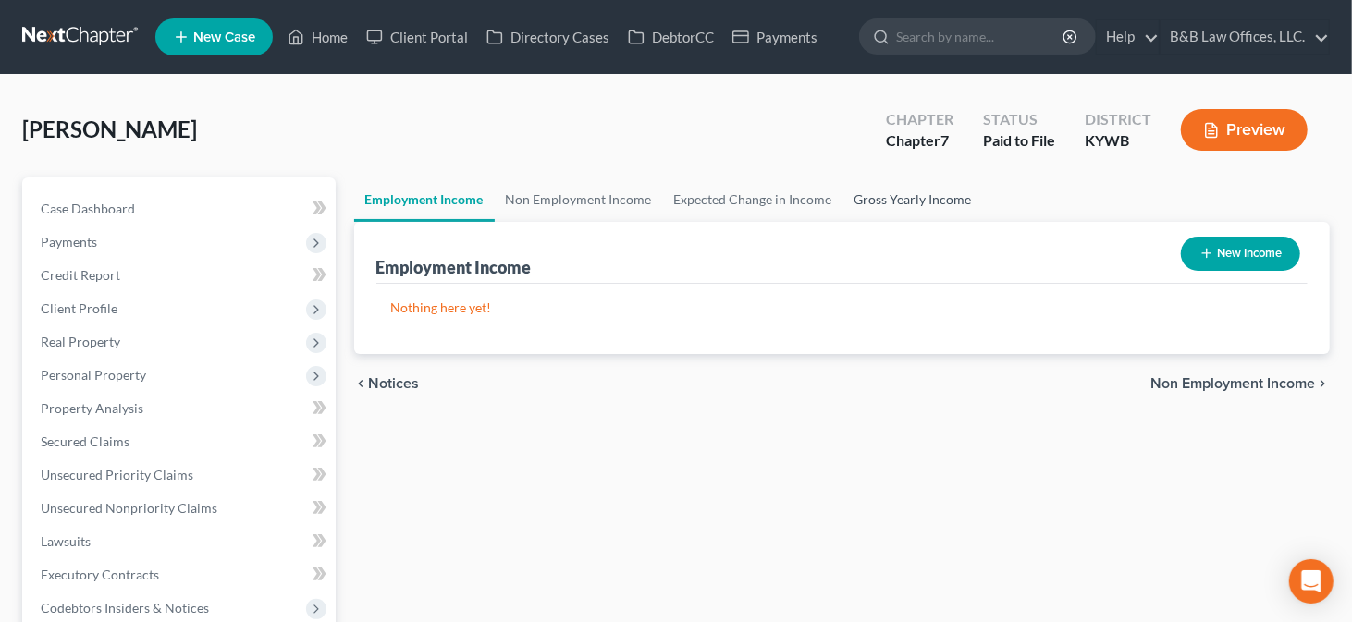
click at [877, 202] on link "Gross Yearly Income" at bounding box center [913, 200] width 140 height 44
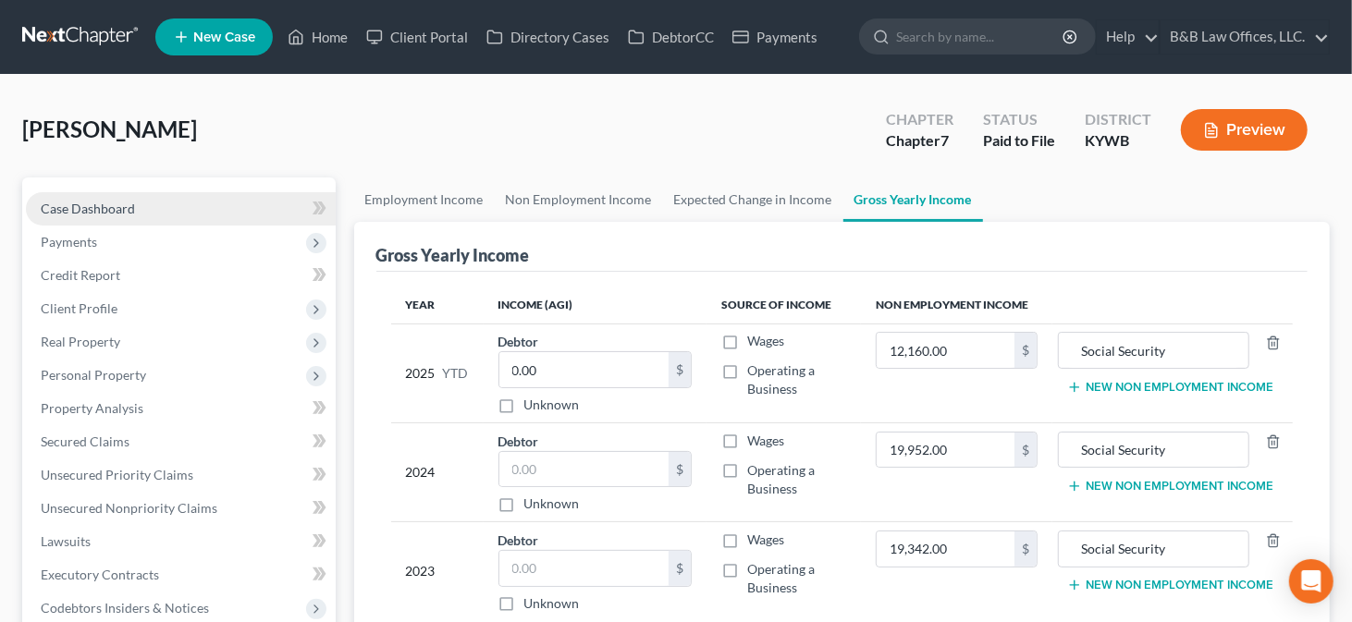
click at [55, 202] on span "Case Dashboard" at bounding box center [88, 209] width 94 height 16
select select "1"
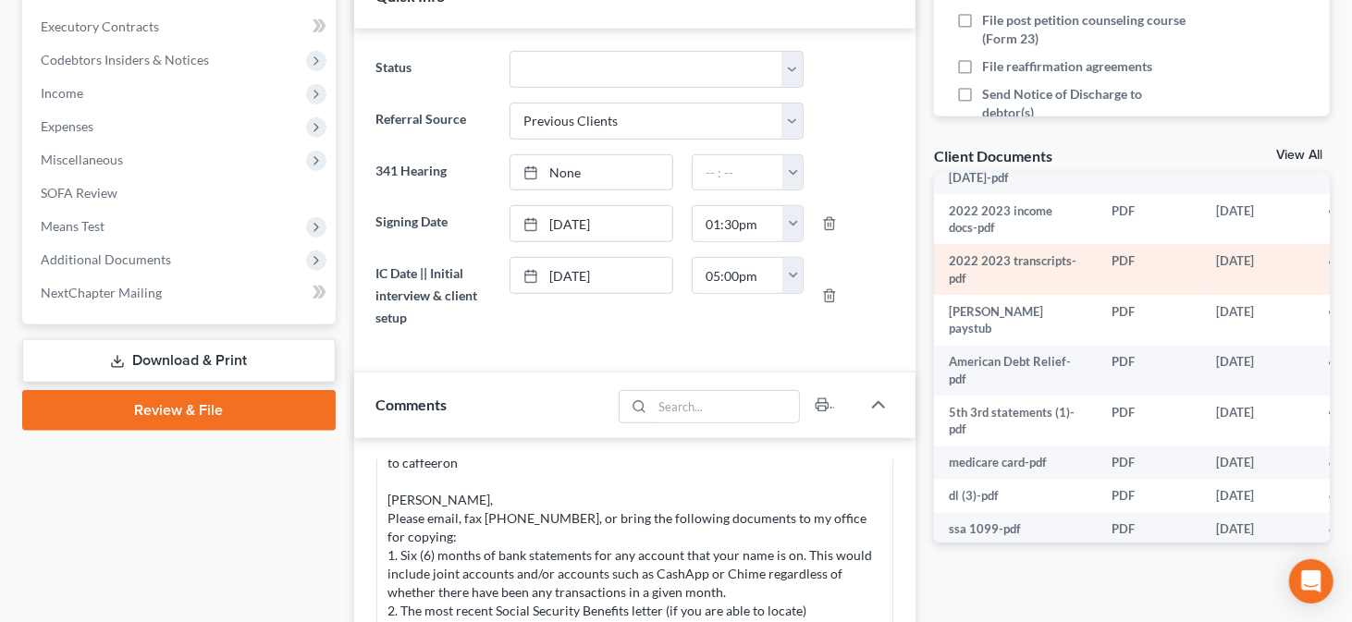
scroll to position [462, 0]
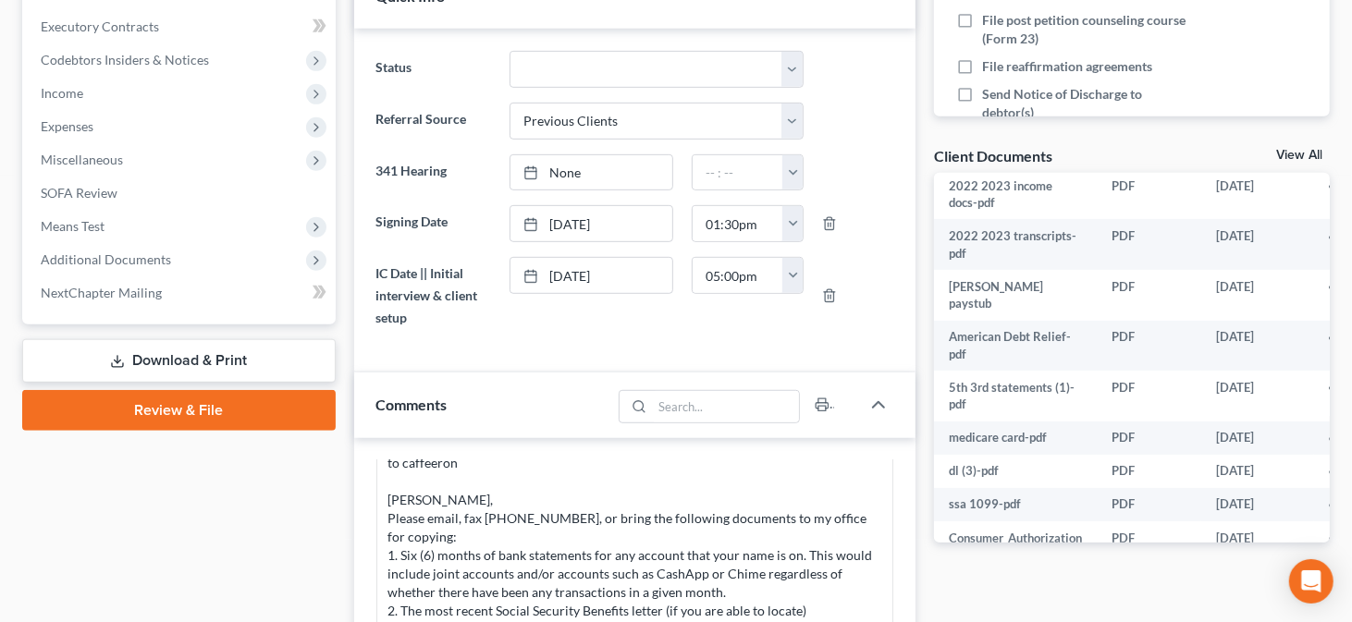
click at [1294, 154] on link "View All" at bounding box center [1299, 155] width 46 height 13
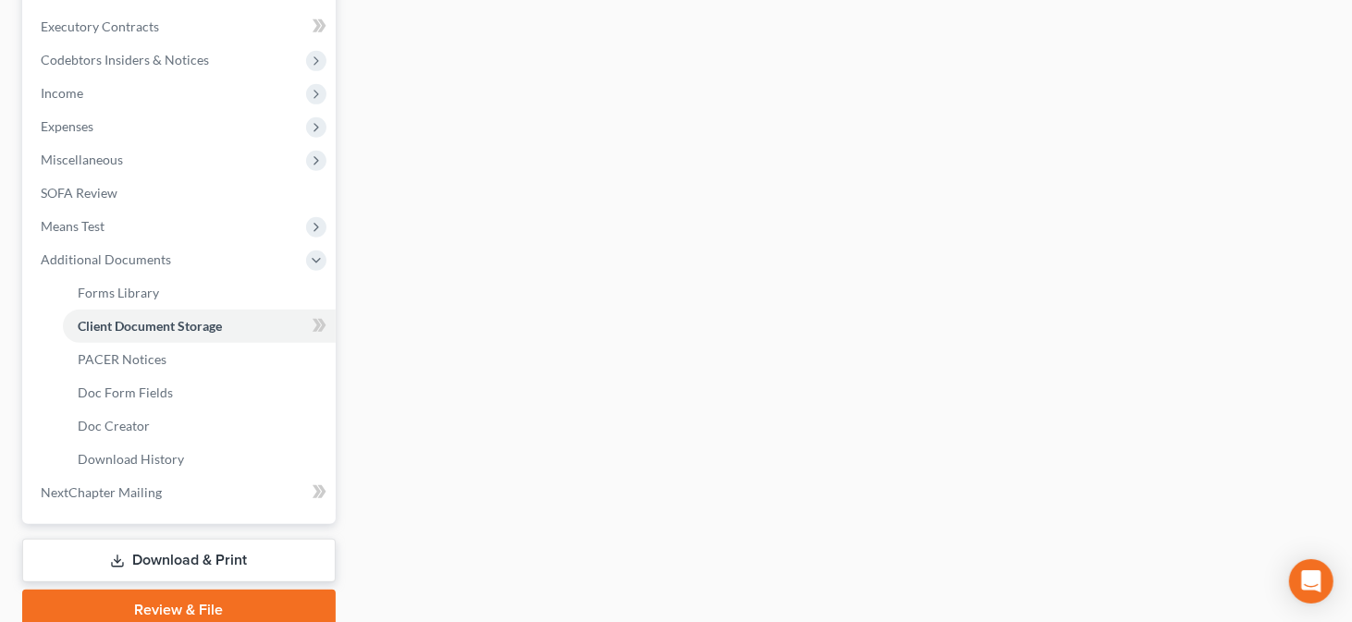
scroll to position [196, 0]
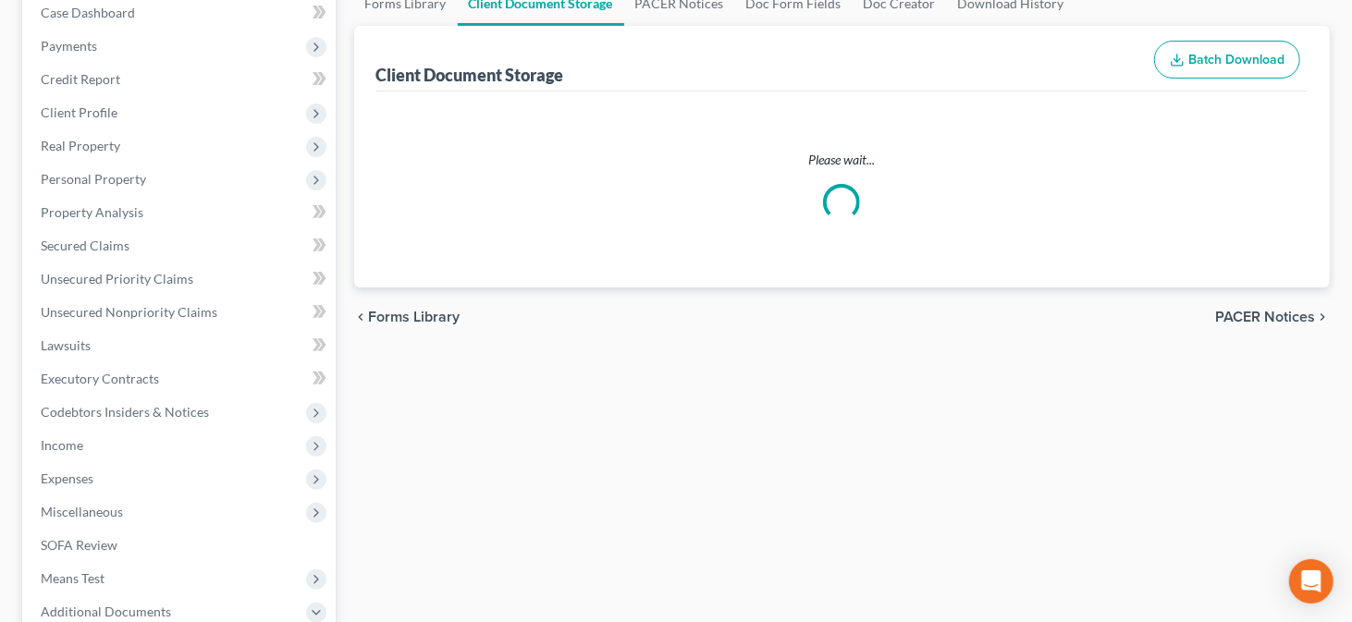
select select "7"
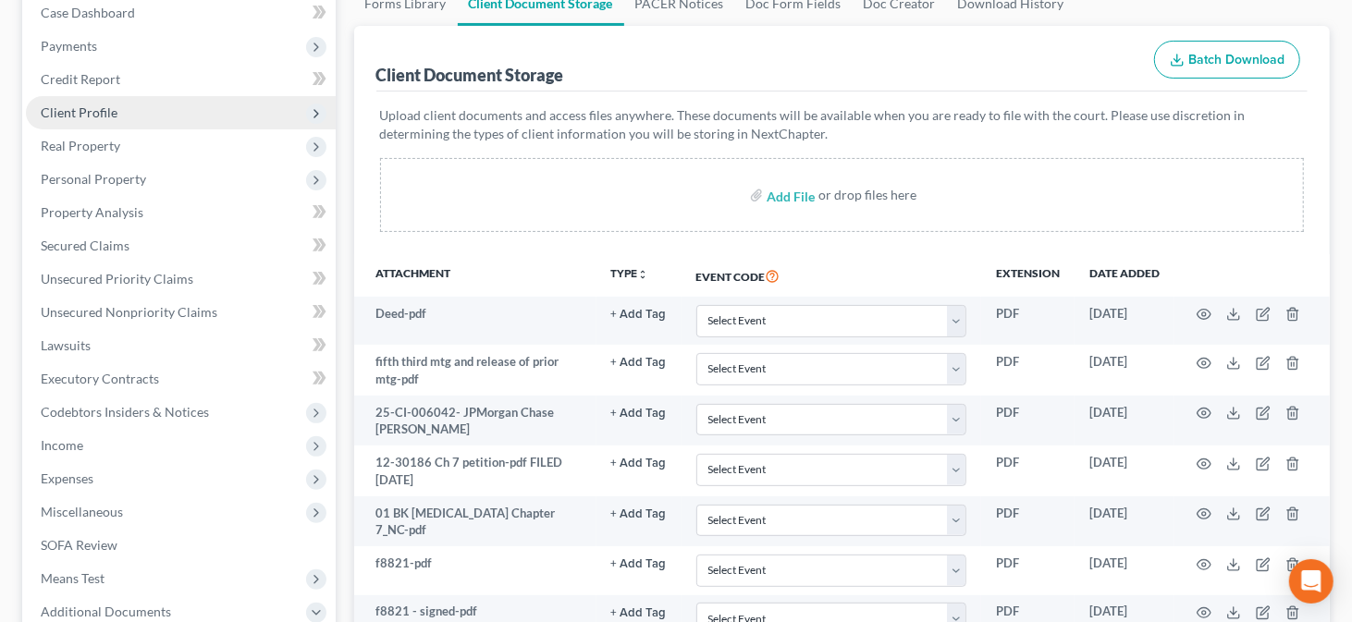
scroll to position [0, 0]
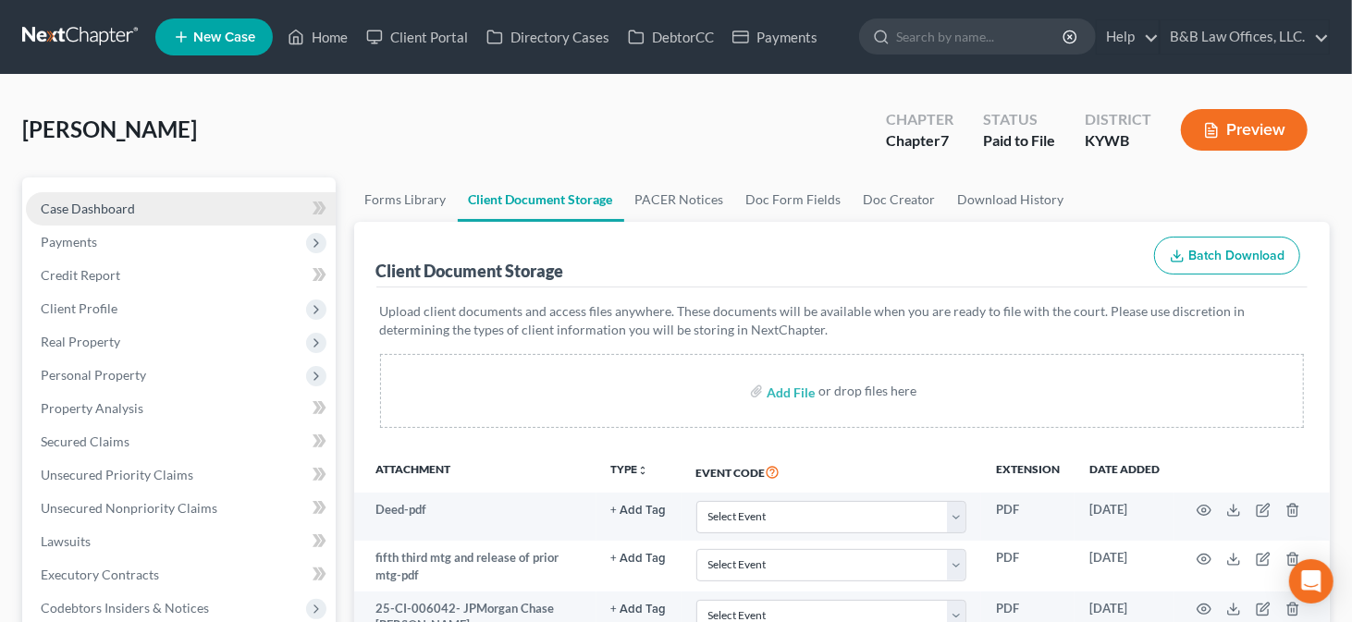
click at [89, 211] on span "Case Dashboard" at bounding box center [88, 209] width 94 height 16
select select "1"
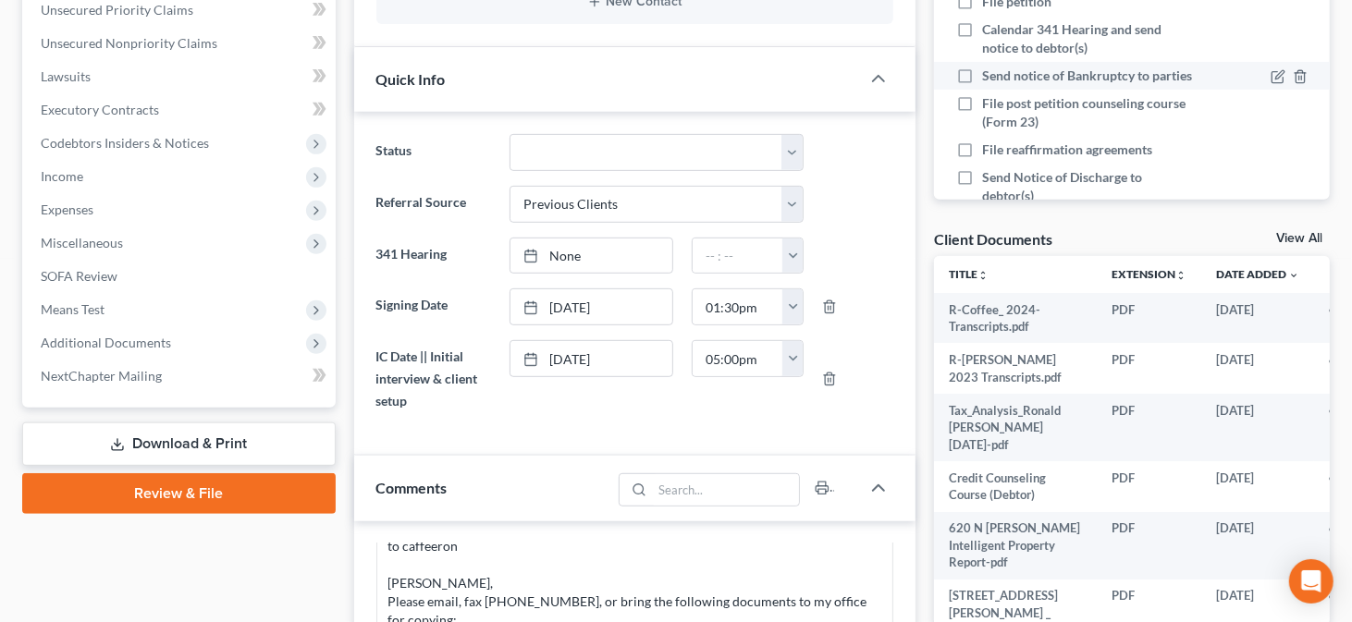
scroll to position [271, 0]
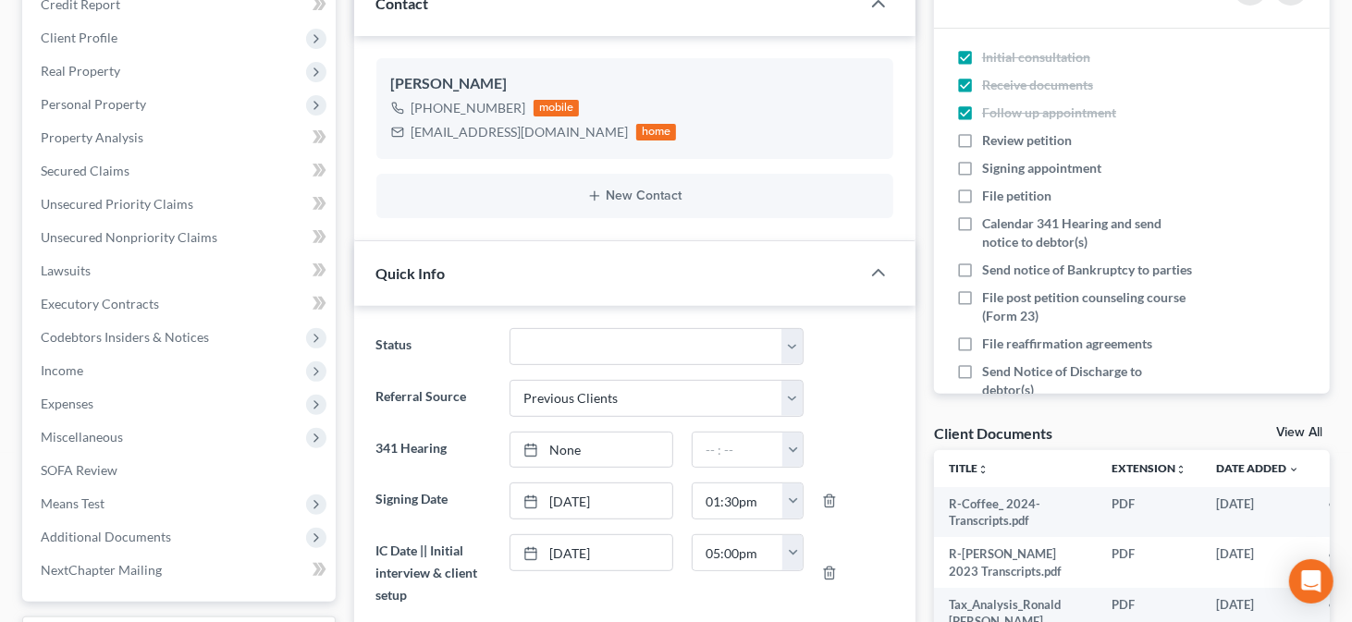
click at [1294, 426] on link "View All" at bounding box center [1299, 432] width 46 height 13
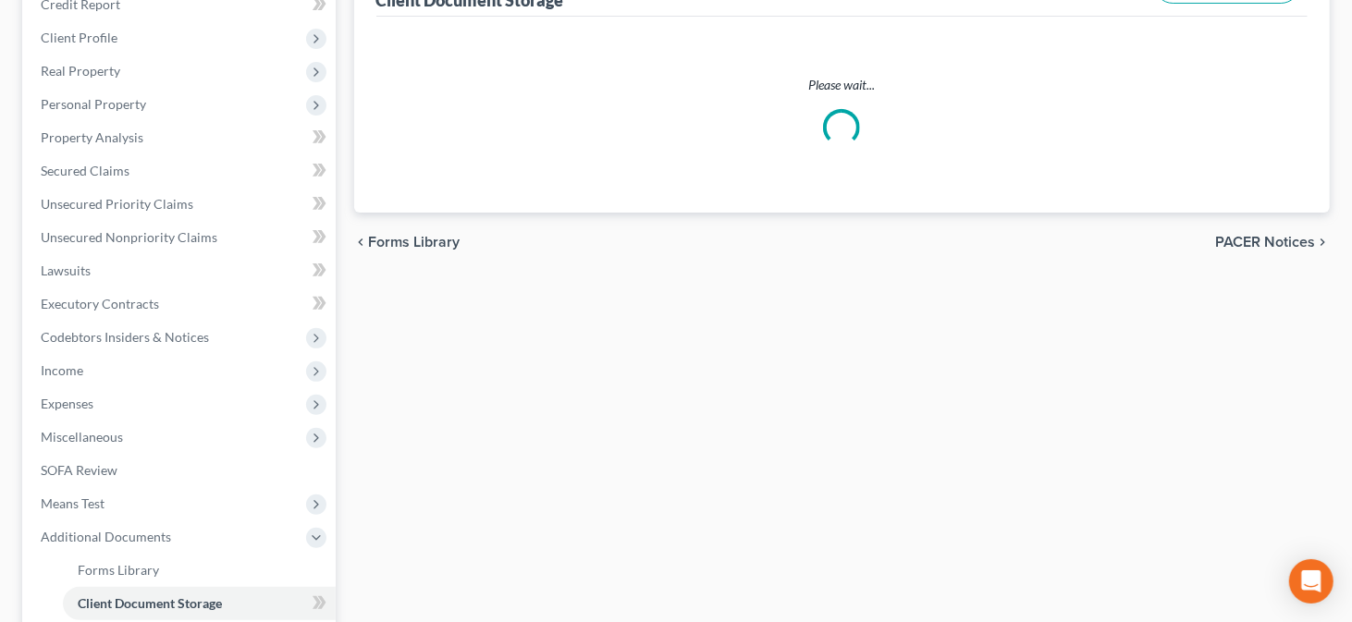
scroll to position [80, 0]
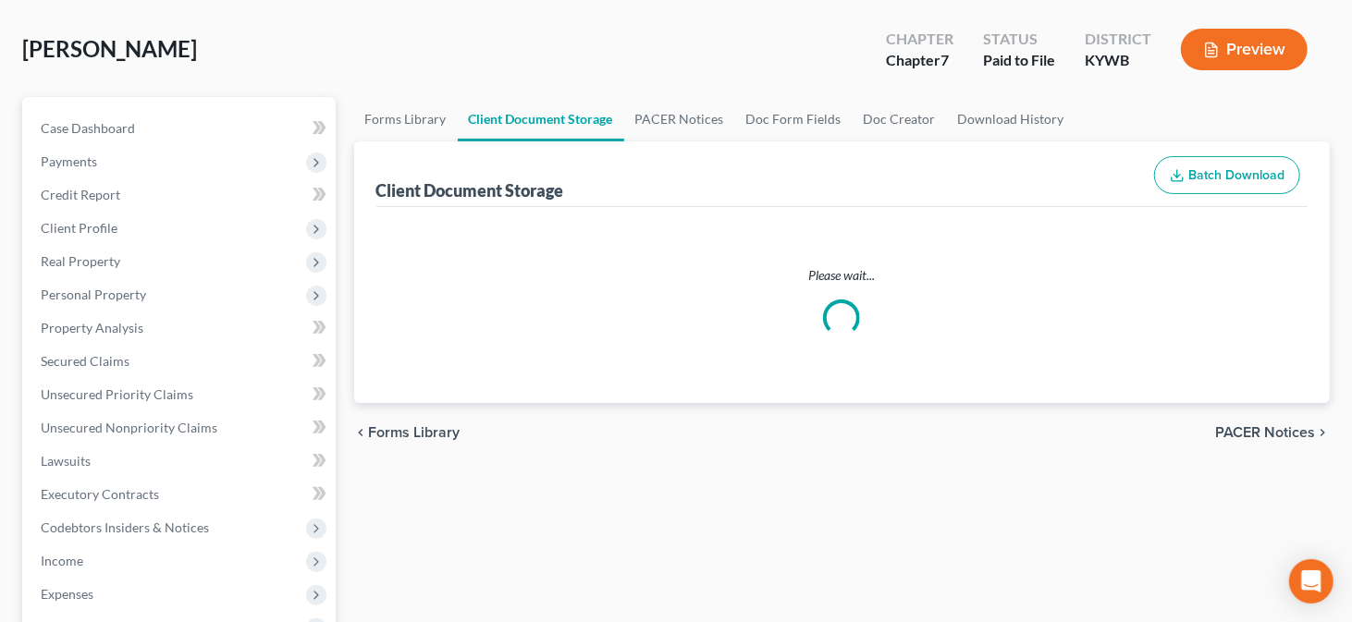
select select "7"
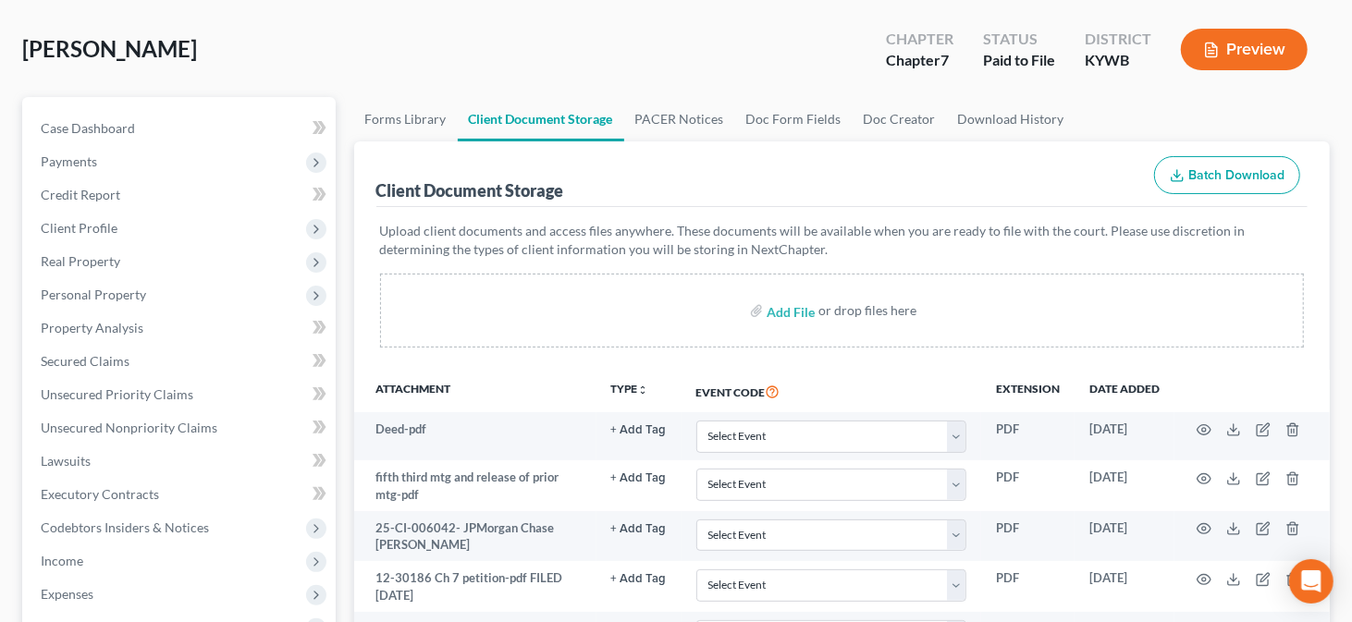
scroll to position [0, 0]
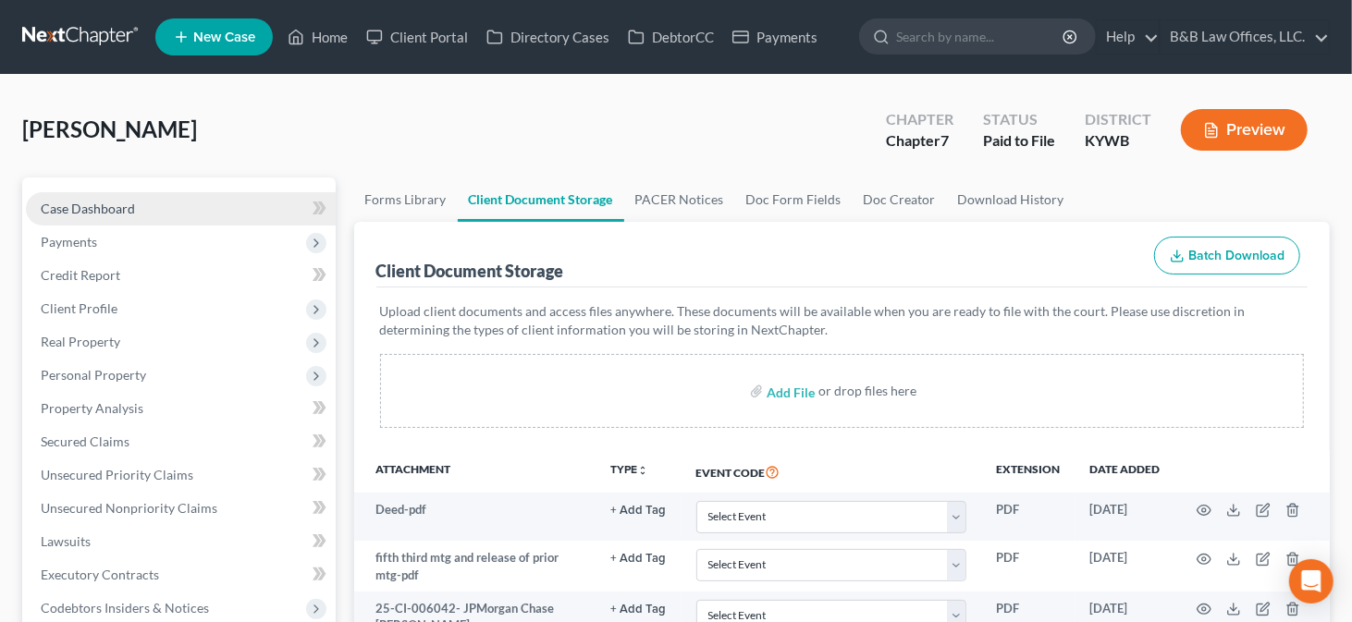
click at [108, 211] on span "Case Dashboard" at bounding box center [88, 209] width 94 height 16
select select "1"
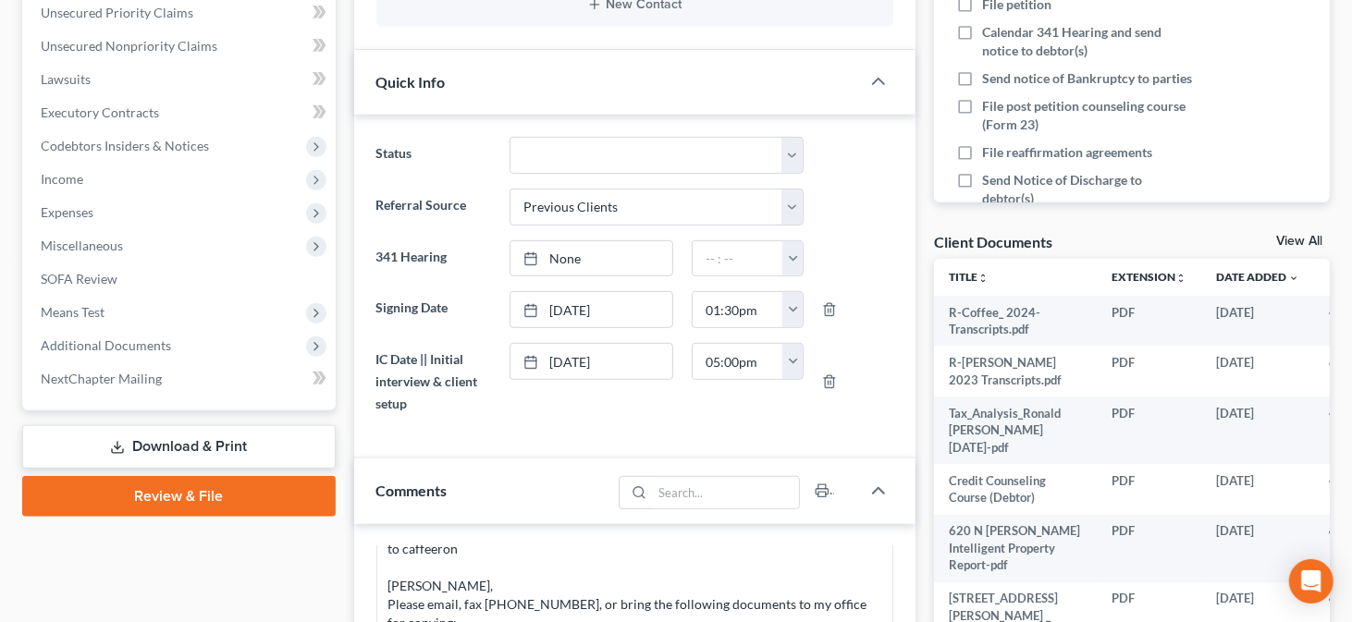
scroll to position [0, 44]
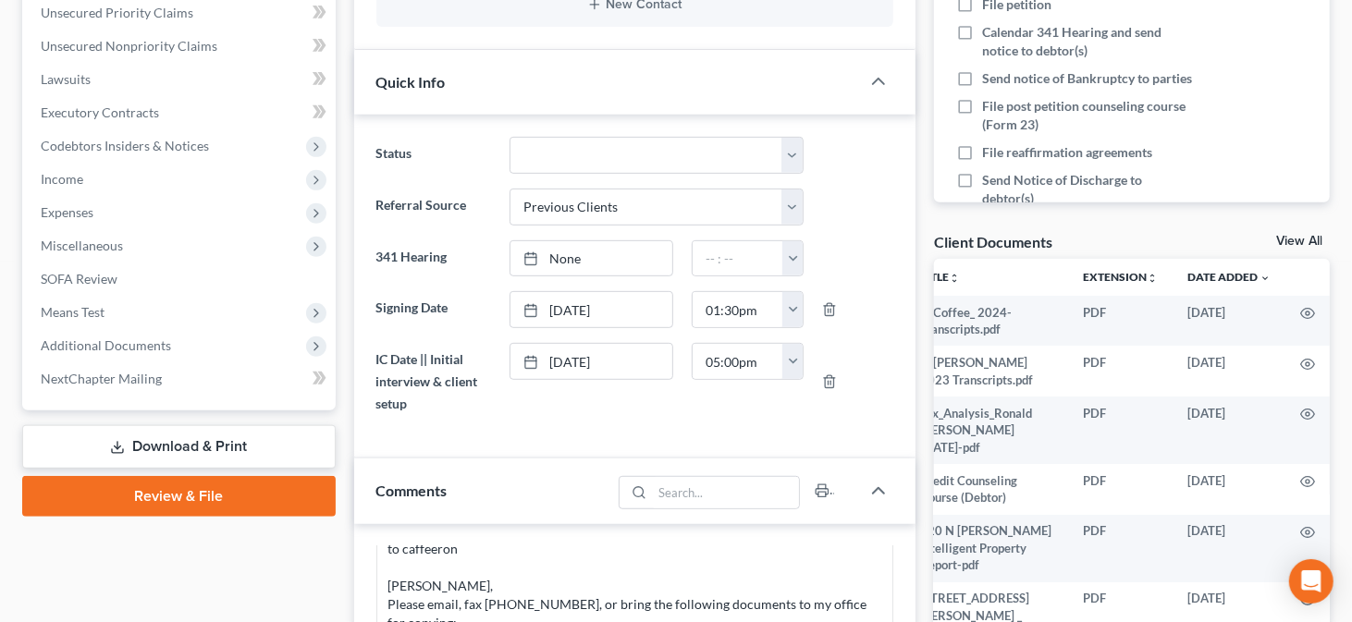
click at [1301, 238] on link "View All" at bounding box center [1299, 241] width 46 height 13
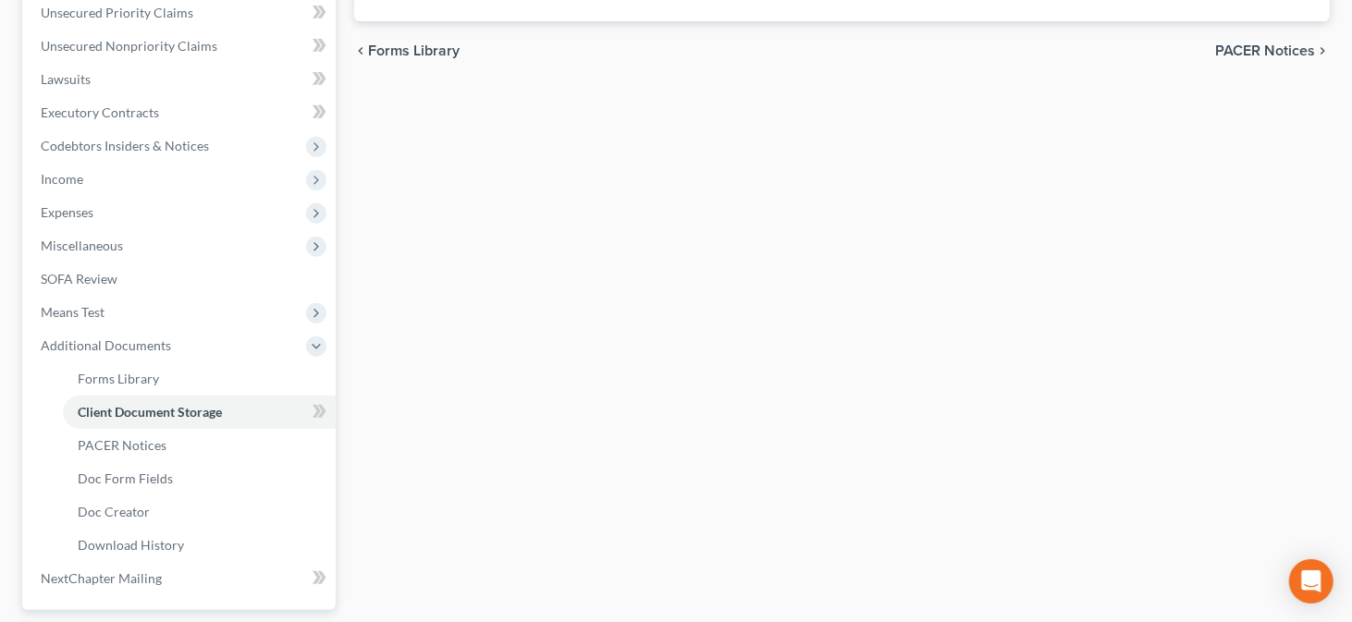
scroll to position [259, 0]
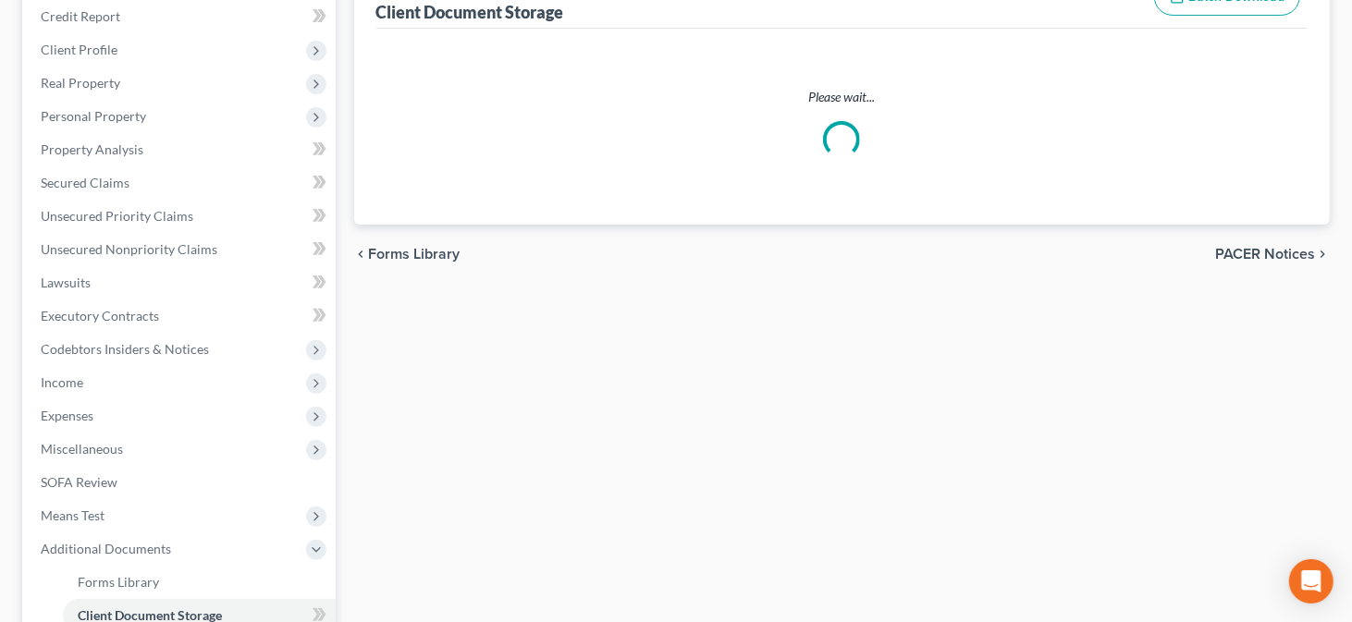
select select "7"
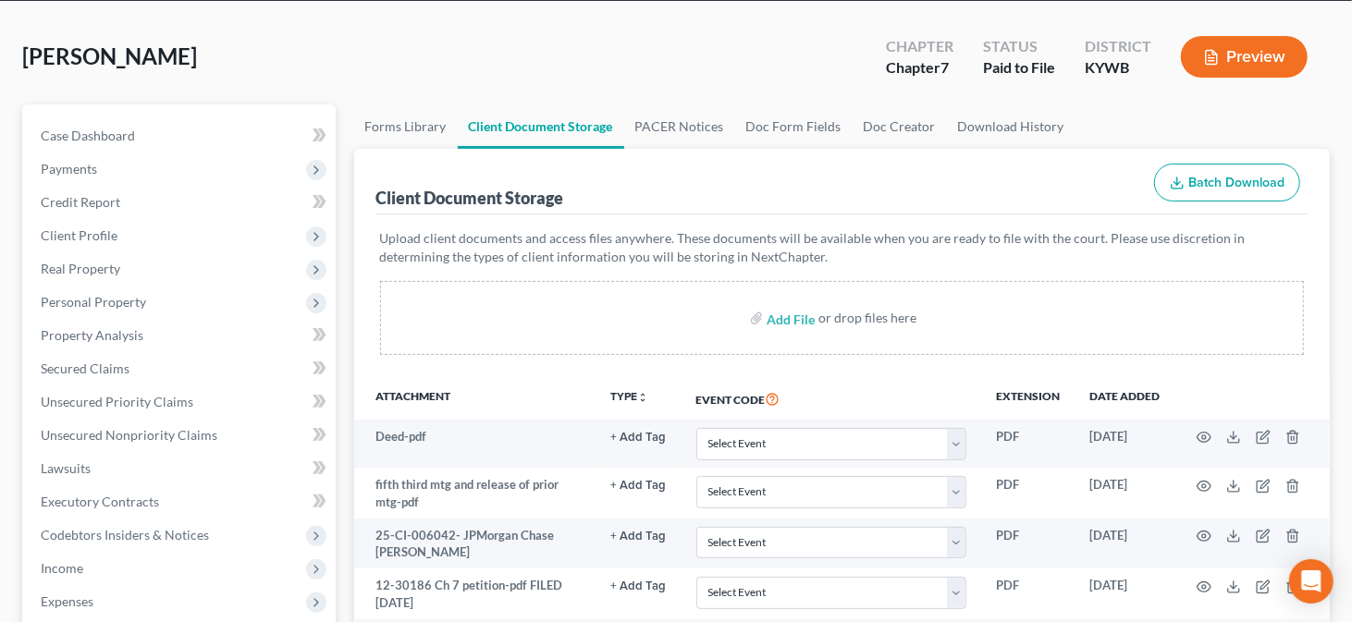
scroll to position [258, 0]
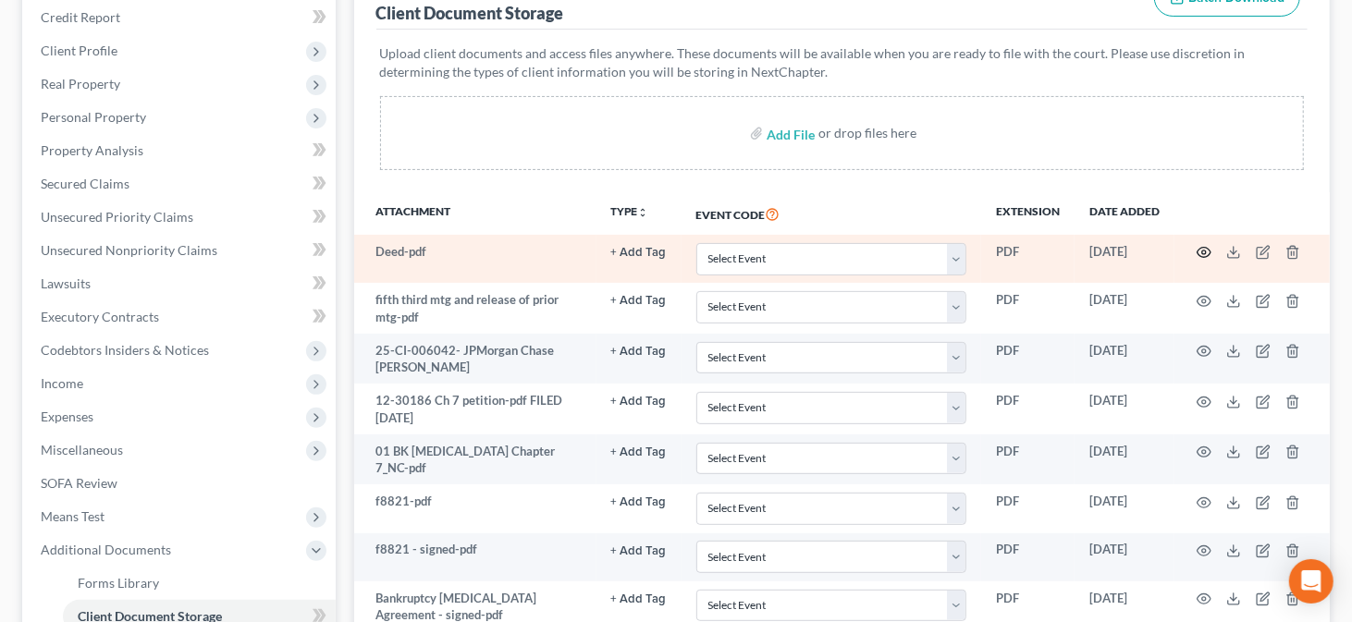
click at [1203, 251] on circle "button" at bounding box center [1204, 253] width 4 height 4
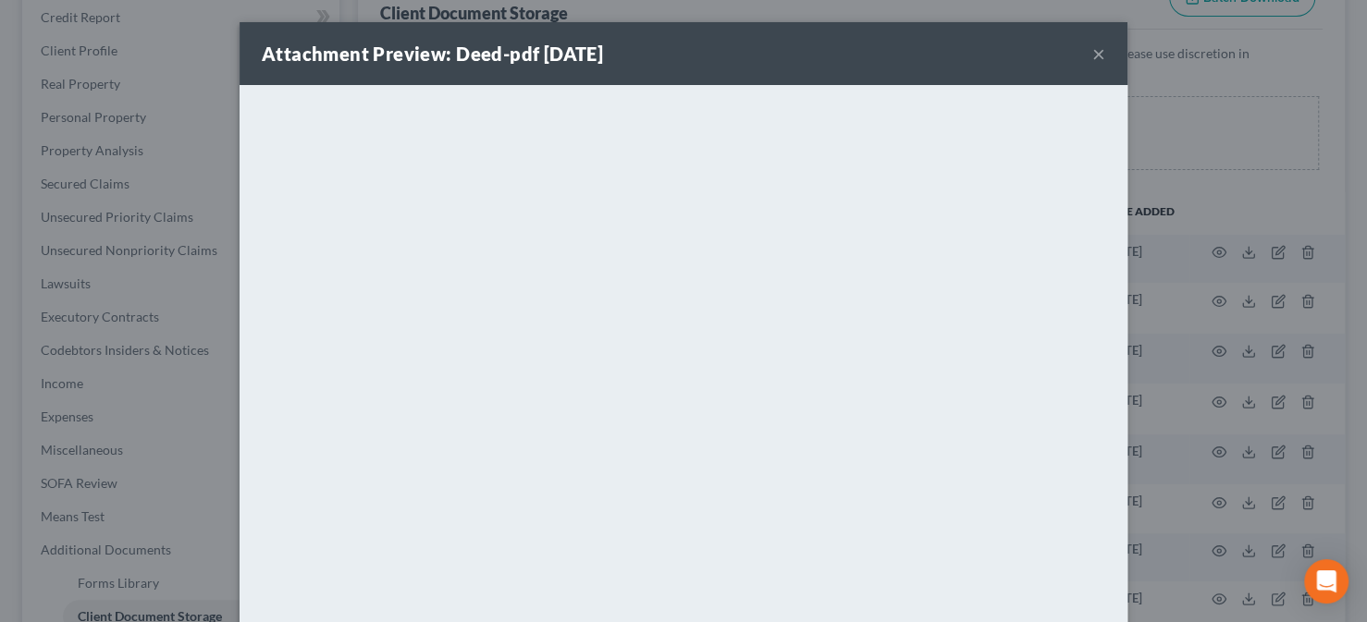
click at [1092, 48] on button "×" at bounding box center [1098, 54] width 13 height 22
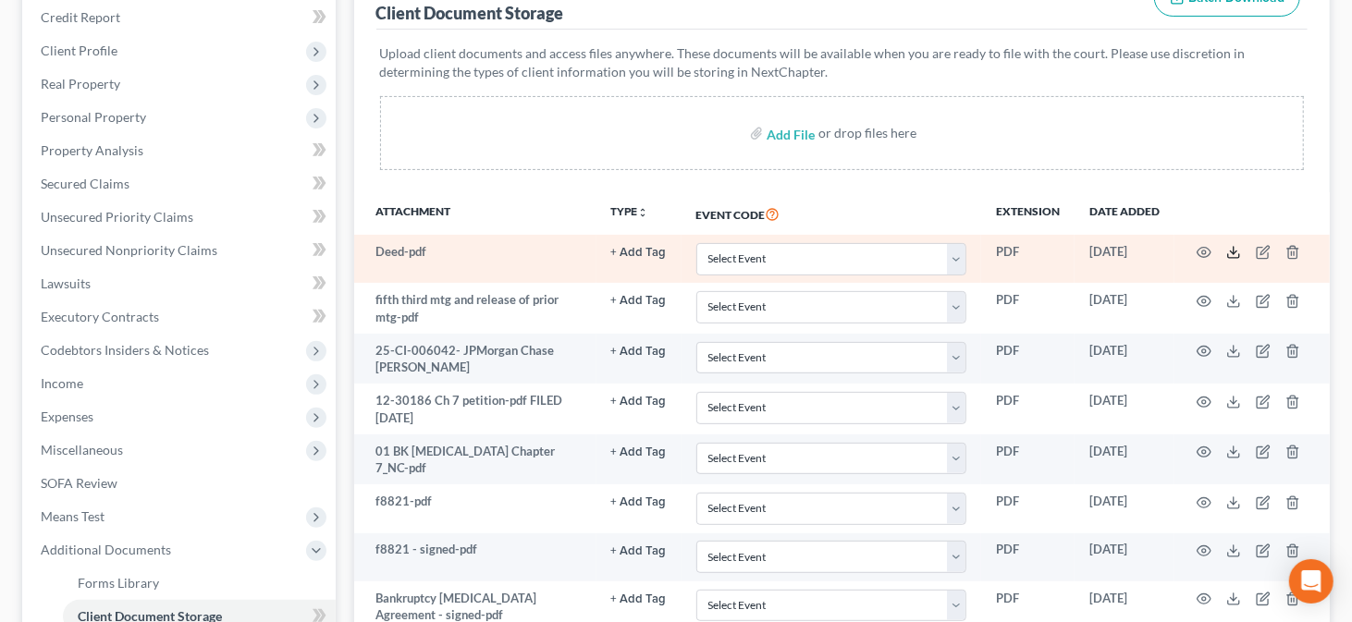
click at [1233, 249] on line at bounding box center [1233, 250] width 0 height 7
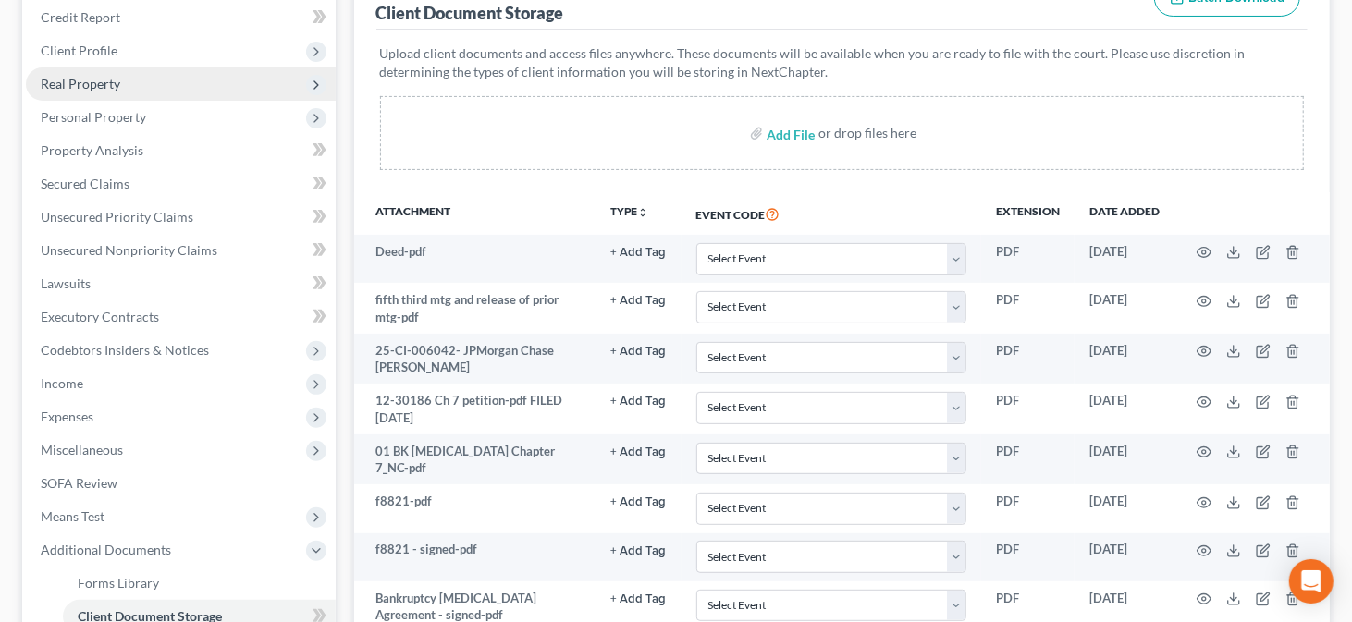
click at [159, 83] on span "Real Property" at bounding box center [181, 83] width 310 height 33
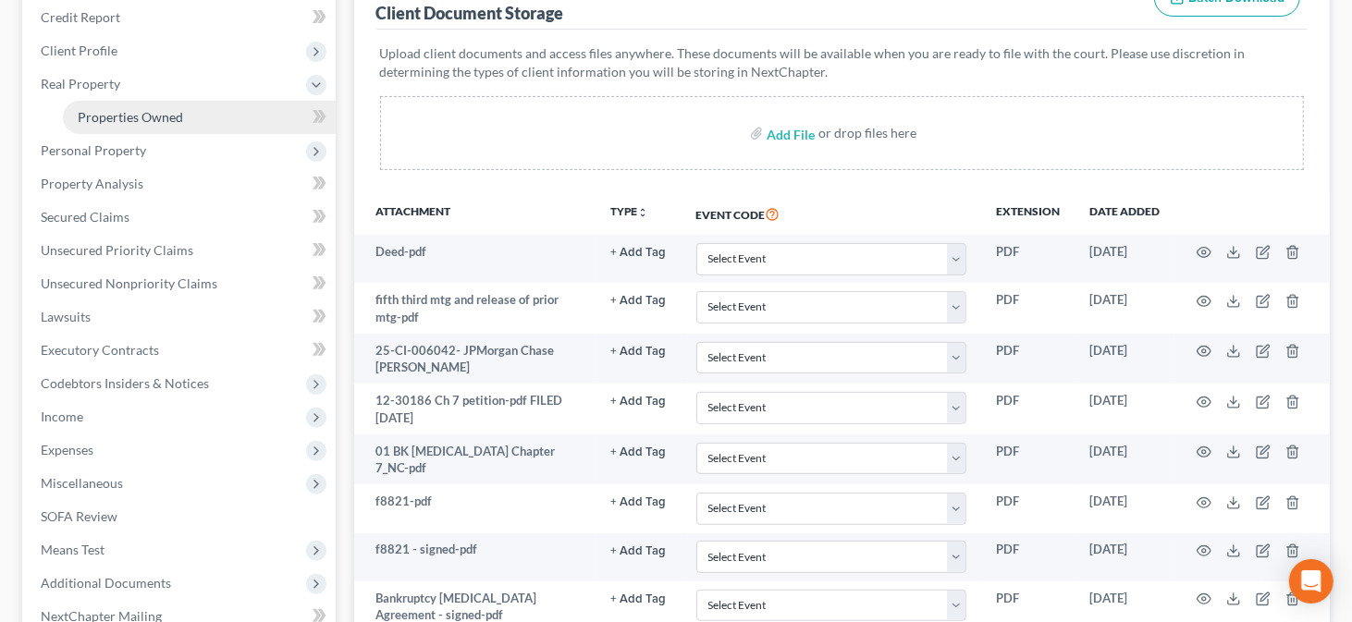
click at [151, 113] on span "Properties Owned" at bounding box center [130, 117] width 105 height 16
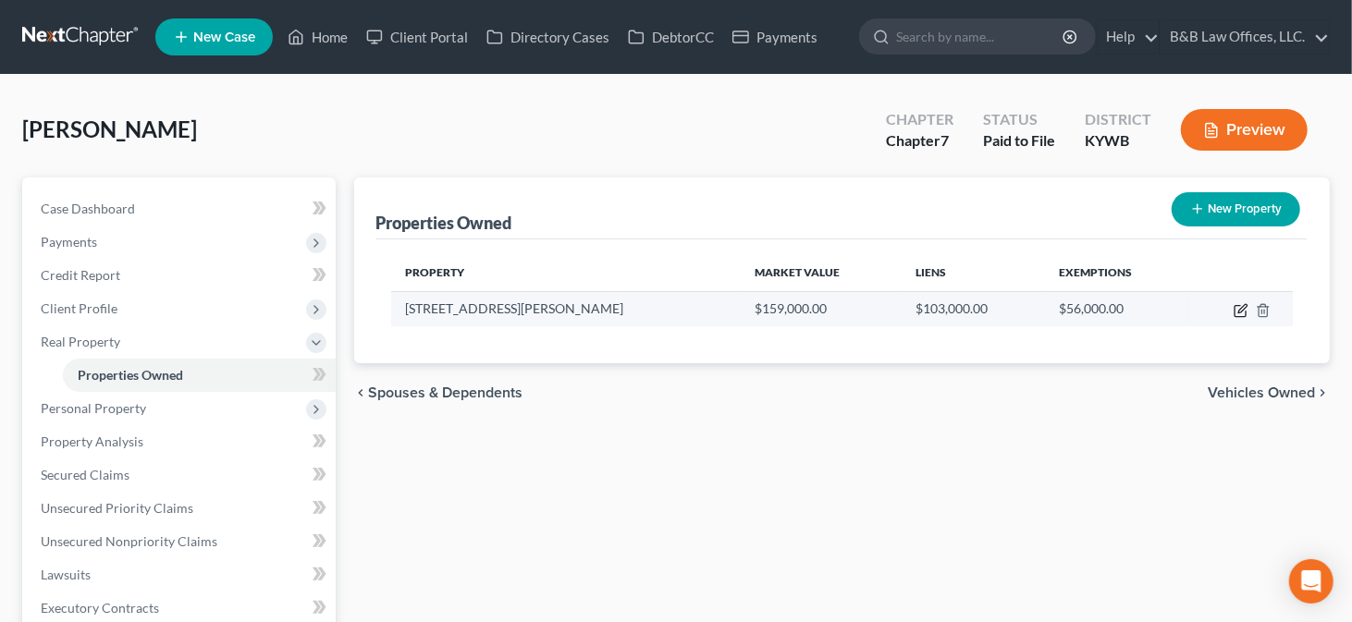
click at [1238, 306] on icon "button" at bounding box center [1240, 310] width 15 height 15
select select "18"
select select "55"
select select "2"
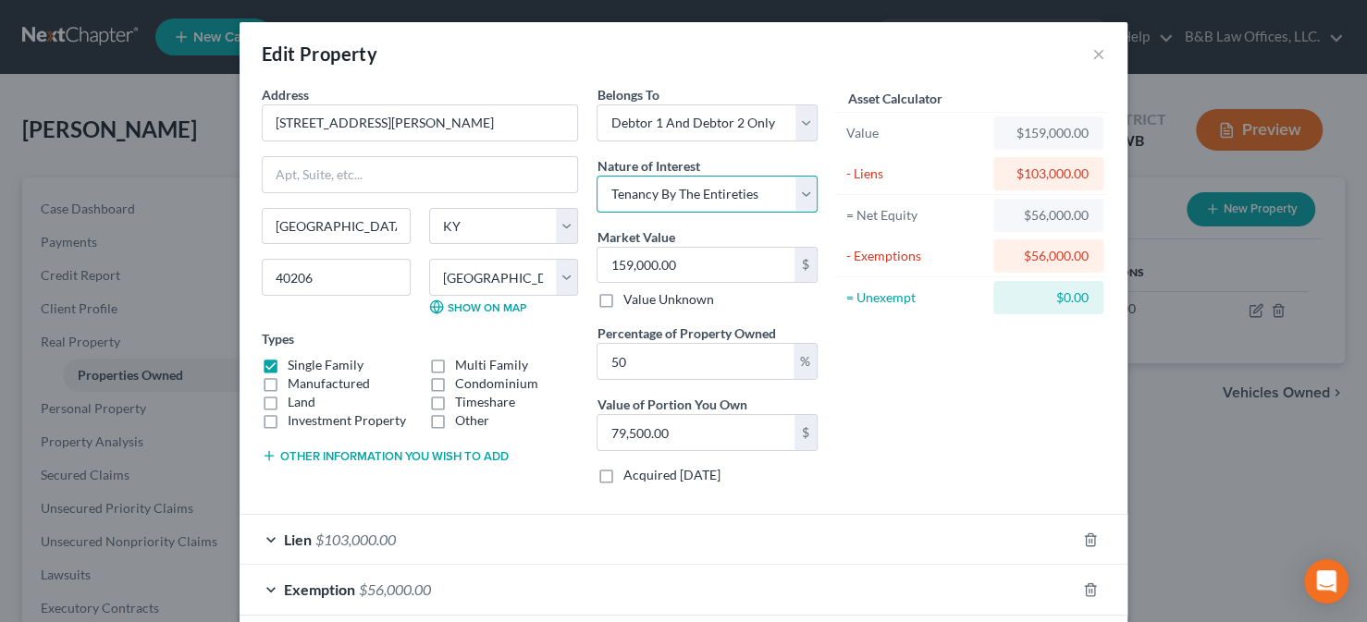
click at [804, 192] on select "Select Fee Simple Joint Tenant Life Estate Equitable Interest Future Interest T…" at bounding box center [706, 194] width 221 height 37
select select "6"
click at [596, 176] on select "Select Fee Simple Joint Tenant Life Estate Equitable Interest Future Interest T…" at bounding box center [706, 194] width 221 height 37
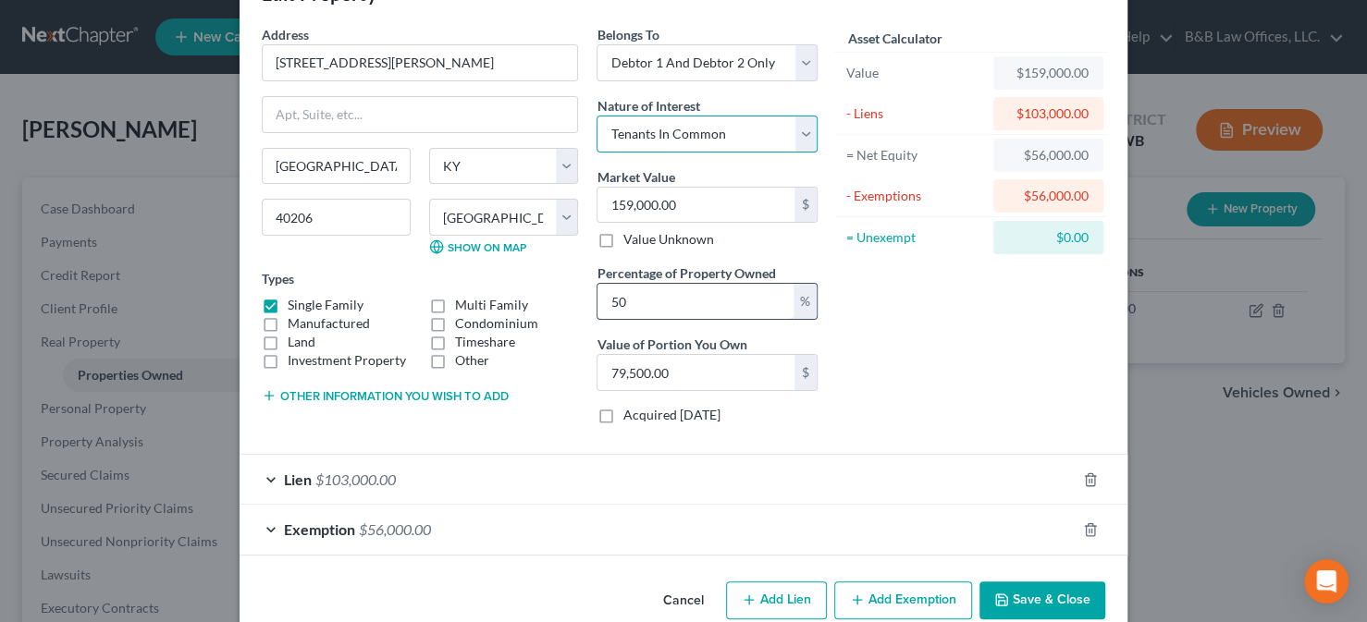
scroll to position [92, 0]
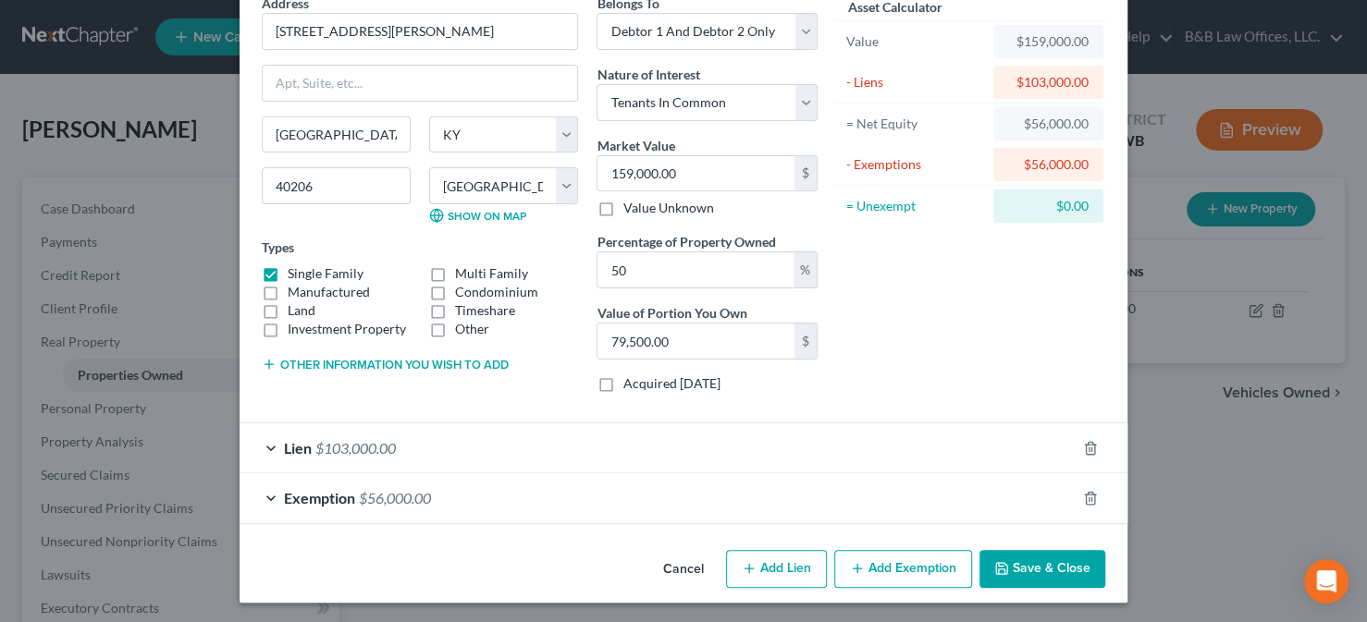
click at [320, 499] on span "Exemption" at bounding box center [319, 498] width 71 height 18
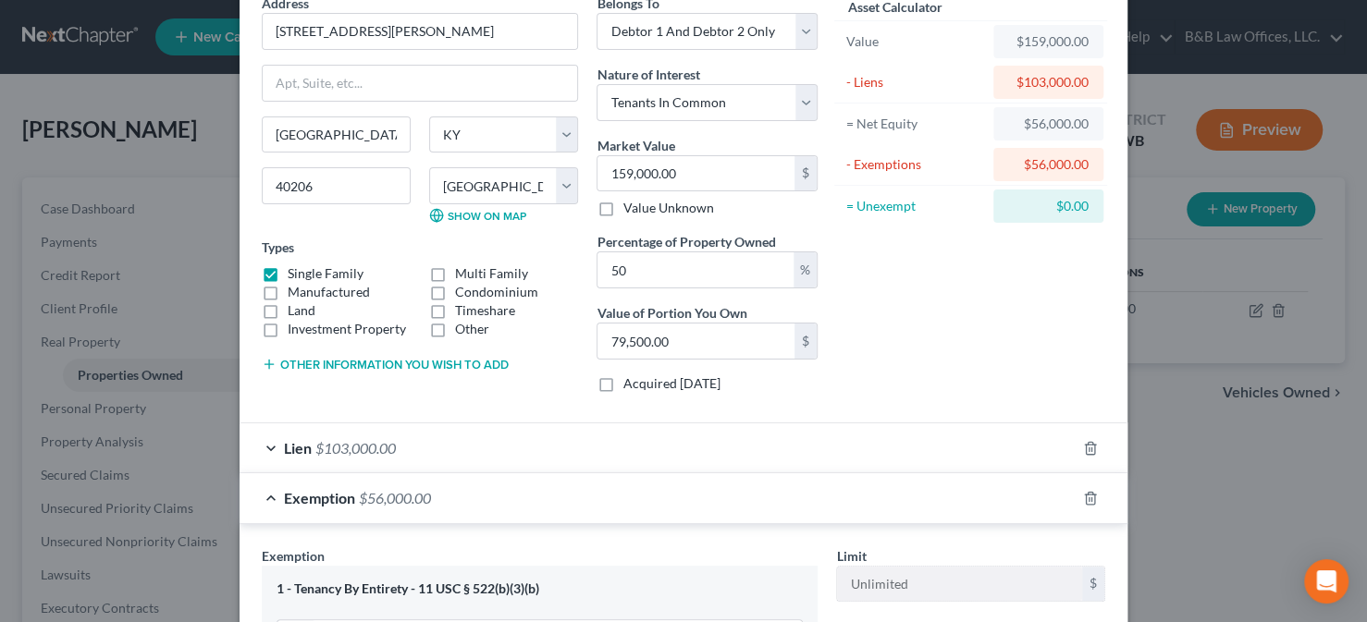
scroll to position [276, 0]
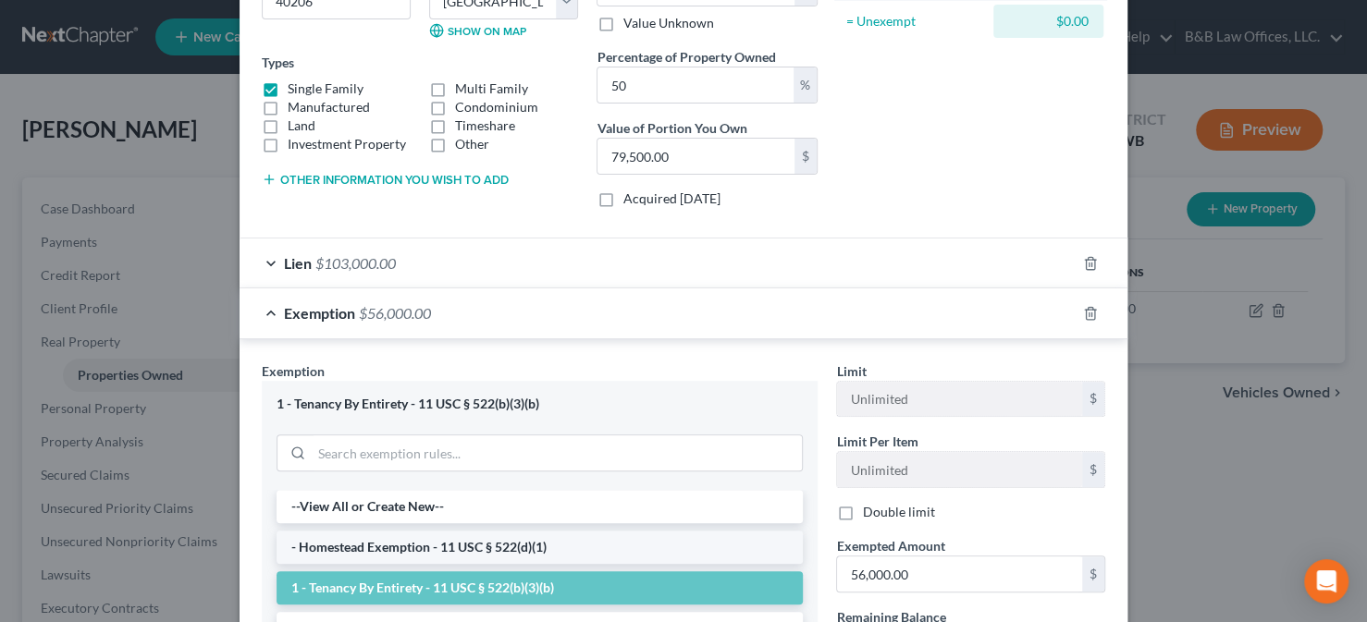
click at [402, 541] on li "- Homestead Exemption - 11 USC § 522(d)(1)" at bounding box center [539, 547] width 526 height 33
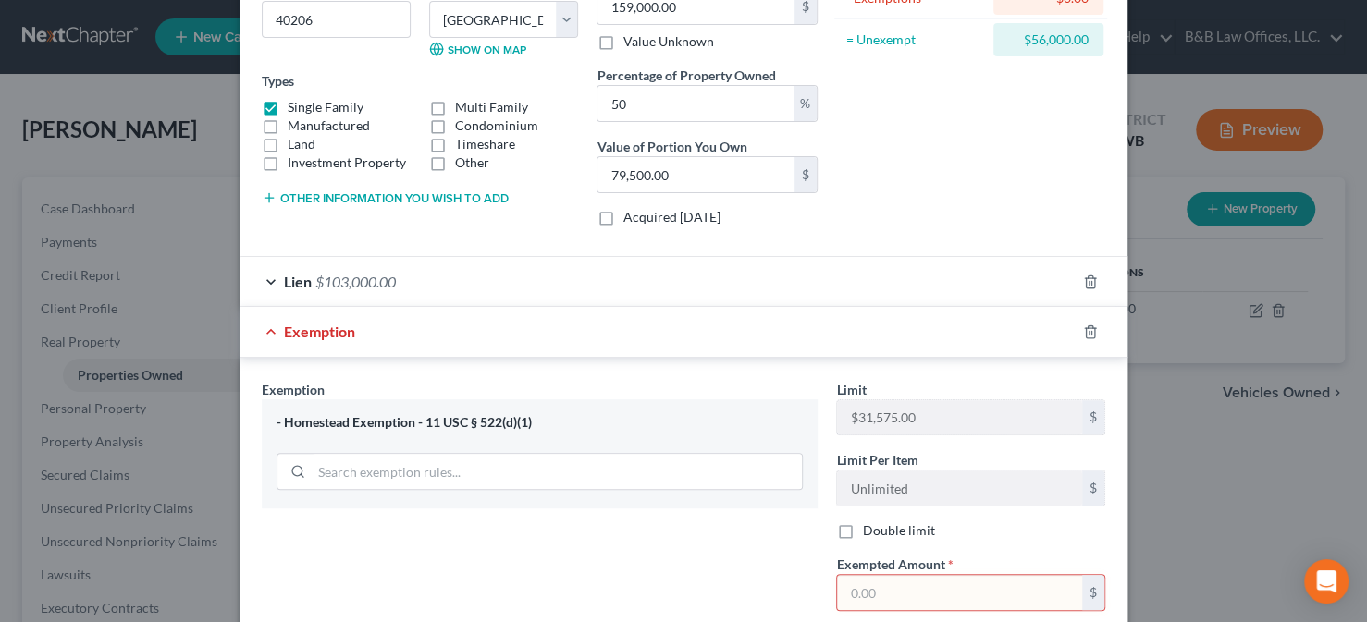
scroll to position [444, 0]
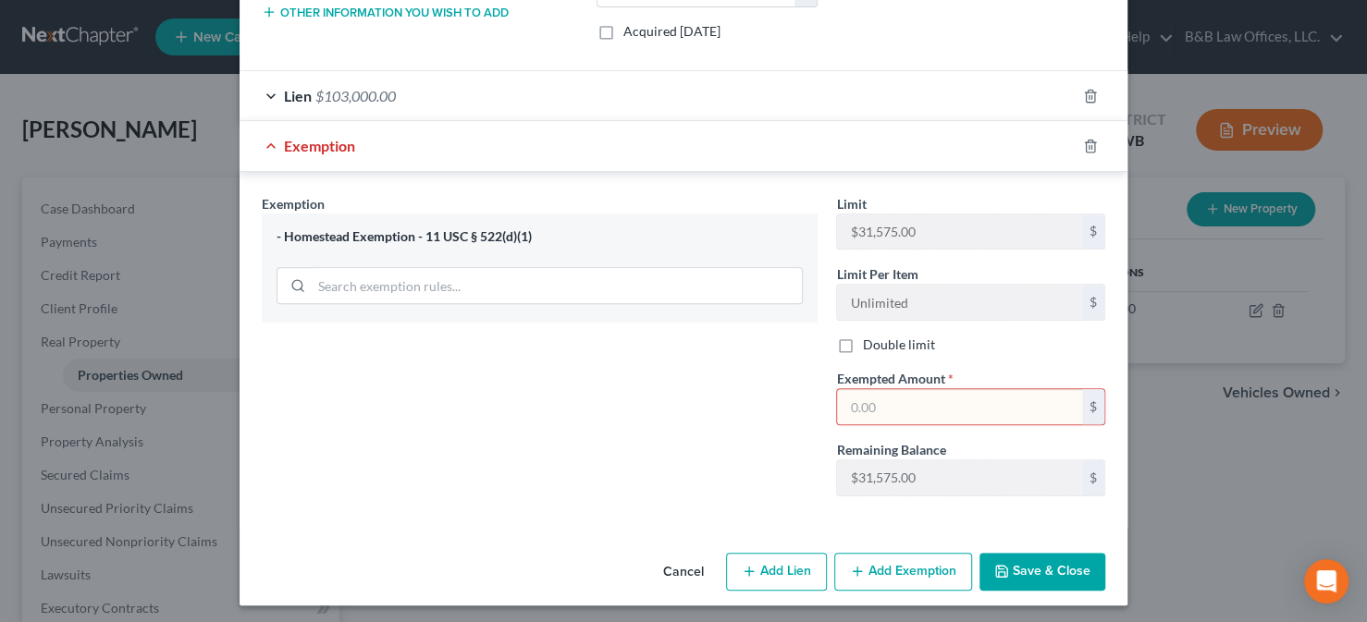
click at [1014, 575] on button "Save & Close" at bounding box center [1042, 572] width 126 height 39
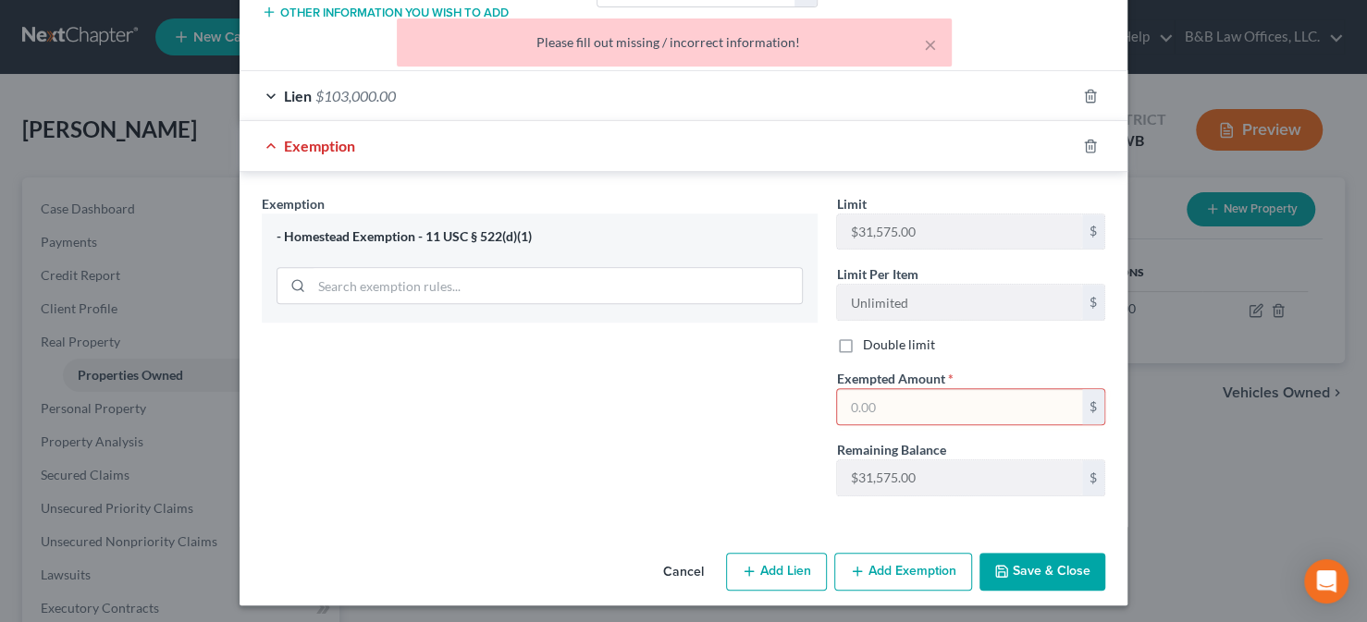
click at [900, 411] on input "text" at bounding box center [959, 406] width 245 height 35
type input "0"
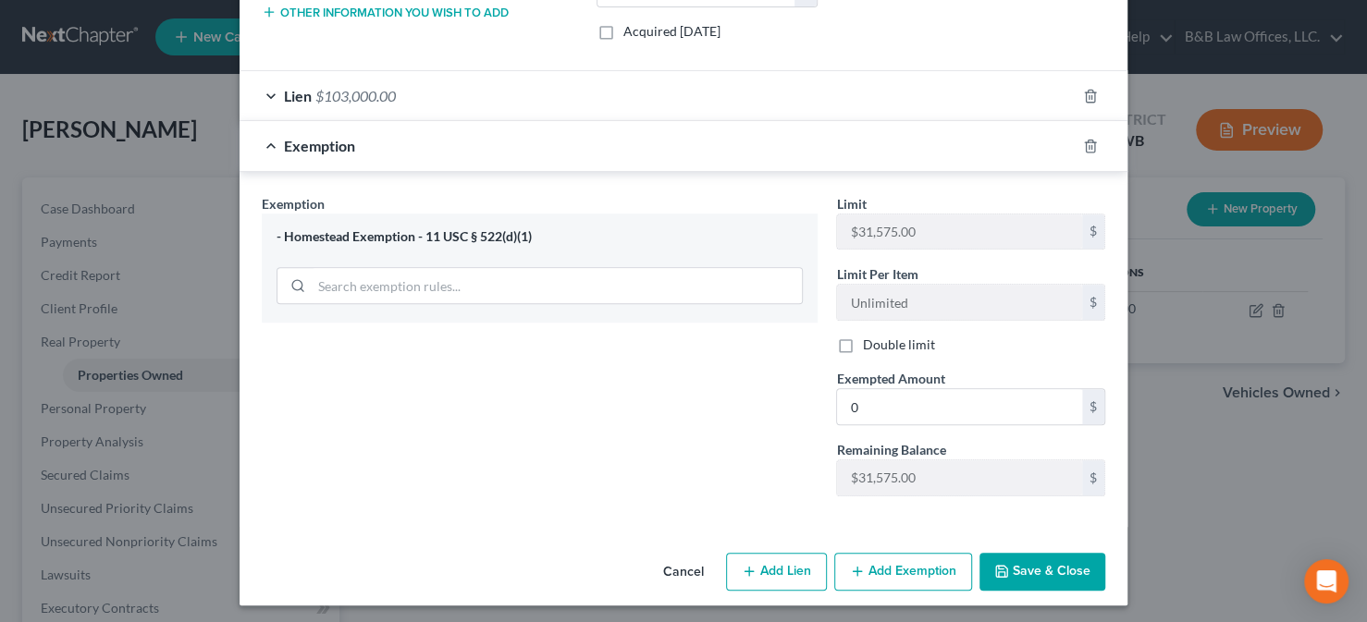
click at [1069, 573] on button "Save & Close" at bounding box center [1042, 572] width 126 height 39
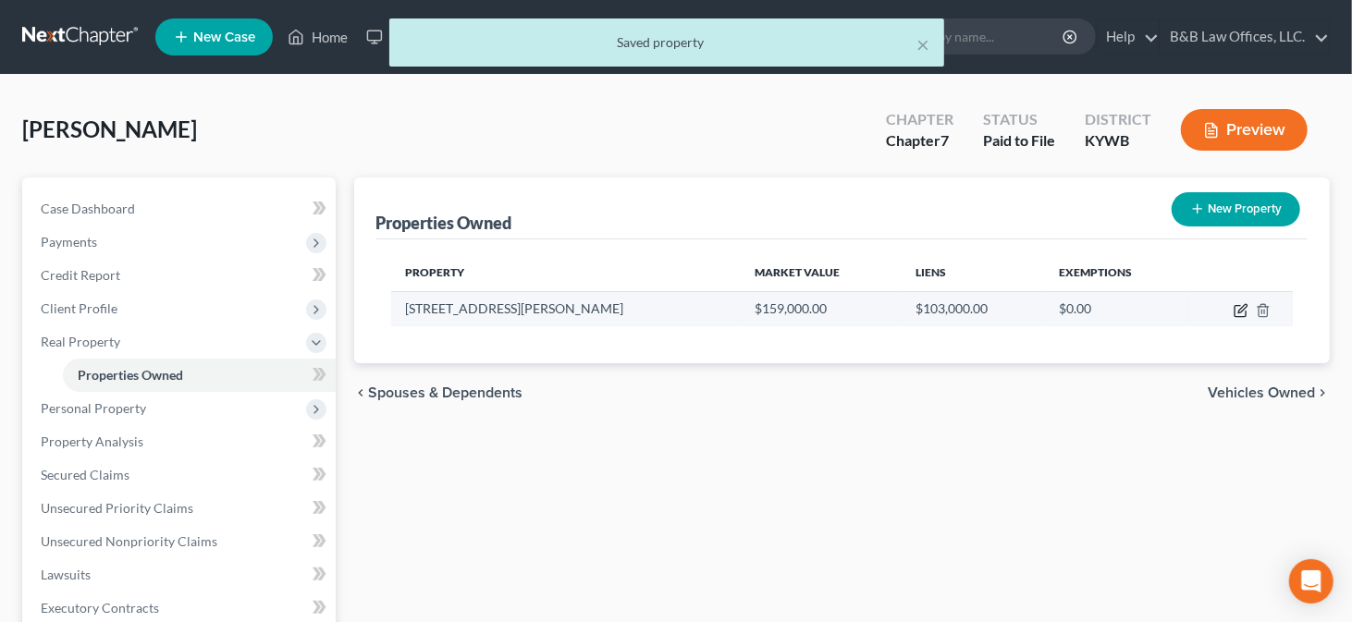
click at [1236, 311] on icon "button" at bounding box center [1240, 310] width 15 height 15
select select "18"
select select "55"
select select "2"
select select "6"
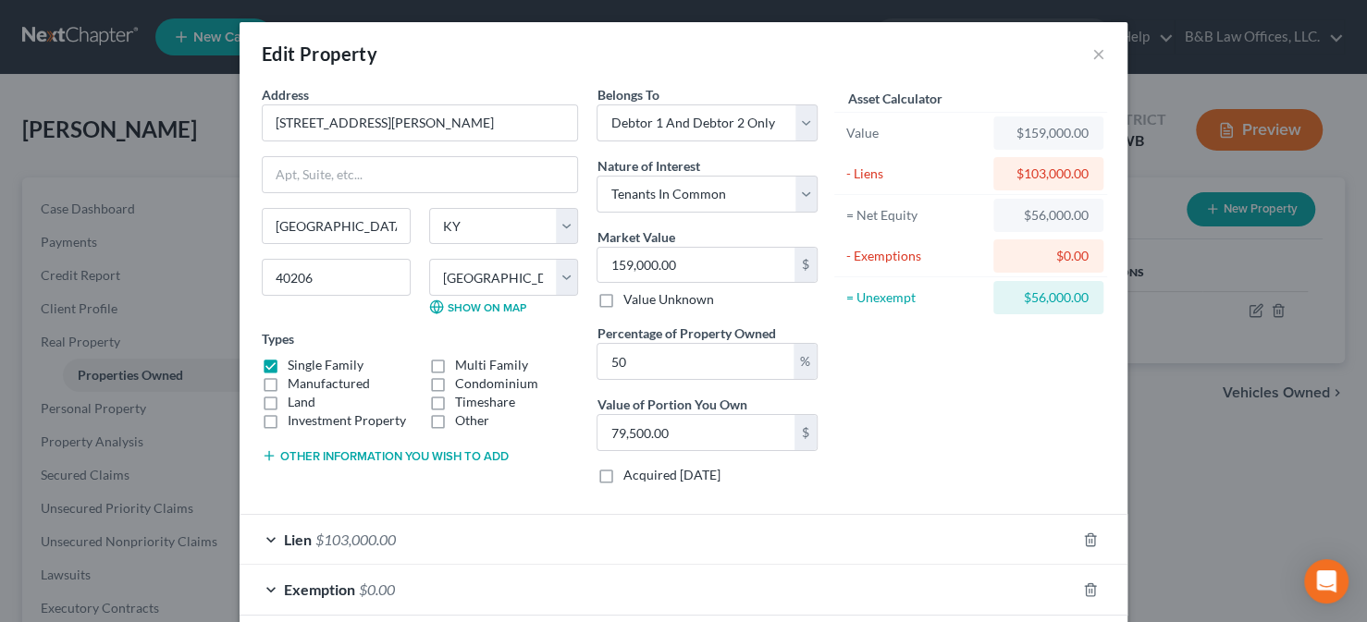
scroll to position [92, 0]
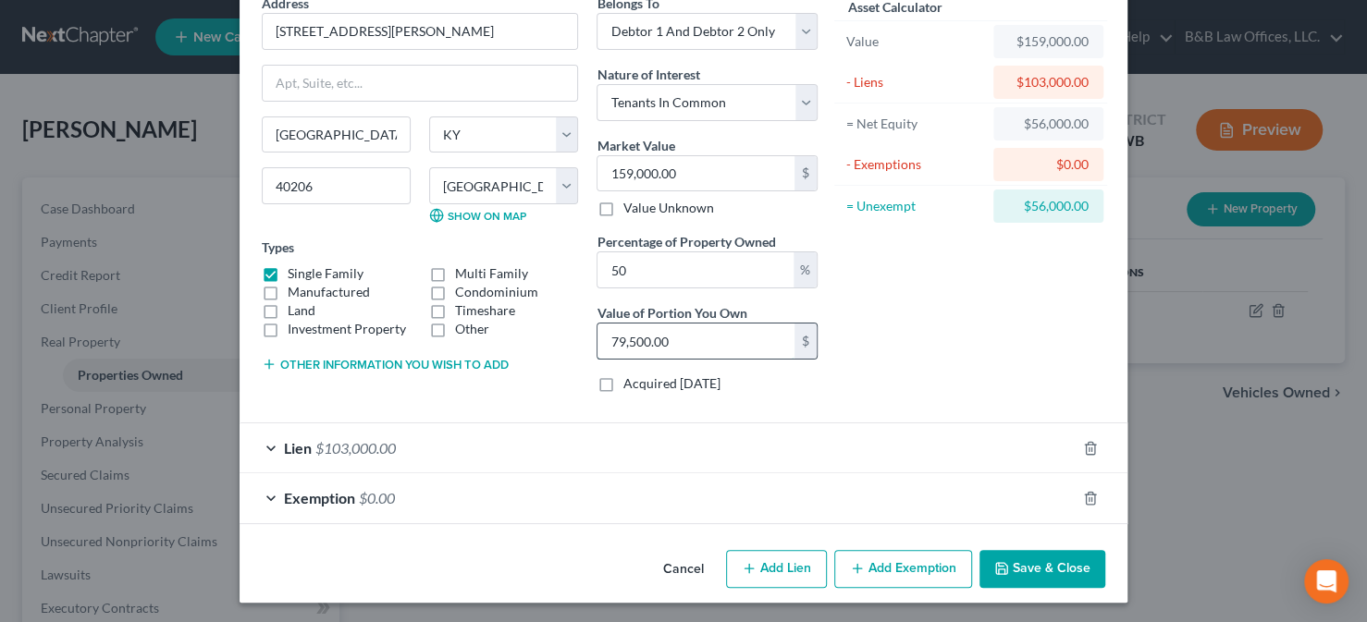
click at [702, 343] on input "79,500.00" at bounding box center [695, 341] width 197 height 35
click at [372, 498] on span "$0.00" at bounding box center [377, 498] width 36 height 18
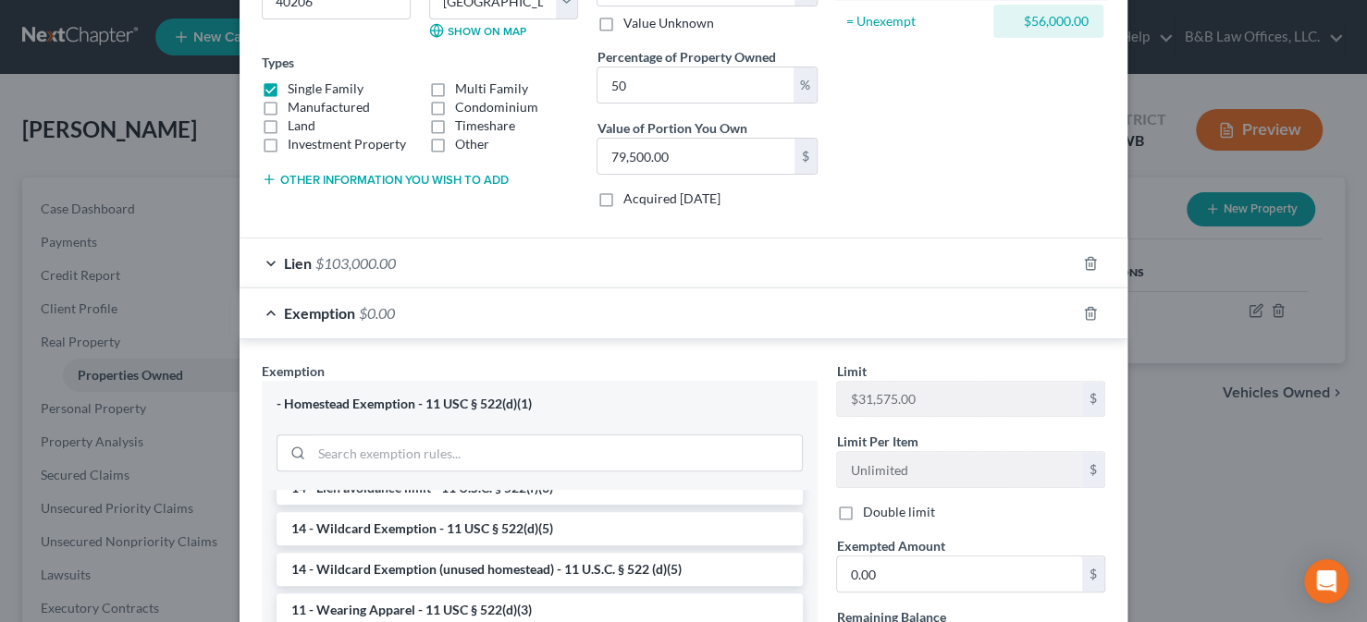
scroll to position [185, 0]
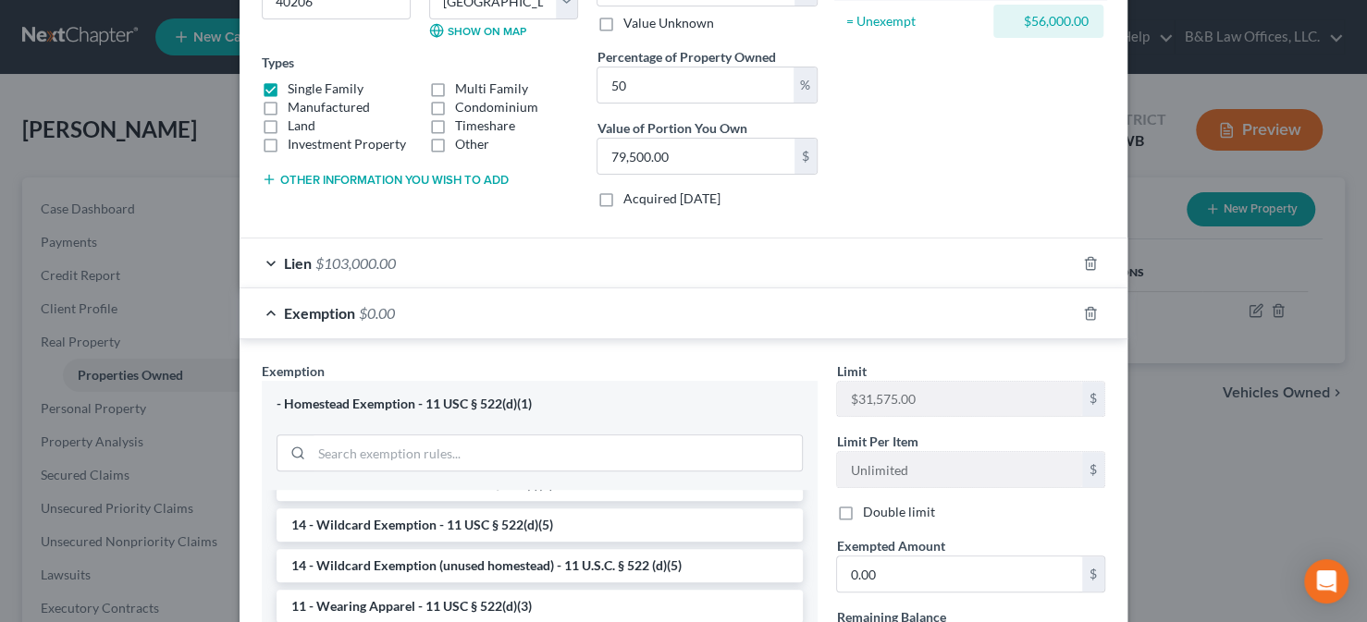
click at [933, 548] on span "Exempted Amount" at bounding box center [890, 546] width 108 height 16
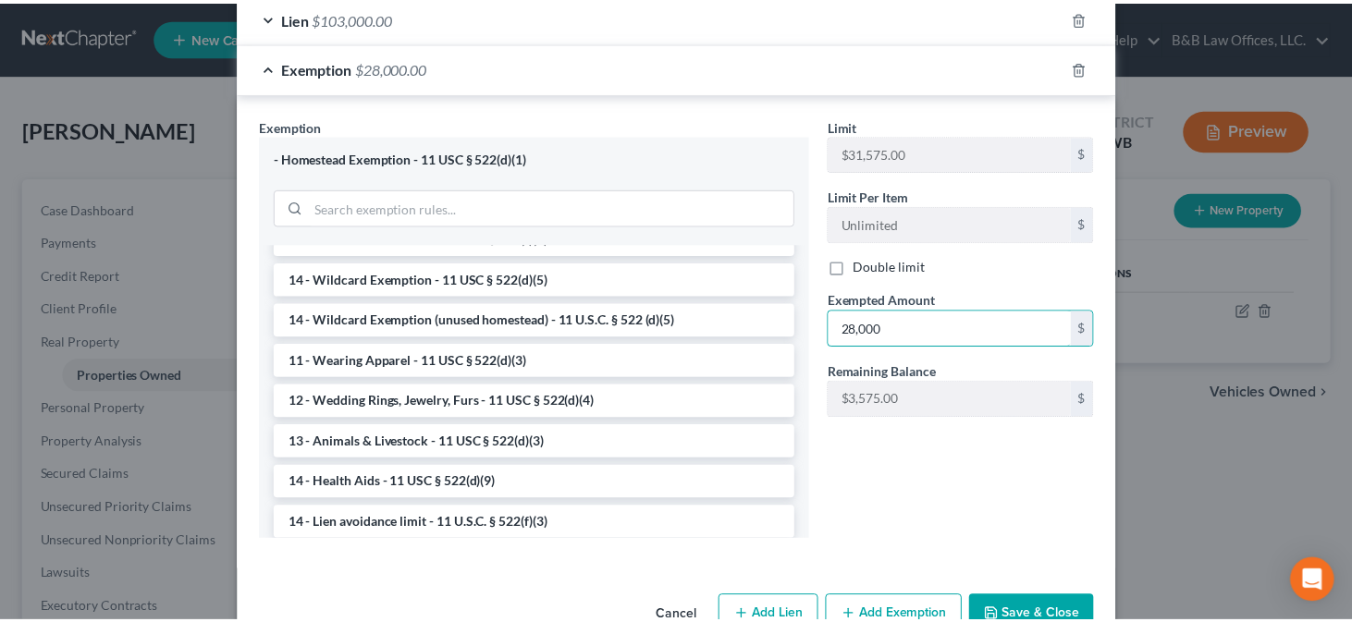
scroll to position [554, 0]
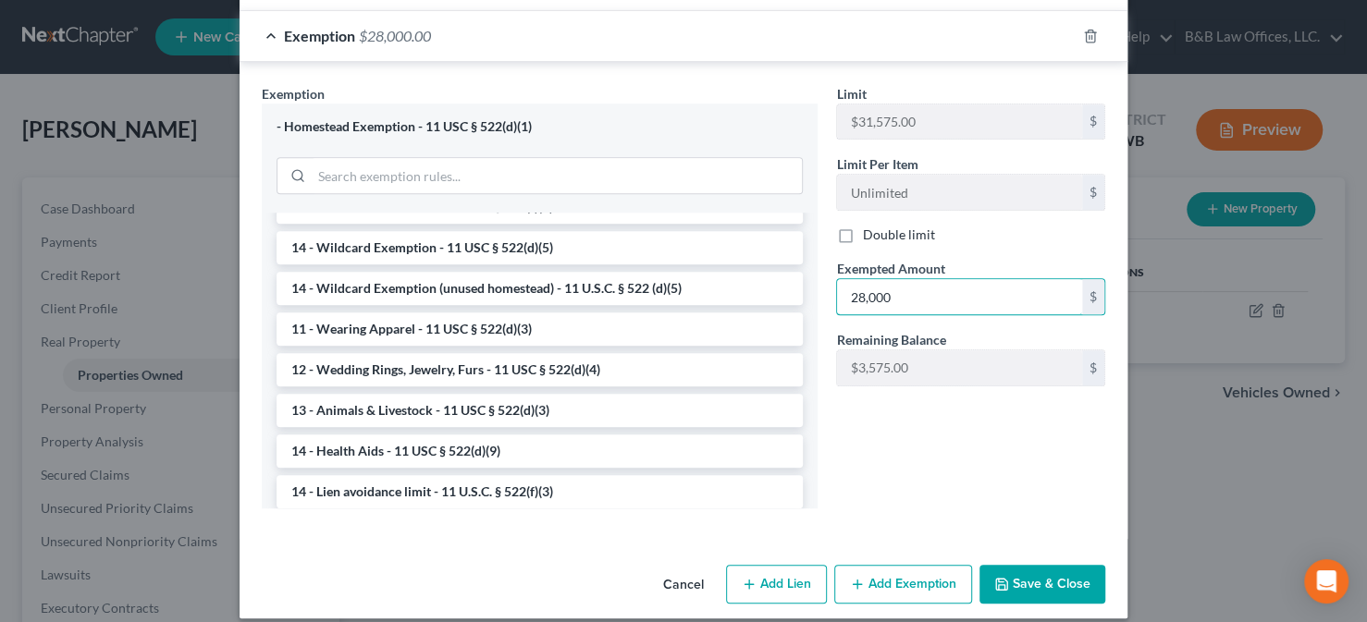
type input "28,000"
click at [1049, 581] on button "Save & Close" at bounding box center [1042, 584] width 126 height 39
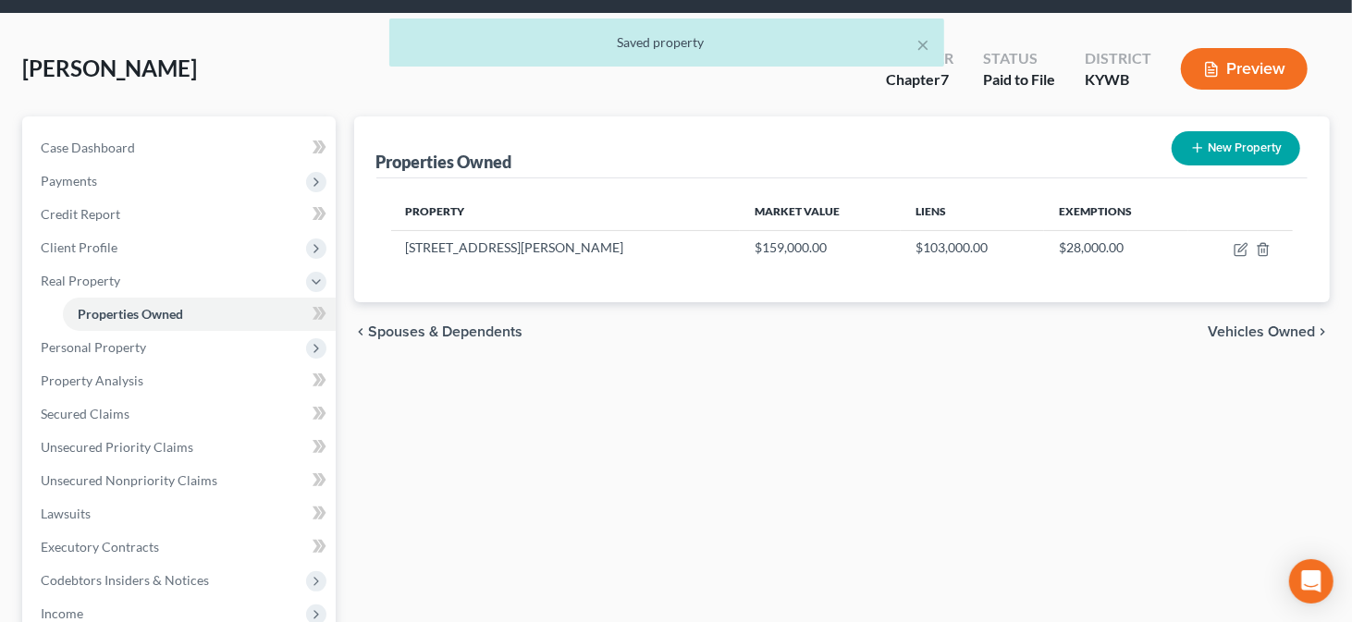
scroll to position [92, 0]
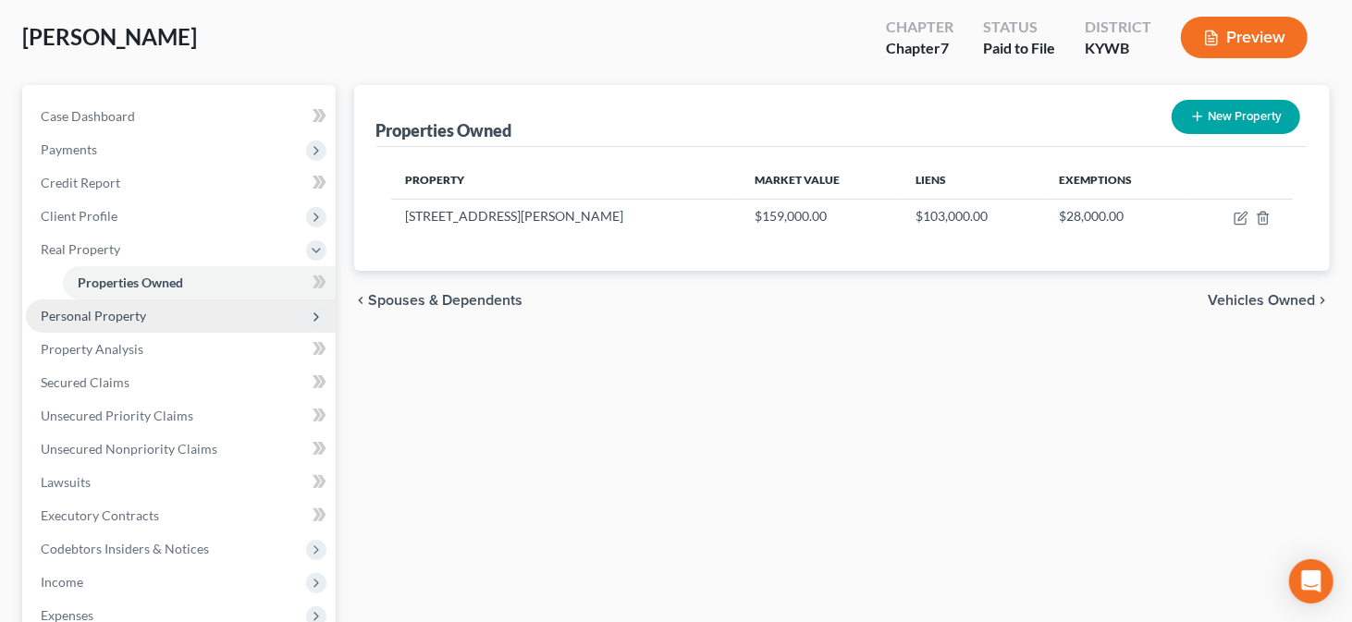
click at [147, 315] on span "Personal Property" at bounding box center [181, 316] width 310 height 33
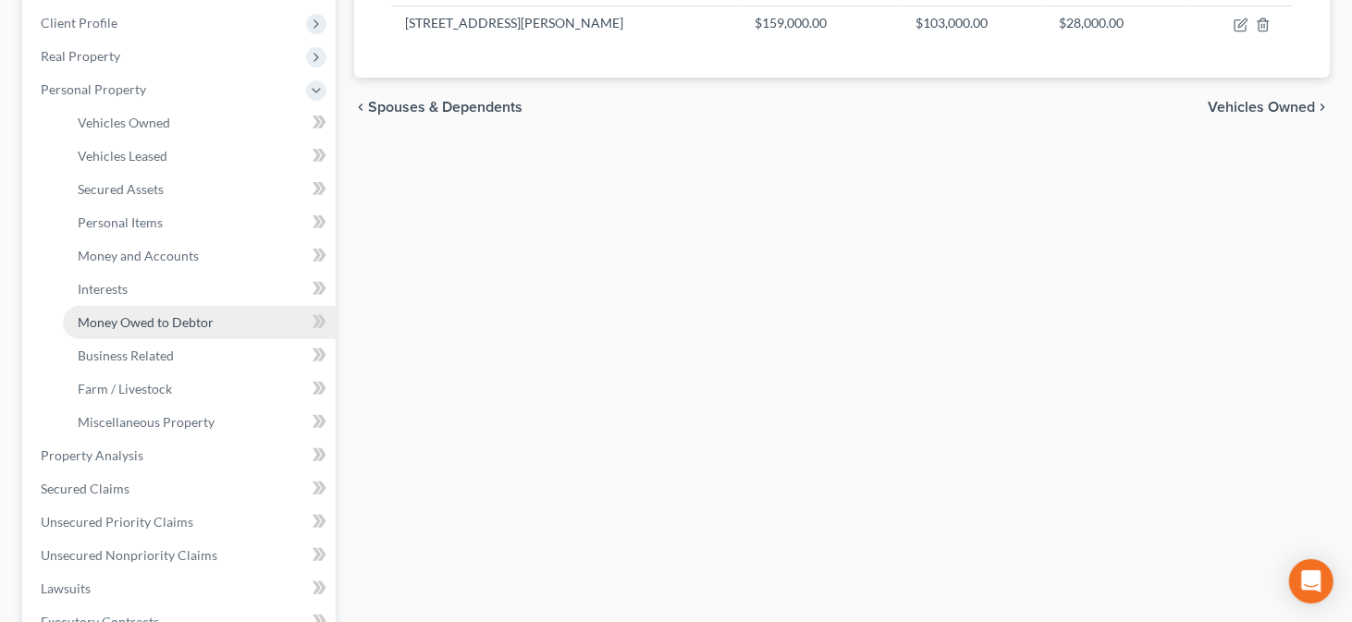
scroll to position [370, 0]
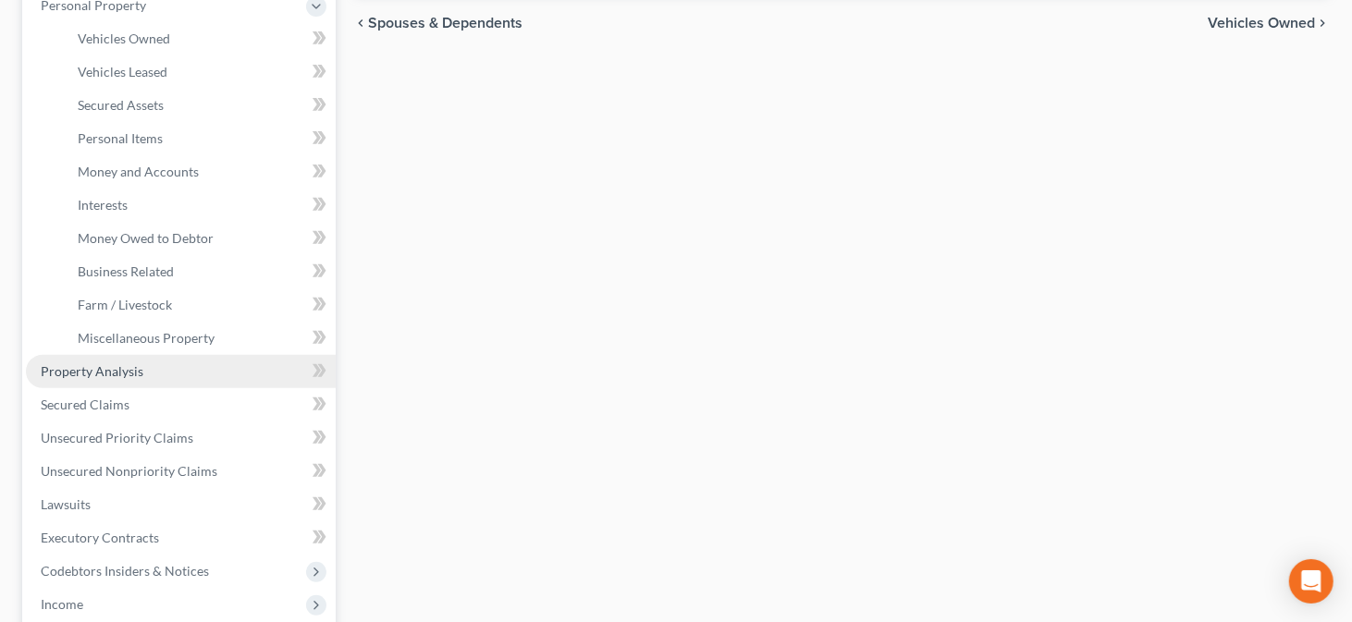
click at [140, 375] on span "Property Analysis" at bounding box center [92, 371] width 103 height 16
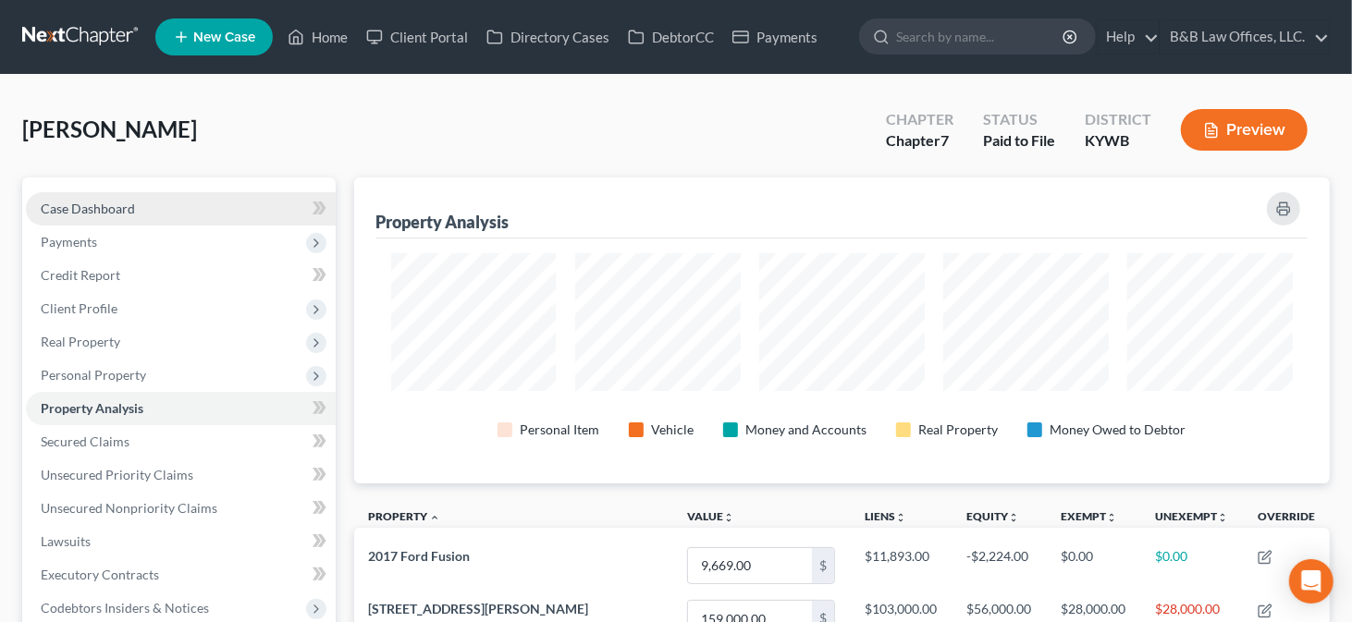
click at [112, 211] on span "Case Dashboard" at bounding box center [88, 209] width 94 height 16
select select "1"
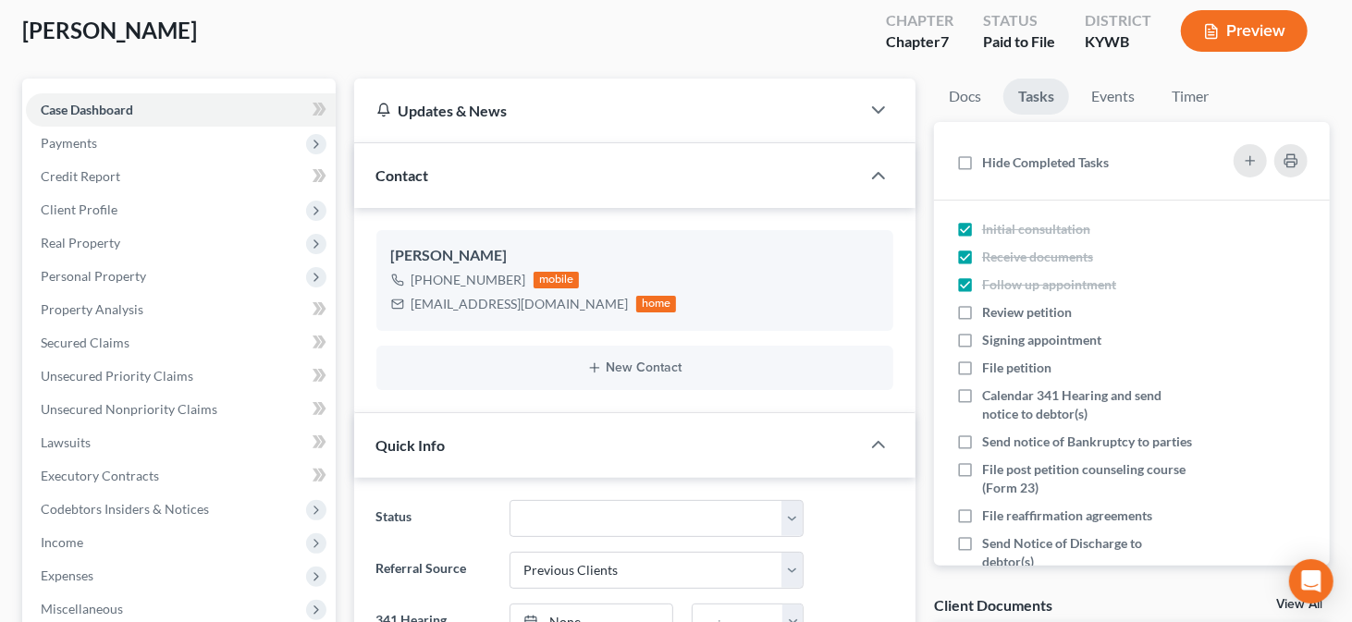
click at [596, 48] on div "Caffee, Ronald Upgraded Chapter Chapter 7 Status Paid to File District KYWB Pre…" at bounding box center [675, 38] width 1307 height 80
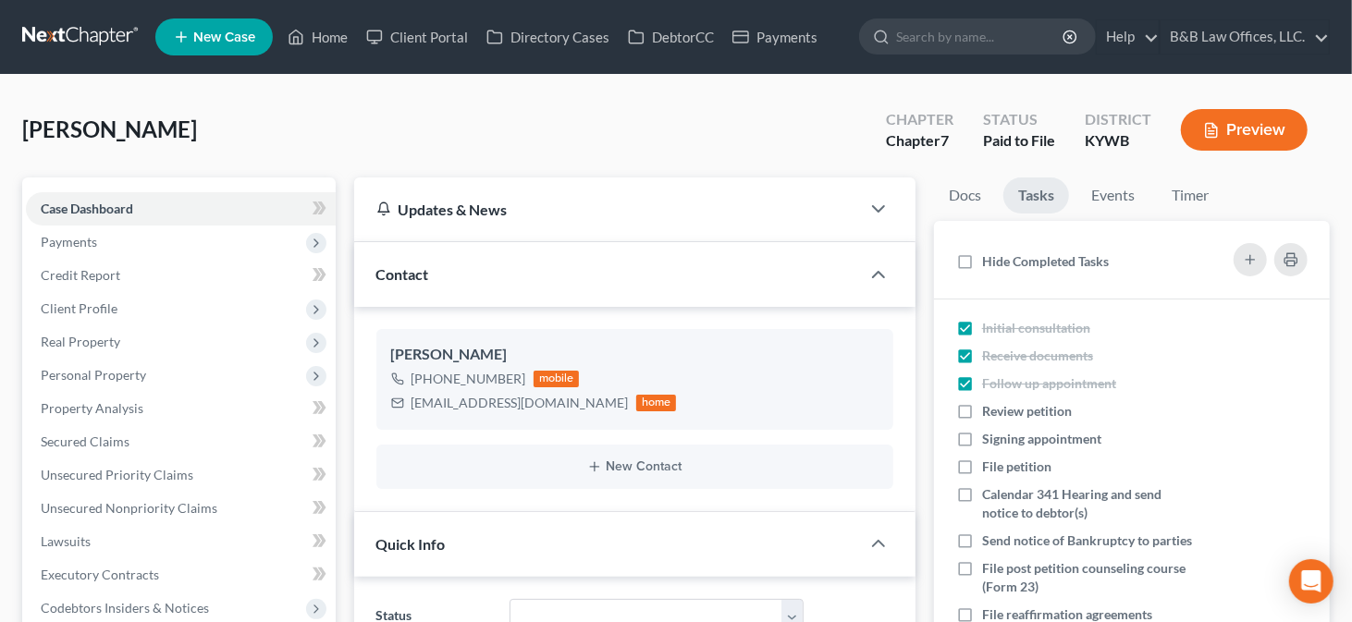
click at [1256, 125] on button "Preview" at bounding box center [1244, 130] width 127 height 42
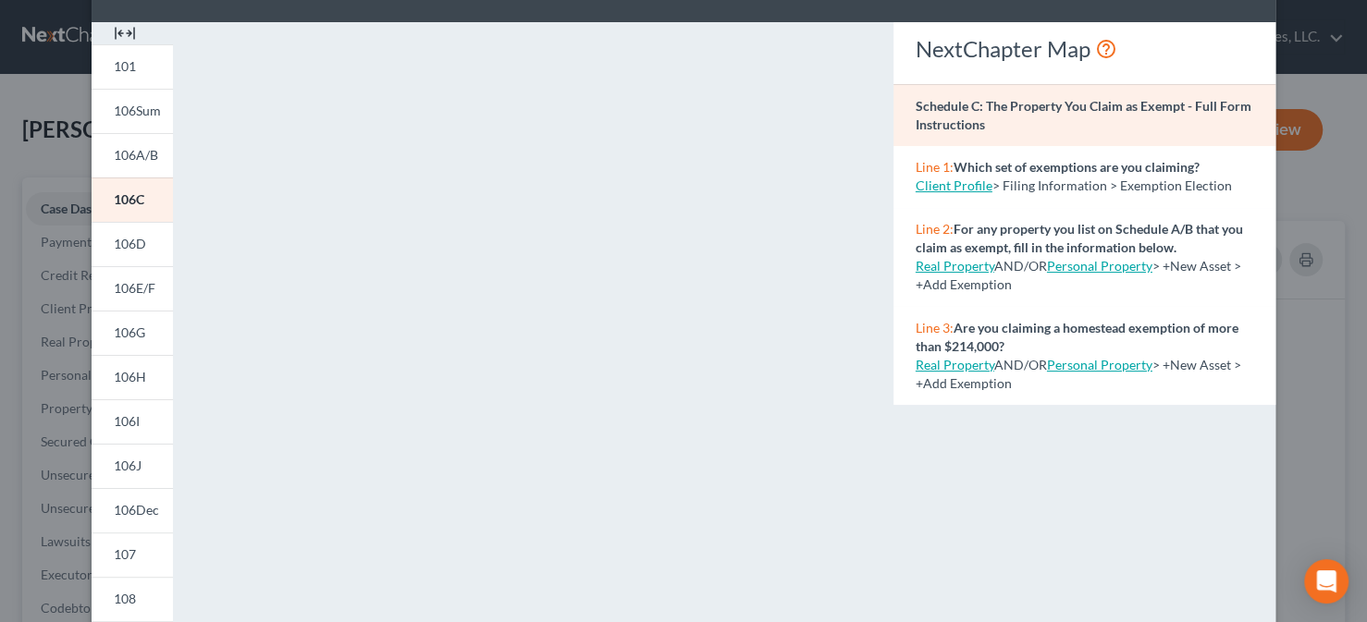
scroll to position [92, 0]
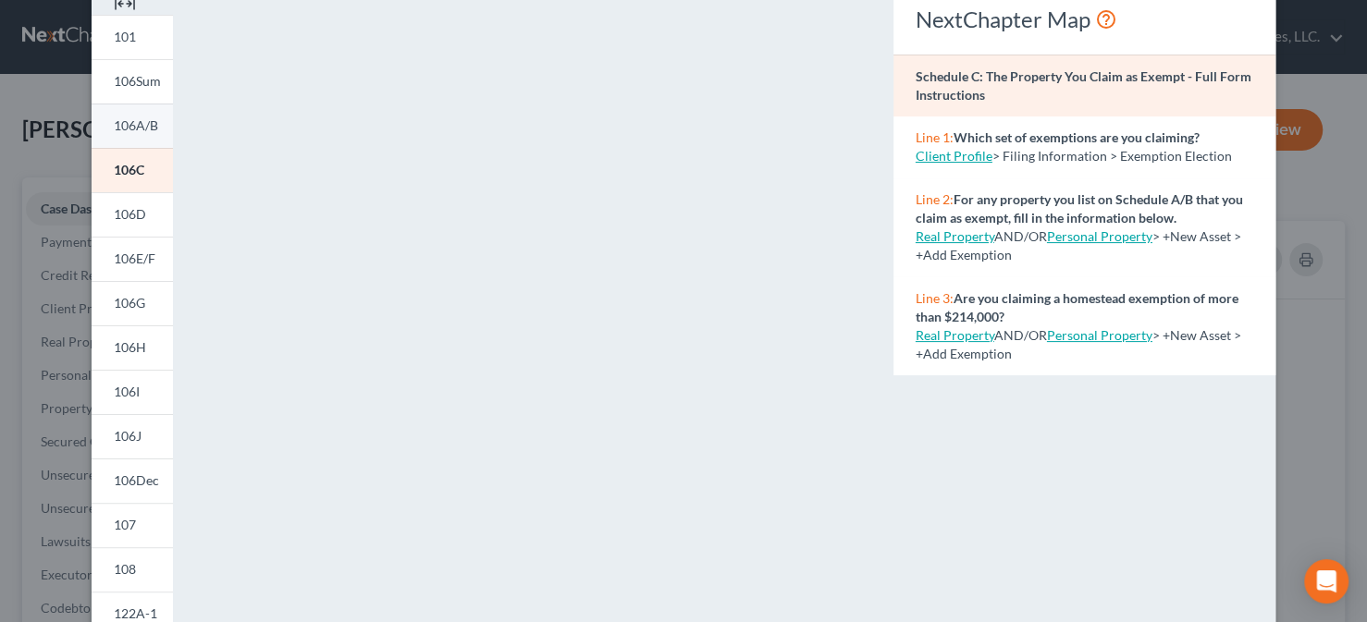
click at [114, 133] on span "106A/B" at bounding box center [136, 125] width 44 height 16
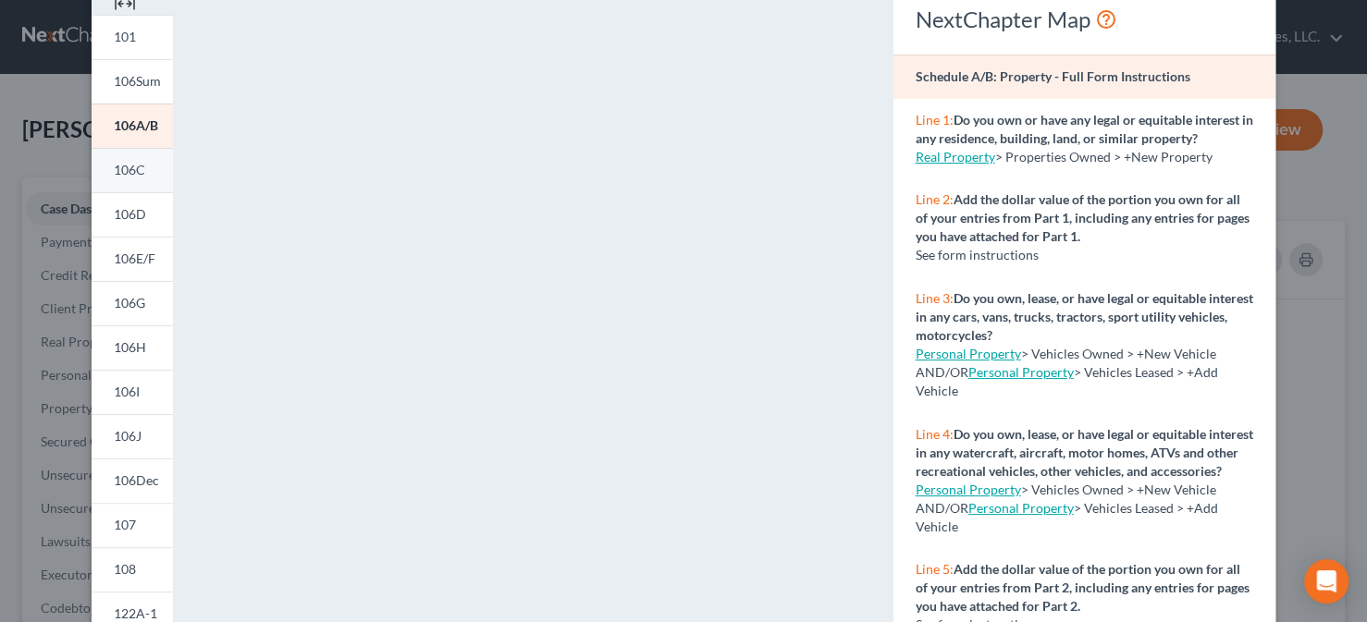
click at [96, 175] on link "106C" at bounding box center [132, 170] width 81 height 44
click at [120, 165] on span "106C" at bounding box center [129, 170] width 31 height 16
click at [133, 174] on span "106C" at bounding box center [129, 170] width 31 height 16
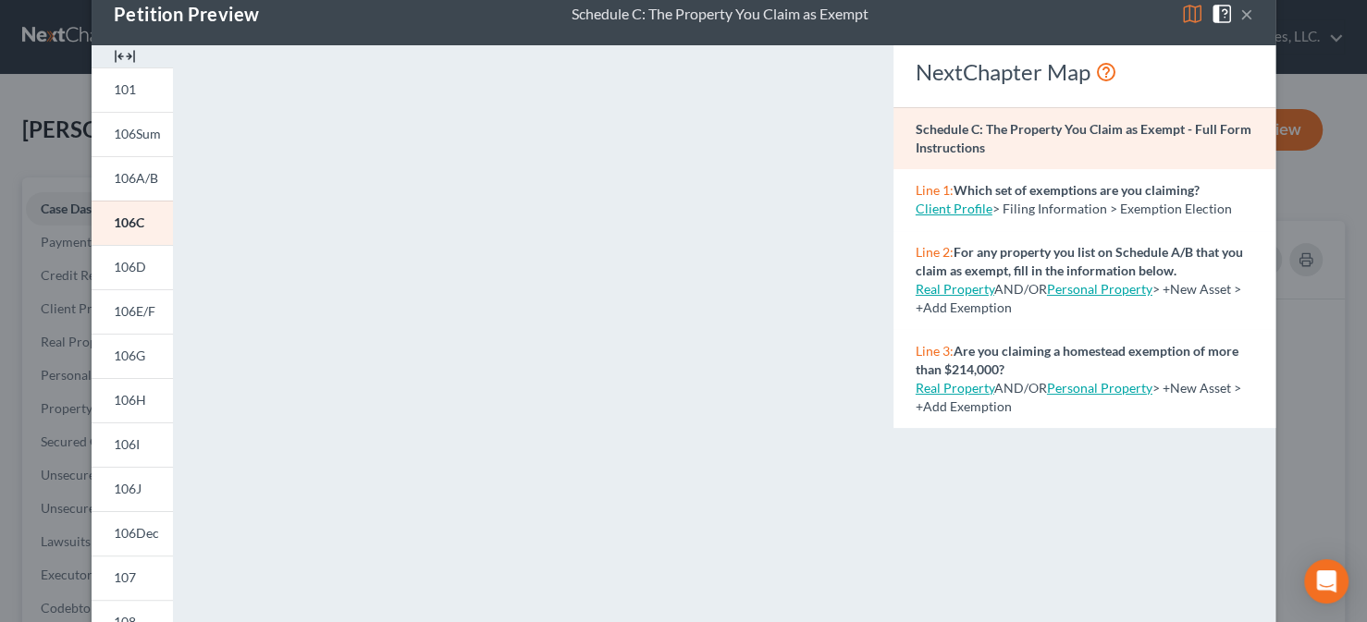
scroll to position [0, 0]
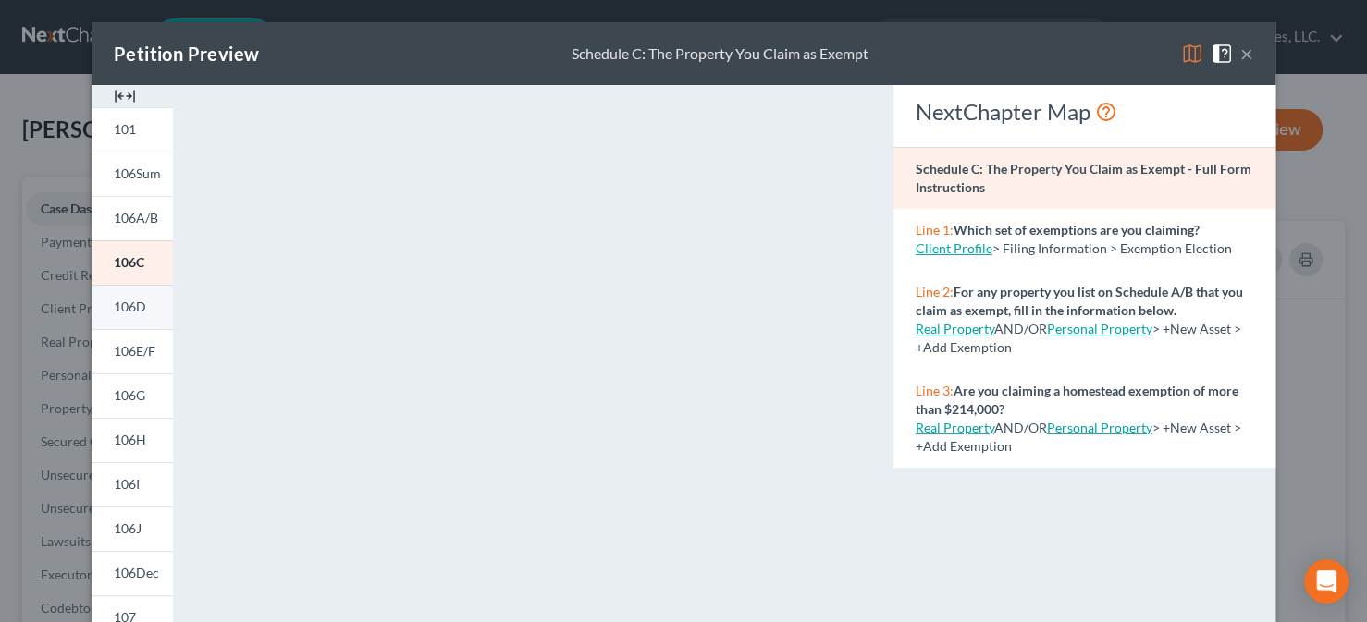
click at [117, 306] on span "106D" at bounding box center [130, 307] width 32 height 16
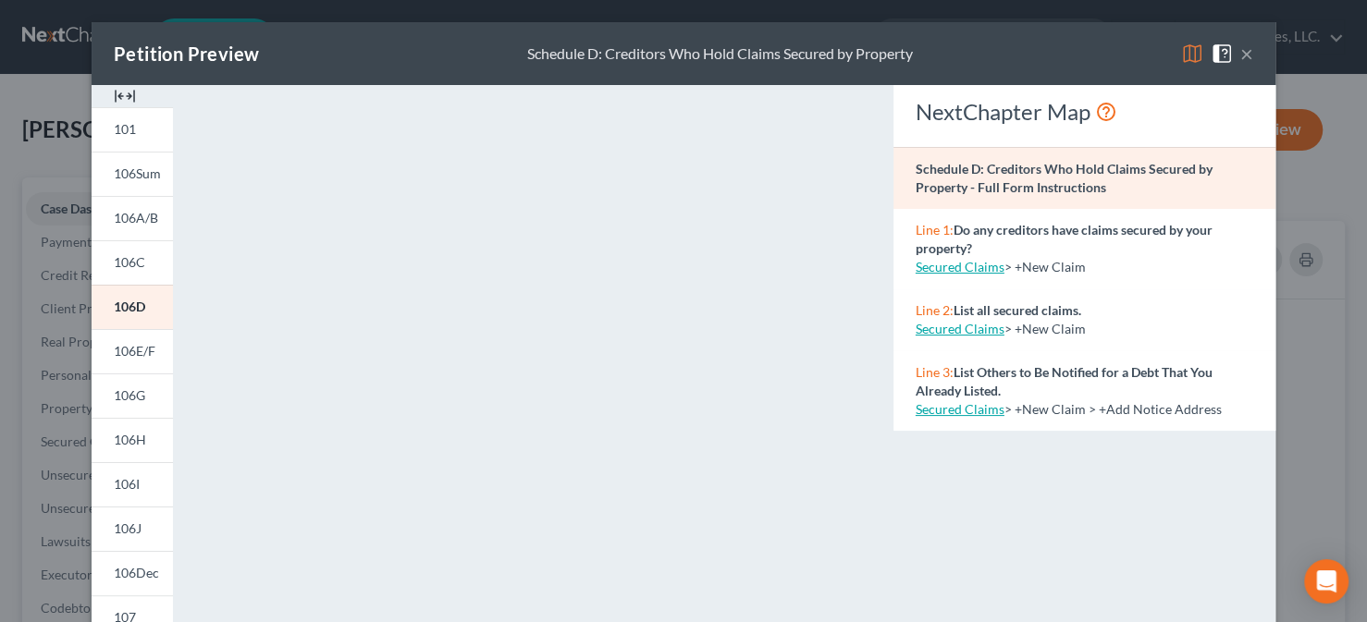
drag, startPoint x: 1241, startPoint y: 49, endPoint x: 748, endPoint y: 340, distance: 572.4
click at [133, 138] on div "Petition Preview Schedule D: Creditors Who Hold Claims Secured by Property × 10…" at bounding box center [683, 521] width 1183 height 999
click at [121, 169] on span "106Sum" at bounding box center [137, 174] width 47 height 16
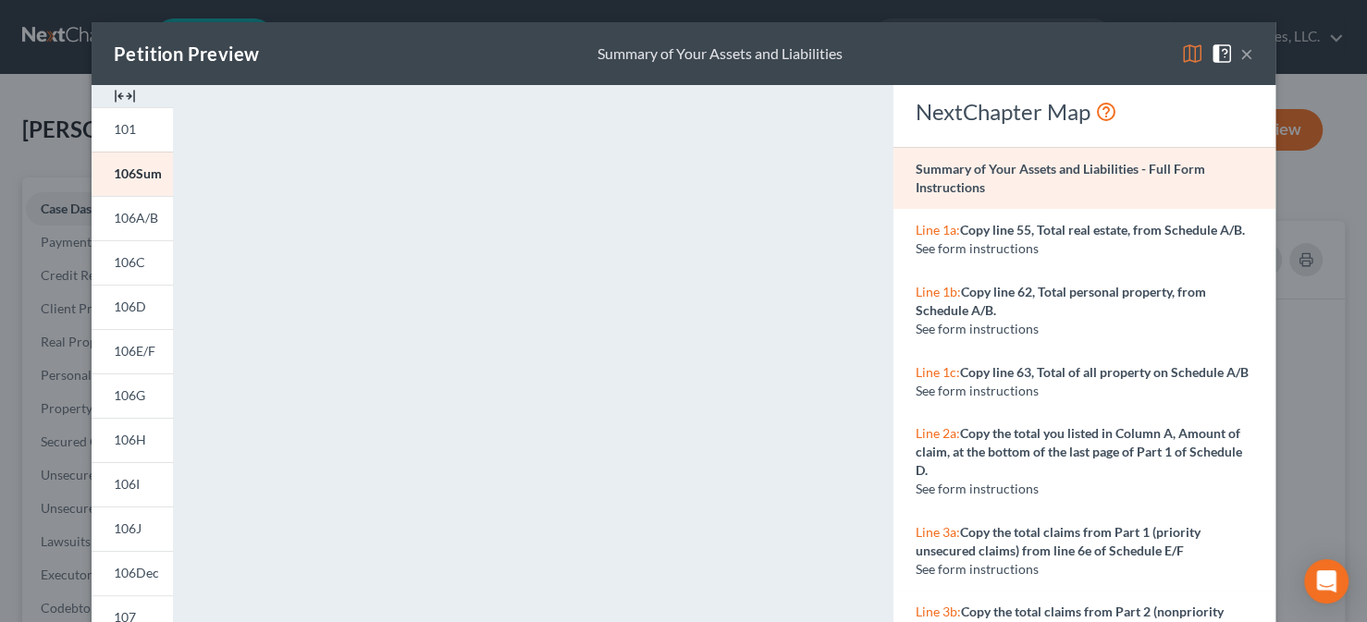
click at [1242, 55] on button "×" at bounding box center [1246, 54] width 13 height 22
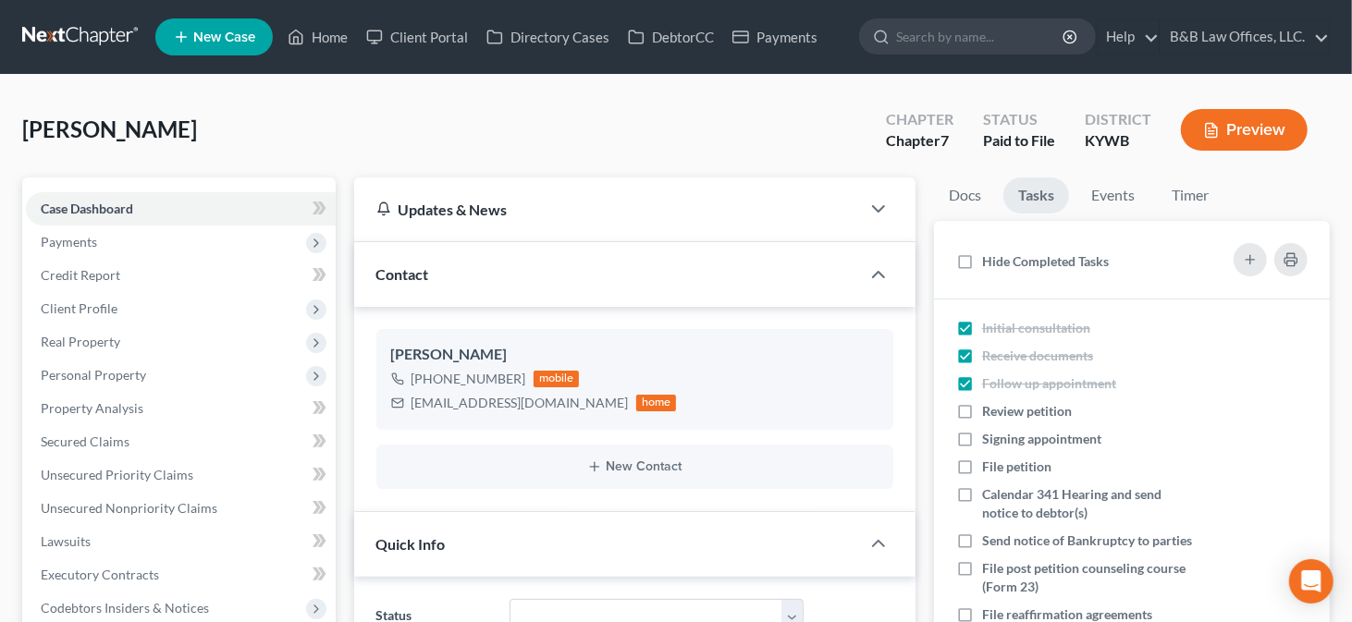
click at [389, 128] on div "Caffee, Ronald Upgraded Chapter Chapter 7 Status Paid to File District KYWB Pre…" at bounding box center [675, 137] width 1307 height 80
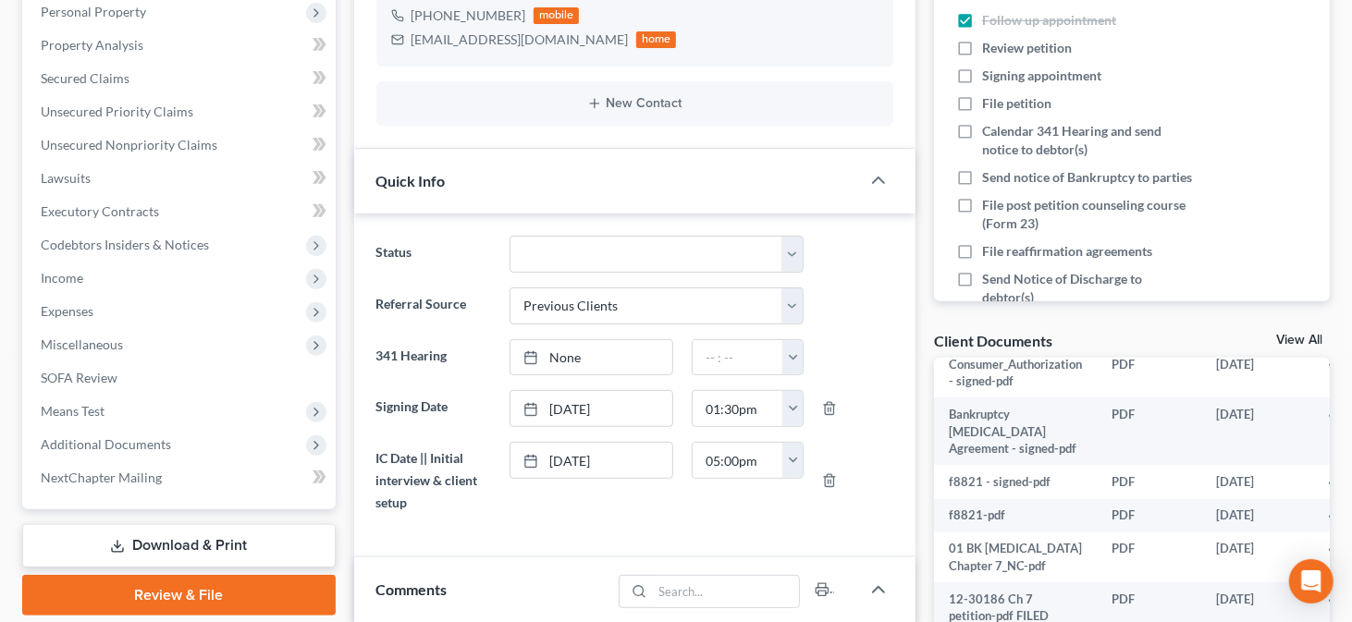
scroll to position [456, 0]
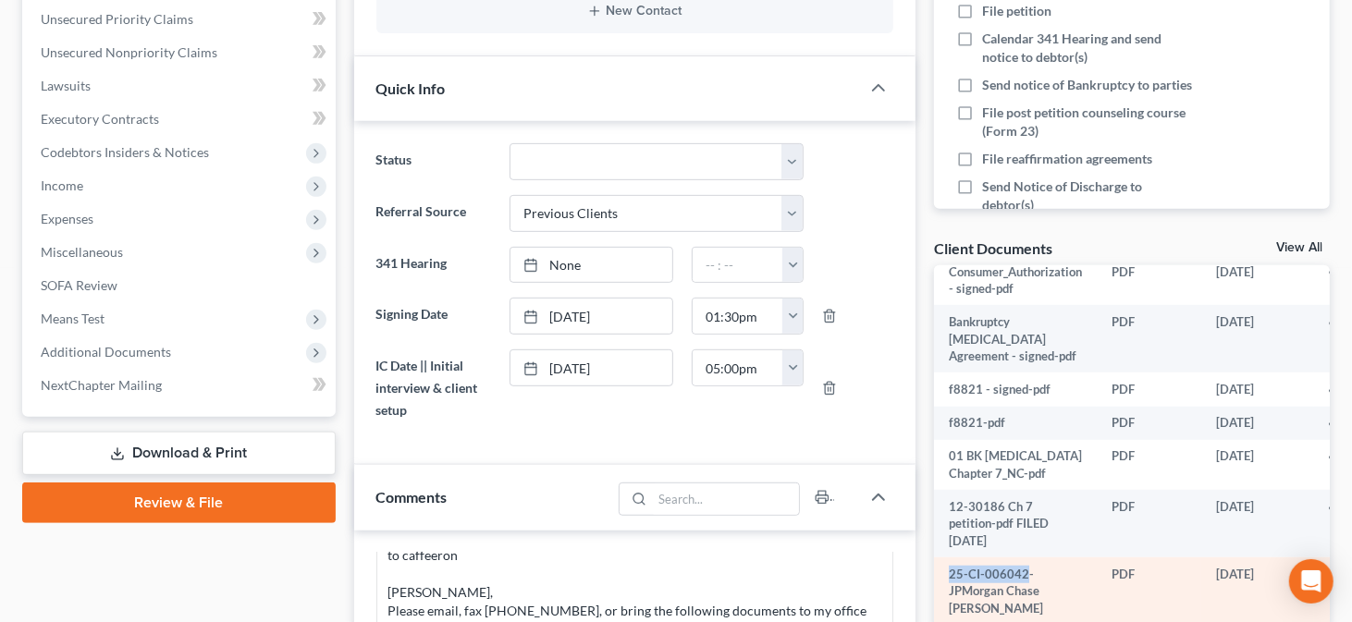
drag, startPoint x: 946, startPoint y: 464, endPoint x: 1023, endPoint y: 473, distance: 77.3
click at [1023, 558] on td "25-CI-006042- JPMorgan Chase v. Caffee" at bounding box center [1015, 591] width 163 height 67
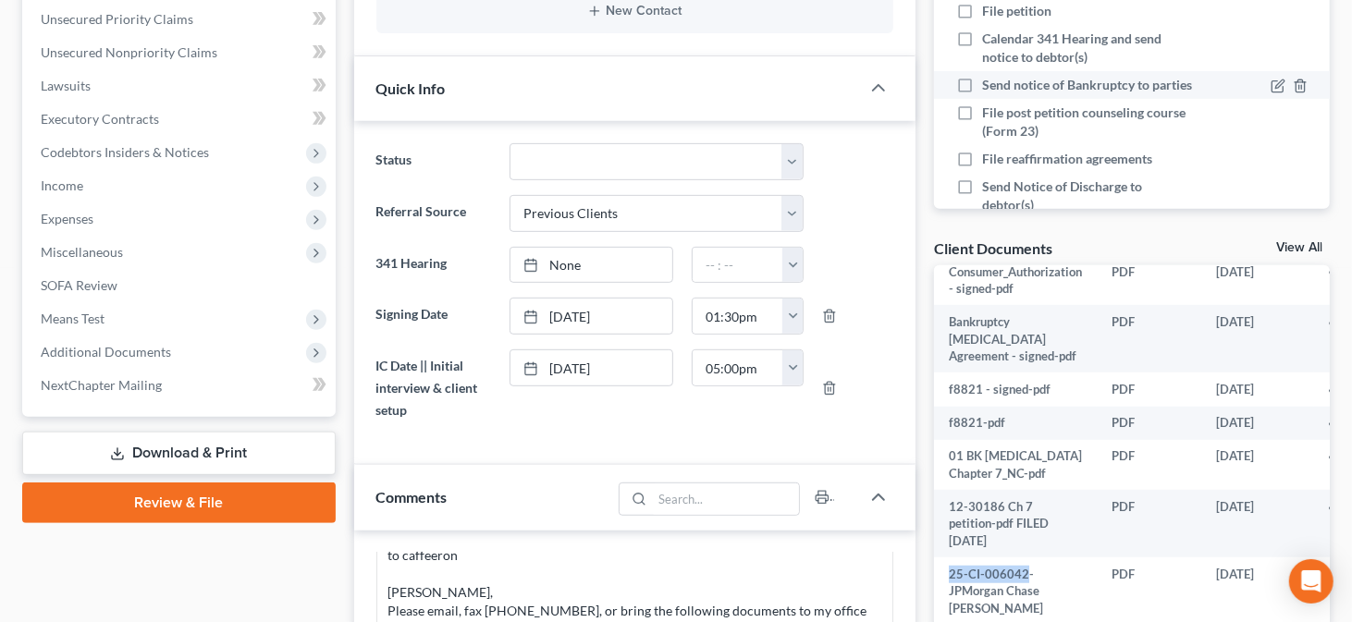
copy td "25-CI-006042"
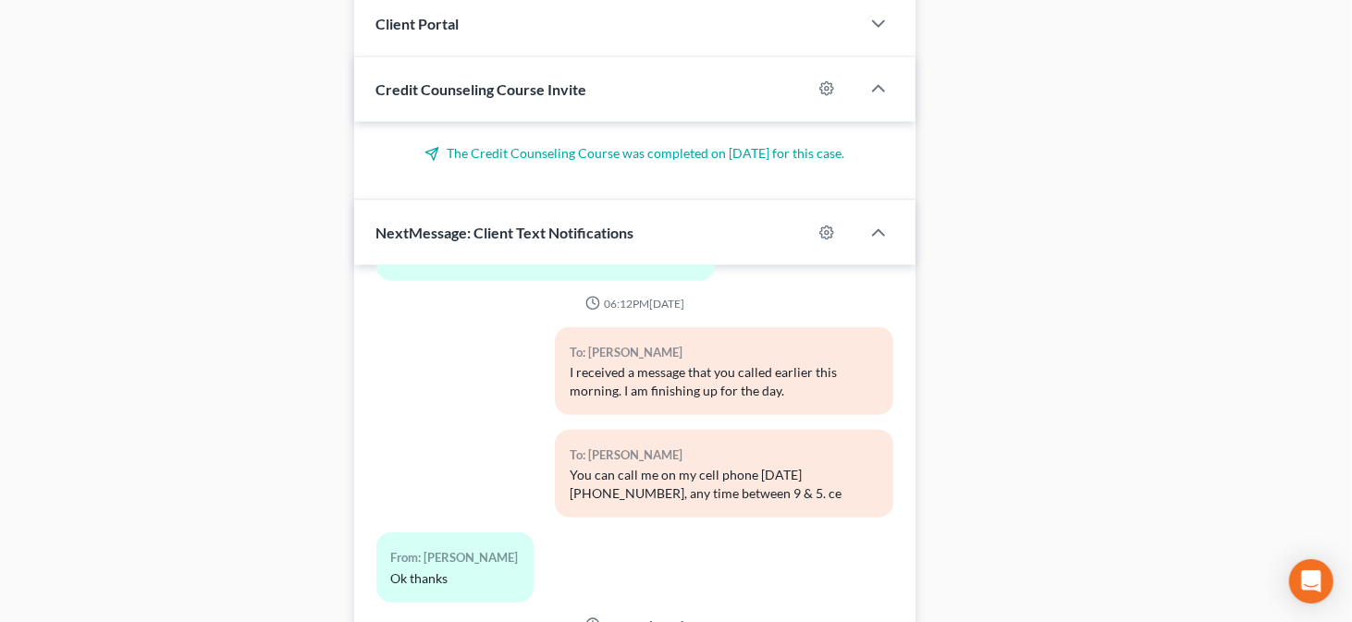
scroll to position [1658, 0]
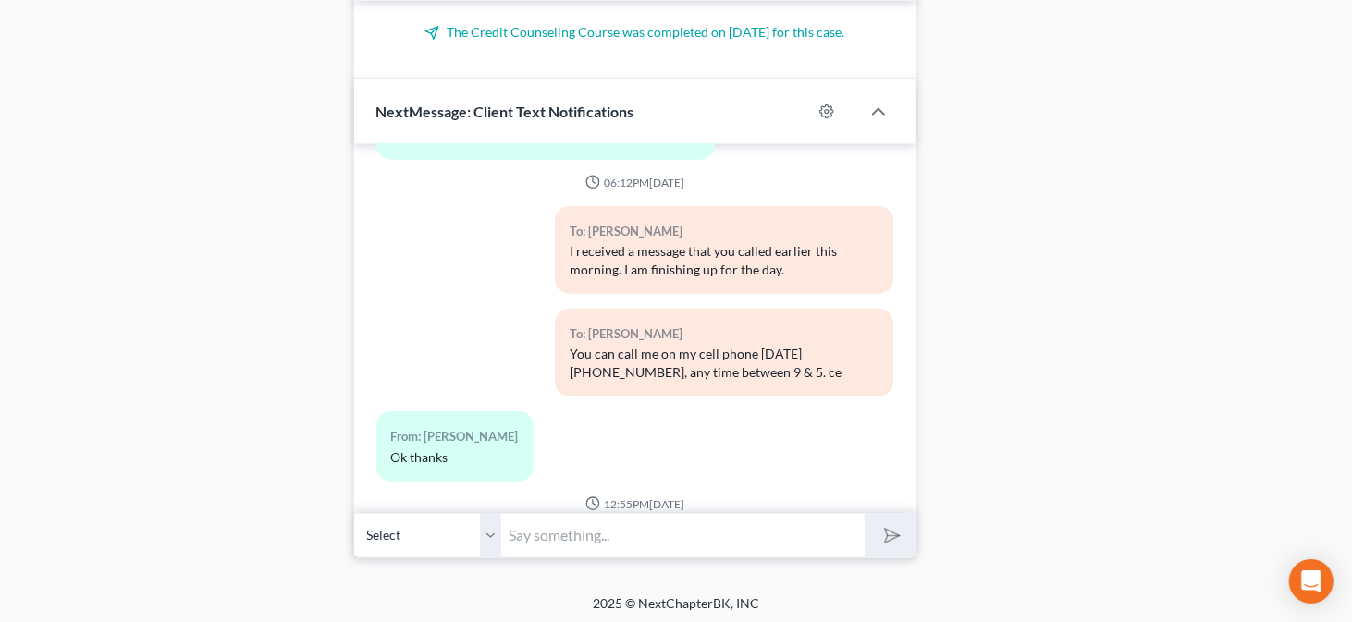
drag, startPoint x: 539, startPoint y: 535, endPoint x: 838, endPoint y: 412, distance: 323.0
click at [539, 535] on input "text" at bounding box center [683, 535] width 362 height 45
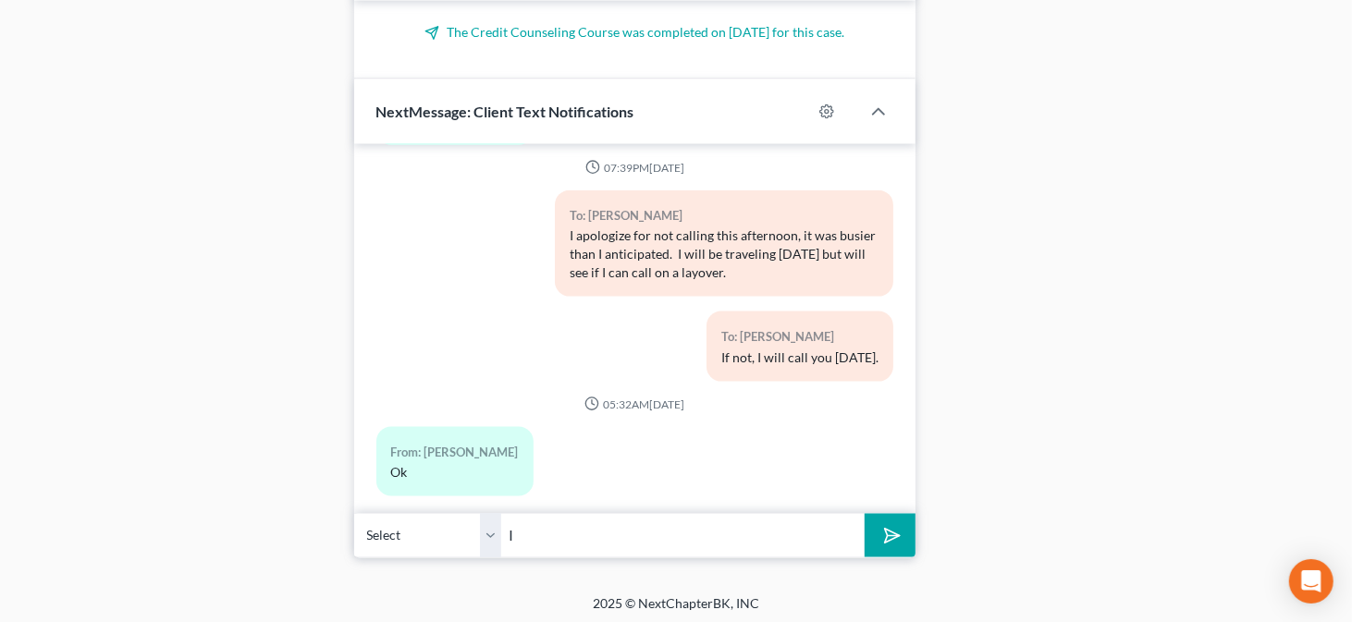
type input "I"
type input "I am going to call from 502-303-4869 in a few minutes"
click at [864, 514] on button "submit" at bounding box center [889, 535] width 51 height 43
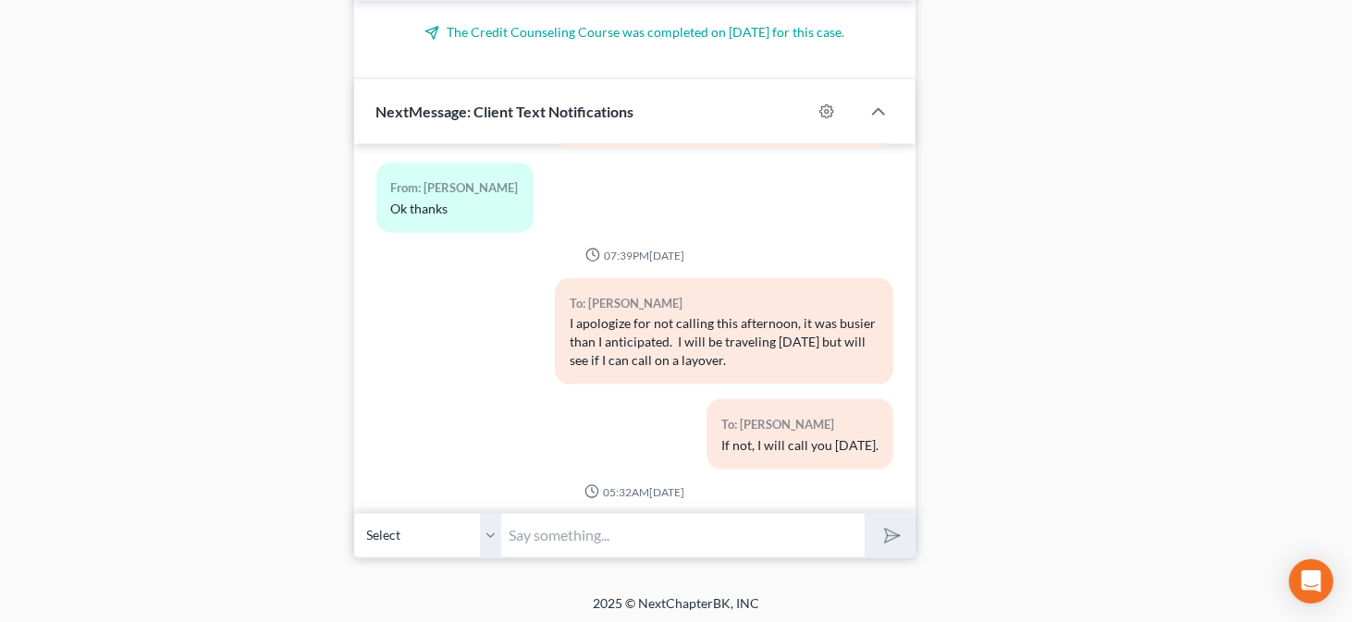
scroll to position [1403, 0]
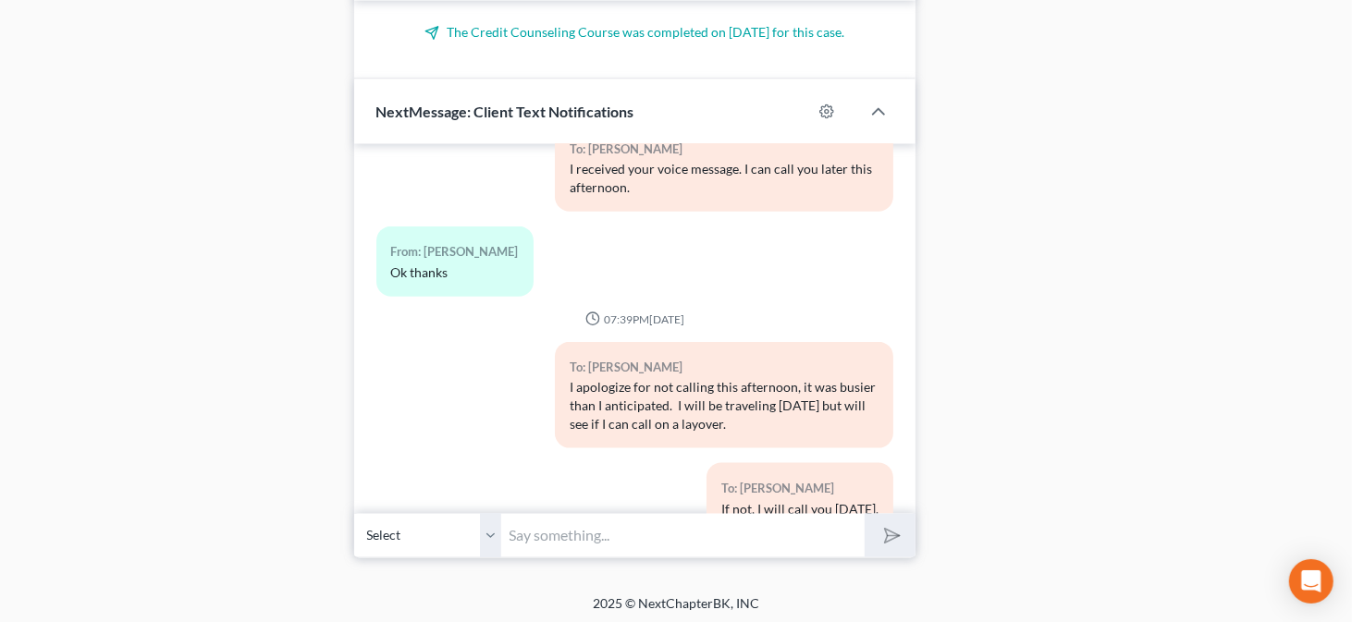
drag, startPoint x: 1097, startPoint y: 374, endPoint x: 414, endPoint y: 324, distance: 684.2
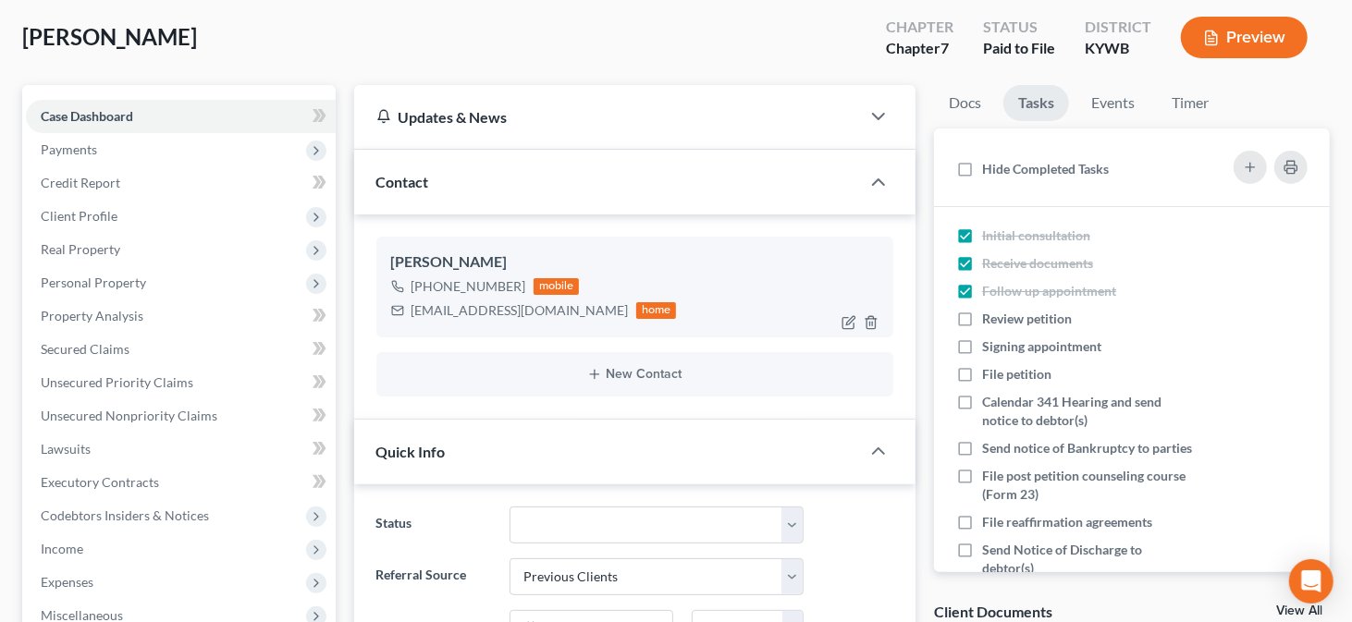
scroll to position [86, 0]
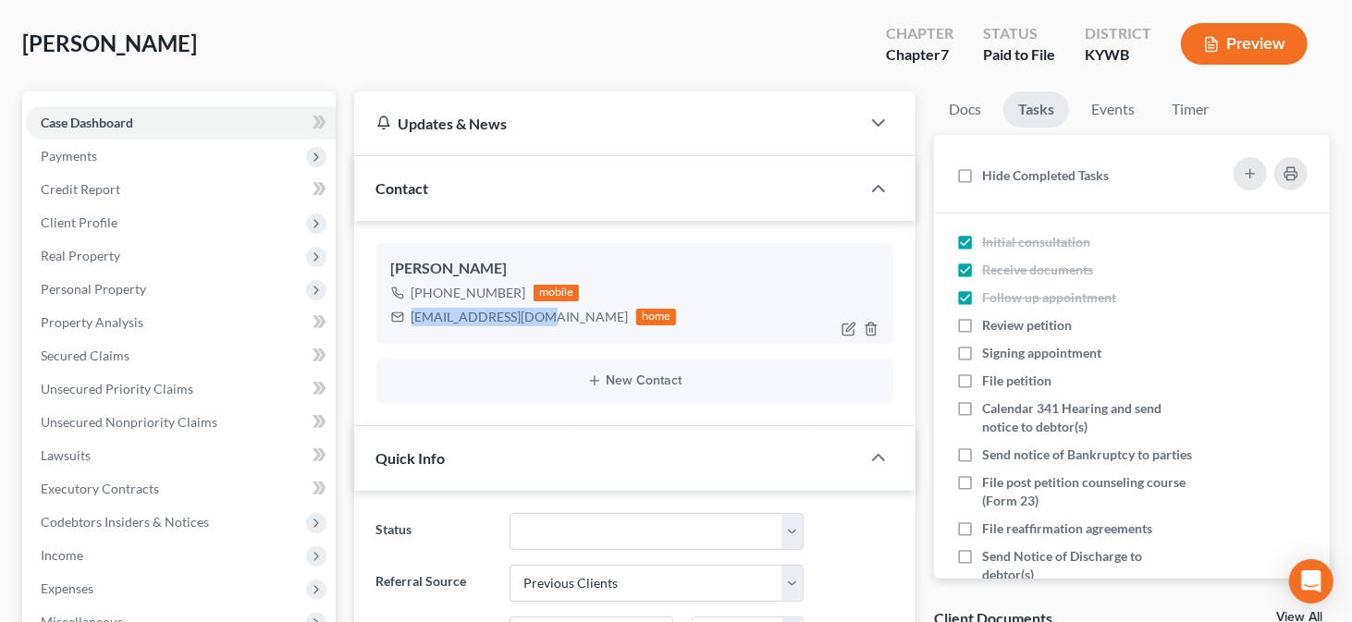
drag, startPoint x: 408, startPoint y: 321, endPoint x: 536, endPoint y: 325, distance: 128.6
click at [536, 325] on div "caffeeron@yahoo.com home" at bounding box center [534, 317] width 286 height 24
copy div "caffeeron@yahoo.com"
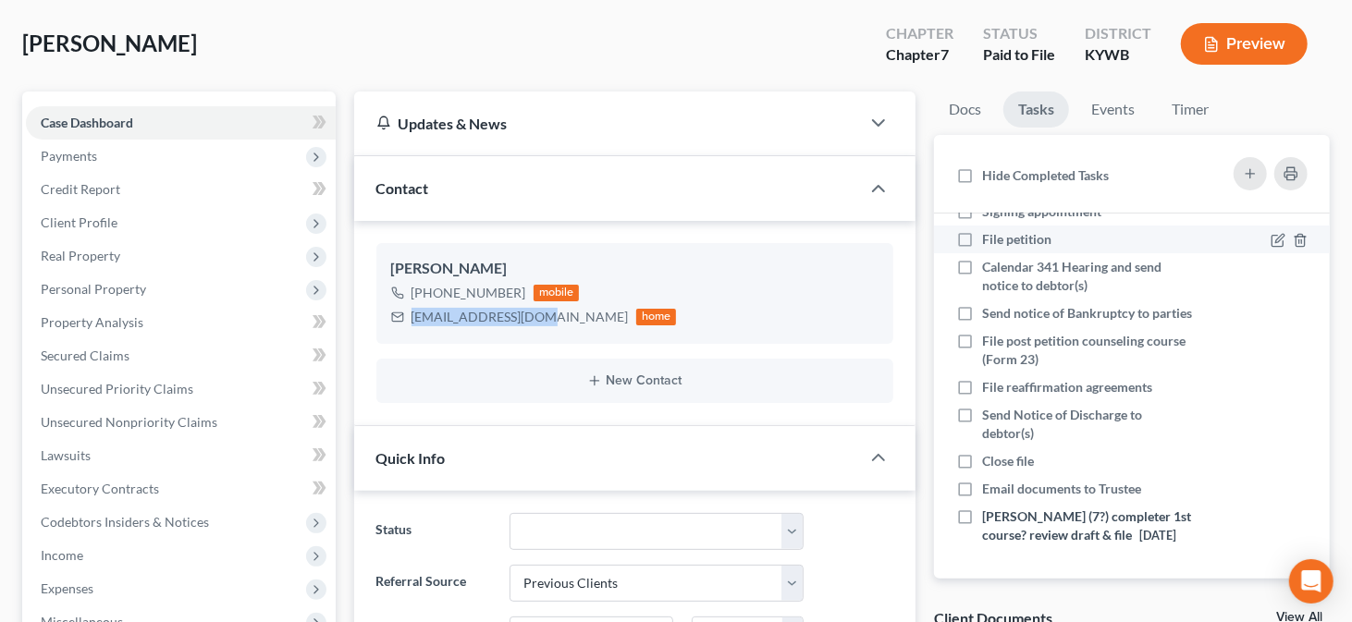
scroll to position [85, 0]
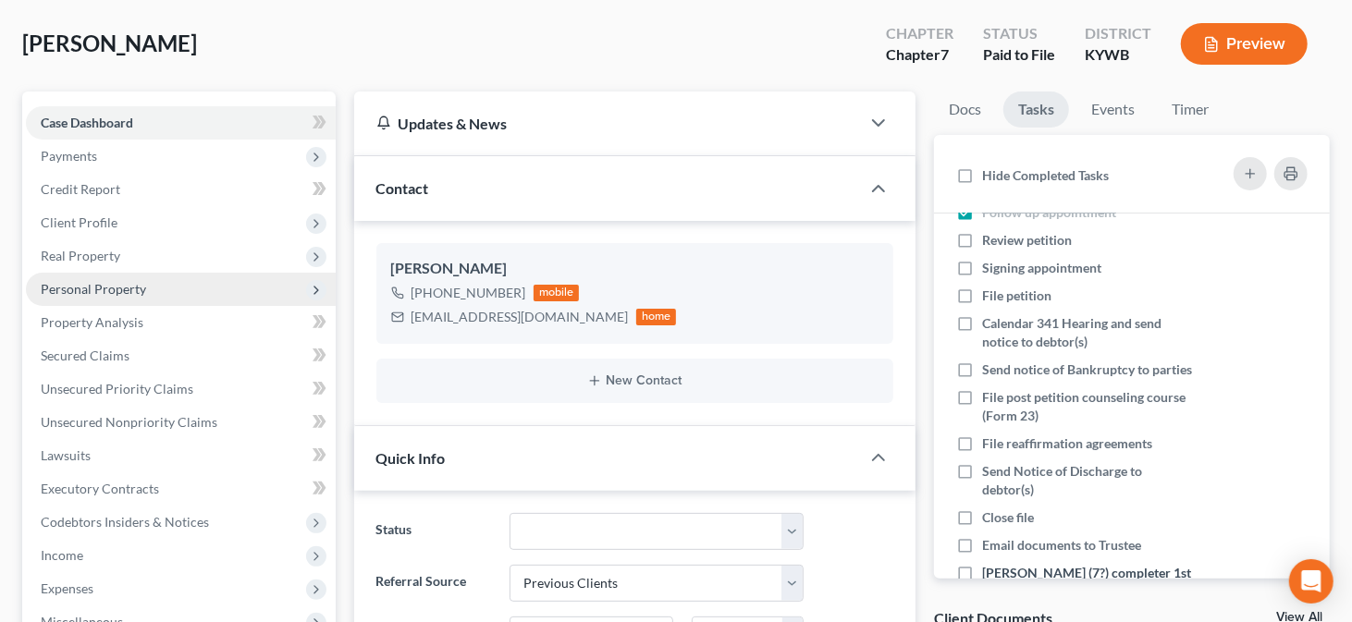
drag, startPoint x: 80, startPoint y: 286, endPoint x: 105, endPoint y: 291, distance: 26.5
click at [80, 286] on span "Personal Property" at bounding box center [93, 289] width 105 height 16
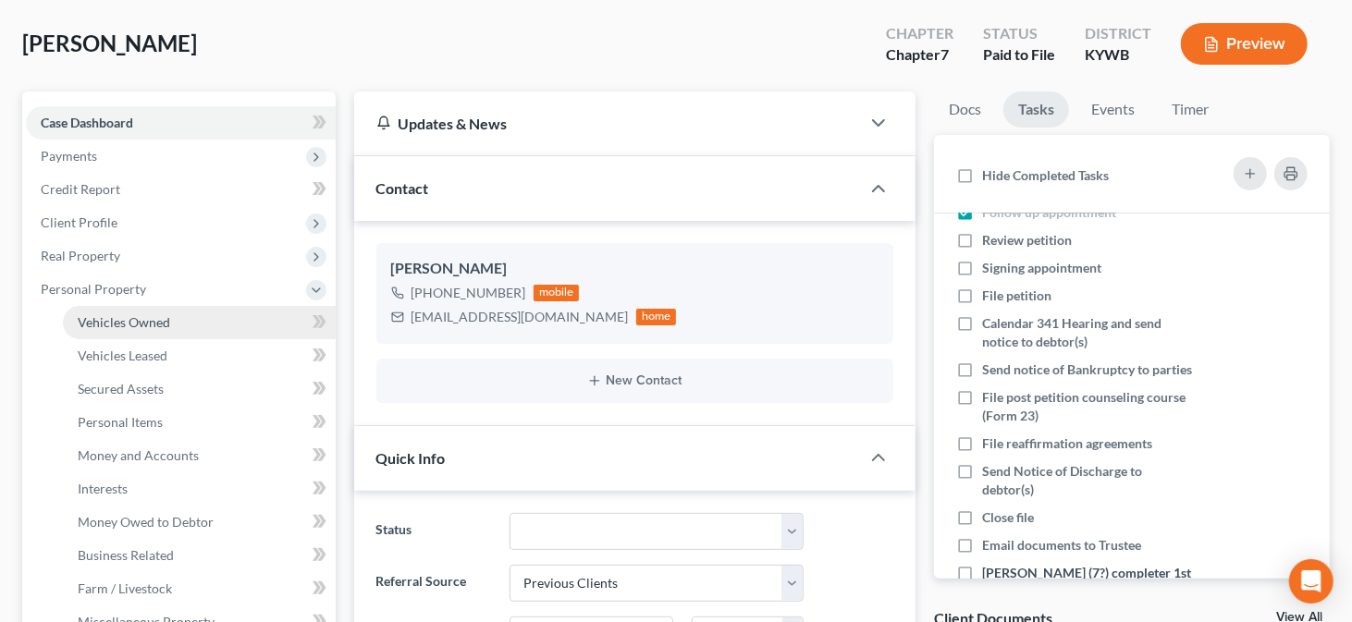
click at [114, 321] on span "Vehicles Owned" at bounding box center [124, 322] width 92 height 16
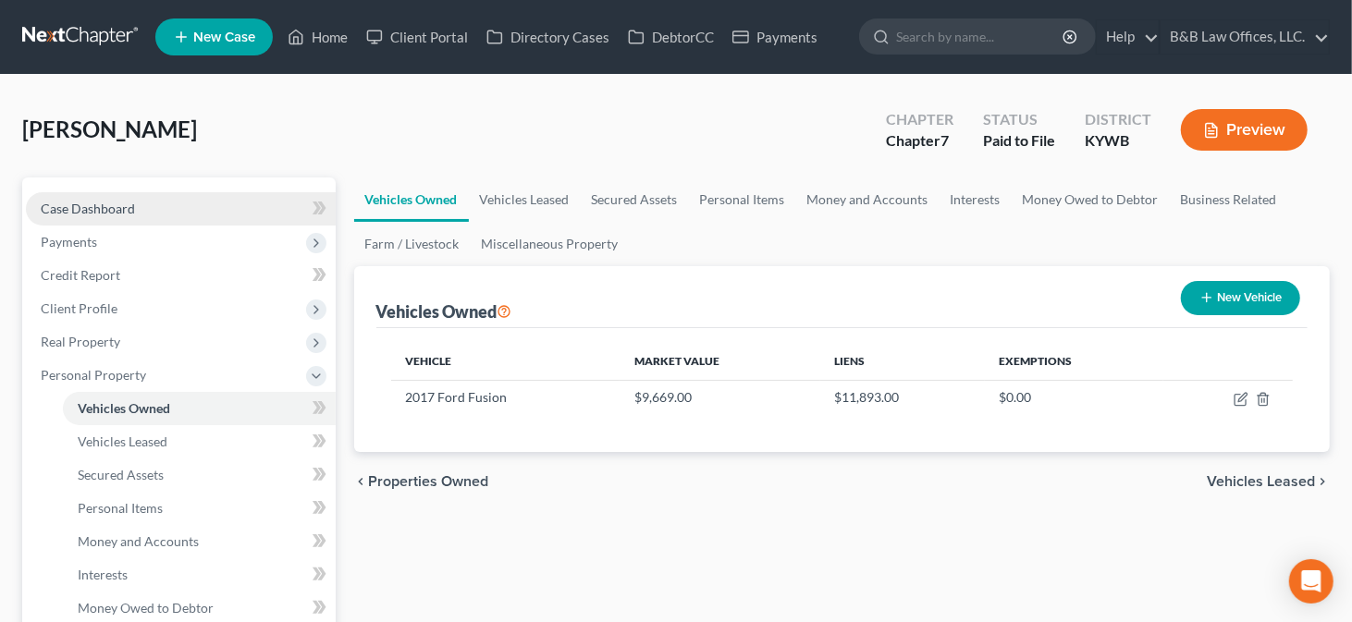
click at [123, 203] on span "Case Dashboard" at bounding box center [88, 209] width 94 height 16
select select "1"
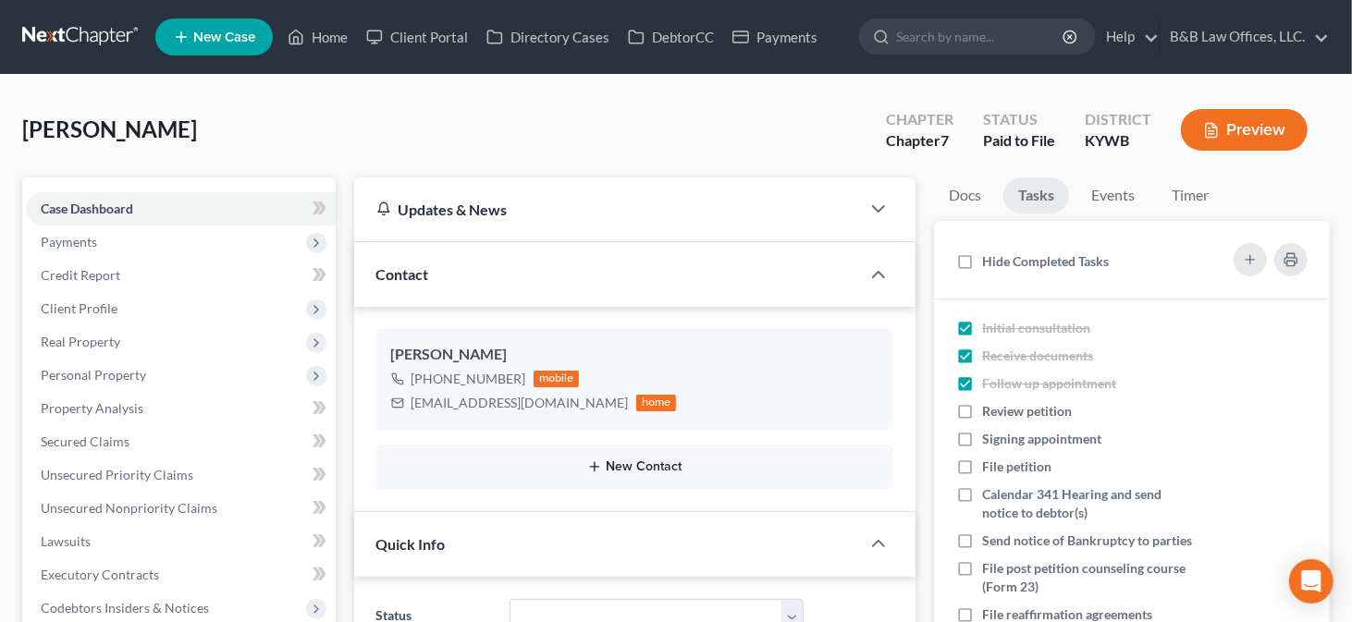
scroll to position [1772, 0]
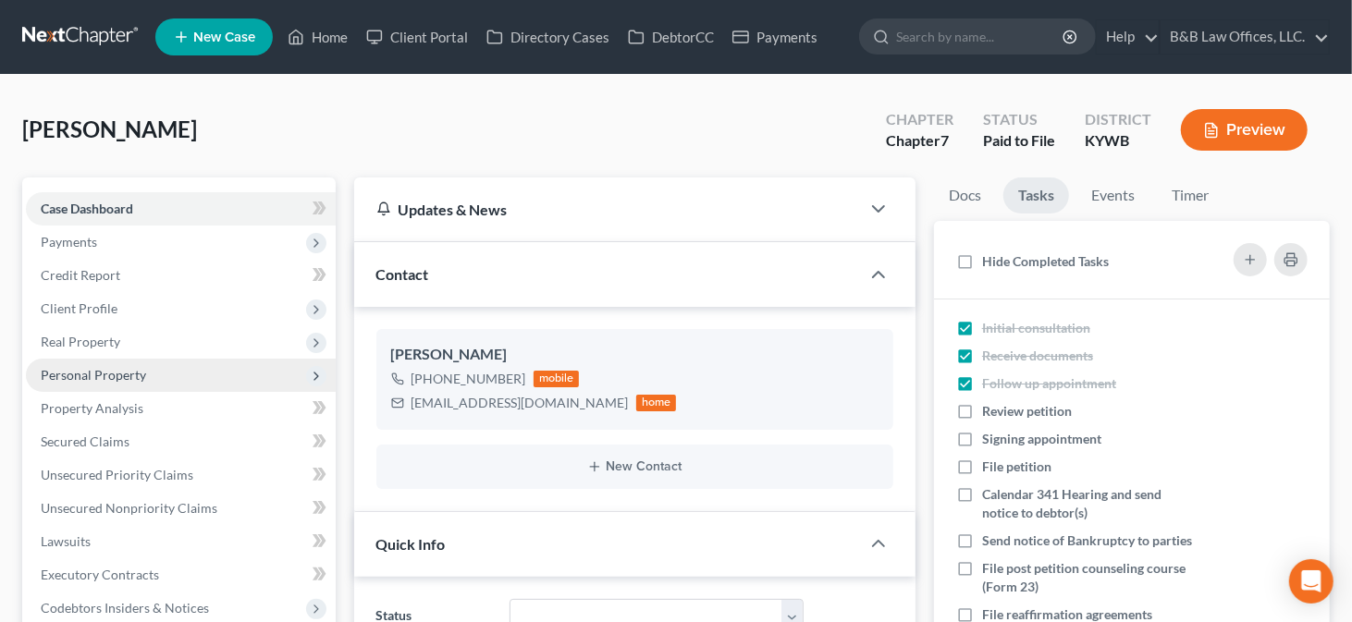
drag, startPoint x: 129, startPoint y: 384, endPoint x: 111, endPoint y: 384, distance: 18.5
click at [129, 384] on span "Personal Property" at bounding box center [181, 375] width 310 height 33
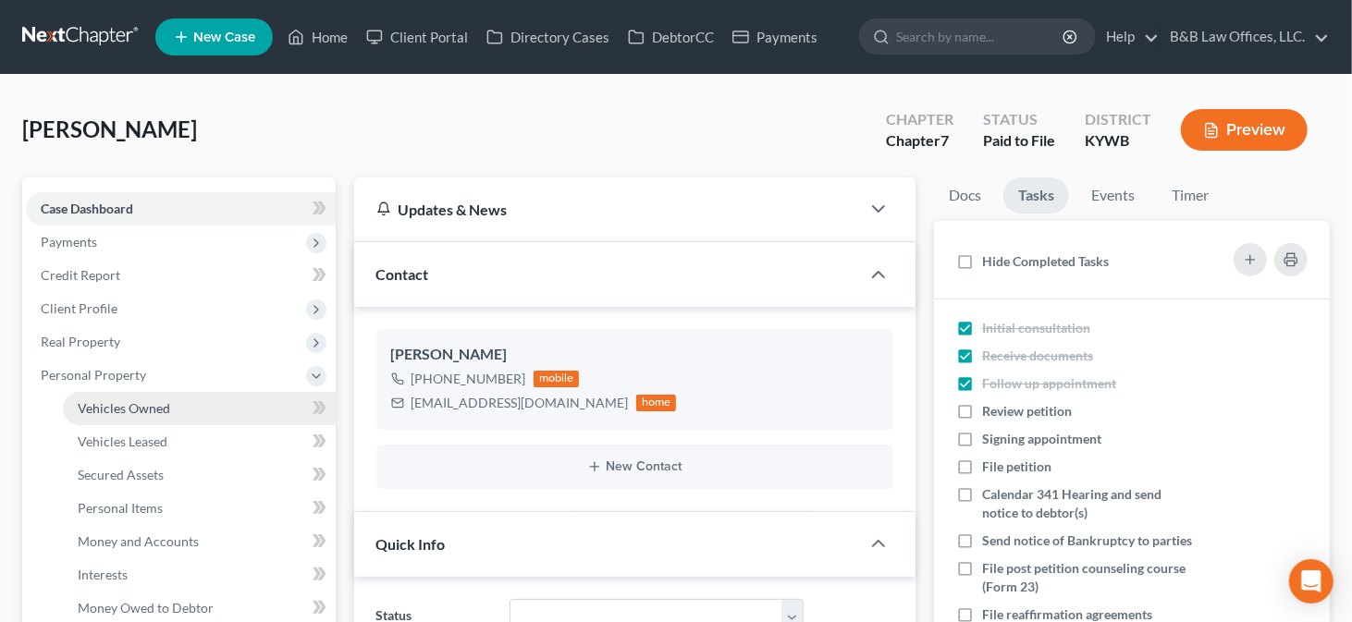
click at [123, 405] on span "Vehicles Owned" at bounding box center [124, 408] width 92 height 16
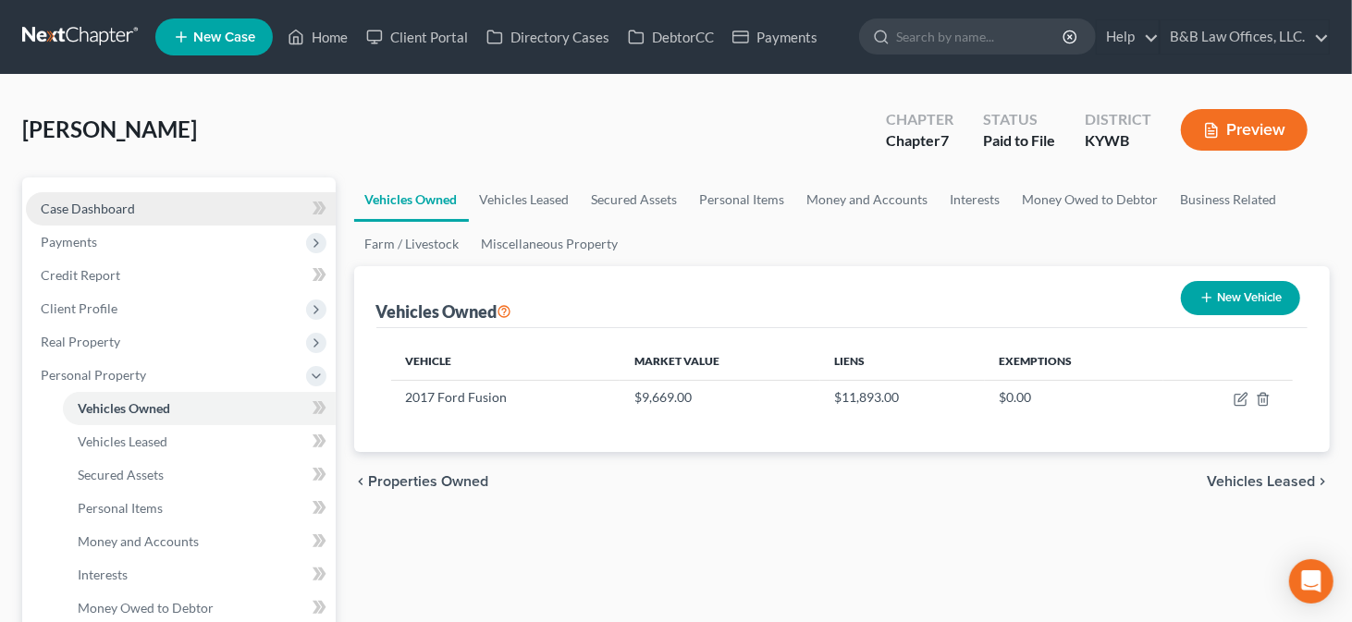
click at [129, 214] on span "Case Dashboard" at bounding box center [88, 209] width 94 height 16
select select "1"
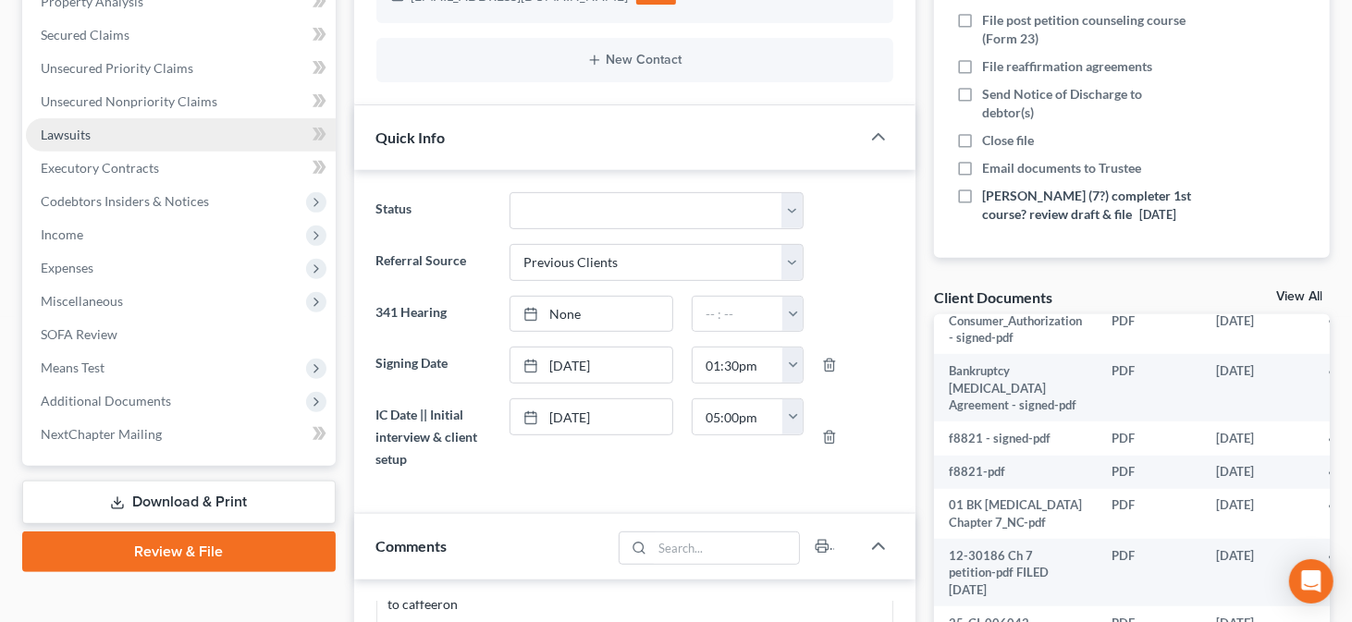
scroll to position [462, 0]
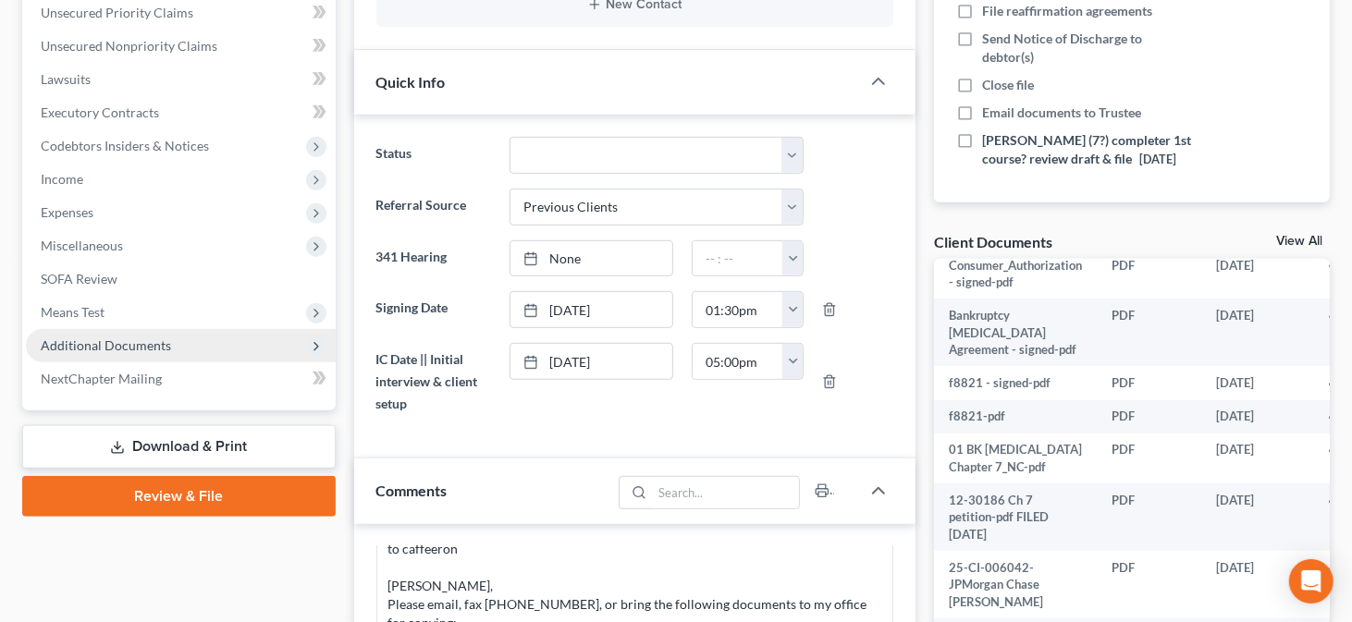
click at [285, 345] on span "Additional Documents" at bounding box center [181, 345] width 310 height 33
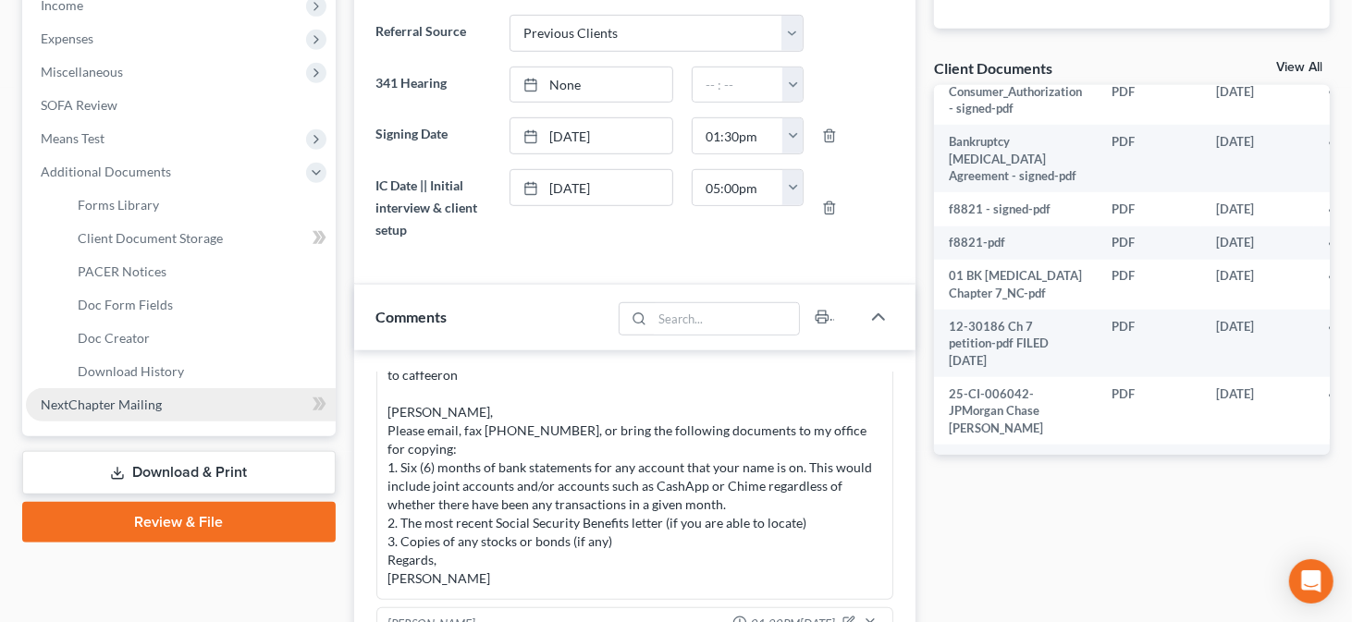
scroll to position [647, 0]
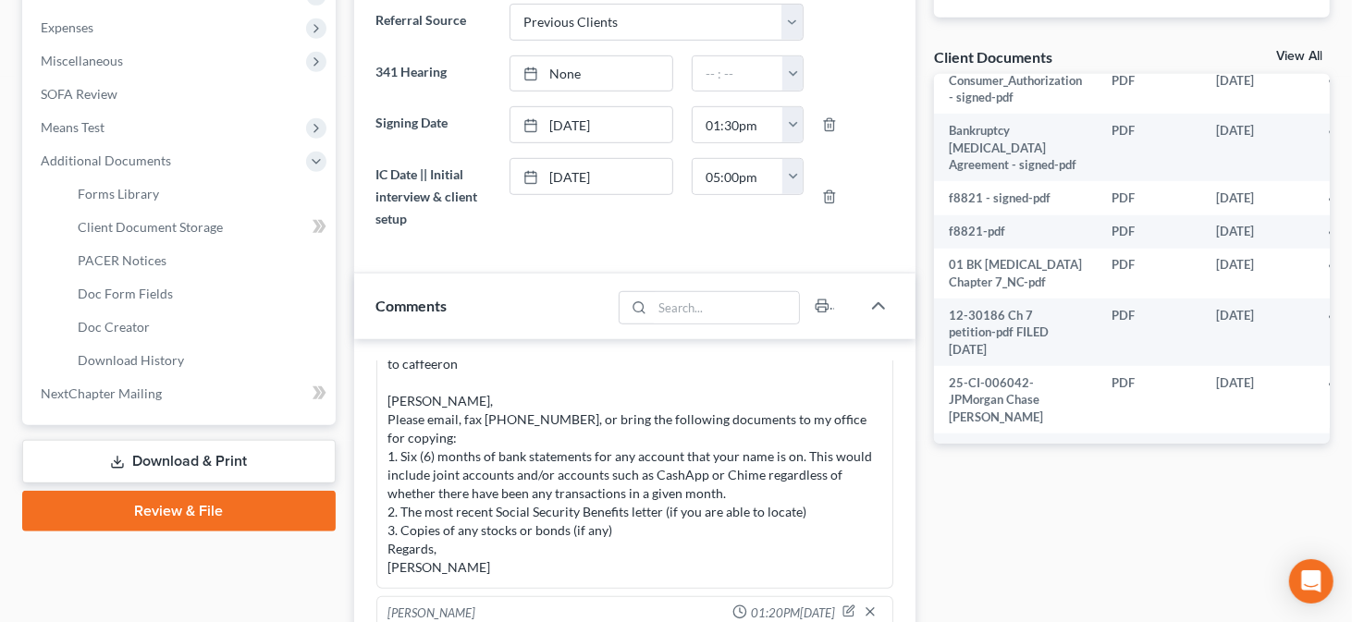
click at [202, 458] on link "Download & Print" at bounding box center [178, 461] width 313 height 43
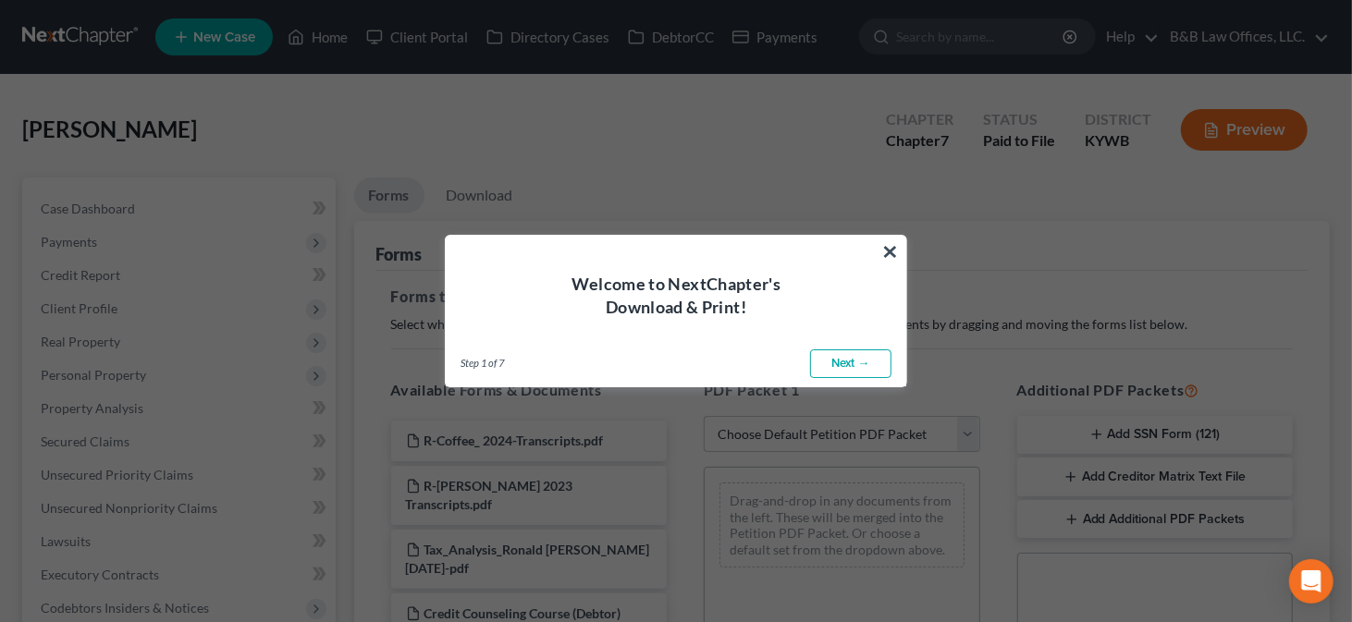
click at [865, 360] on link "Next →" at bounding box center [850, 364] width 81 height 30
select select "0"
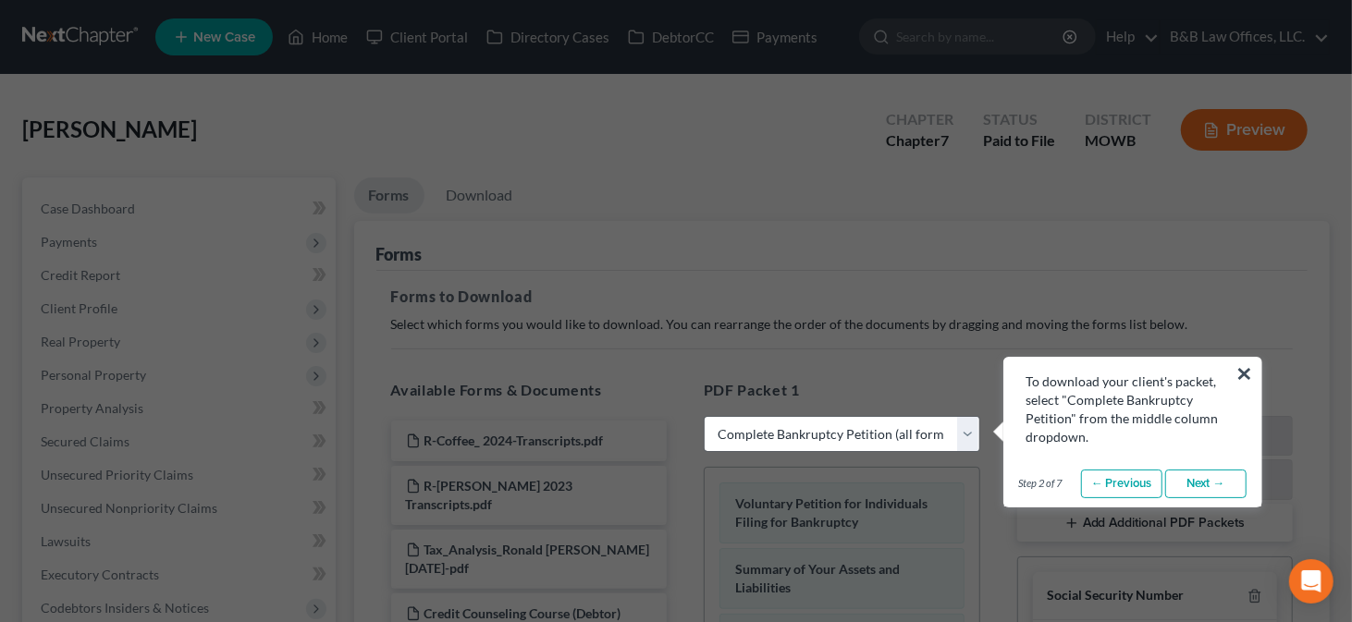
click at [1215, 481] on link "Next →" at bounding box center [1205, 485] width 81 height 30
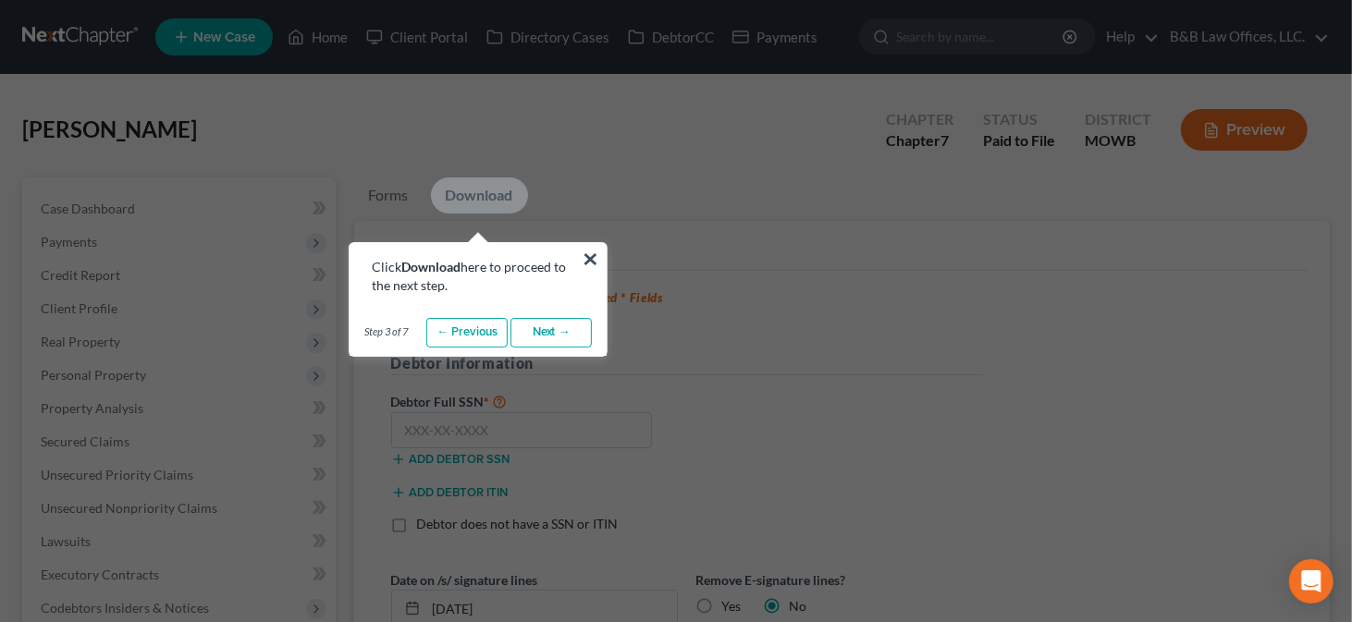
click at [546, 329] on link "Next →" at bounding box center [550, 333] width 81 height 30
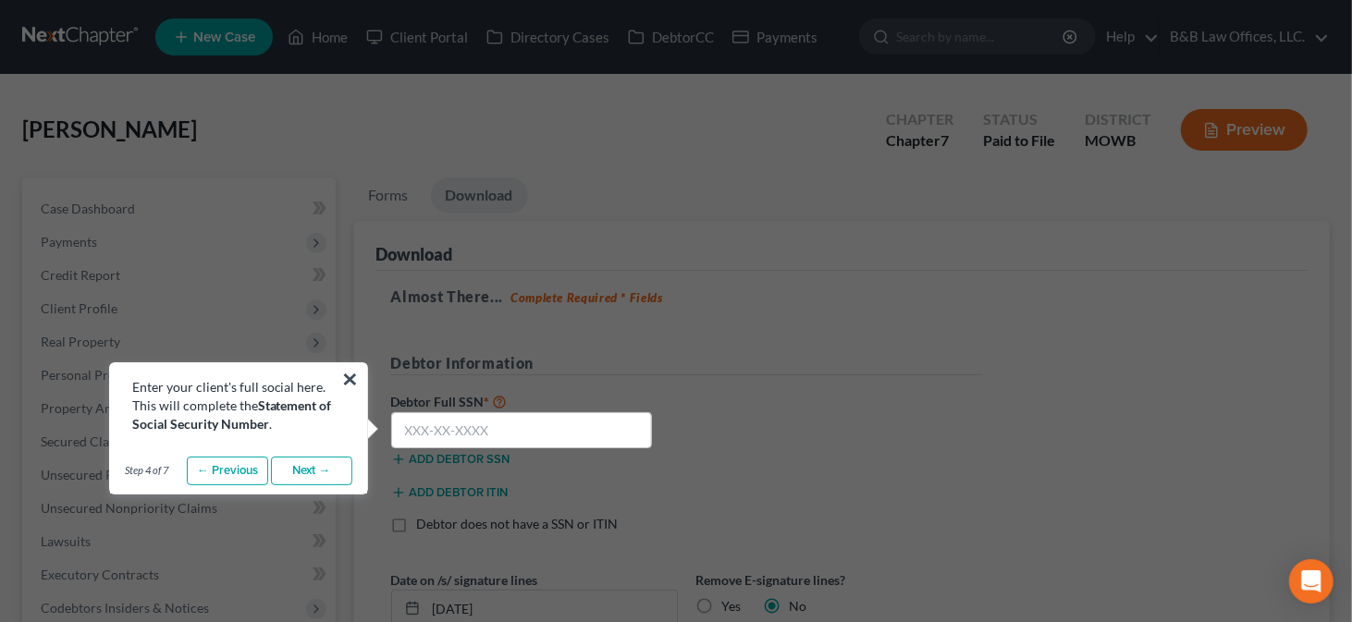
click at [318, 472] on link "Next →" at bounding box center [311, 472] width 81 height 30
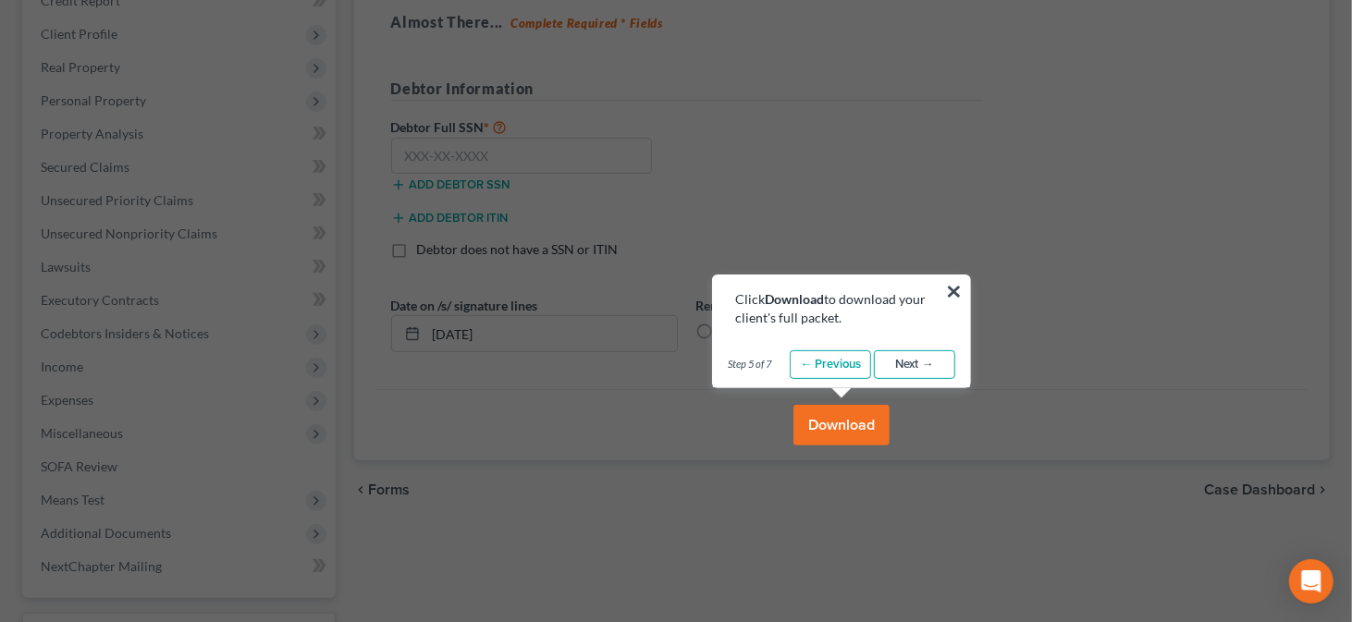
scroll to position [277, 0]
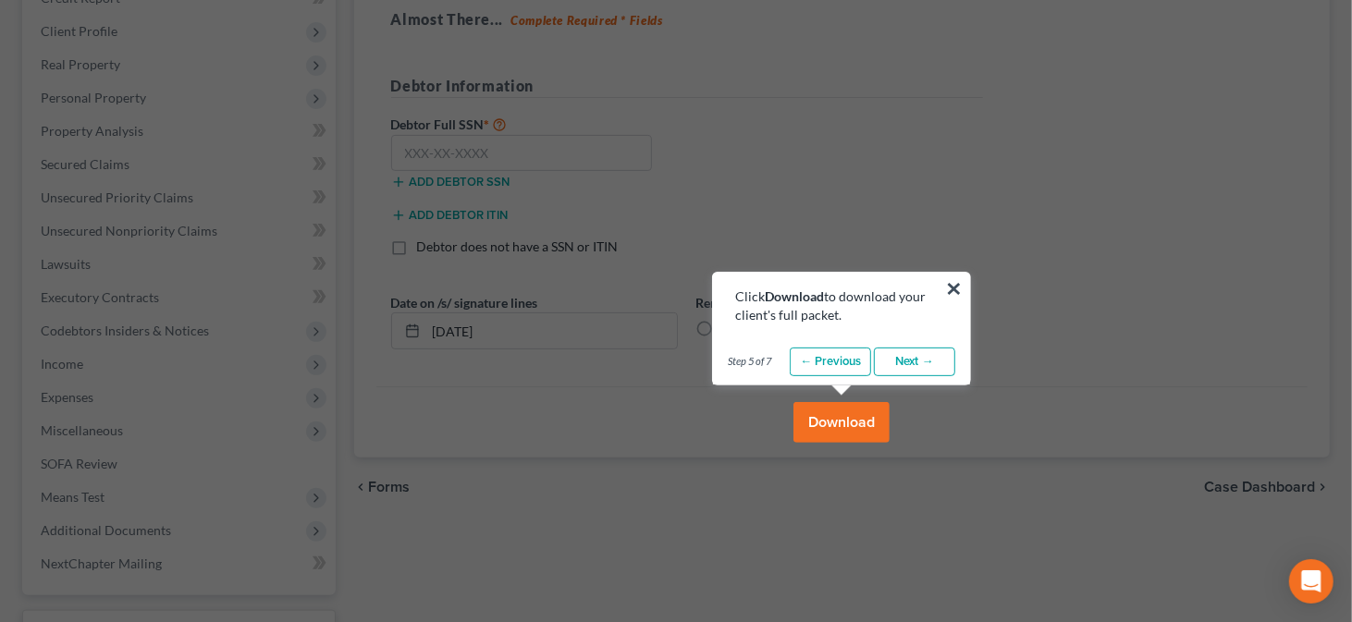
click at [912, 371] on link "Next →" at bounding box center [914, 363] width 81 height 30
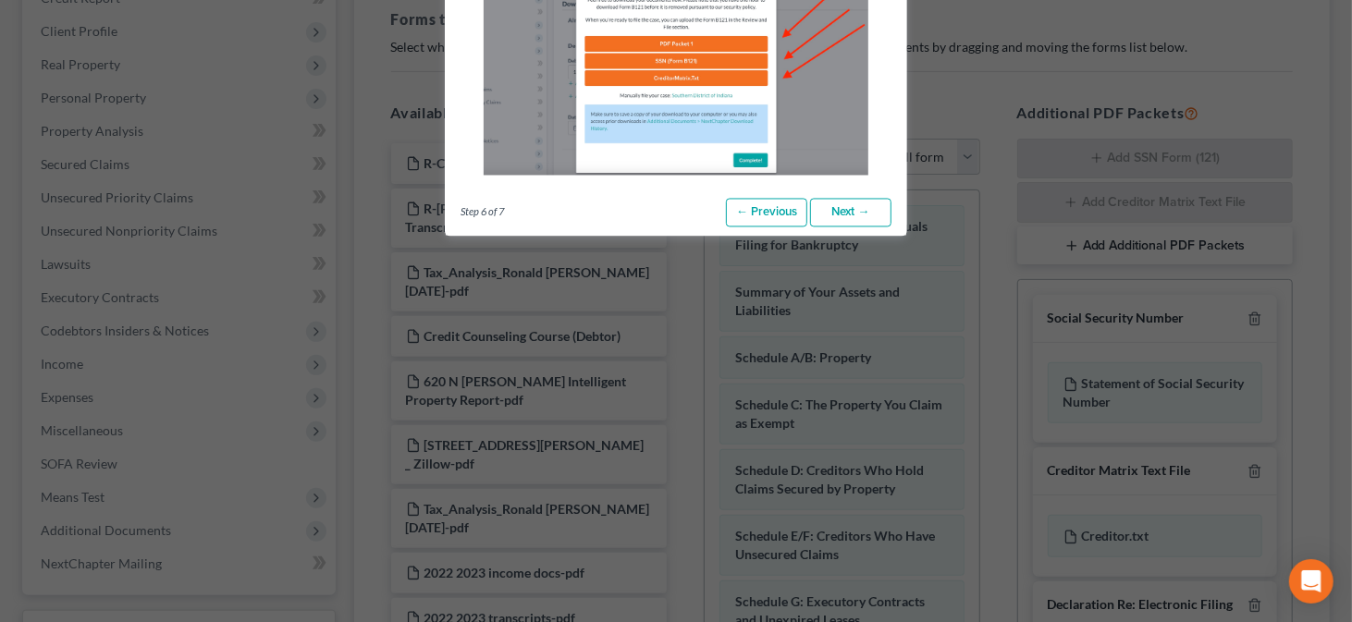
click at [863, 220] on link "Next →" at bounding box center [850, 213] width 81 height 30
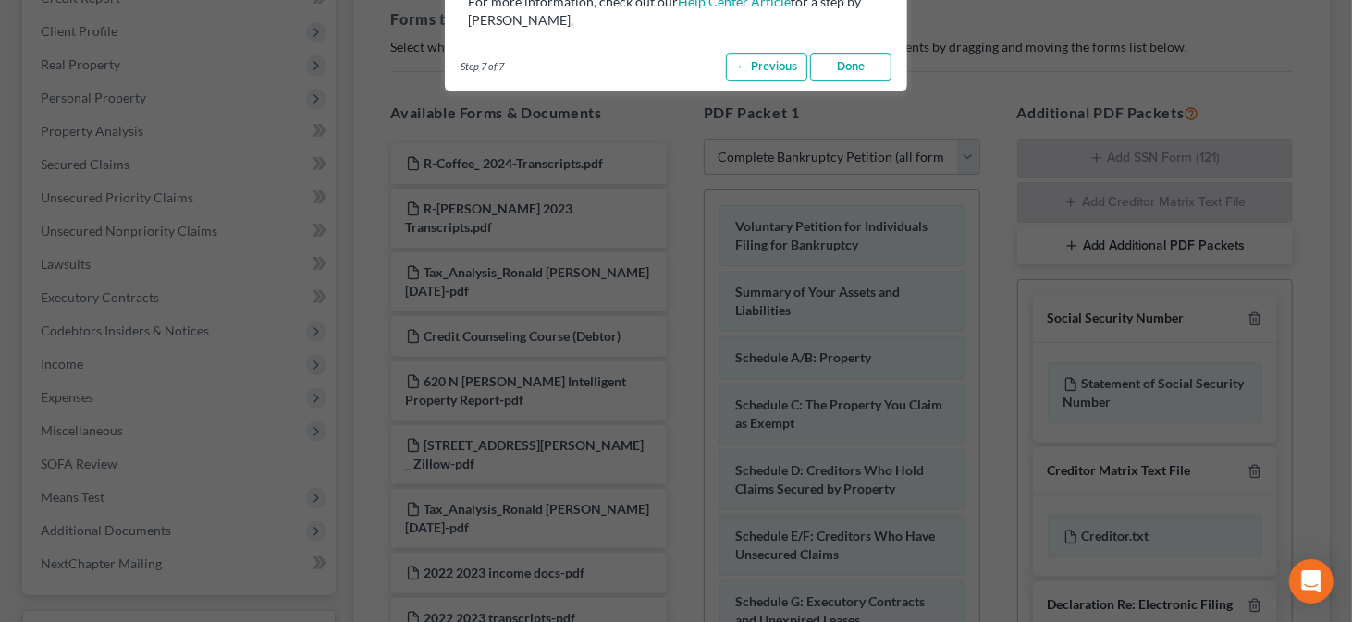
click at [841, 67] on link "Done" at bounding box center [850, 68] width 81 height 30
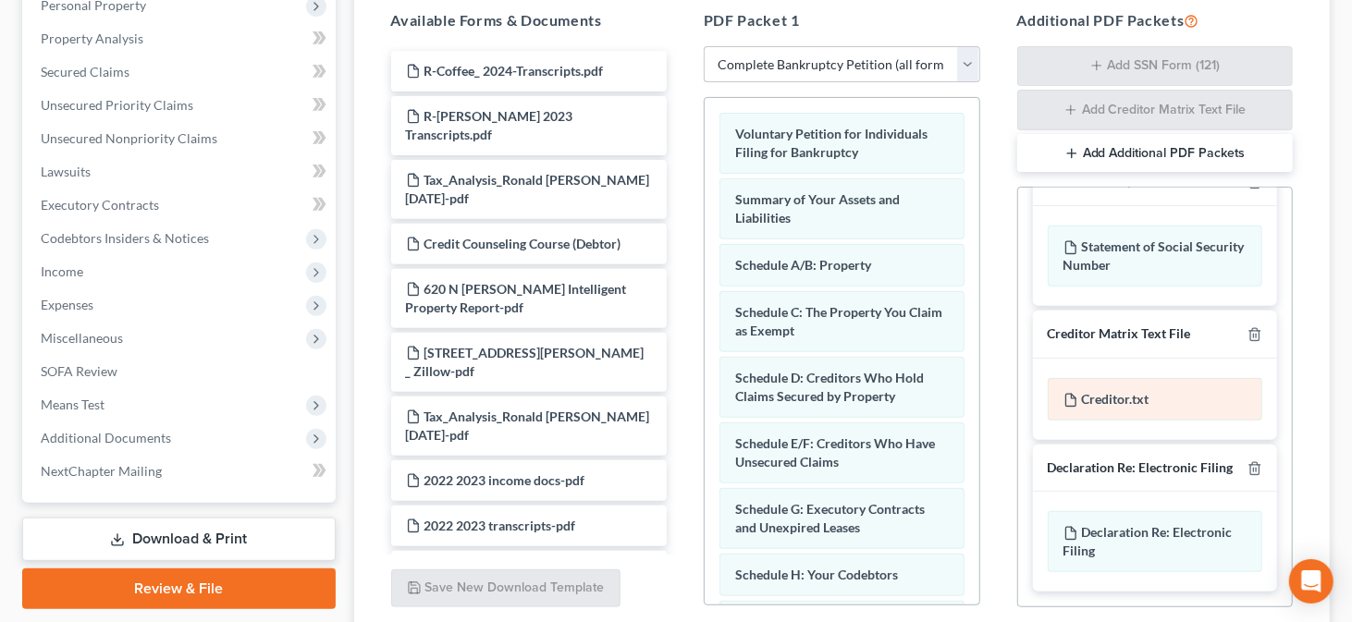
scroll to position [462, 0]
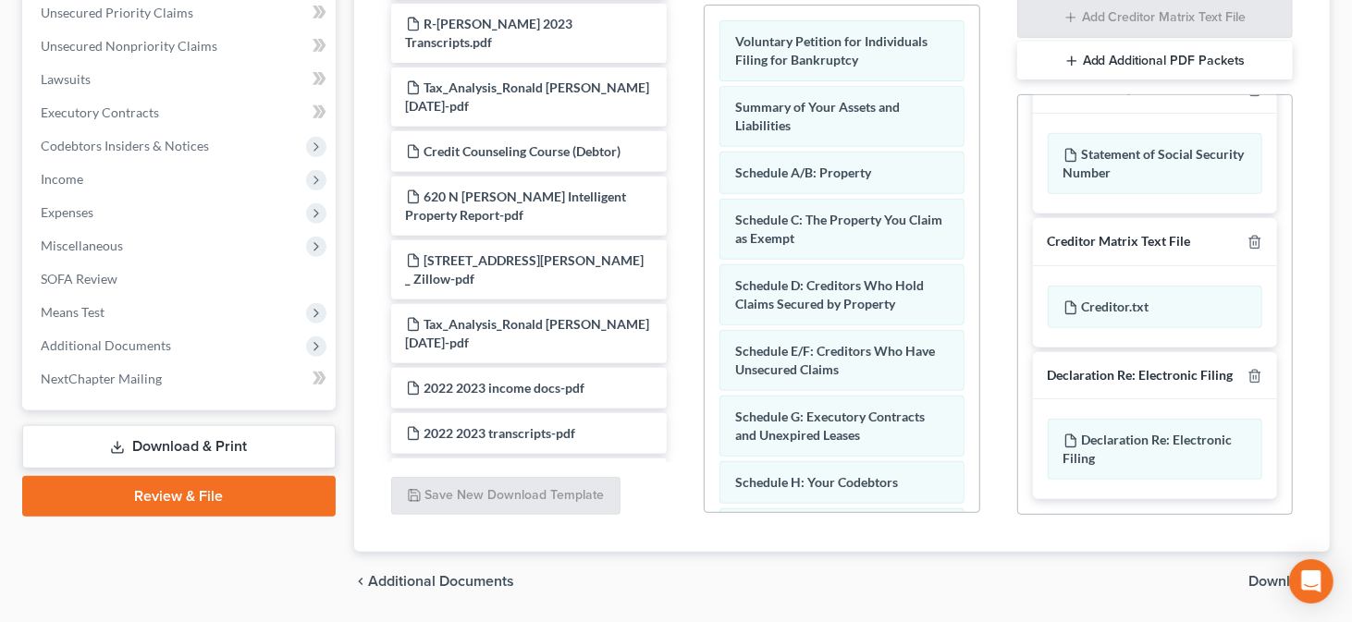
click at [225, 444] on link "Download & Print" at bounding box center [178, 446] width 313 height 43
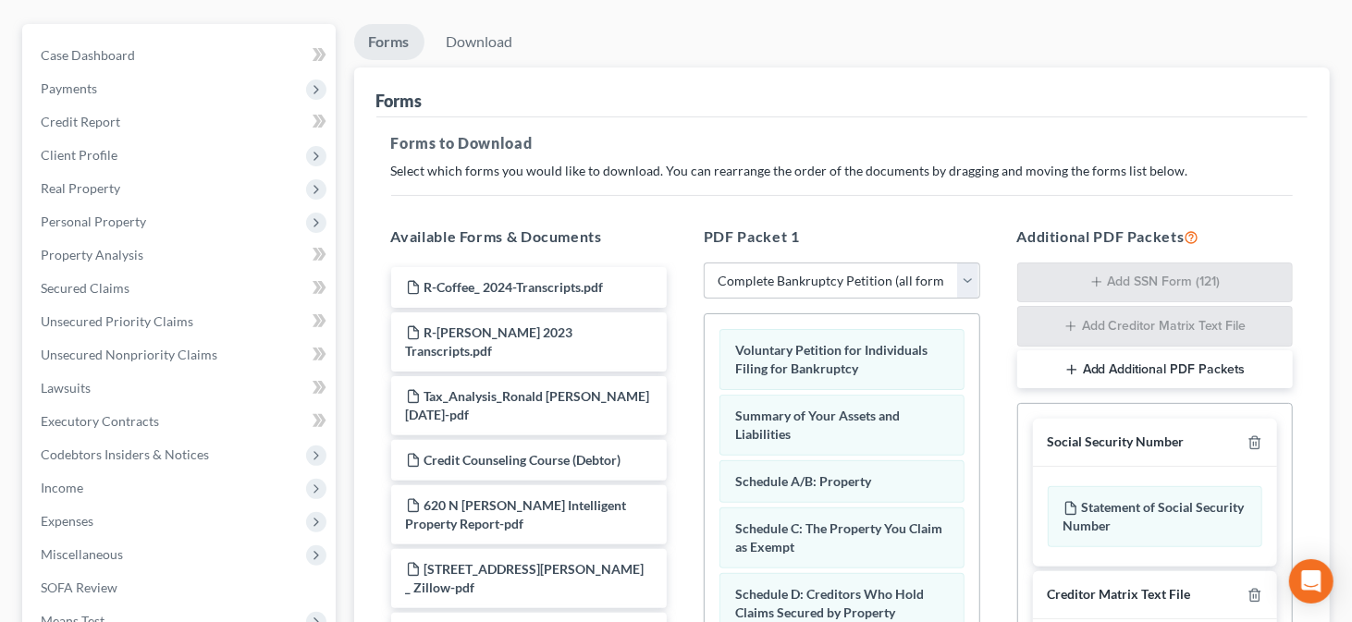
scroll to position [185, 0]
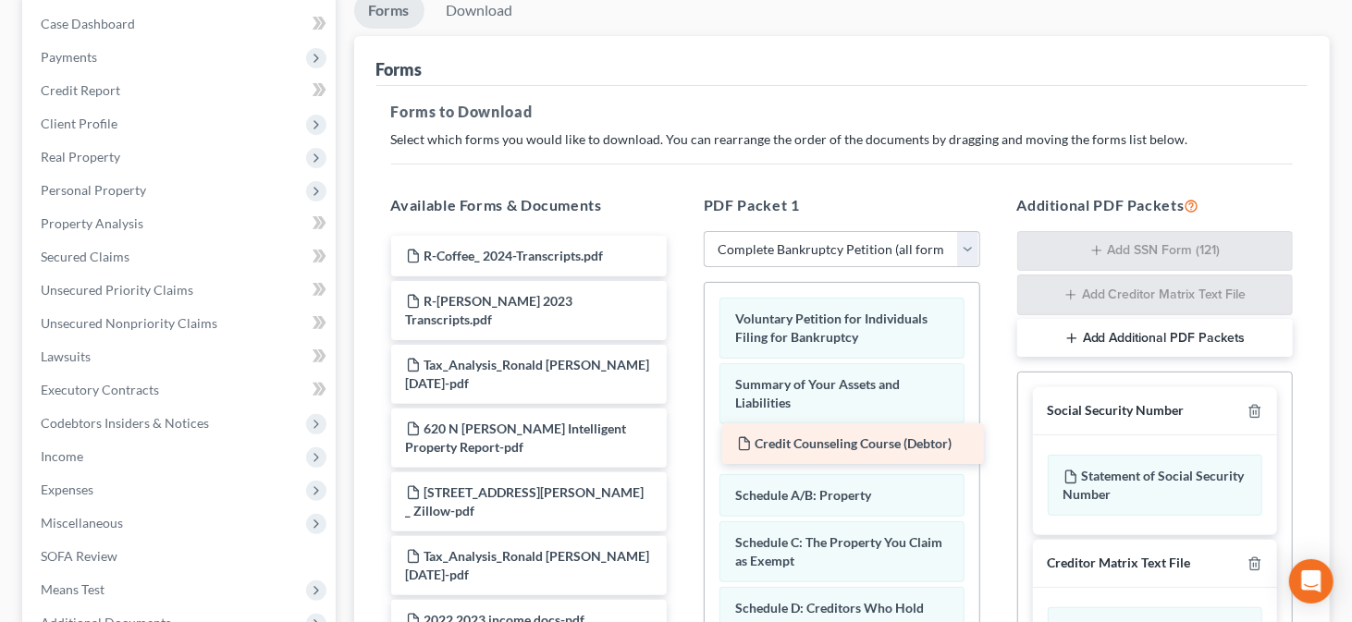
drag, startPoint x: 485, startPoint y: 411, endPoint x: 816, endPoint y: 446, distance: 332.9
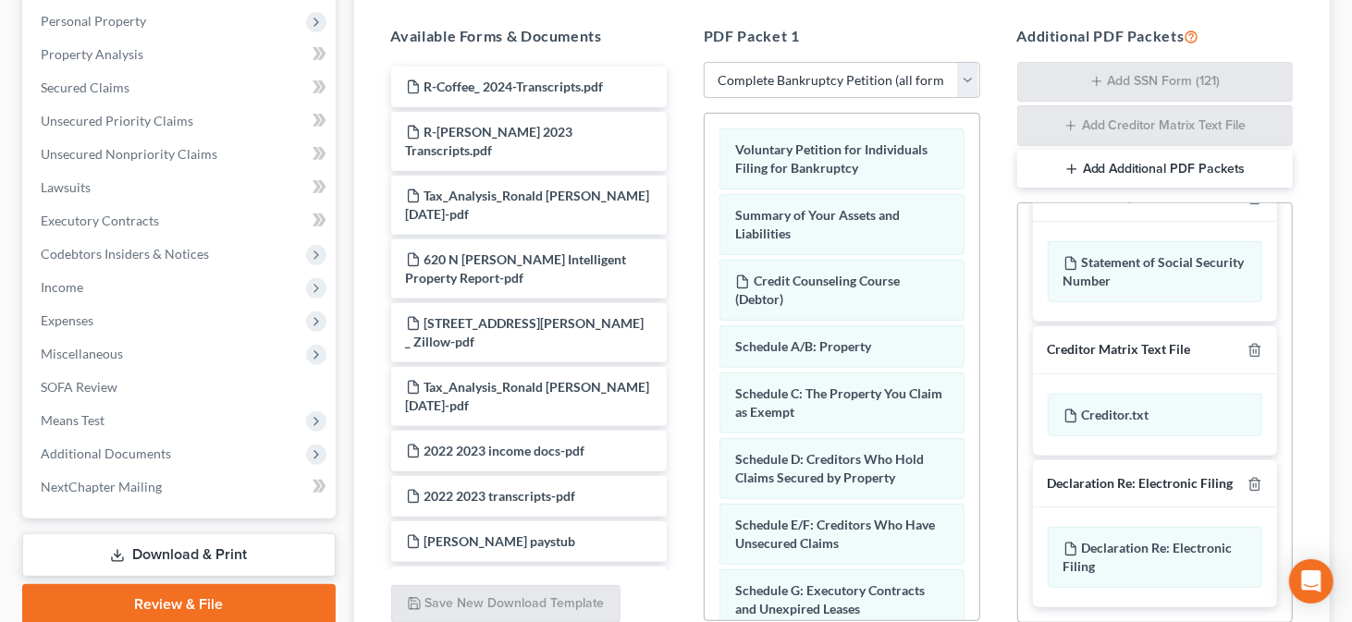
scroll to position [370, 0]
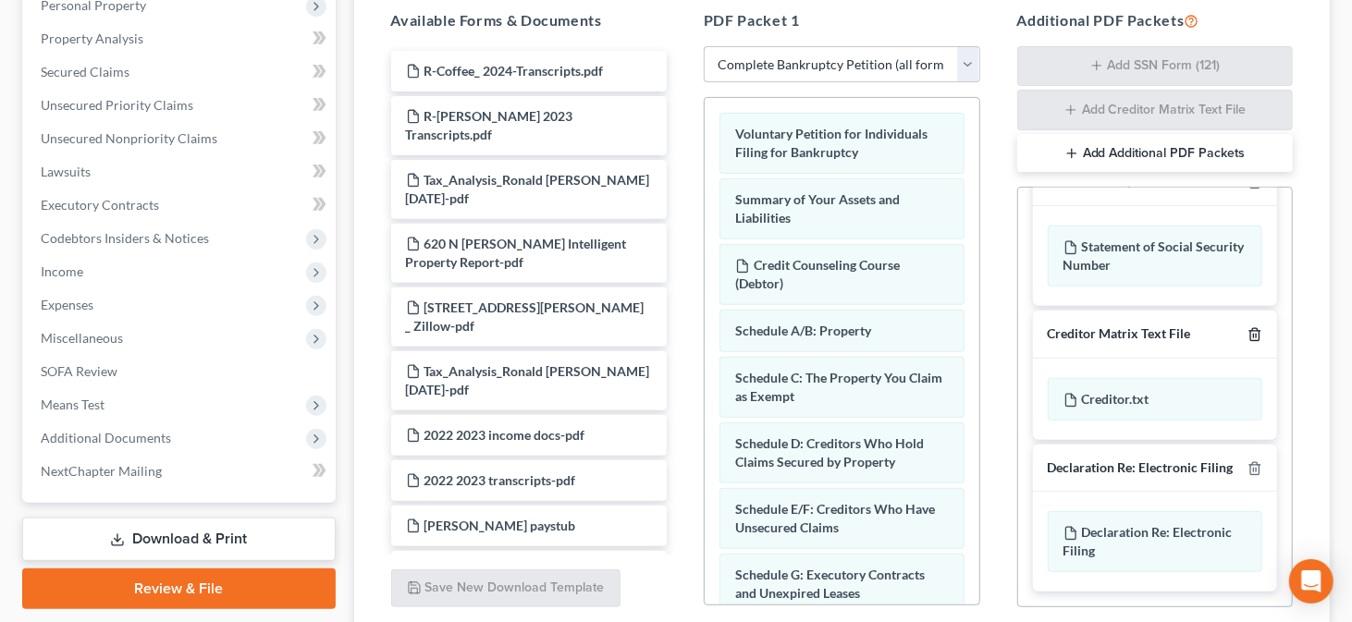
click at [1256, 334] on line "button" at bounding box center [1256, 336] width 0 height 4
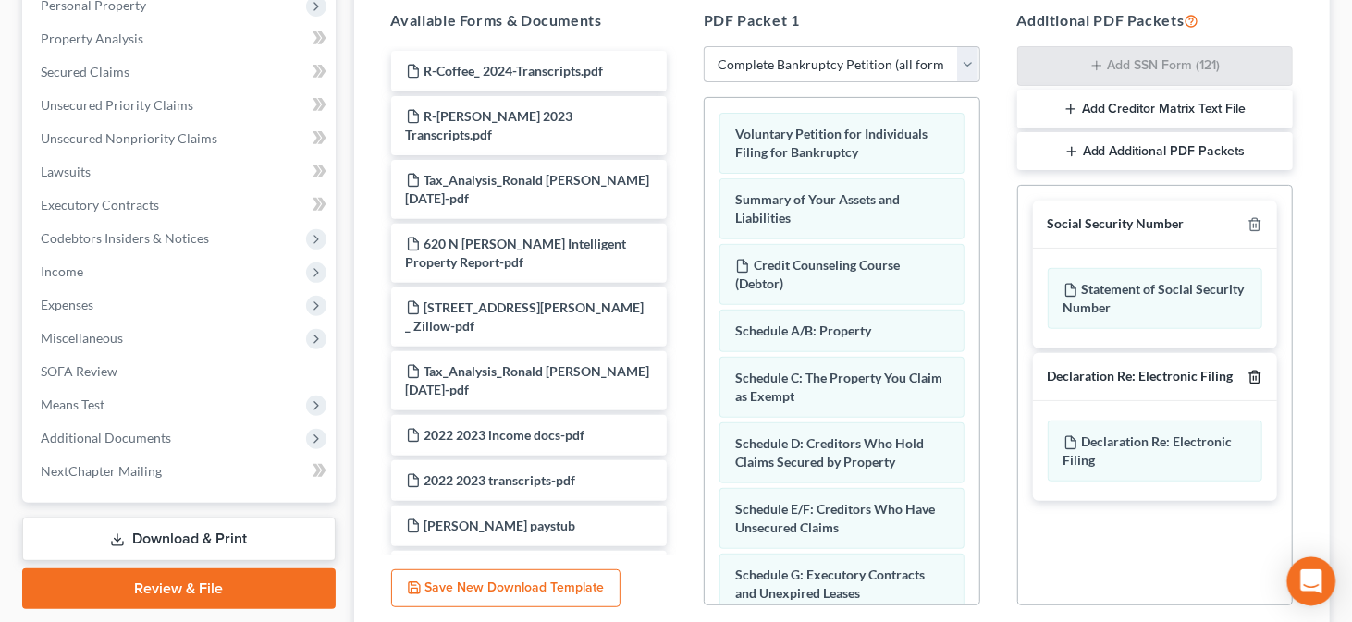
drag, startPoint x: 1252, startPoint y: 374, endPoint x: 1296, endPoint y: 600, distance: 229.9
click at [1205, 503] on div "Social Security Number Statement of Social Security Number Creditor Matrix Text…" at bounding box center [1155, 350] width 275 height 329
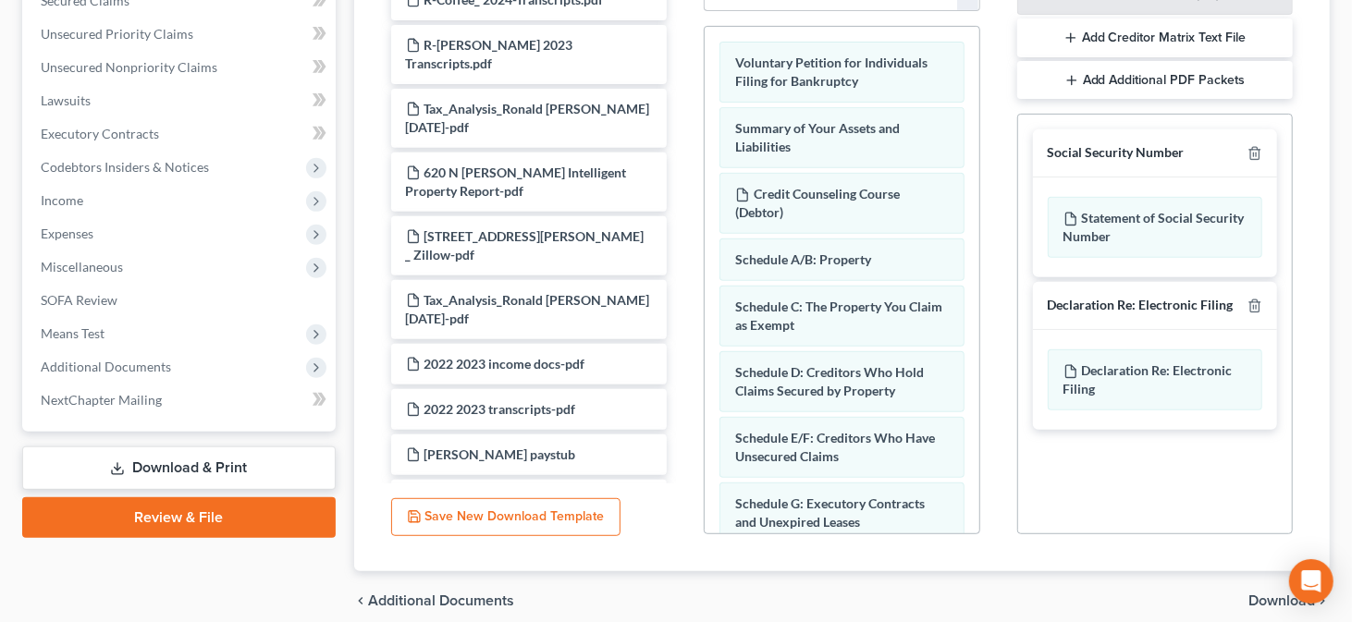
scroll to position [518, 0]
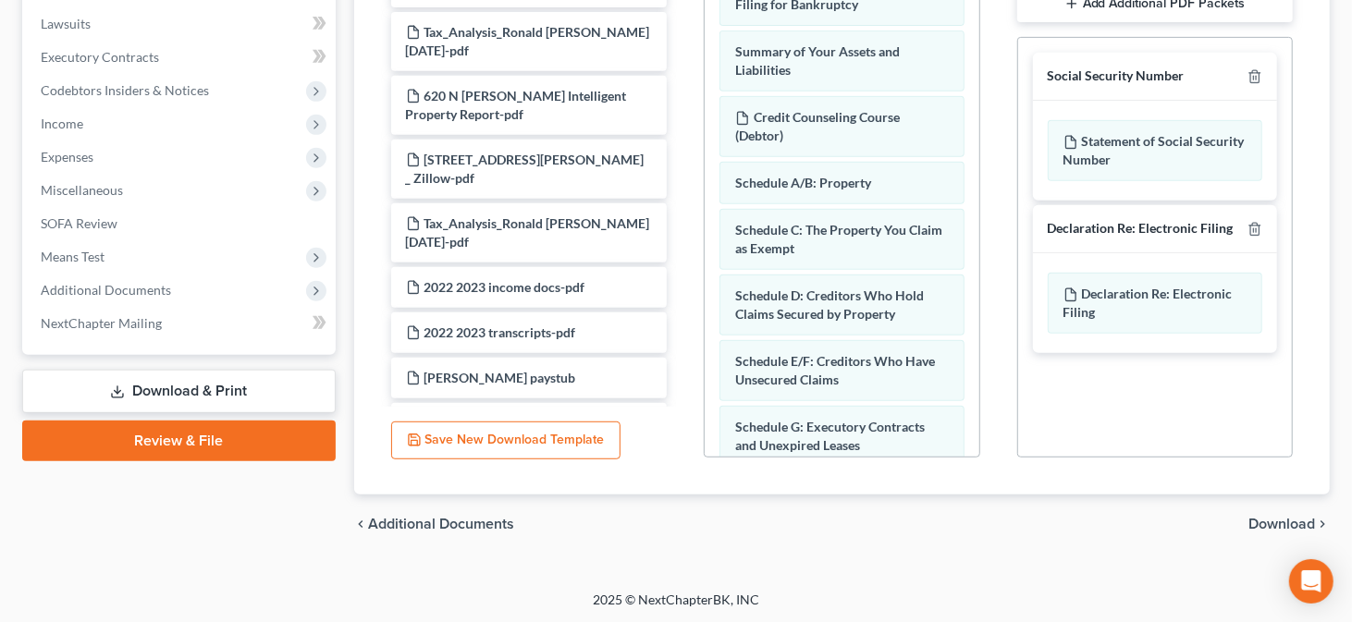
click at [1272, 517] on span "Download" at bounding box center [1281, 524] width 67 height 15
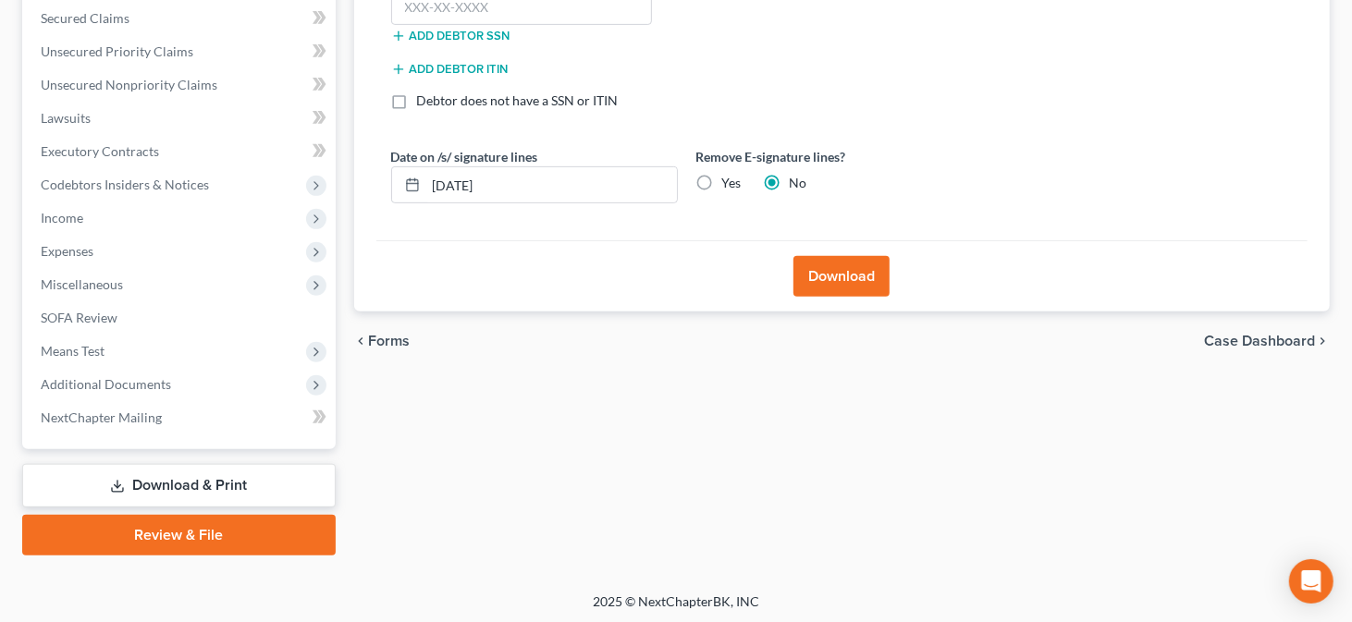
scroll to position [331, 0]
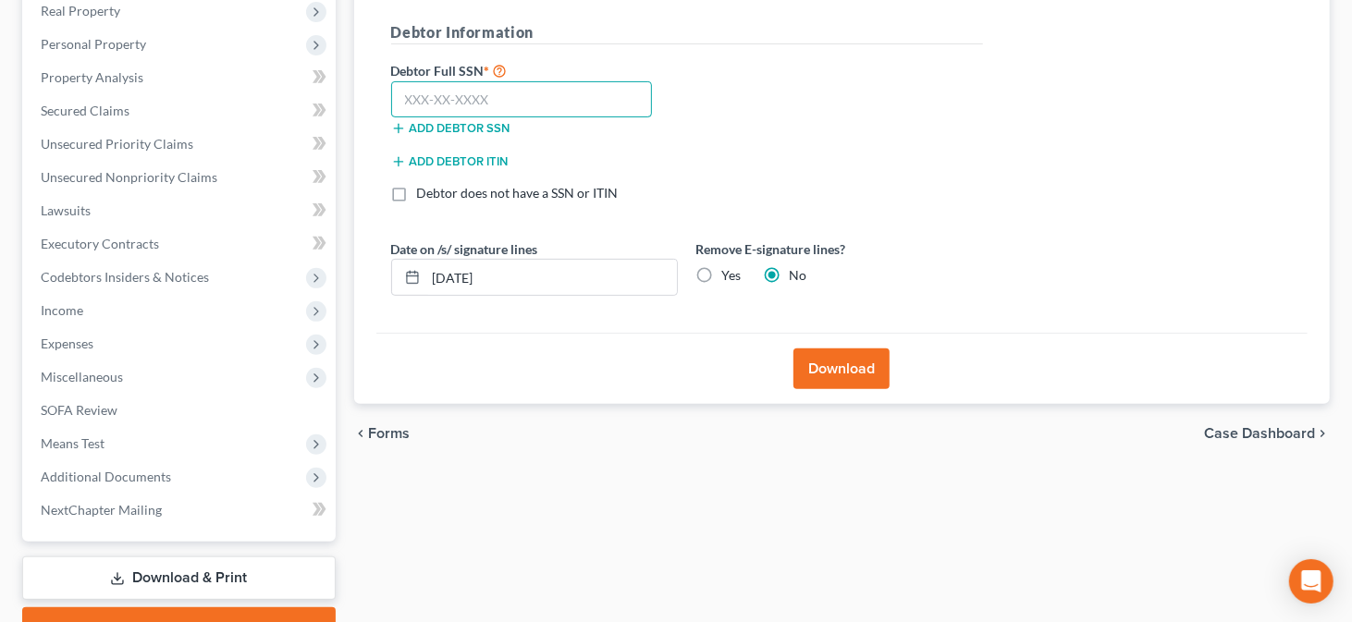
click at [431, 104] on input "text" at bounding box center [522, 99] width 262 height 37
type input "407-86-3828"
drag, startPoint x: 819, startPoint y: 365, endPoint x: 696, endPoint y: 270, distance: 155.5
click at [806, 326] on div "Download Almost There... Complete Required * Fields Debtor Information Debtor F…" at bounding box center [842, 147] width 976 height 515
click at [722, 272] on label "Yes" at bounding box center [731, 275] width 19 height 18
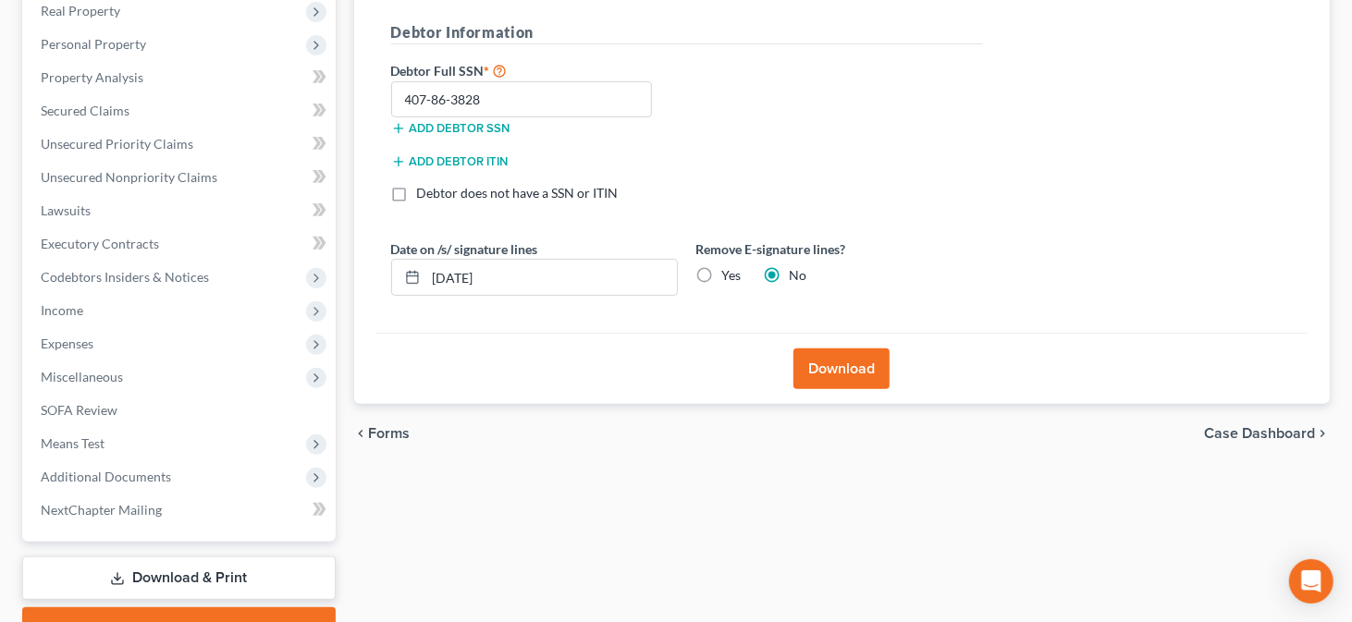
click at [730, 272] on input "Yes" at bounding box center [736, 272] width 12 height 12
radio input "true"
radio input "false"
click at [838, 368] on button "Download" at bounding box center [841, 369] width 96 height 41
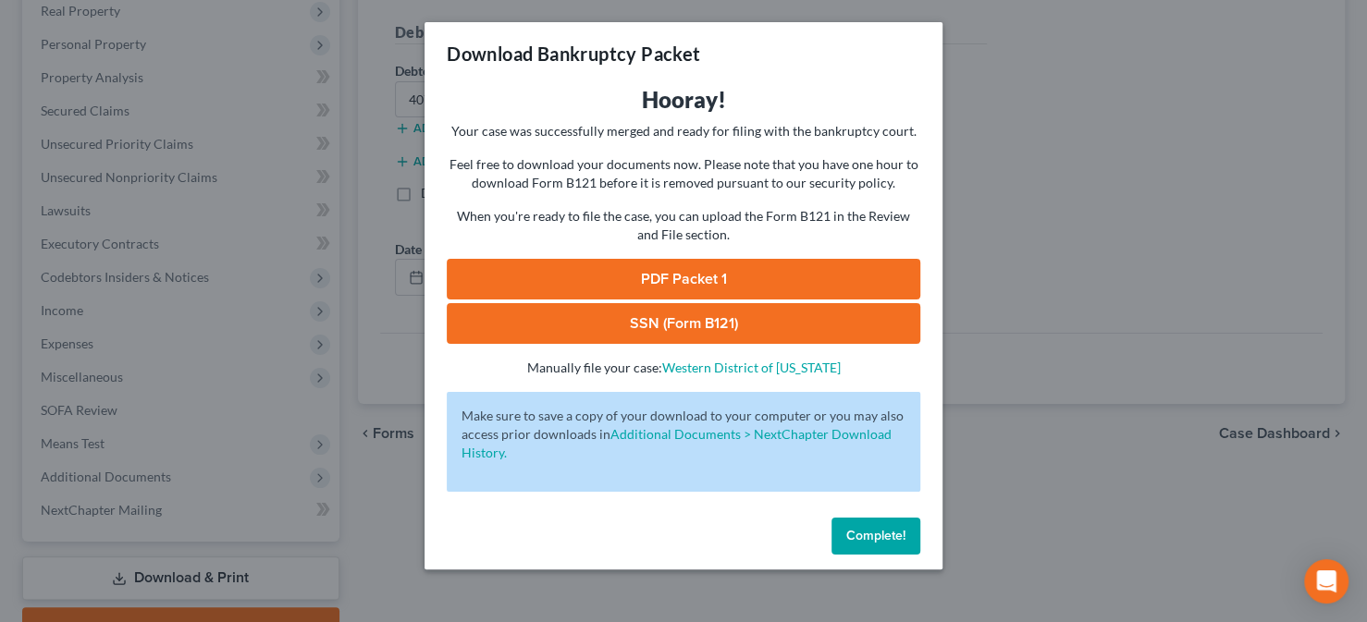
click at [693, 276] on link "PDF Packet 1" at bounding box center [683, 279] width 473 height 41
click at [633, 325] on link "SSN (Form B121)" at bounding box center [683, 323] width 473 height 41
click at [887, 532] on span "Complete!" at bounding box center [875, 536] width 59 height 16
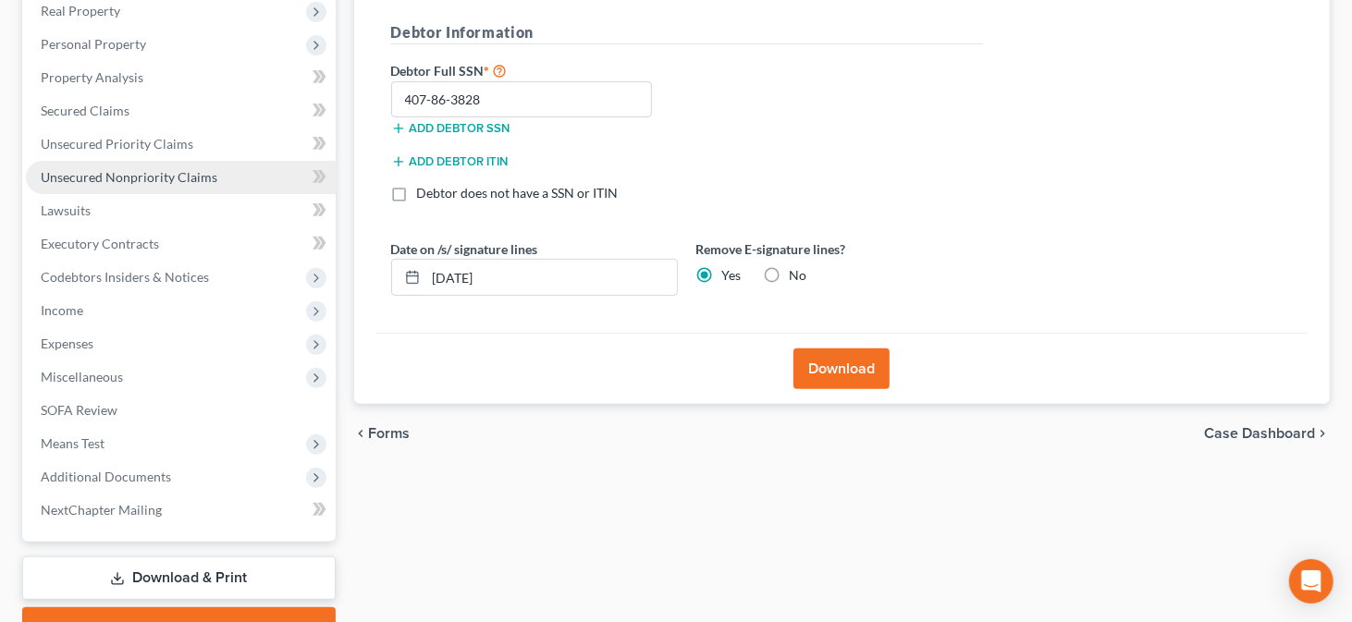
scroll to position [0, 0]
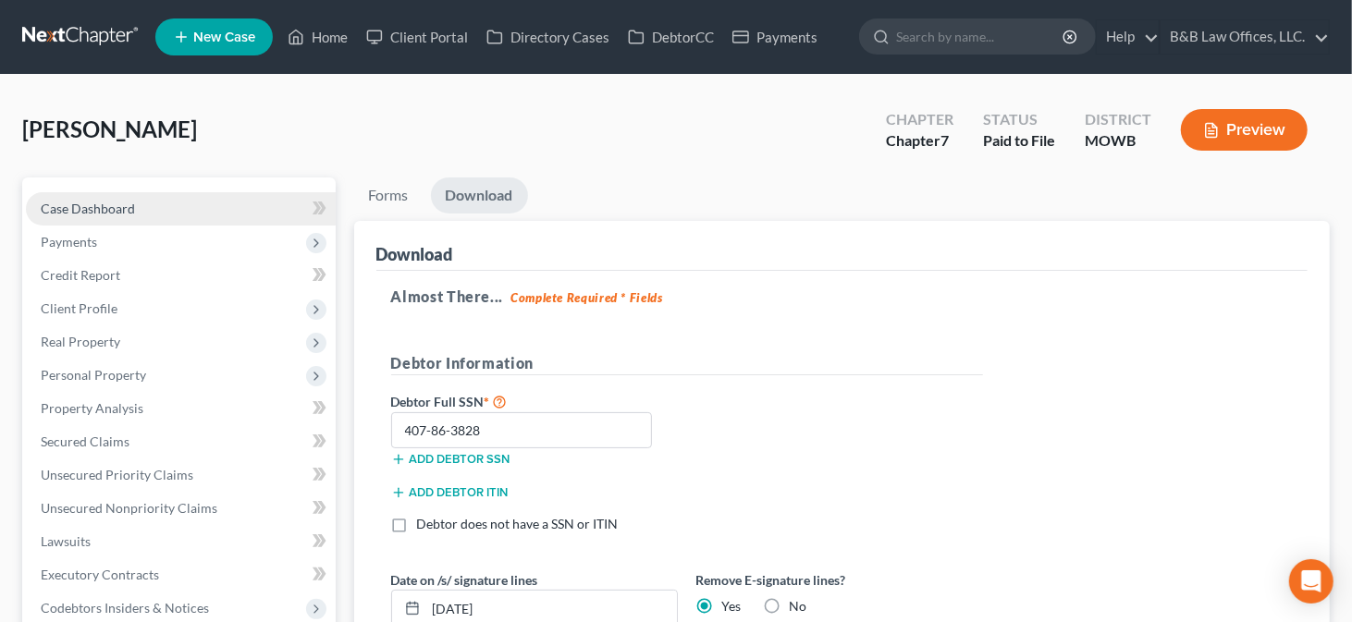
click at [86, 219] on link "Case Dashboard" at bounding box center [181, 208] width 310 height 33
select select "1"
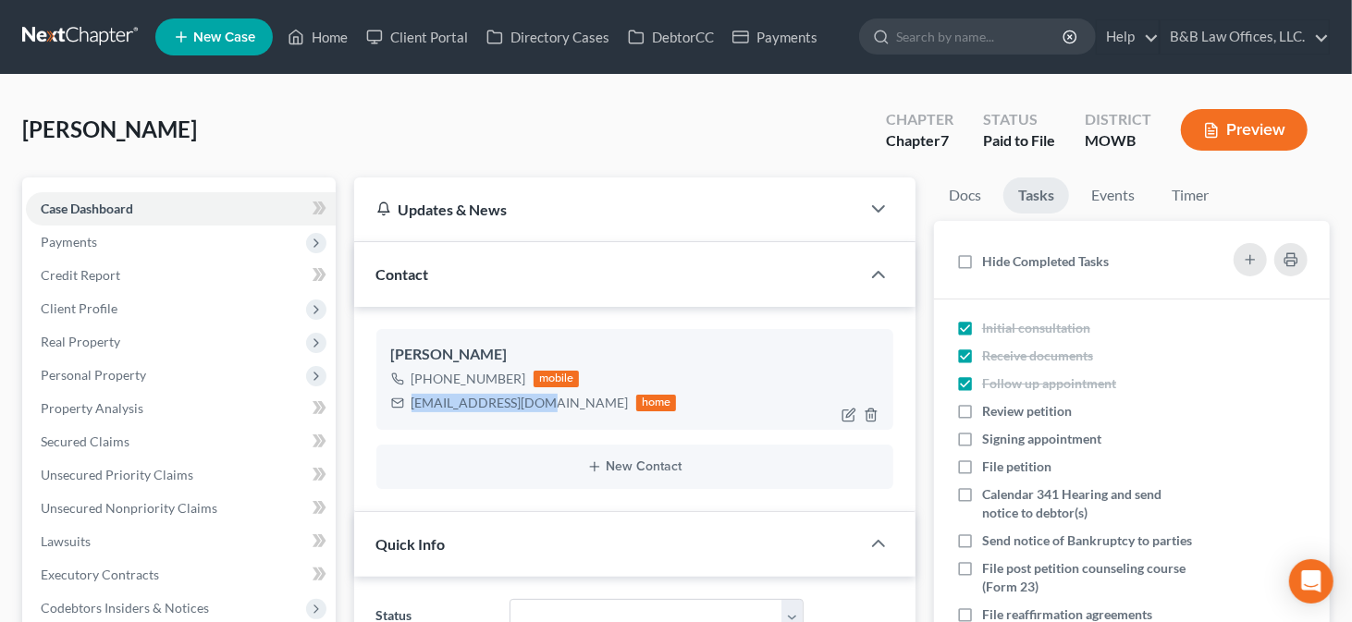
scroll to position [567, 0]
drag, startPoint x: 467, startPoint y: 397, endPoint x: 536, endPoint y: 414, distance: 71.5
click at [536, 414] on div "Ronald Caffee +1 (502) 295-4429 mobile caffeeron@yahoo.com home" at bounding box center [634, 379] width 517 height 100
copy div "caffeeron@yahoo.com"
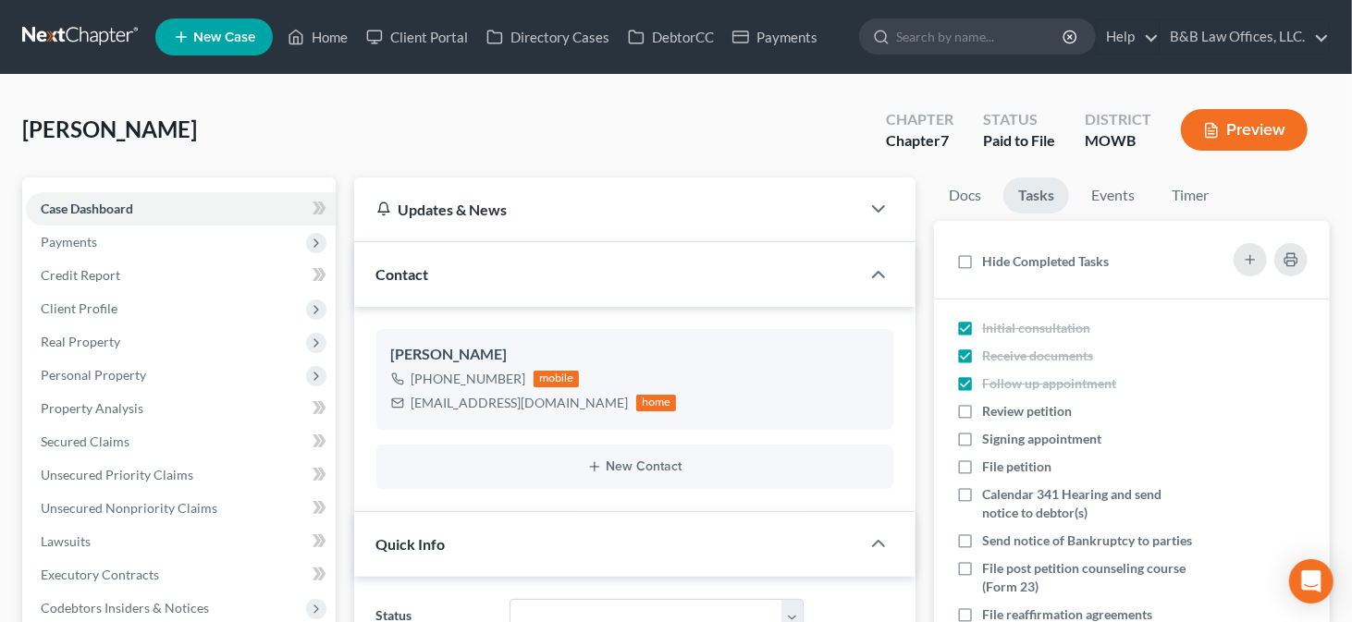
click at [462, 435] on ng-include "Ronald Caffee +1 (502) 295-4429 mobile caffeeron@yahoo.com home New Contact" at bounding box center [634, 408] width 517 height 159
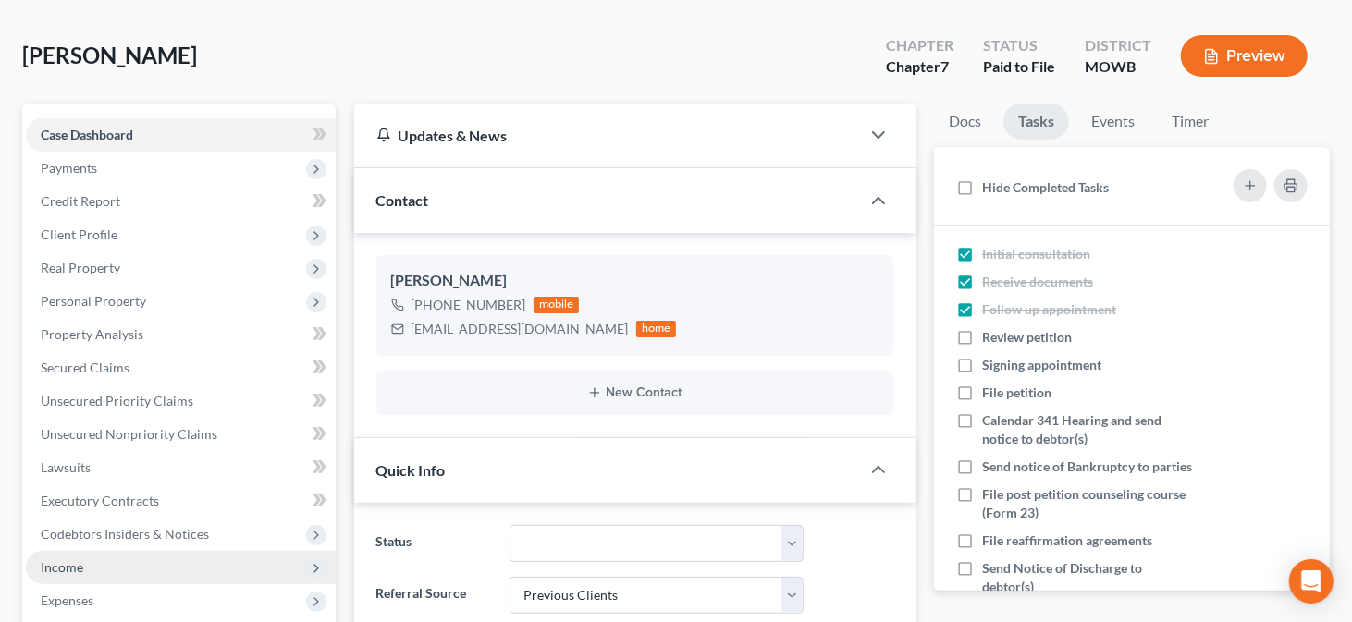
scroll to position [0, 0]
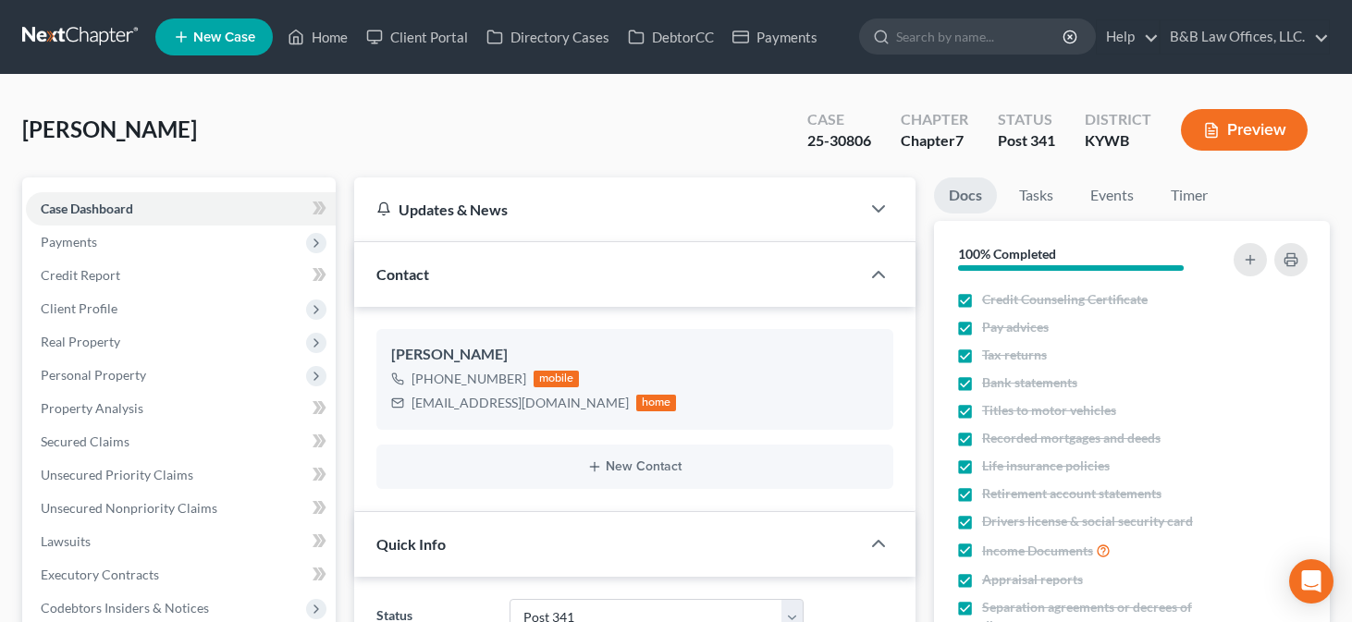
select select "15"
select select "2"
select select "0"
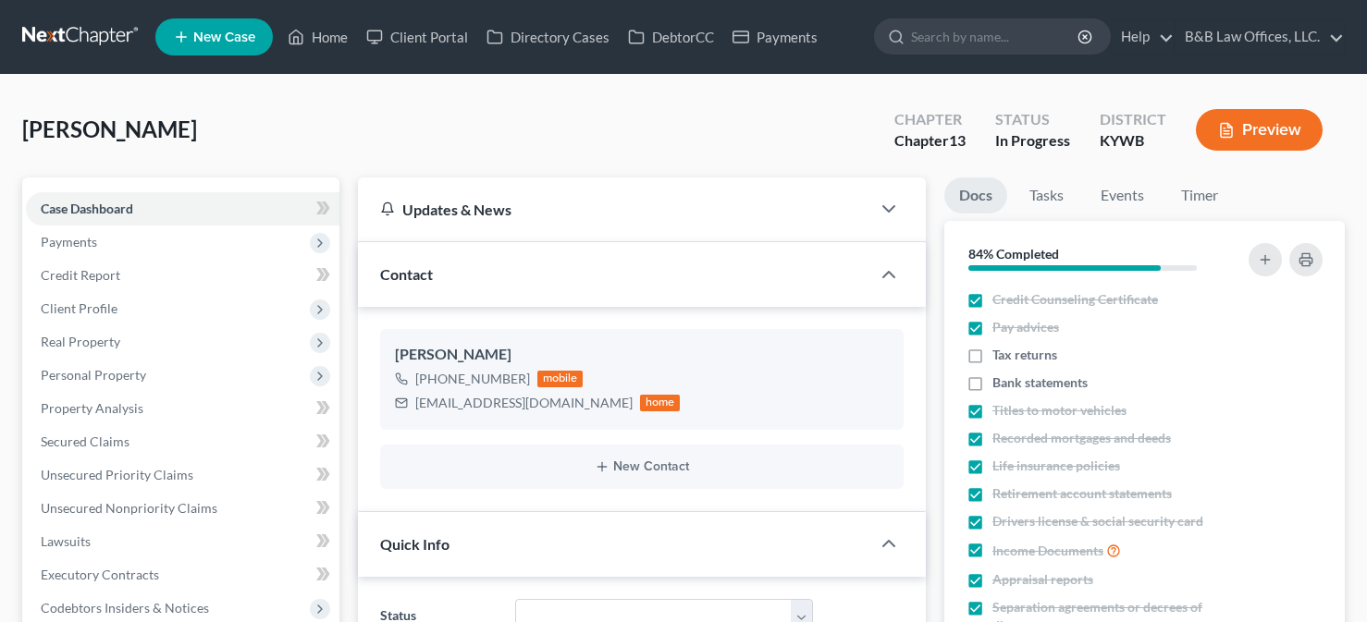
select select "2"
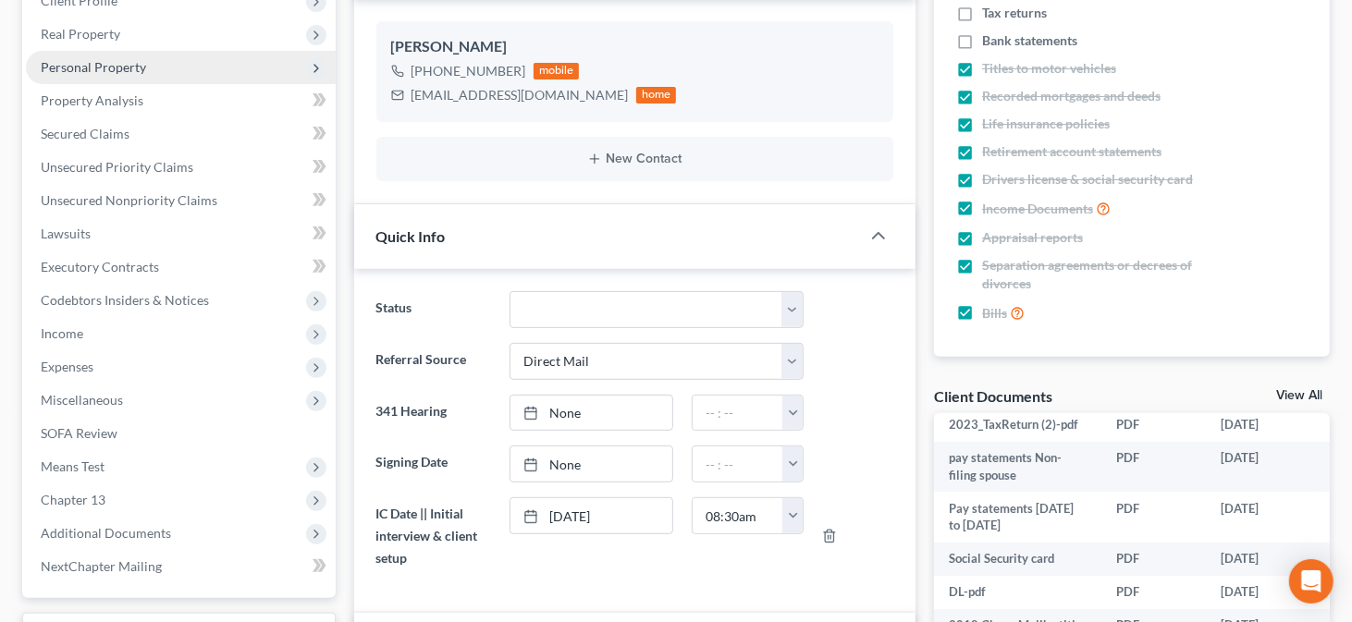
scroll to position [277, 0]
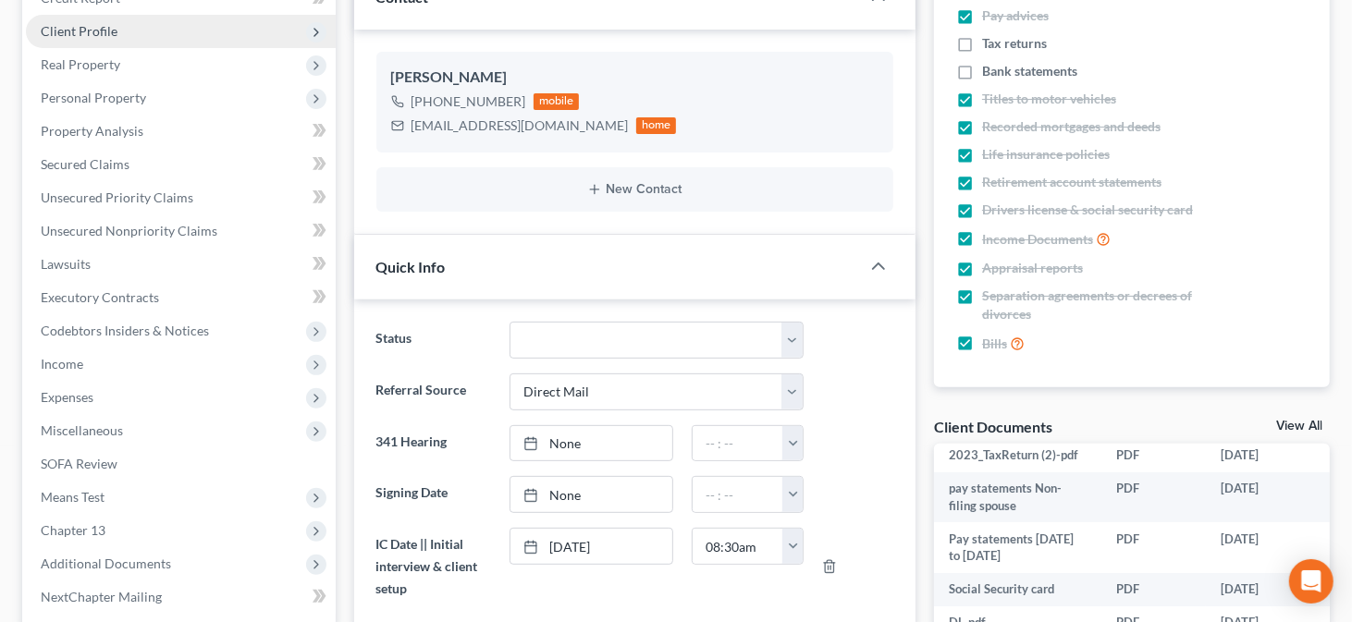
click at [139, 33] on span "Client Profile" at bounding box center [181, 31] width 310 height 33
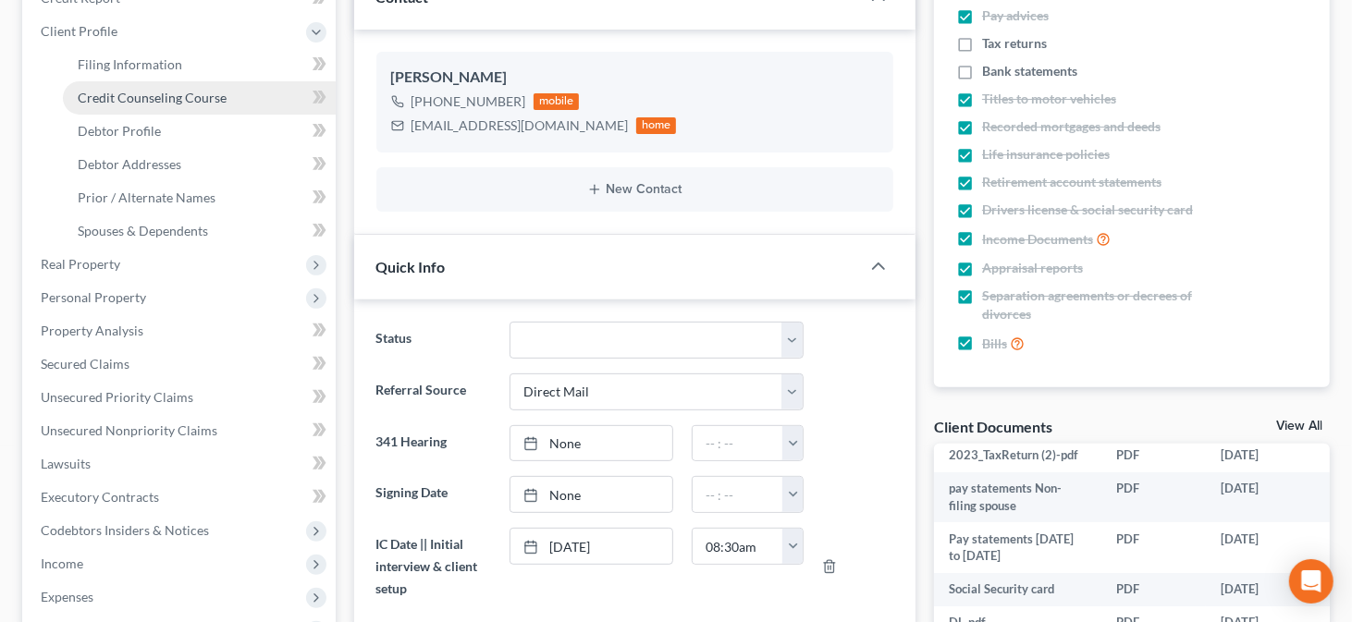
click at [135, 103] on span "Credit Counseling Course" at bounding box center [152, 98] width 149 height 16
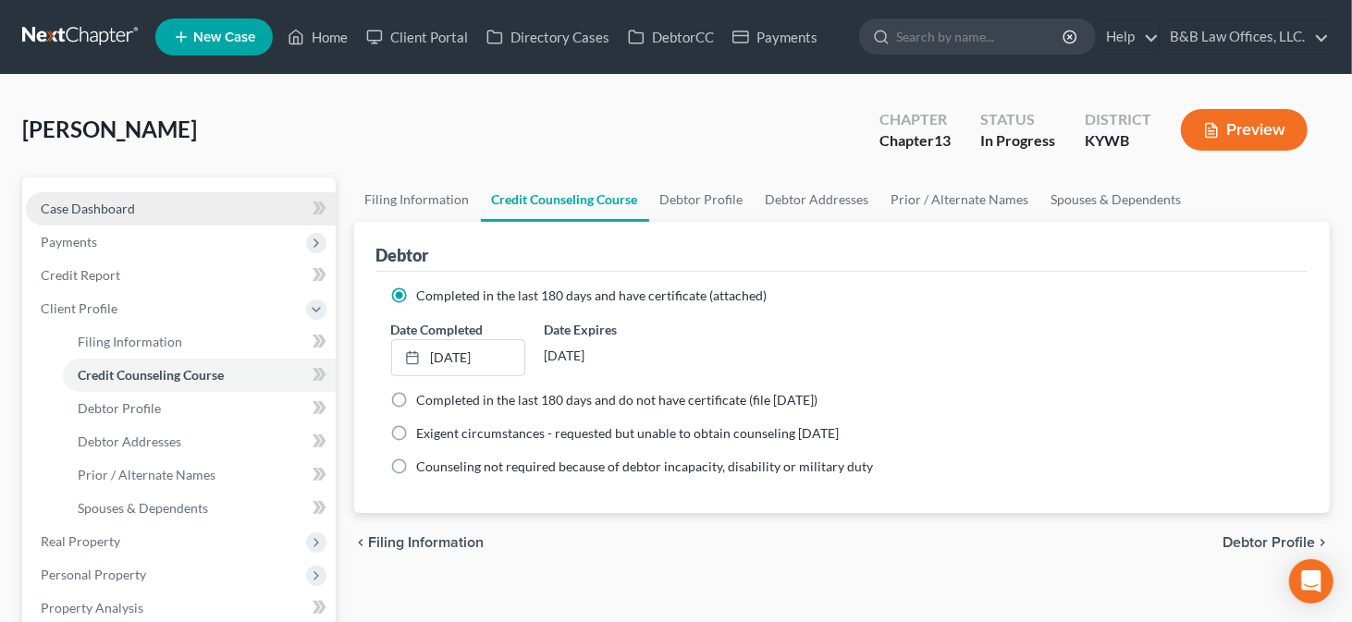
click at [52, 202] on span "Case Dashboard" at bounding box center [88, 209] width 94 height 16
select select "2"
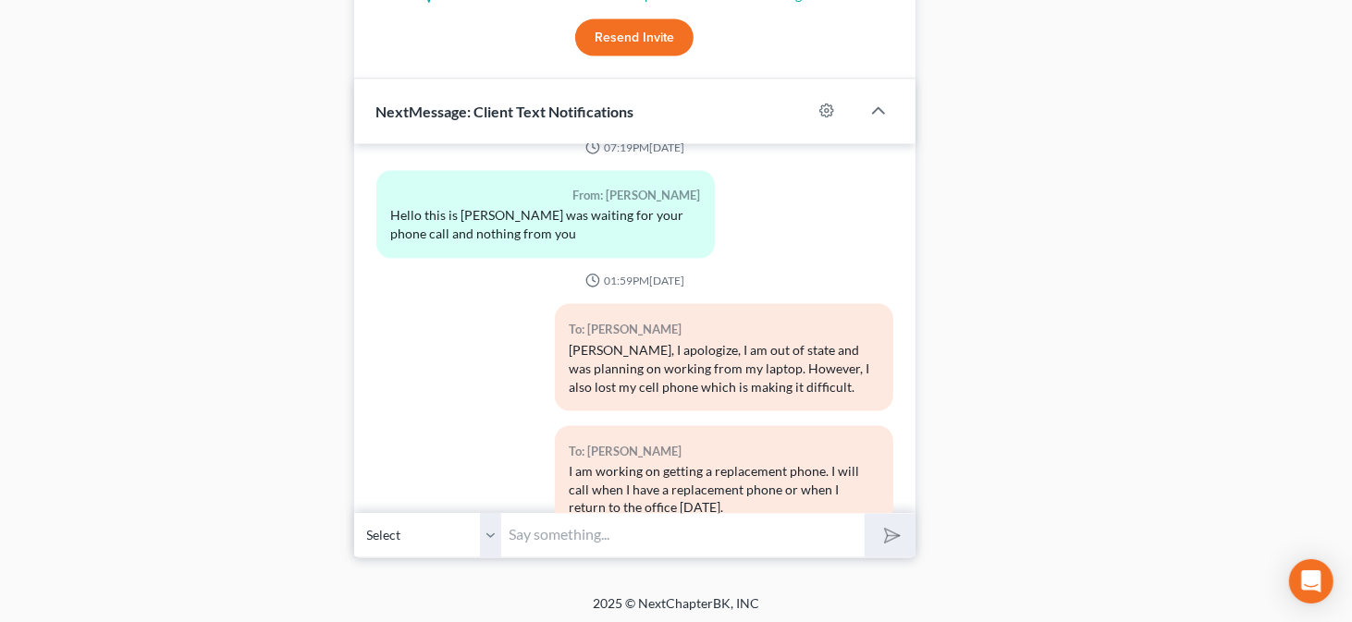
scroll to position [7120, 0]
click at [567, 533] on input "text" at bounding box center [683, 535] width 362 height 45
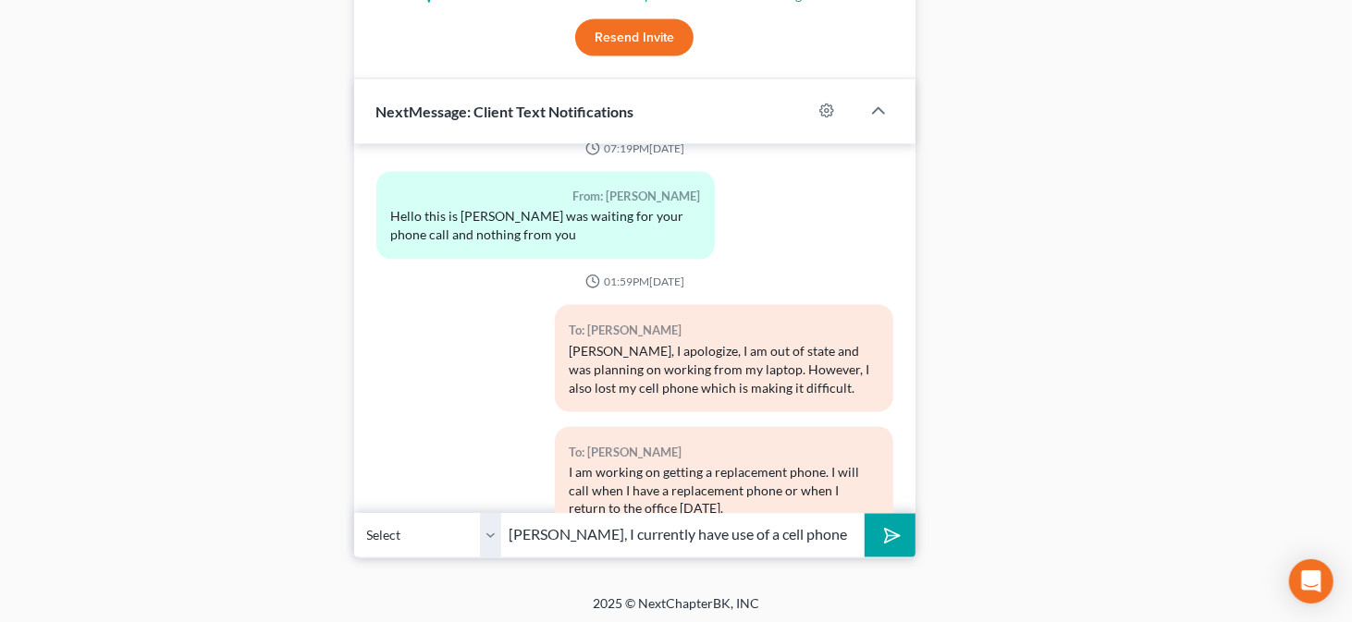
click at [823, 529] on input "Mr. King, I currently have use of a cell phone for a" at bounding box center [683, 535] width 362 height 45
type input "Mr. King, are you currently available. If so, I can call you from 502-303-4869."
click at [864, 514] on button "submit" at bounding box center [889, 535] width 51 height 43
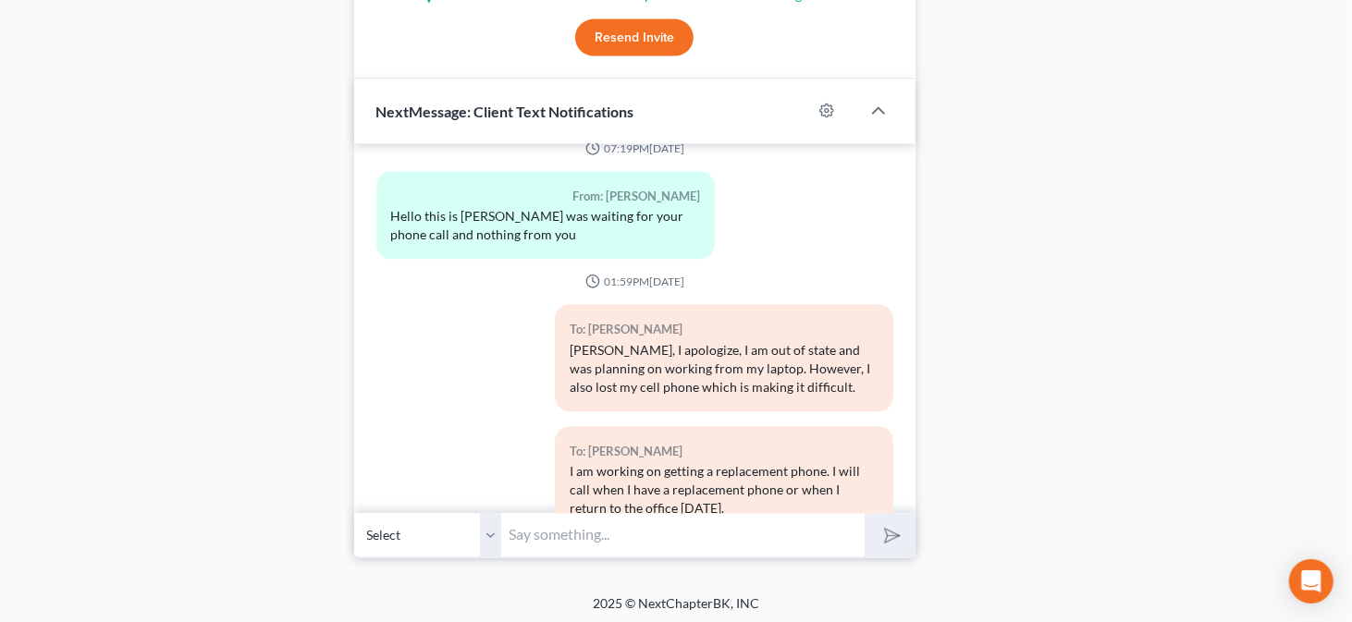
scroll to position [7254, 0]
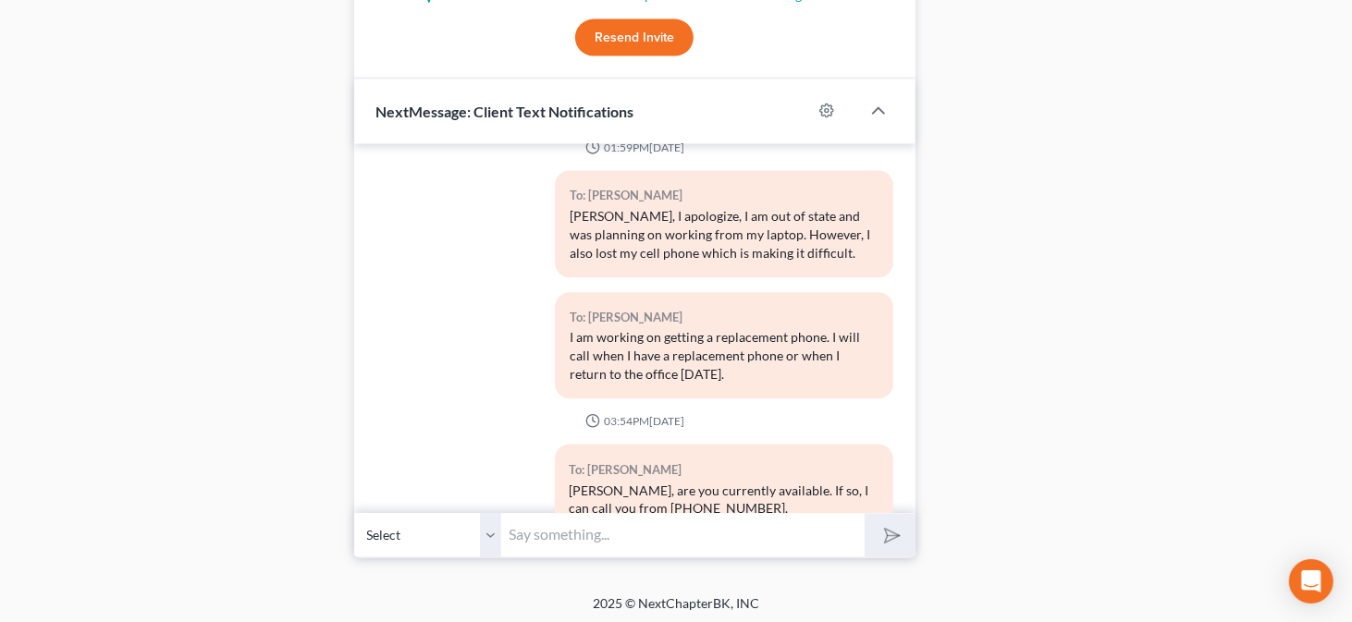
click at [544, 530] on input "text" at bounding box center [683, 535] width 362 height 45
drag, startPoint x: 545, startPoint y: 531, endPoint x: 536, endPoint y: 514, distance: 18.6
click at [543, 528] on input "text" at bounding box center [683, 535] width 362 height 45
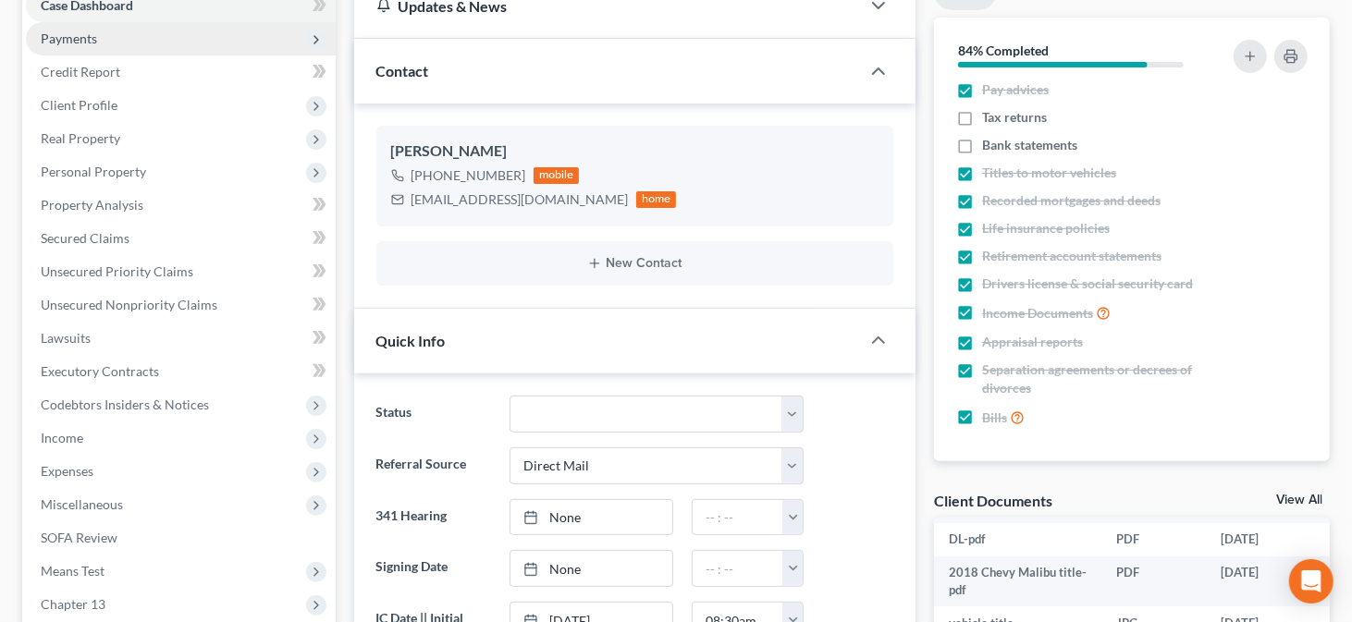
scroll to position [92, 0]
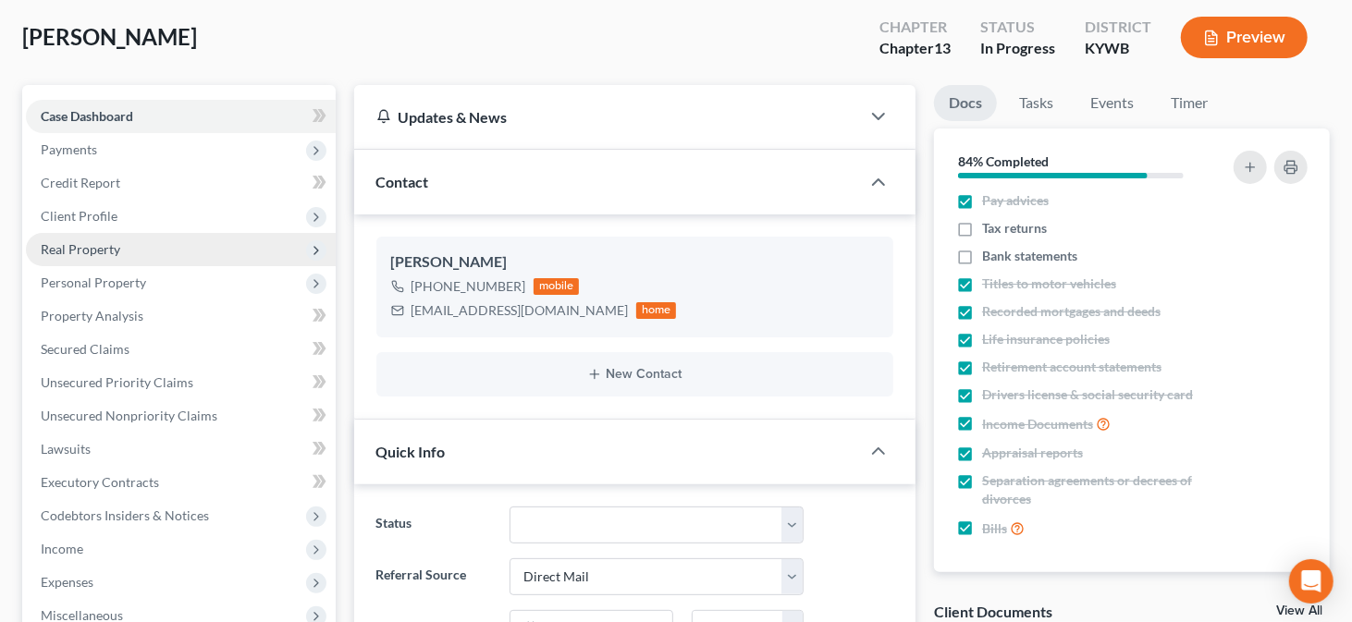
click at [132, 254] on span "Real Property" at bounding box center [181, 249] width 310 height 33
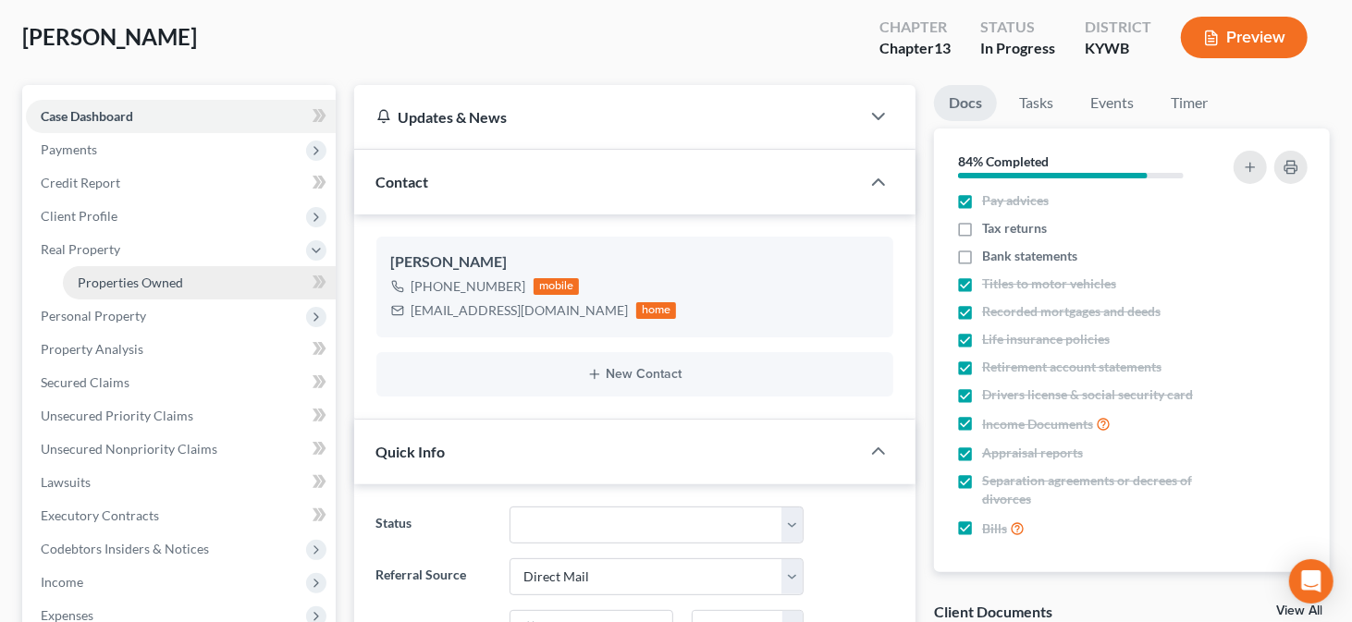
click at [141, 282] on span "Properties Owned" at bounding box center [130, 283] width 105 height 16
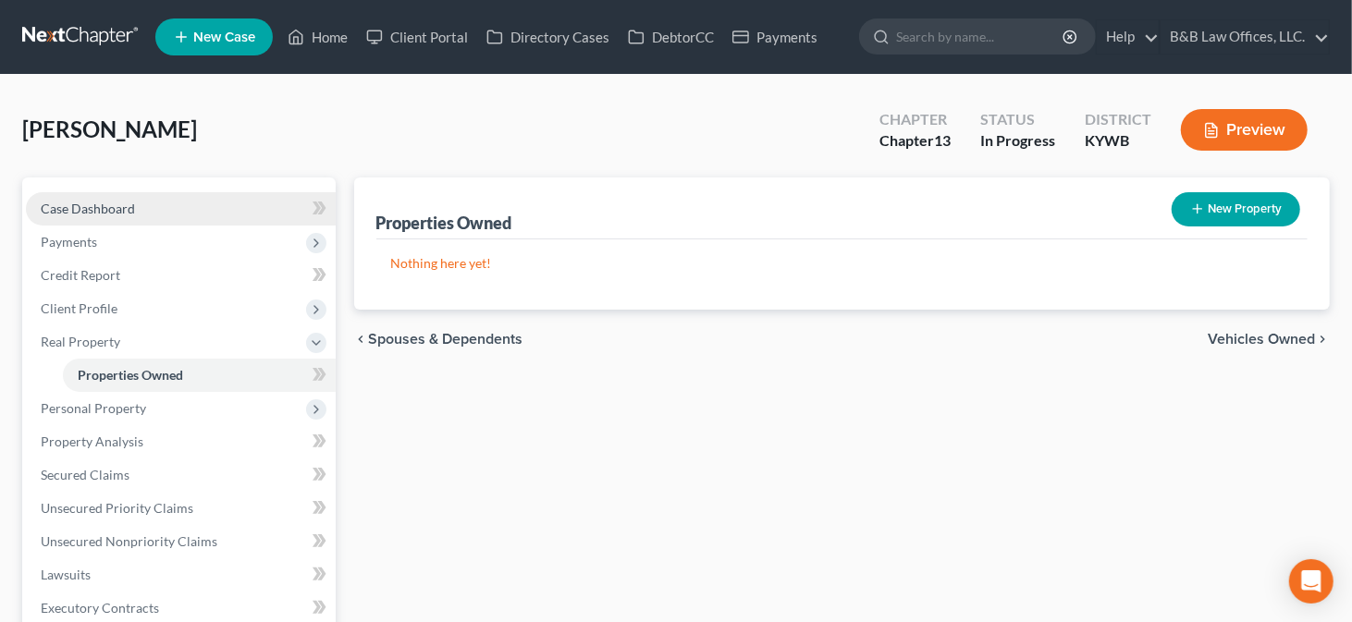
click at [90, 205] on span "Case Dashboard" at bounding box center [88, 209] width 94 height 16
select select "9"
select select "2"
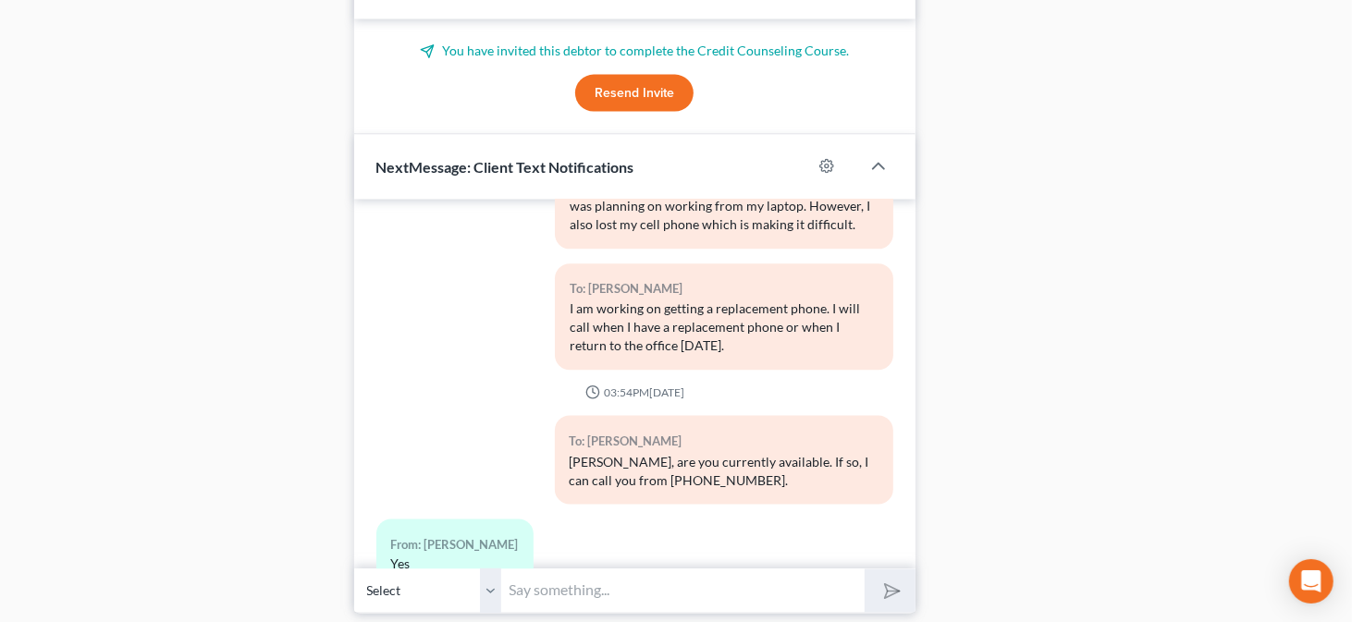
scroll to position [1695, 0]
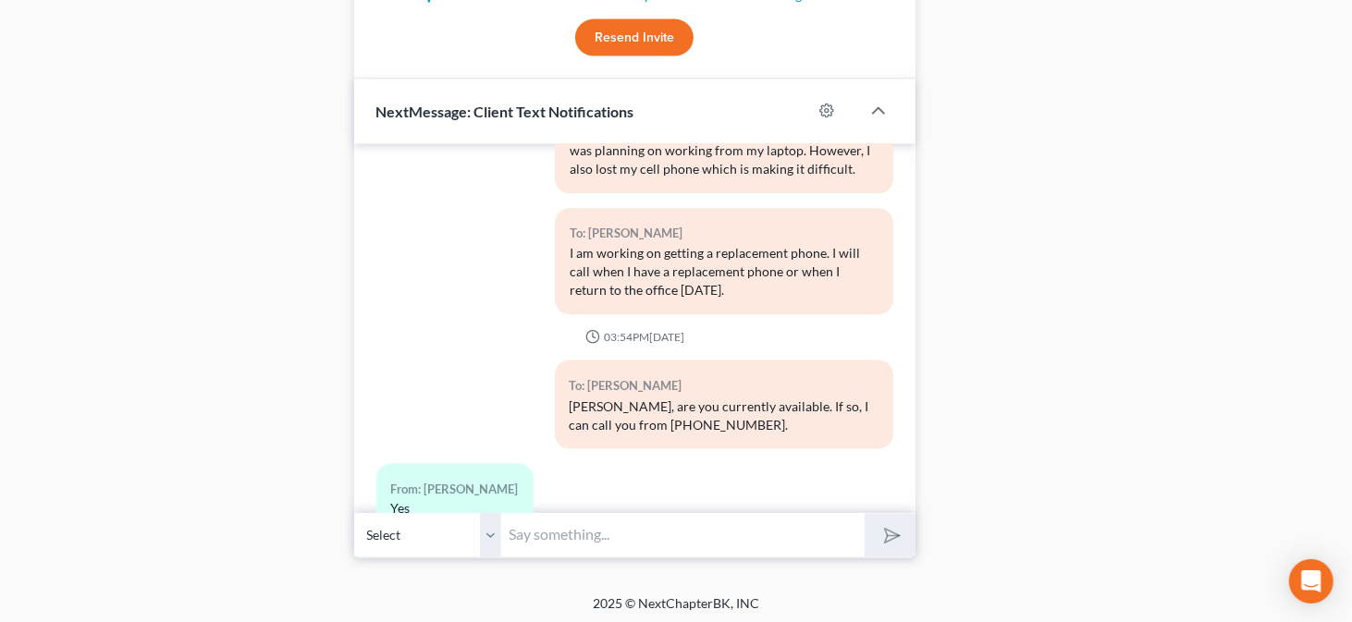
drag, startPoint x: 545, startPoint y: 537, endPoint x: 535, endPoint y: 554, distance: 19.0
click at [545, 537] on input "text" at bounding box center [683, 535] width 362 height 45
type input "I called but the call went straight to voice mail."
click at [864, 514] on button "submit" at bounding box center [889, 535] width 51 height 43
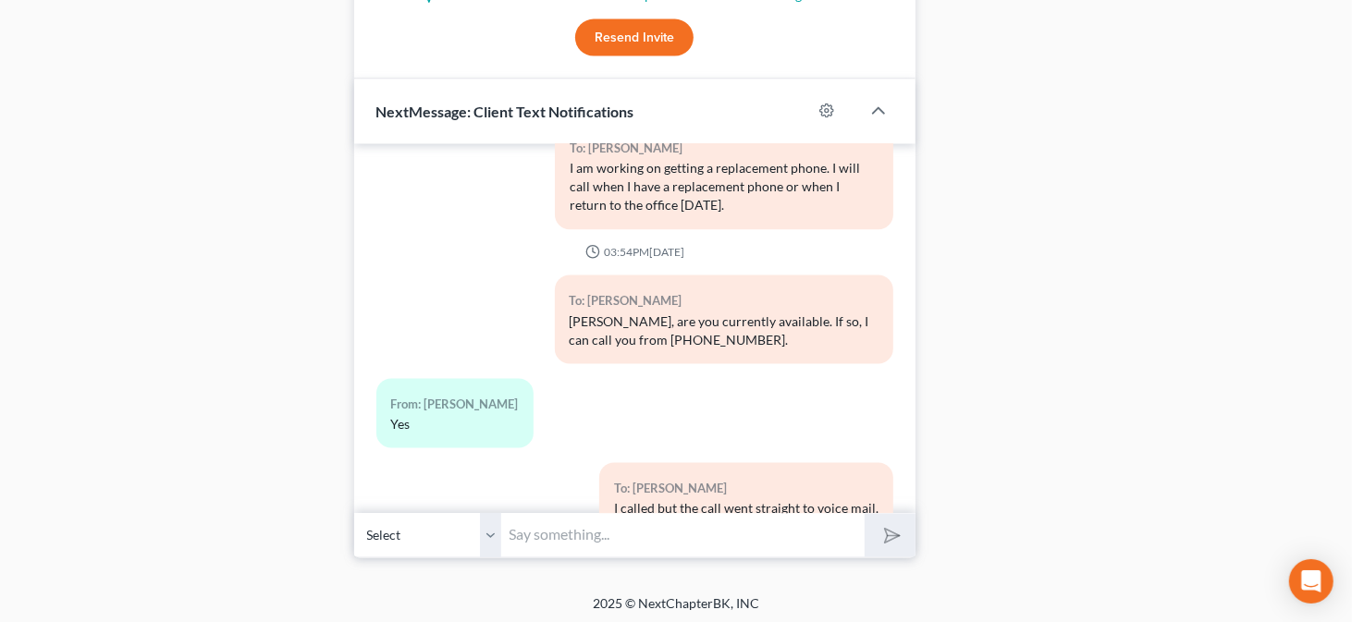
click at [544, 534] on input "text" at bounding box center [683, 535] width 362 height 45
click at [546, 531] on input "text" at bounding box center [683, 535] width 362 height 45
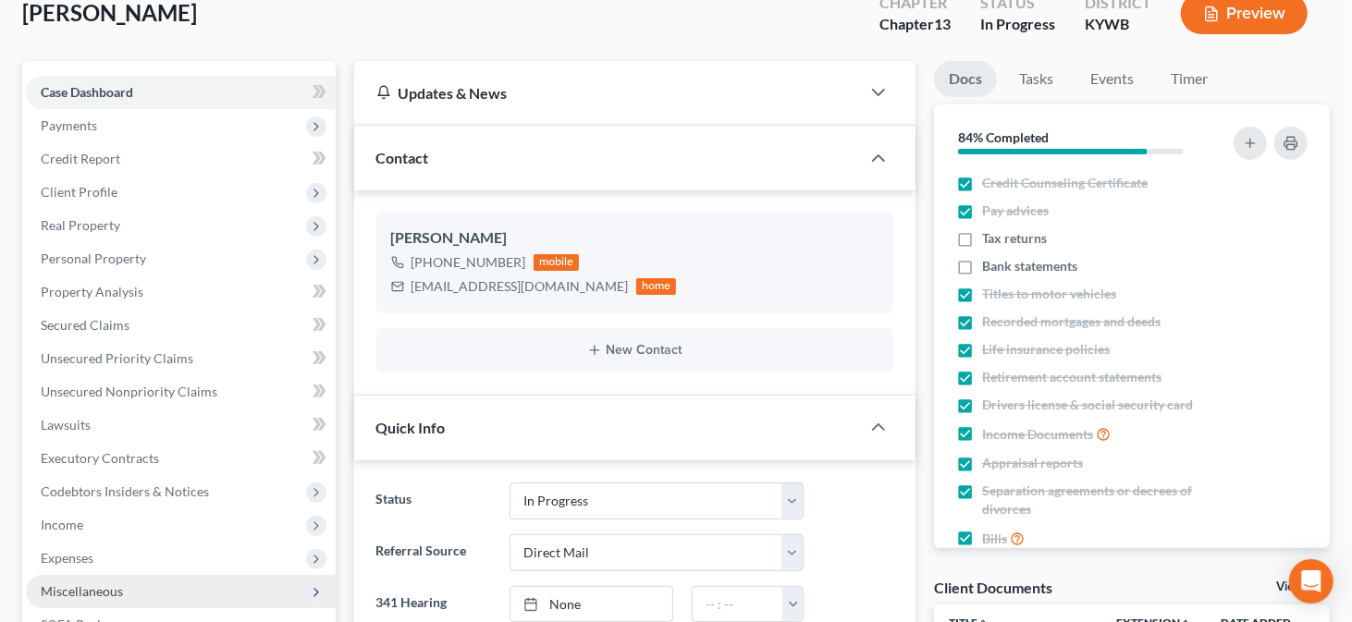
scroll to position [0, 0]
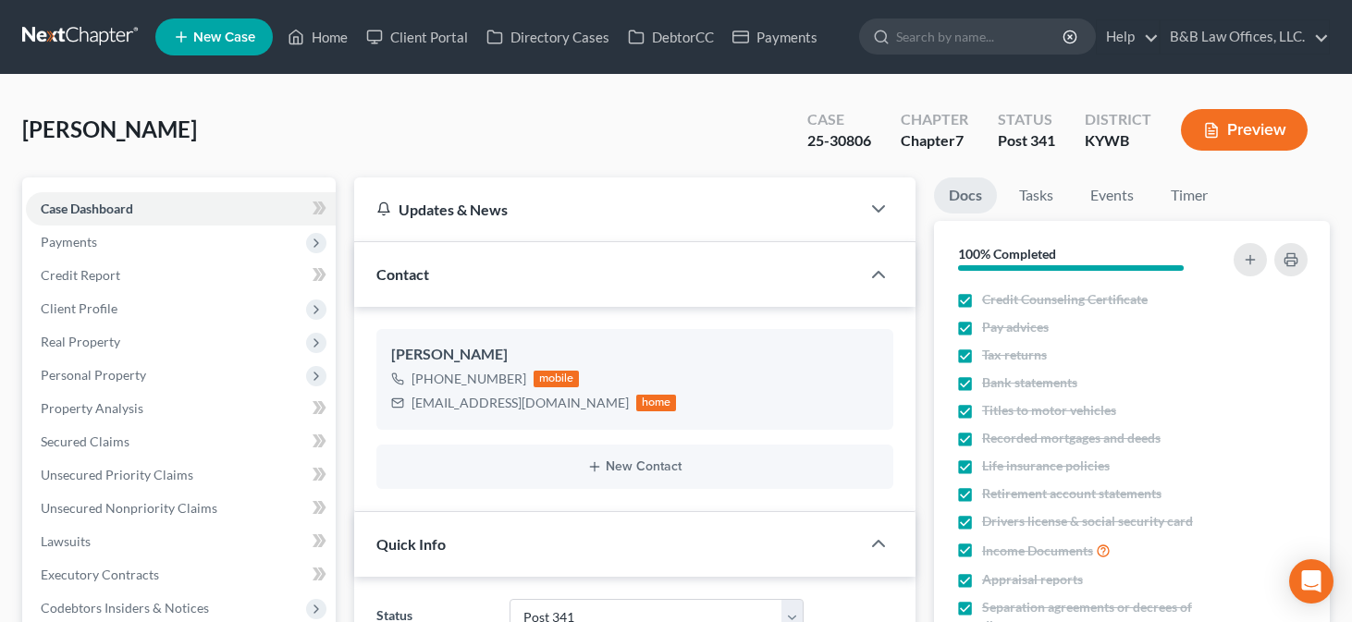
select select "15"
select select "2"
select select "0"
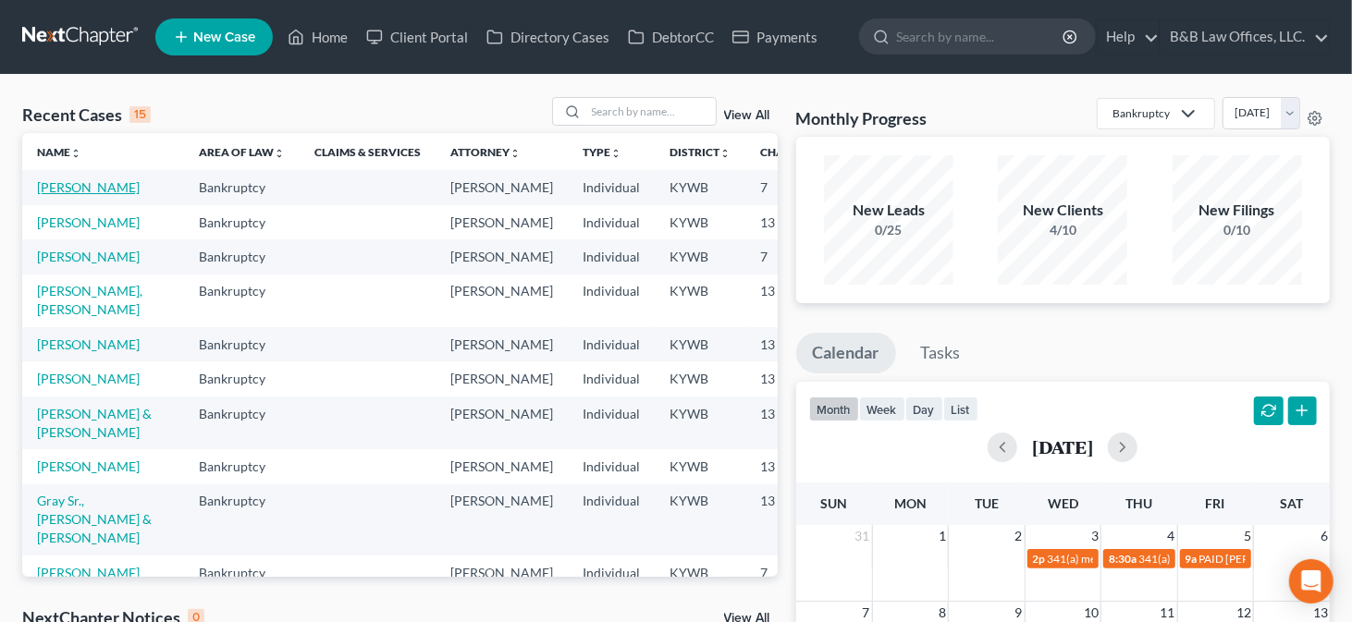
click at [51, 191] on link "Caffee, Ronald" at bounding box center [88, 187] width 103 height 16
select select "1"
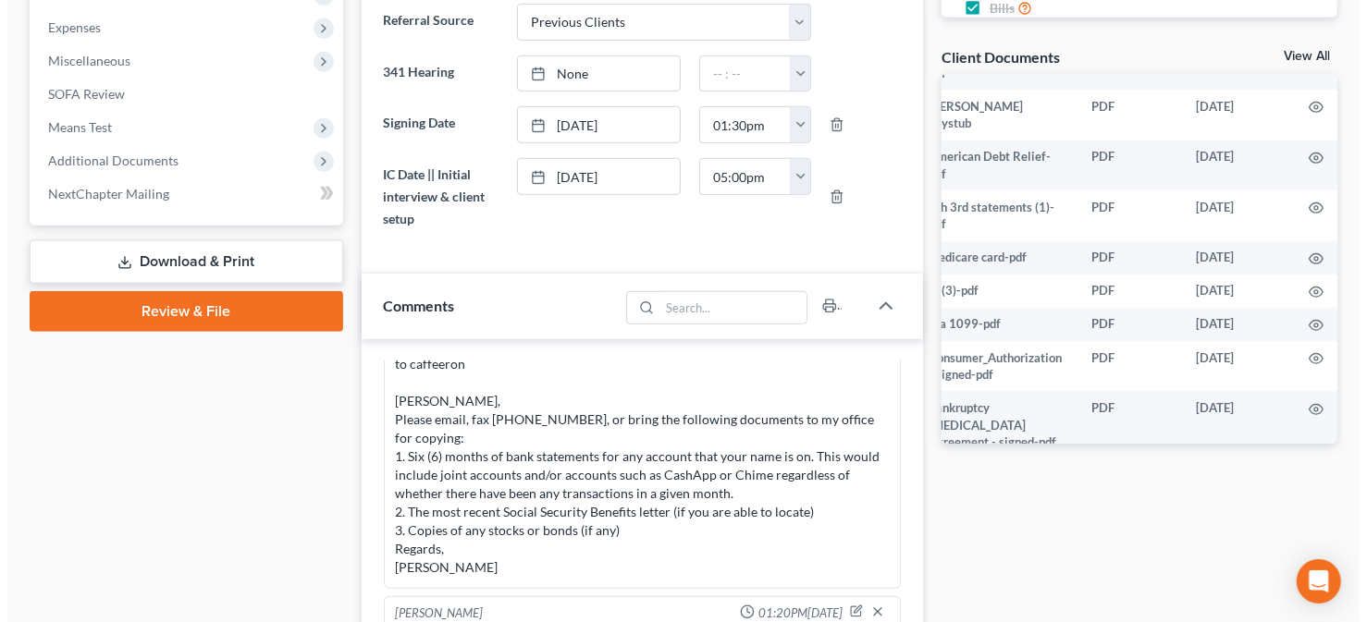
scroll to position [544, 44]
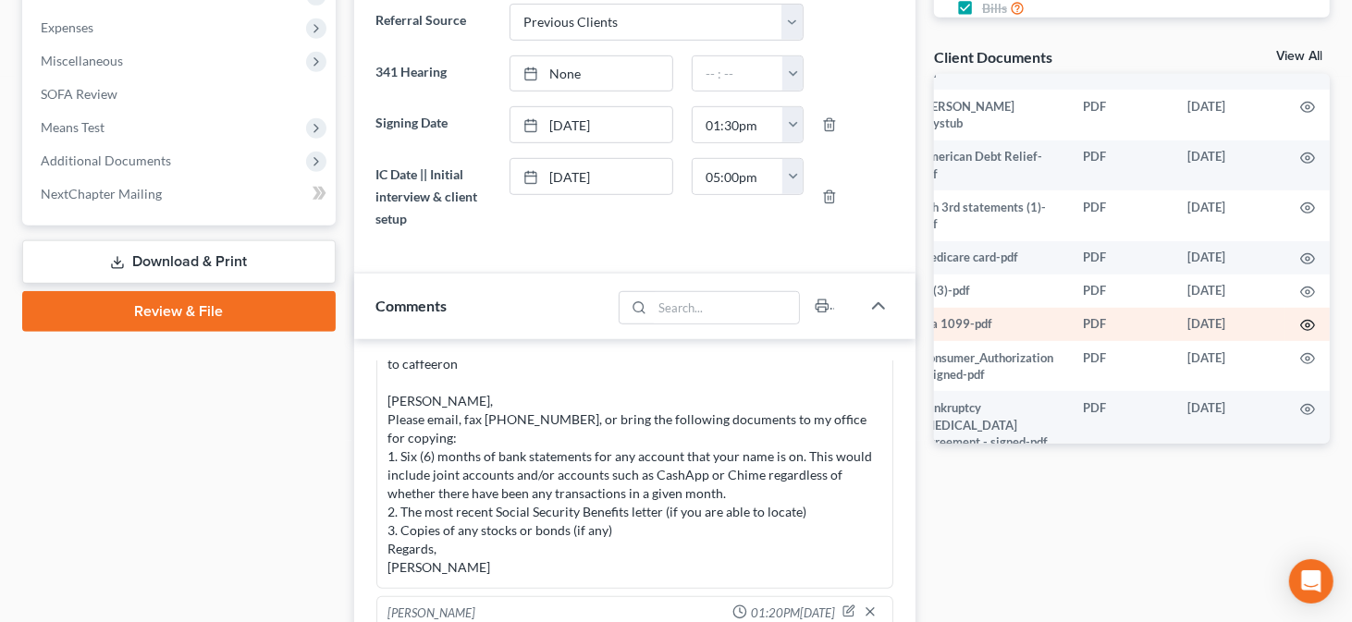
click at [1300, 318] on icon "button" at bounding box center [1307, 325] width 15 height 15
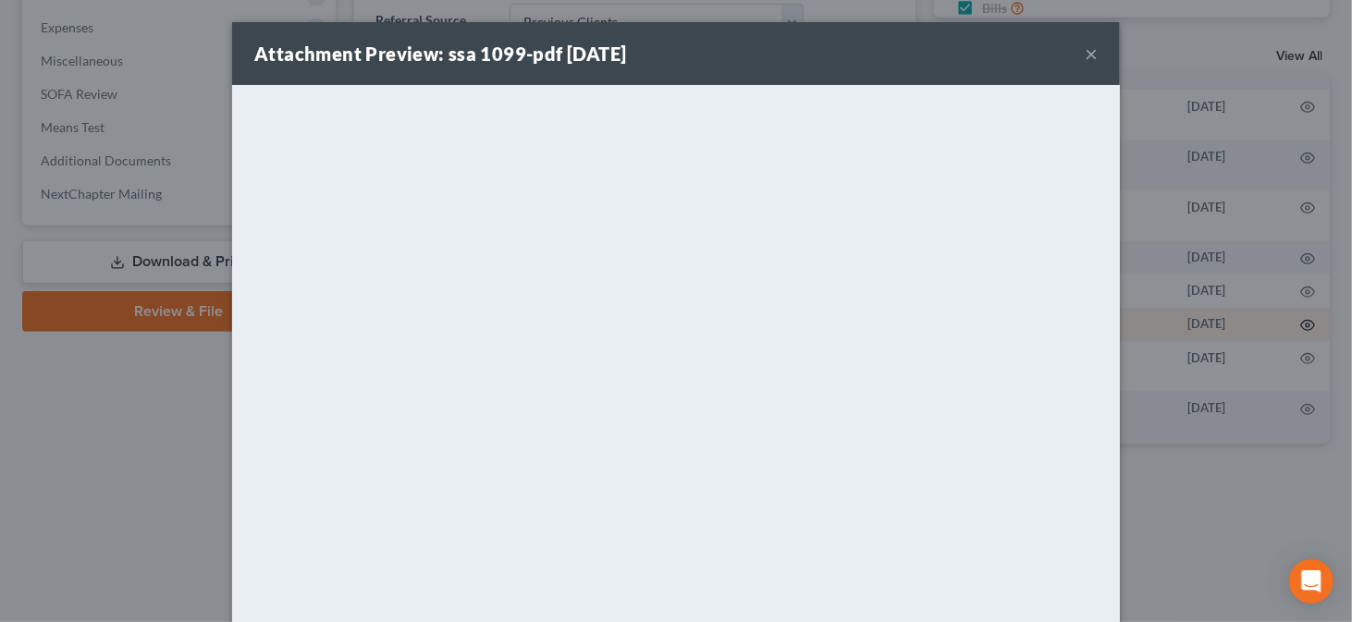
scroll to position [544, 40]
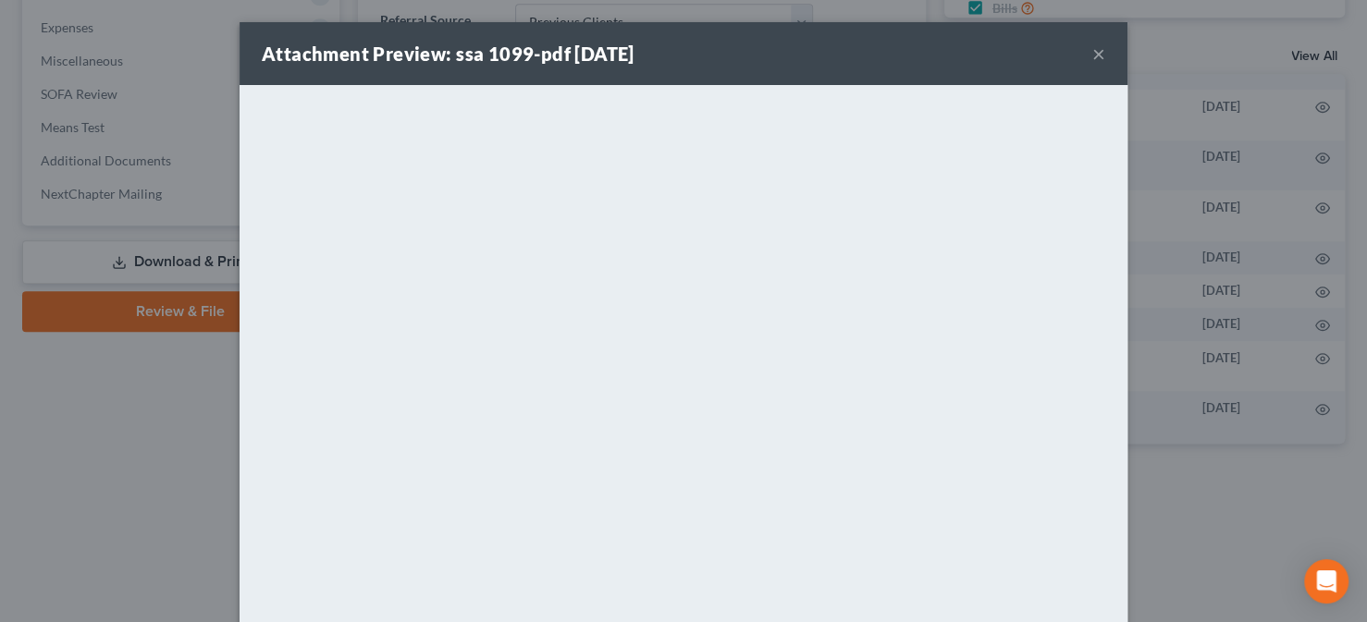
click at [1085, 53] on div "Attachment Preview: ssa 1099-pdf 08/12/2025 ×" at bounding box center [683, 53] width 888 height 63
click at [1092, 53] on button "×" at bounding box center [1098, 54] width 13 height 22
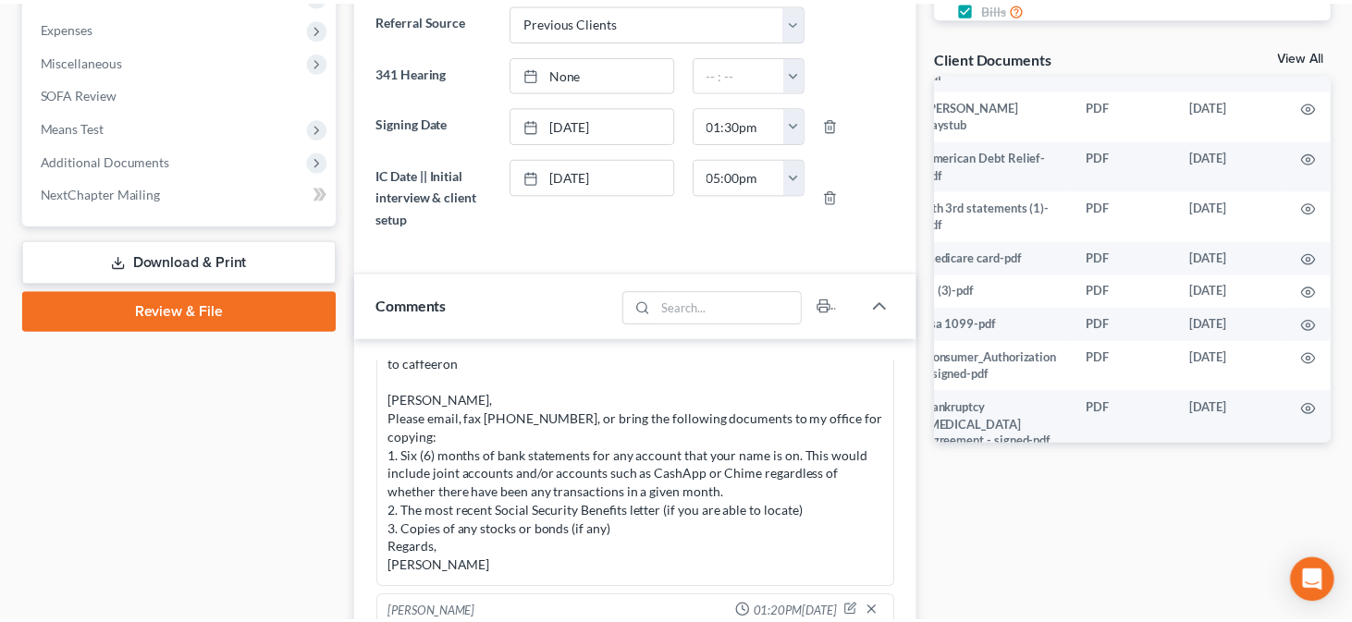
scroll to position [1772, 0]
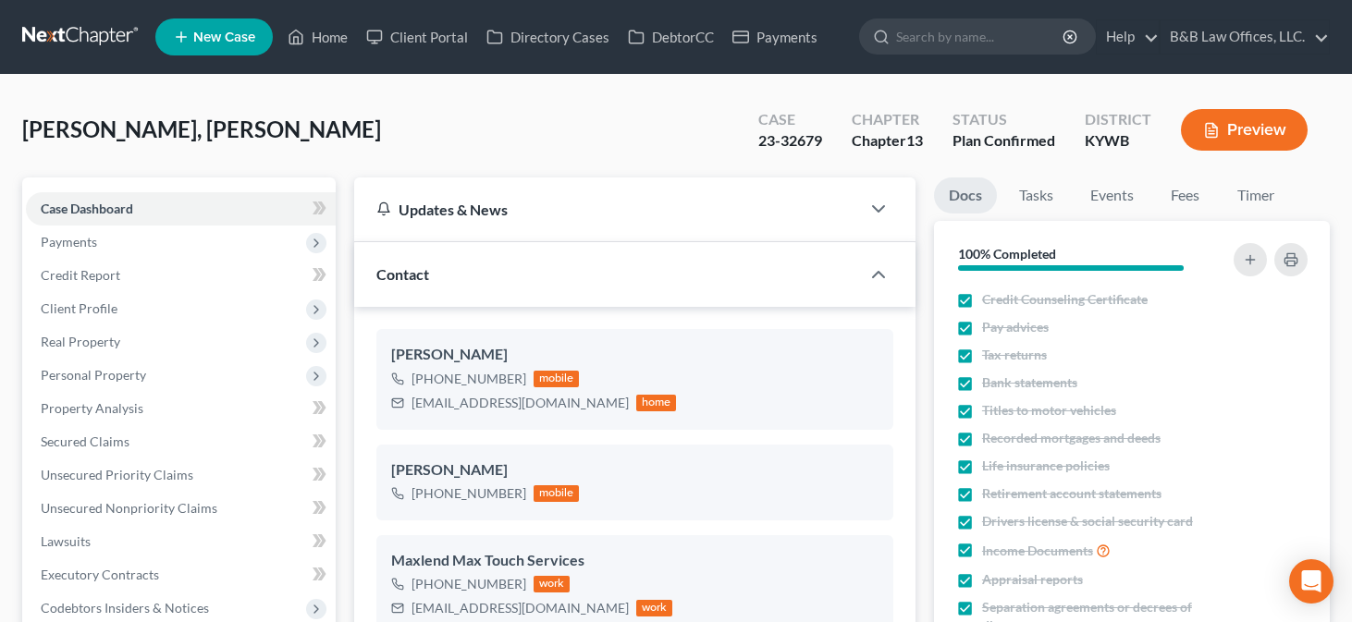
select select "13"
select select "2"
select select "0"
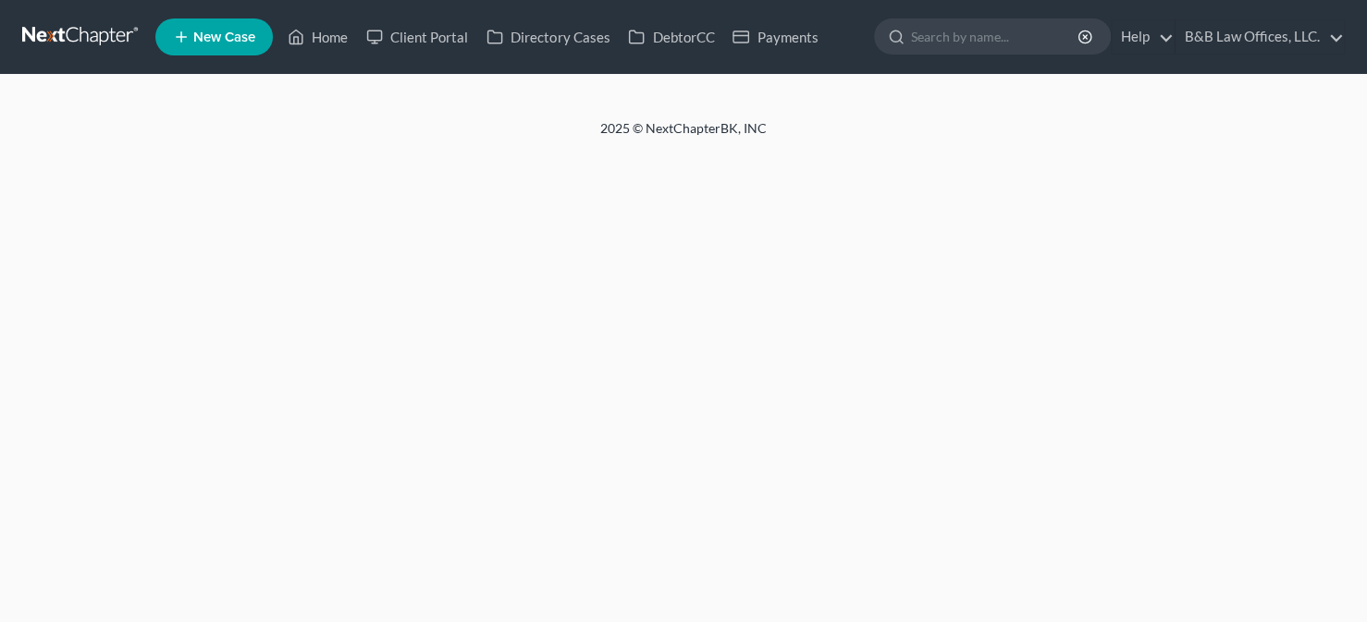
select select "2"
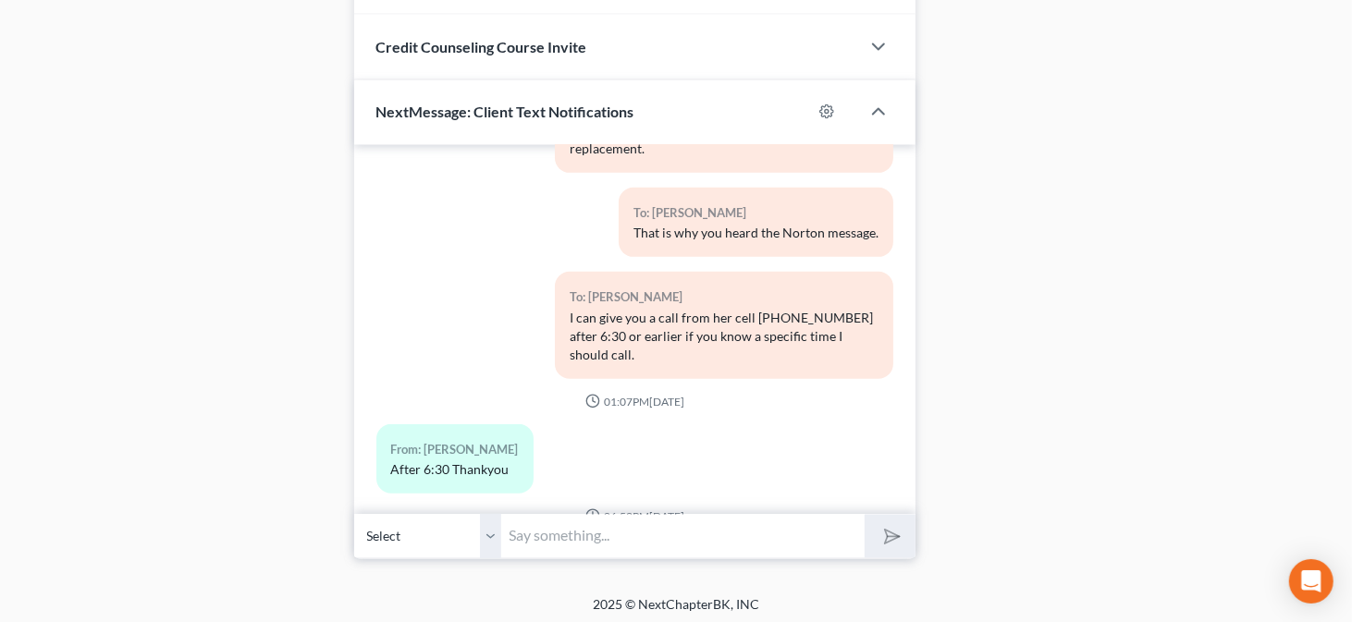
scroll to position [13808, 0]
click at [557, 526] on input "text" at bounding box center [683, 536] width 362 height 45
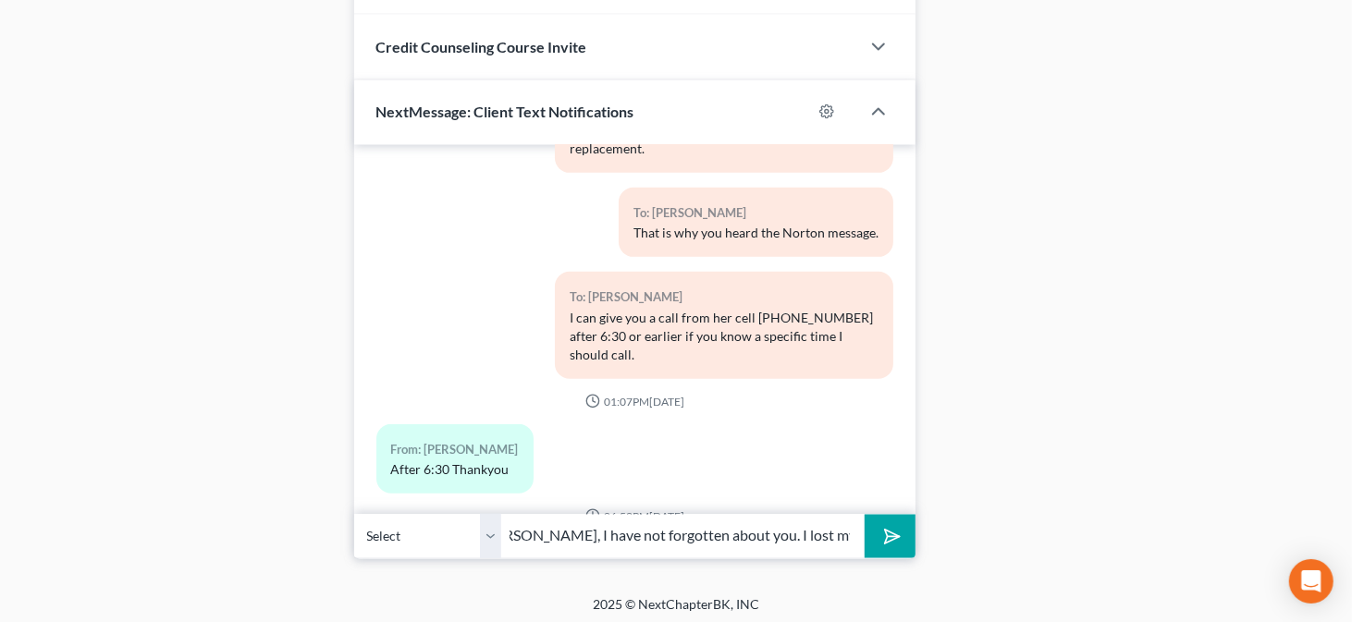
click at [736, 530] on input "[PERSON_NAME], I have not forgotten about you. I lost my cell phone" at bounding box center [683, 536] width 362 height 45
type input "[PERSON_NAME], I have not forgotten about you. I need my cell phone to log into…"
